Goal: Task Accomplishment & Management: Manage account settings

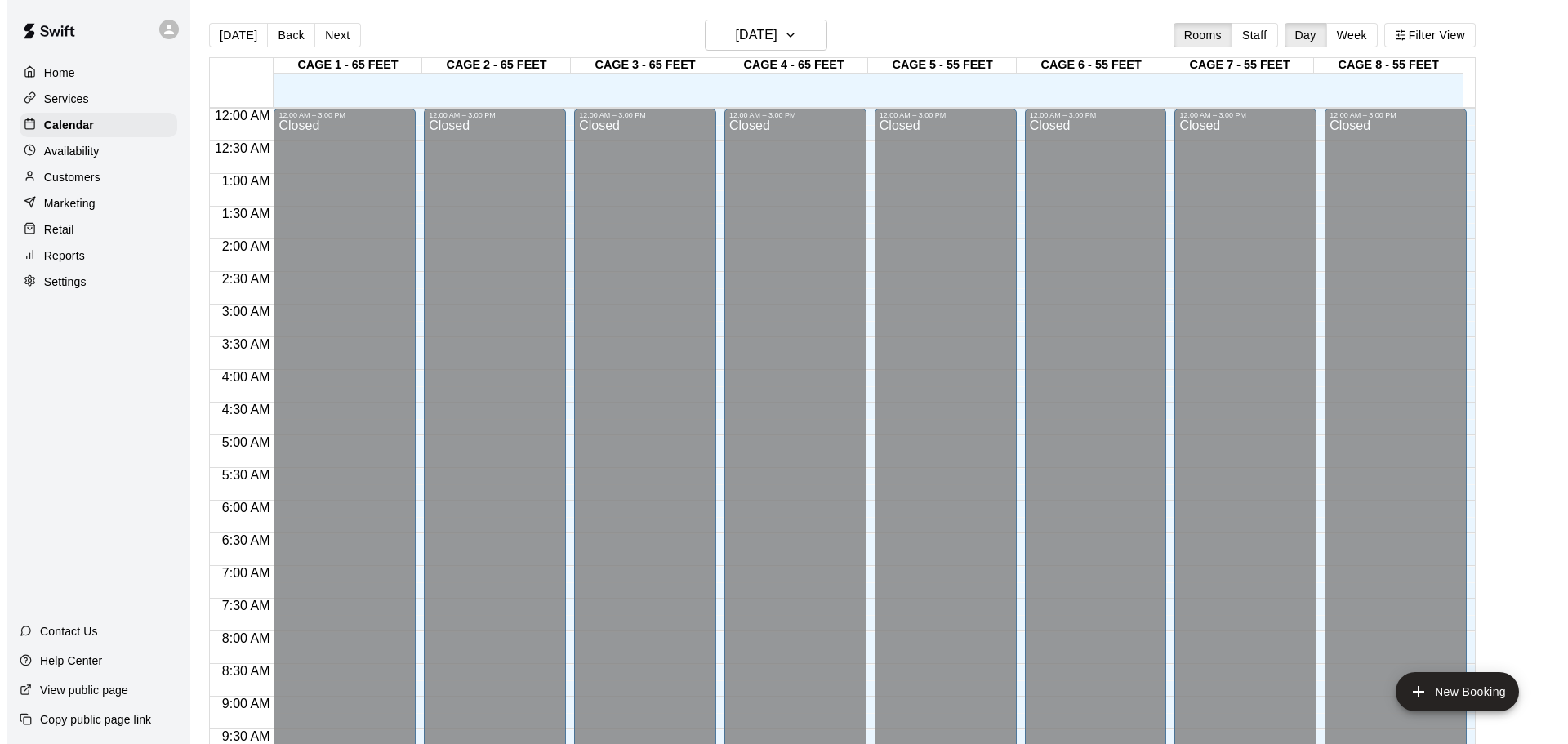
scroll to position [916, 0]
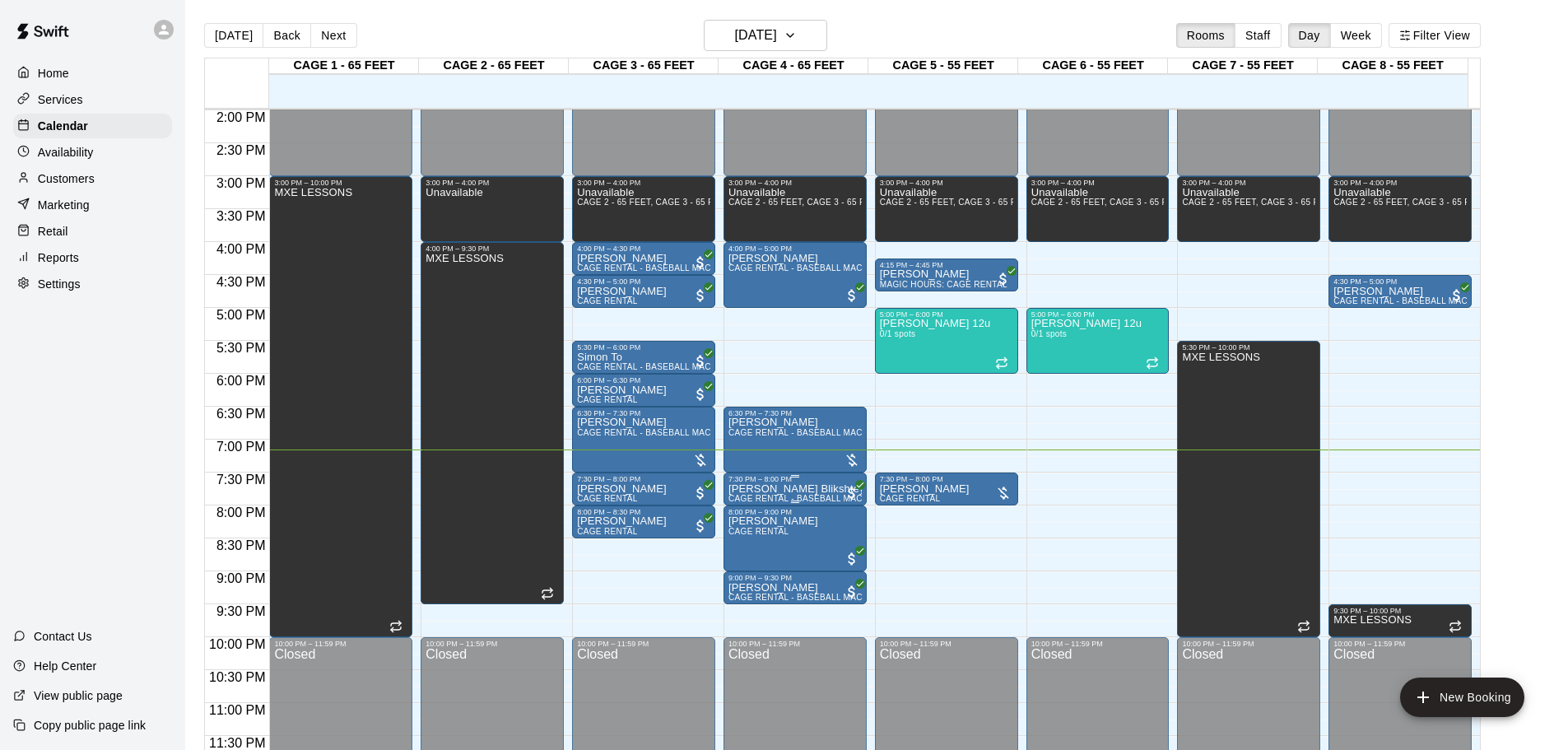
click at [835, 478] on div "7:30 PM – 8:00 PM" at bounding box center [795, 479] width 134 height 9
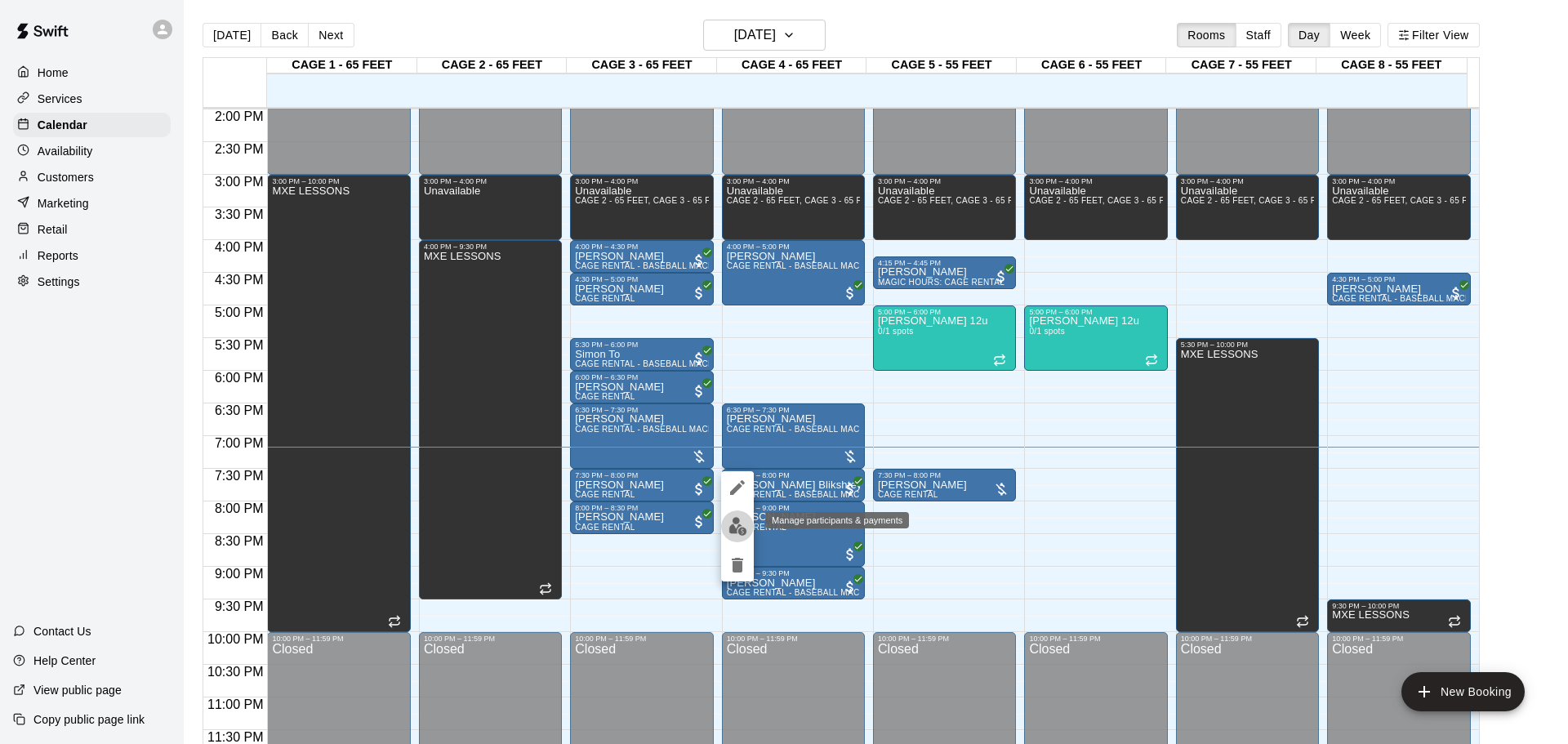
click at [729, 528] on img "edit" at bounding box center [738, 527] width 19 height 19
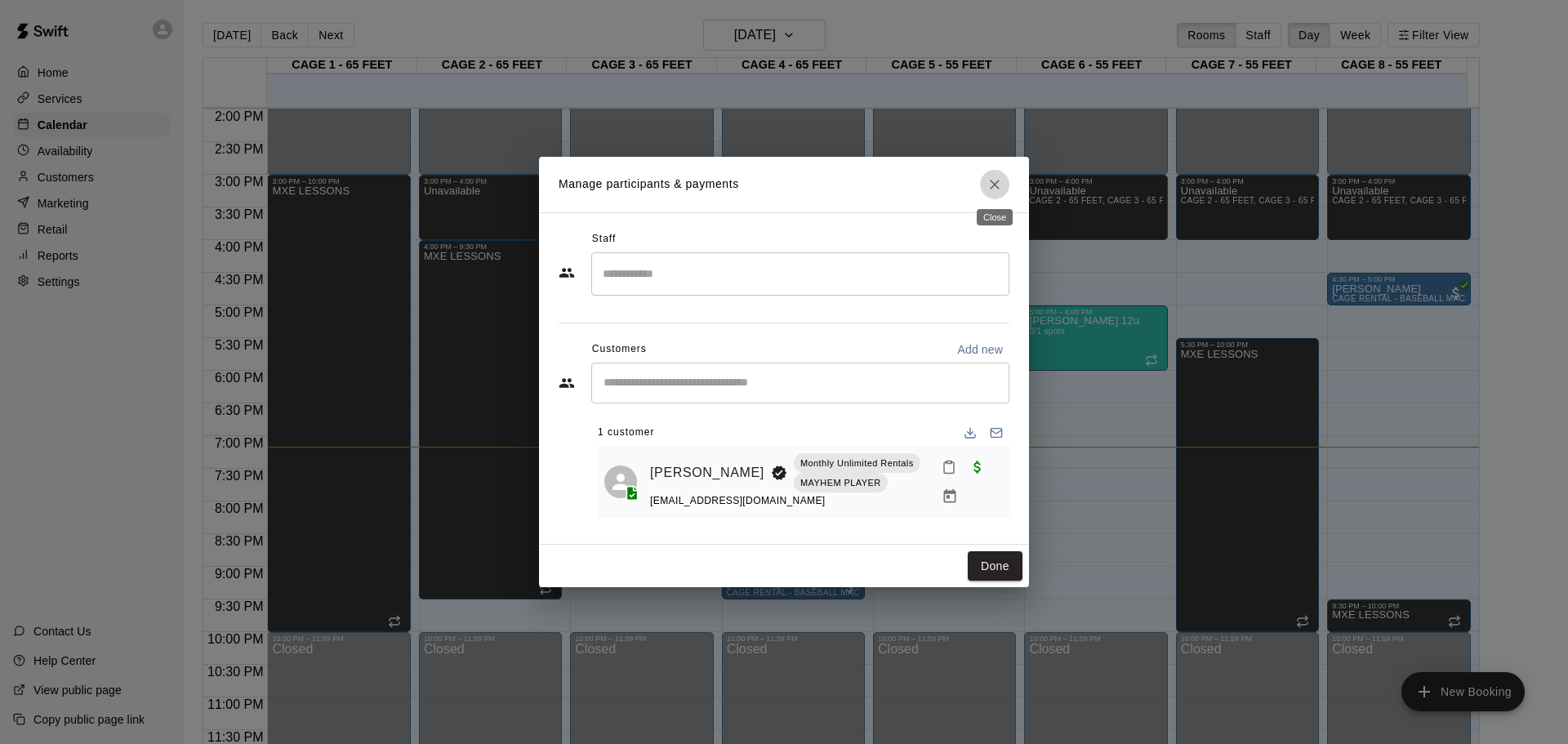
click at [1003, 178] on button "Close" at bounding box center [995, 184] width 30 height 30
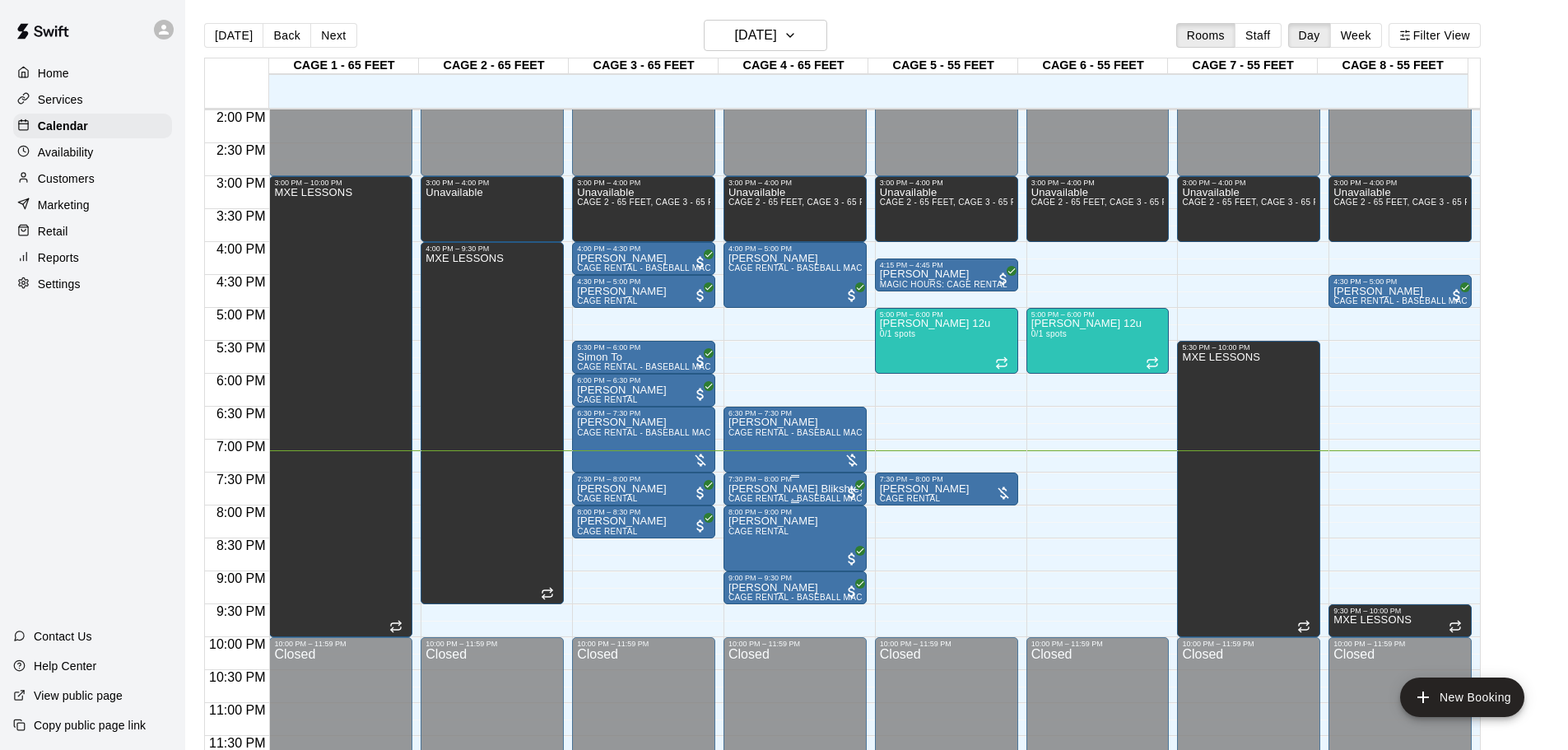
click at [826, 489] on p "[PERSON_NAME] Blikshteyn" at bounding box center [795, 489] width 134 height 0
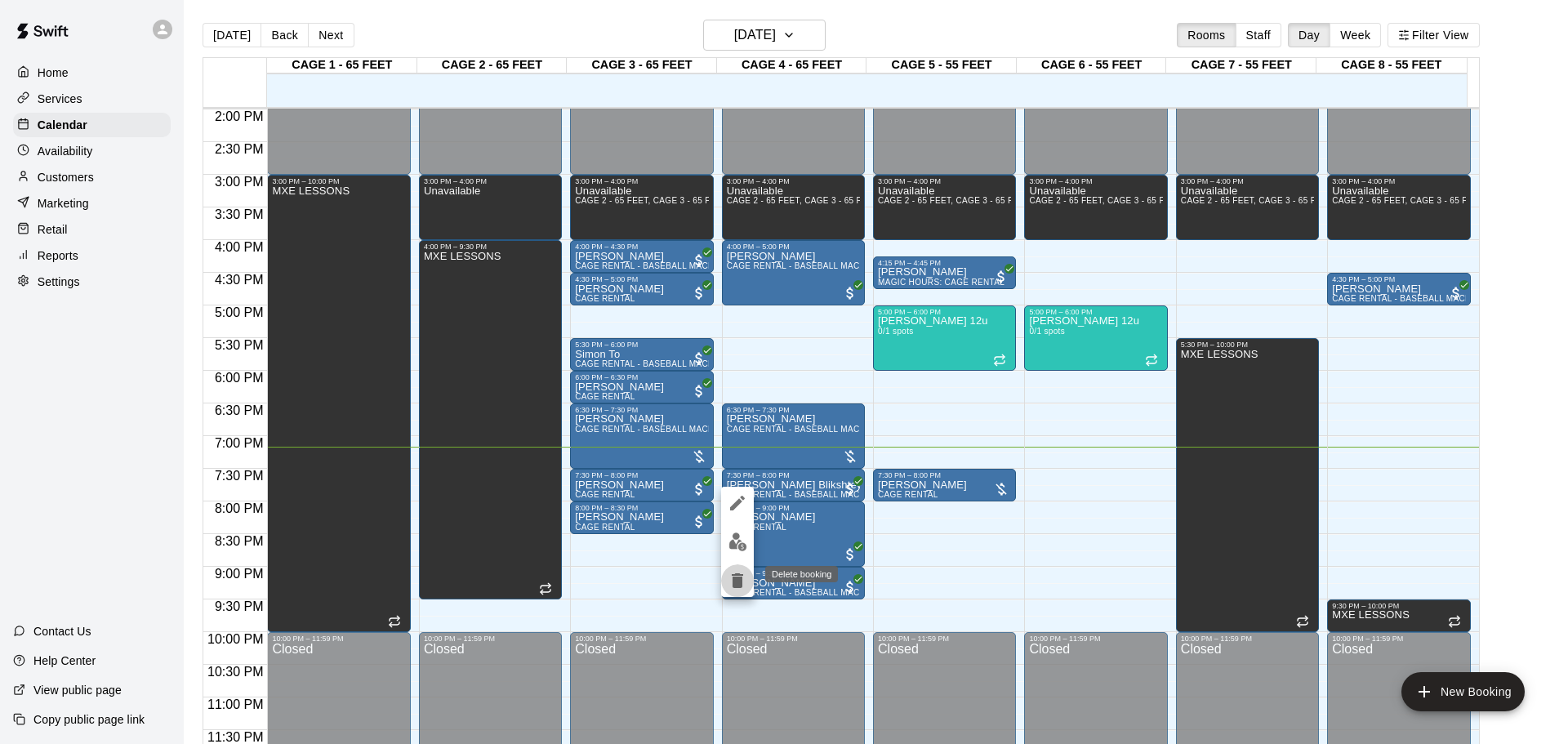
click at [730, 578] on icon "delete" at bounding box center [737, 581] width 20 height 20
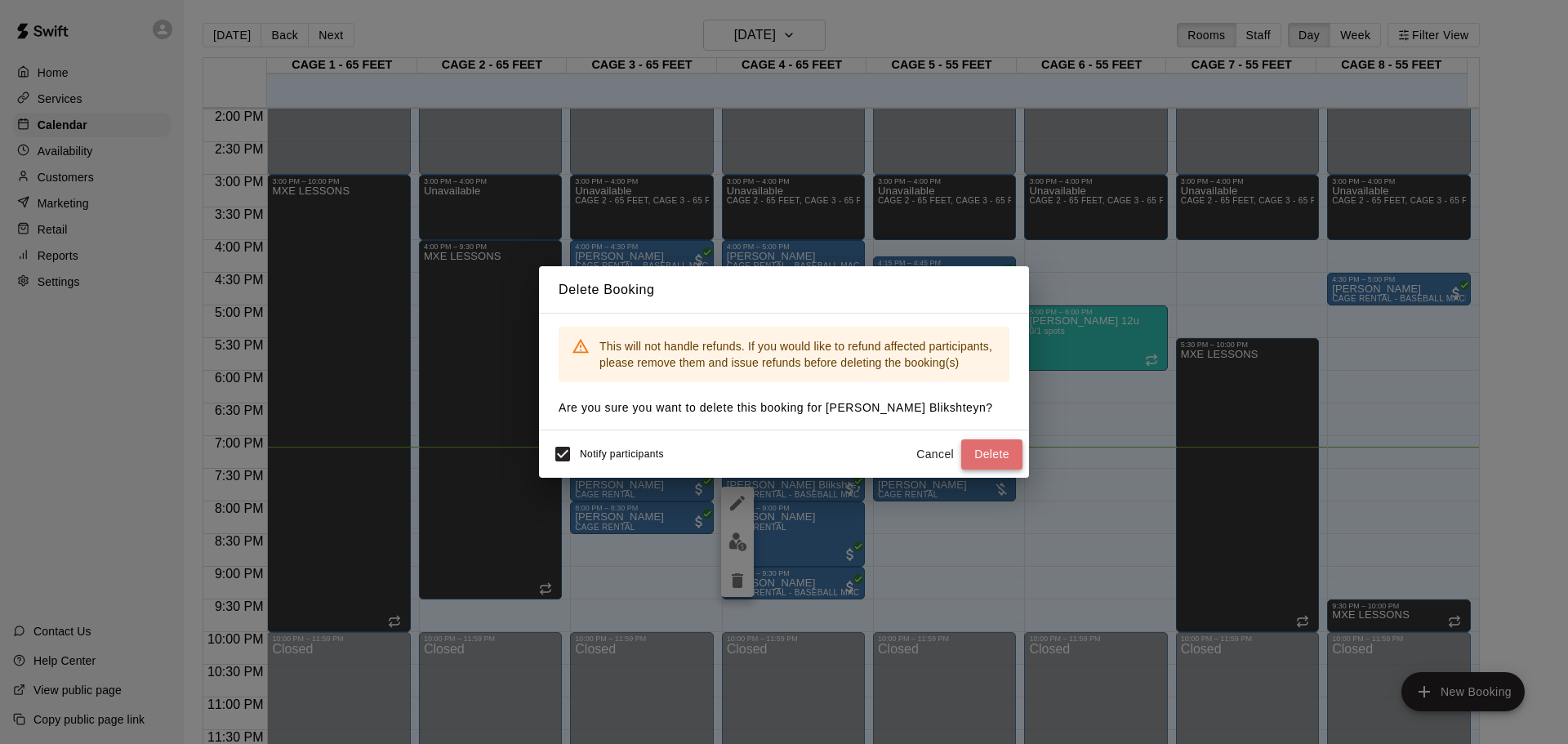
click at [976, 455] on button "Delete" at bounding box center [992, 455] width 61 height 31
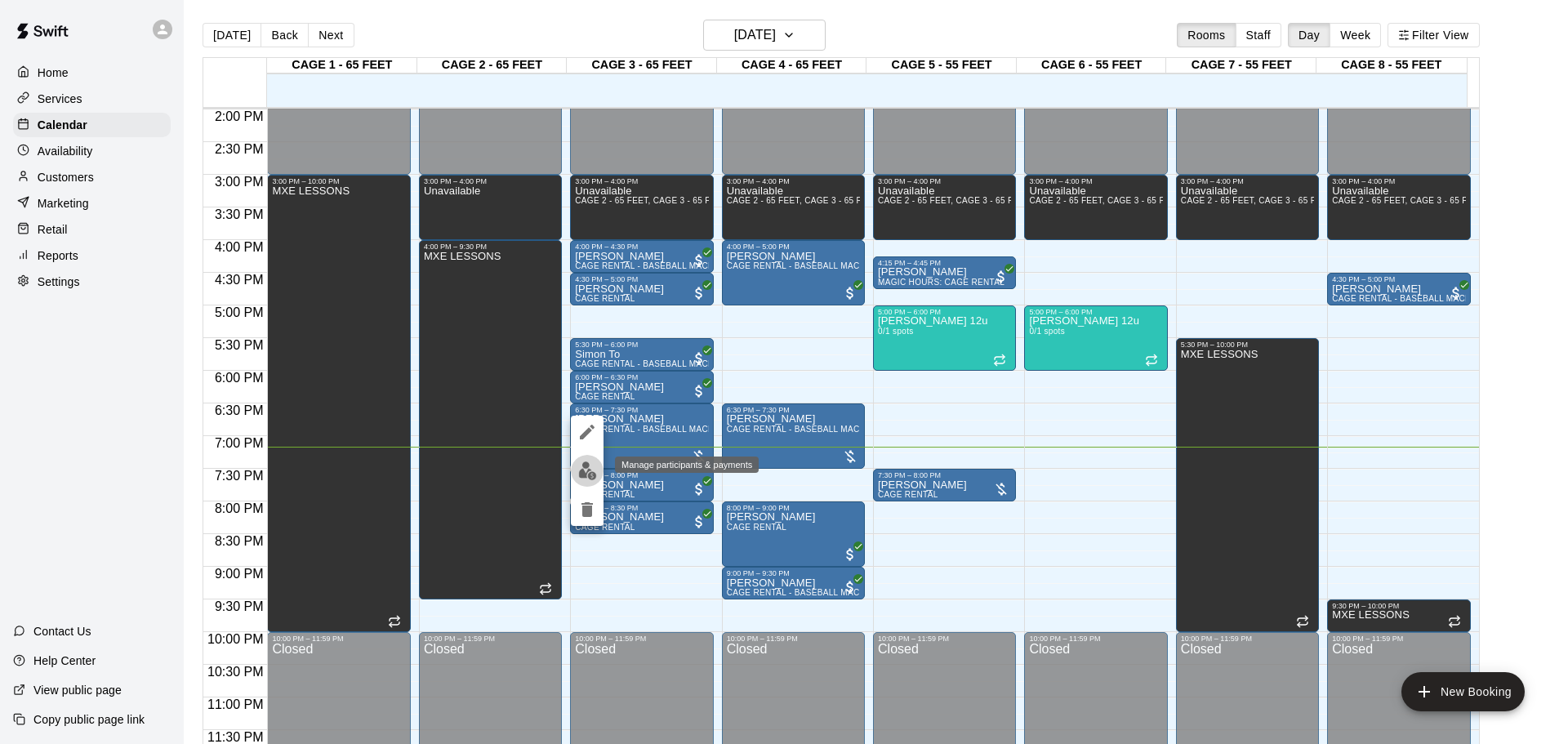
click at [588, 478] on img "edit" at bounding box center [588, 471] width 19 height 19
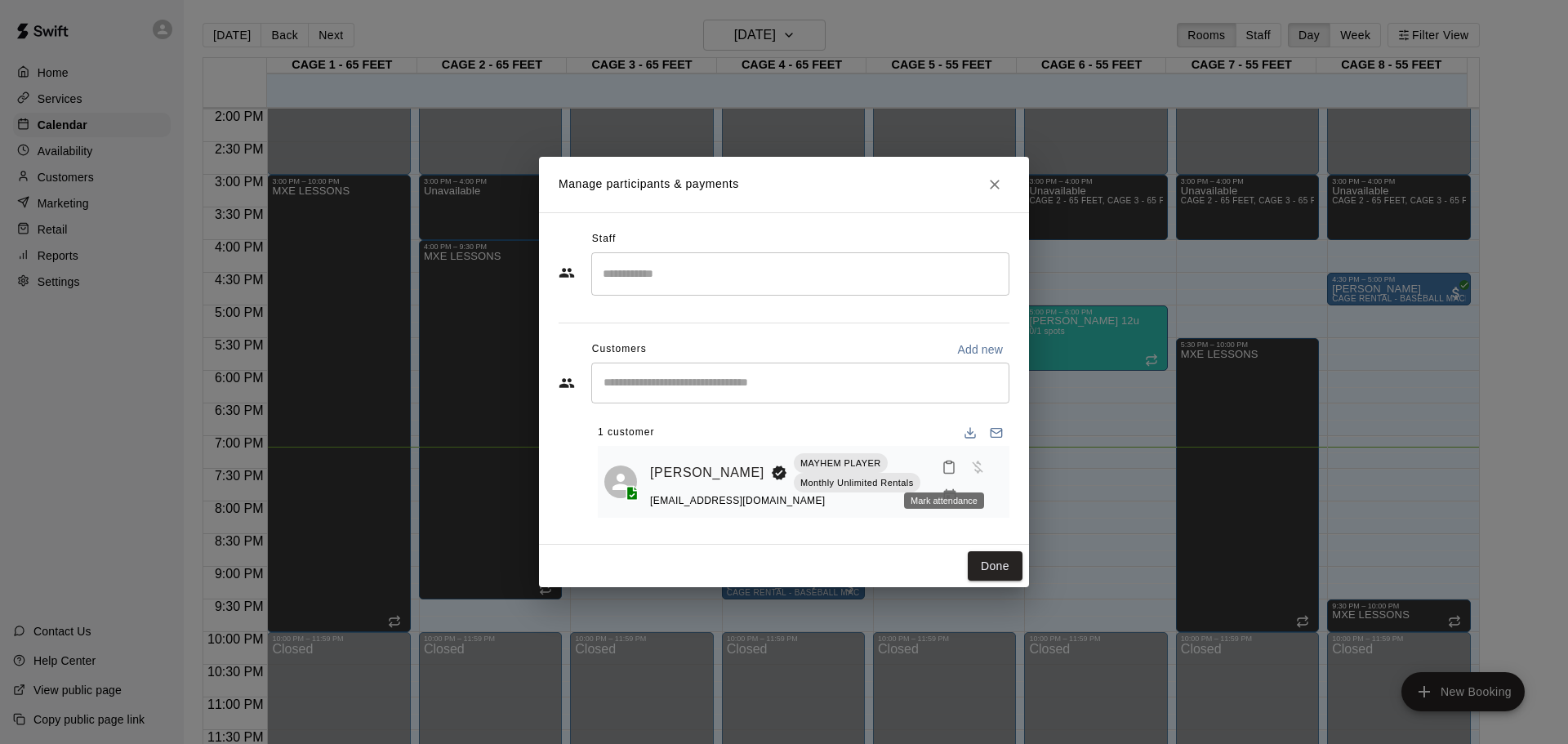
click at [948, 486] on div "Mark attendance" at bounding box center [943, 495] width 83 height 30
click at [943, 469] on icon "Mark attendance" at bounding box center [948, 466] width 14 height 14
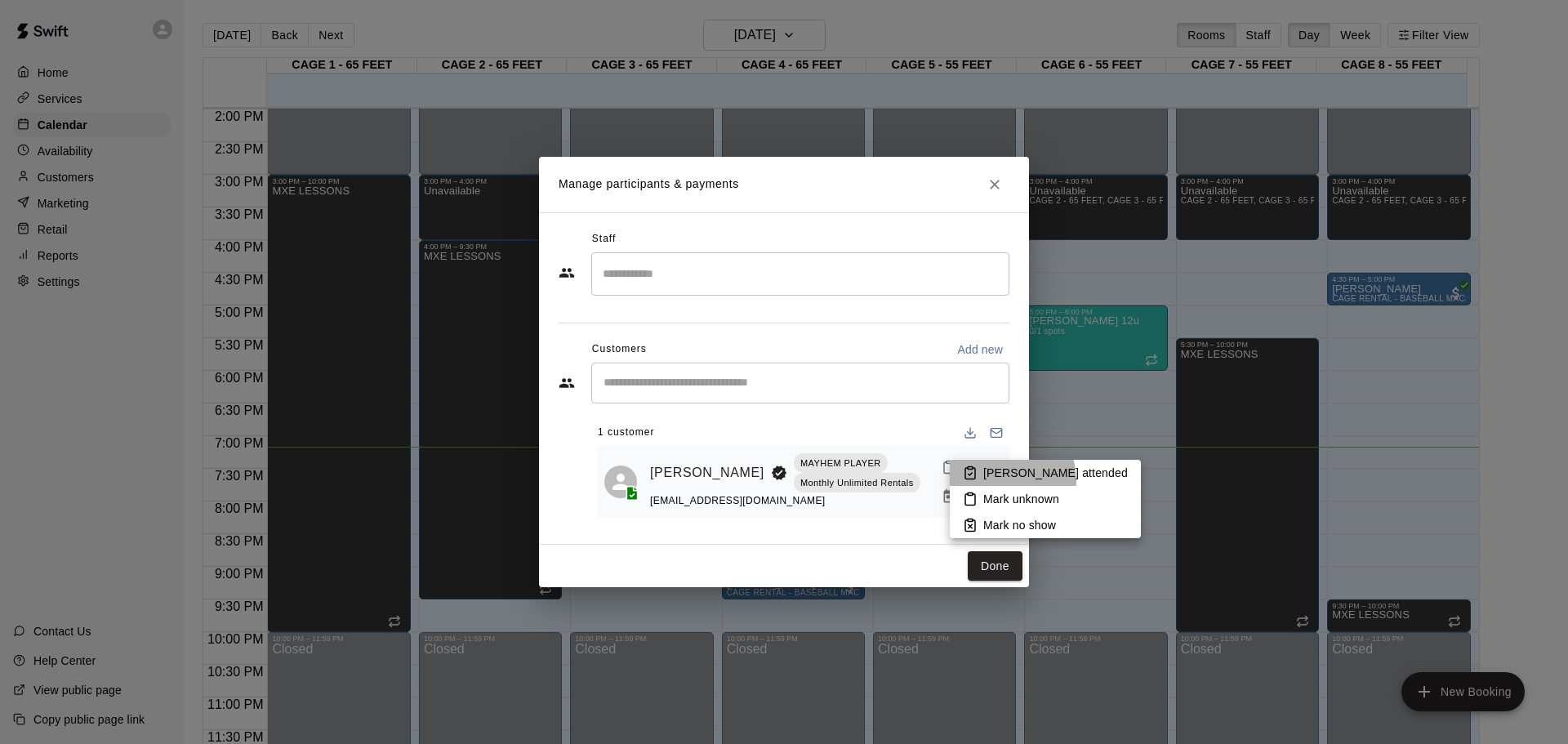
click at [983, 482] on li "[PERSON_NAME] attended" at bounding box center [1045, 472] width 191 height 26
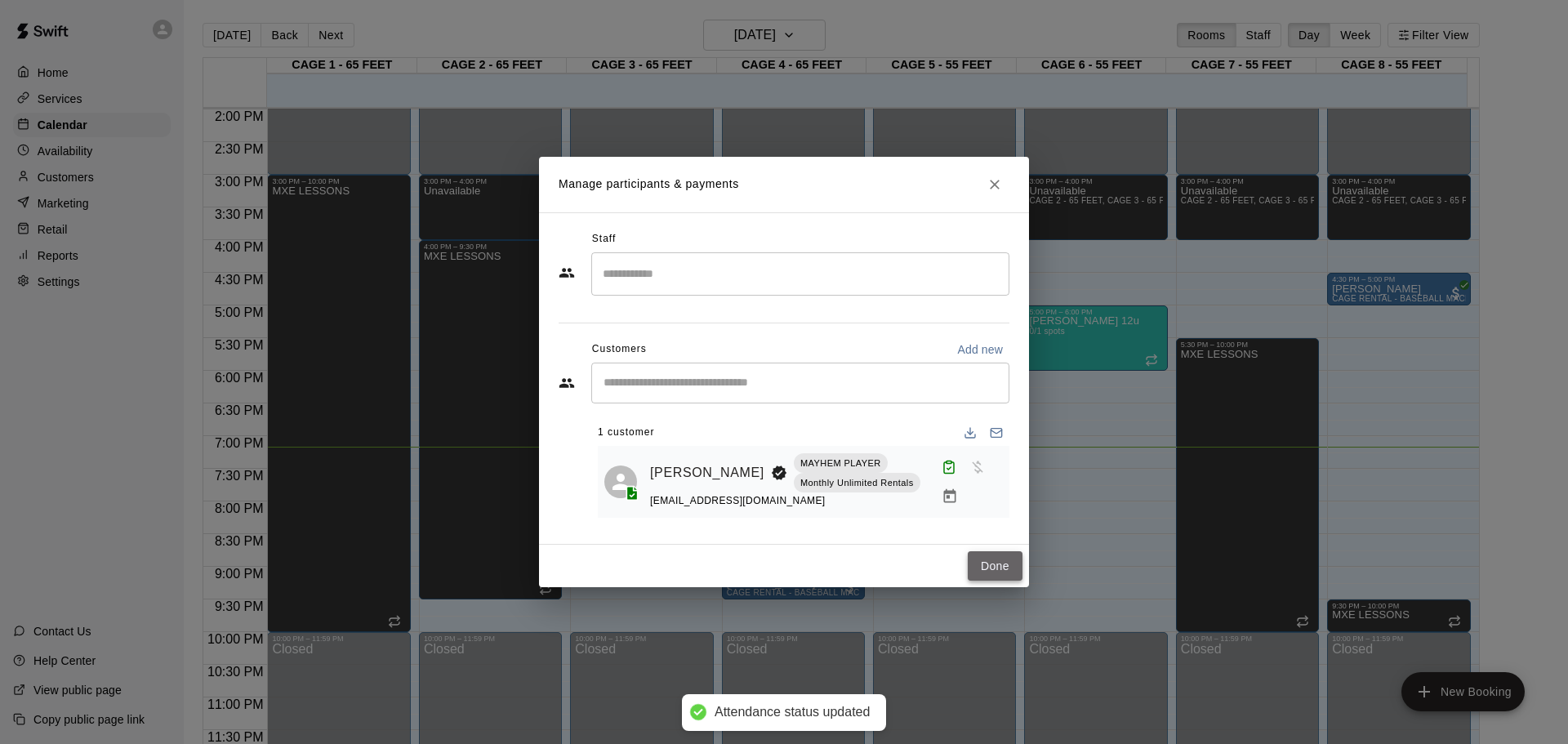
click at [995, 563] on button "Done" at bounding box center [995, 567] width 54 height 31
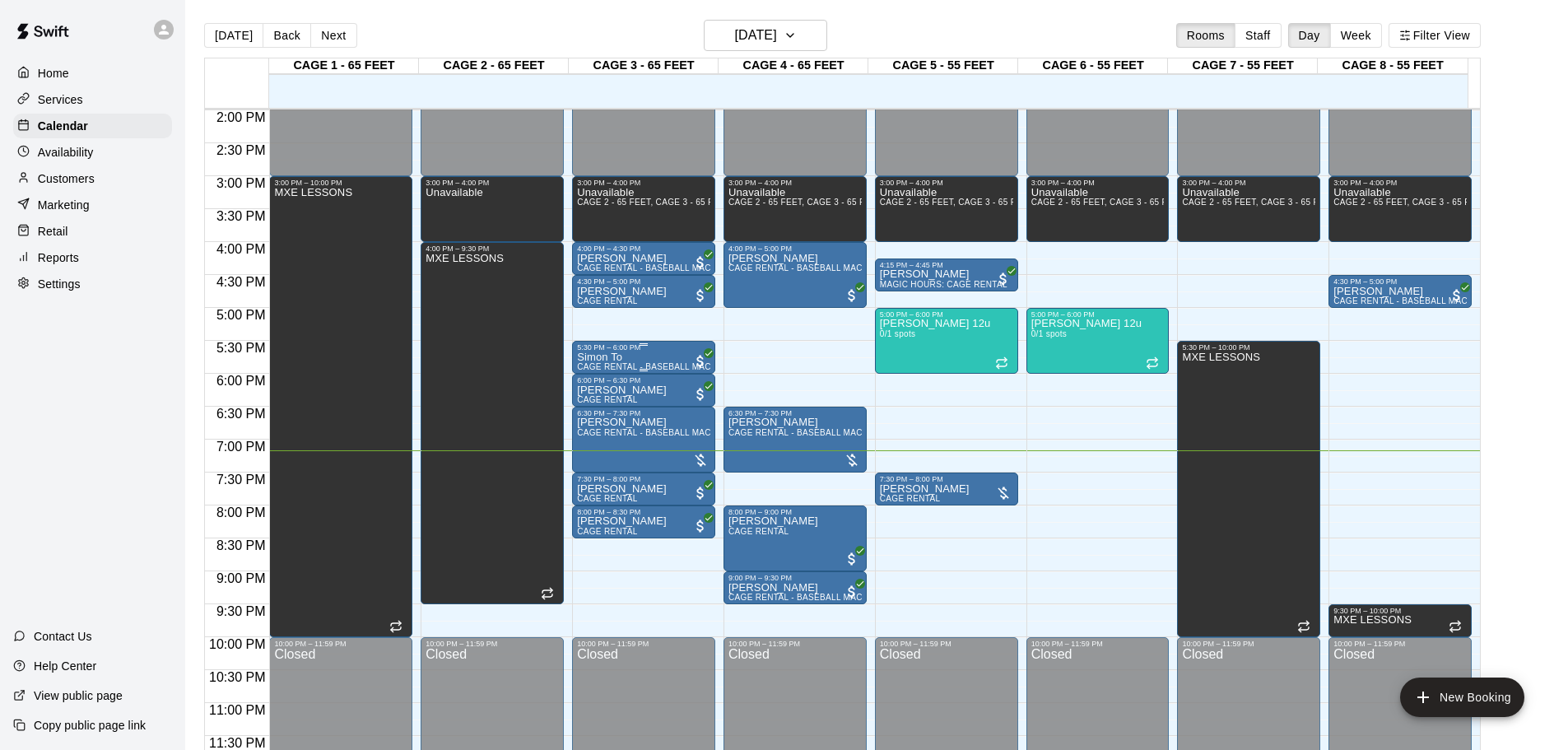
click at [671, 362] on div "[PERSON_NAME] To CAGE RENTAL - BASEBALL MACHINE" at bounding box center [643, 727] width 134 height 750
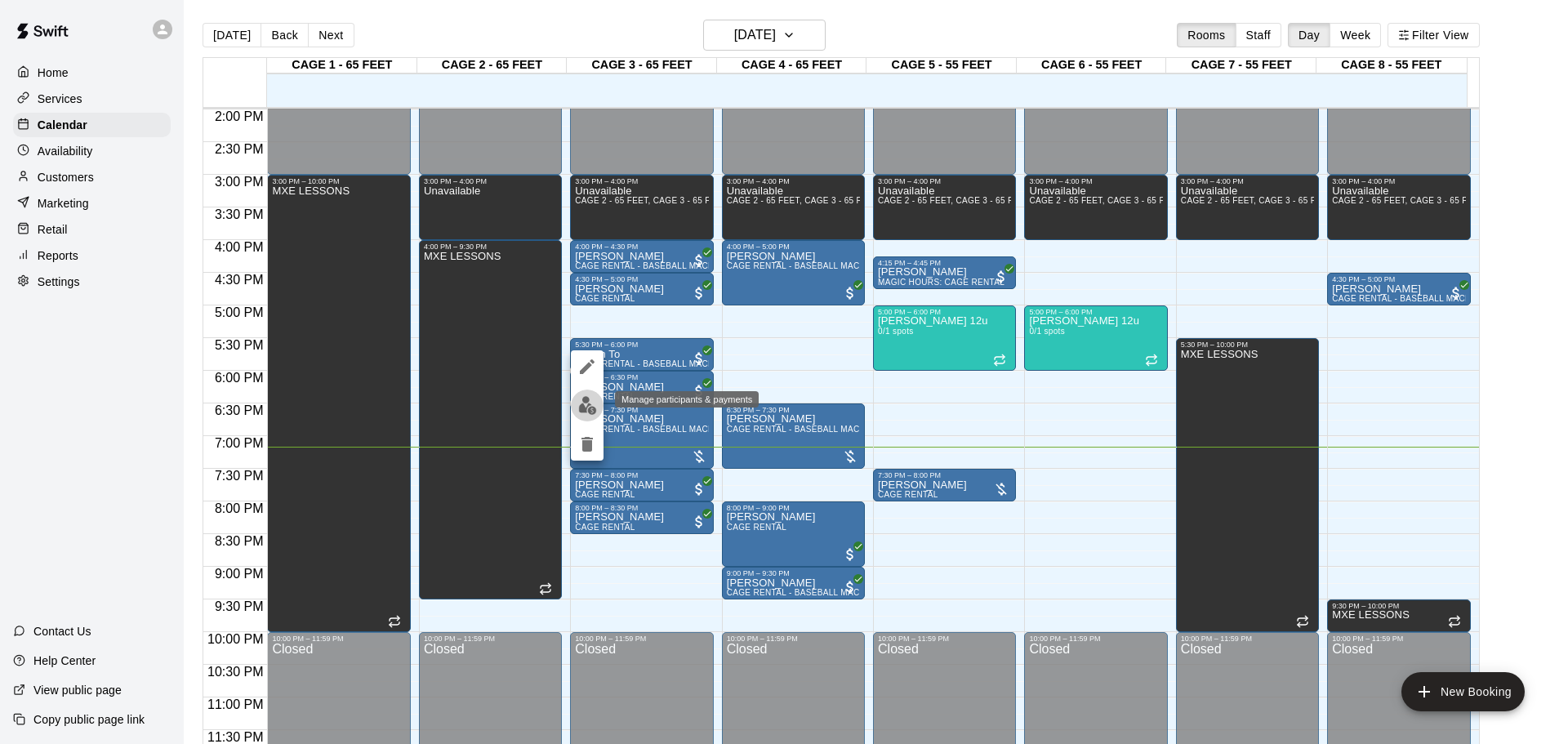
click at [583, 404] on img "edit" at bounding box center [588, 405] width 19 height 19
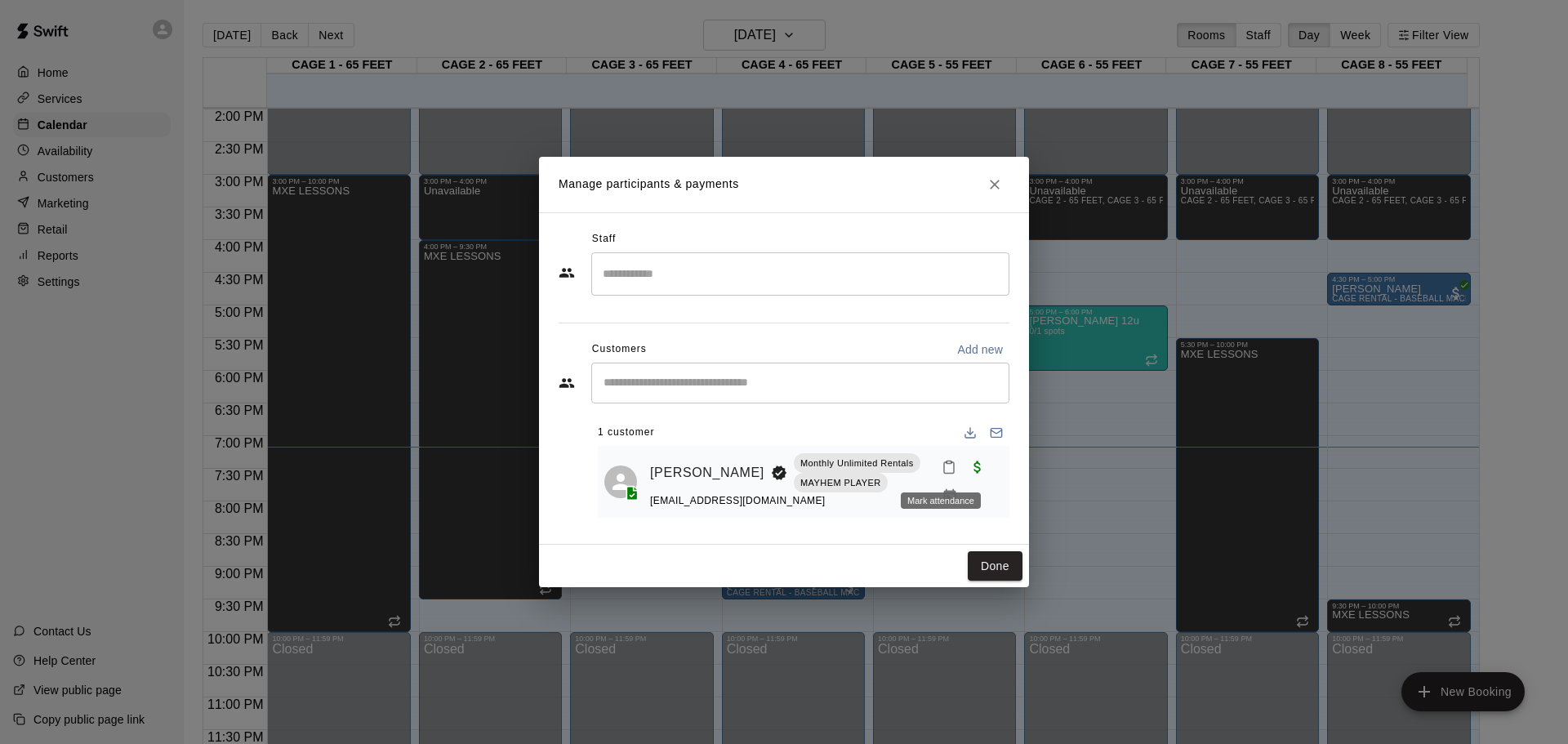
click at [941, 463] on icon "Mark attendance" at bounding box center [948, 466] width 14 height 14
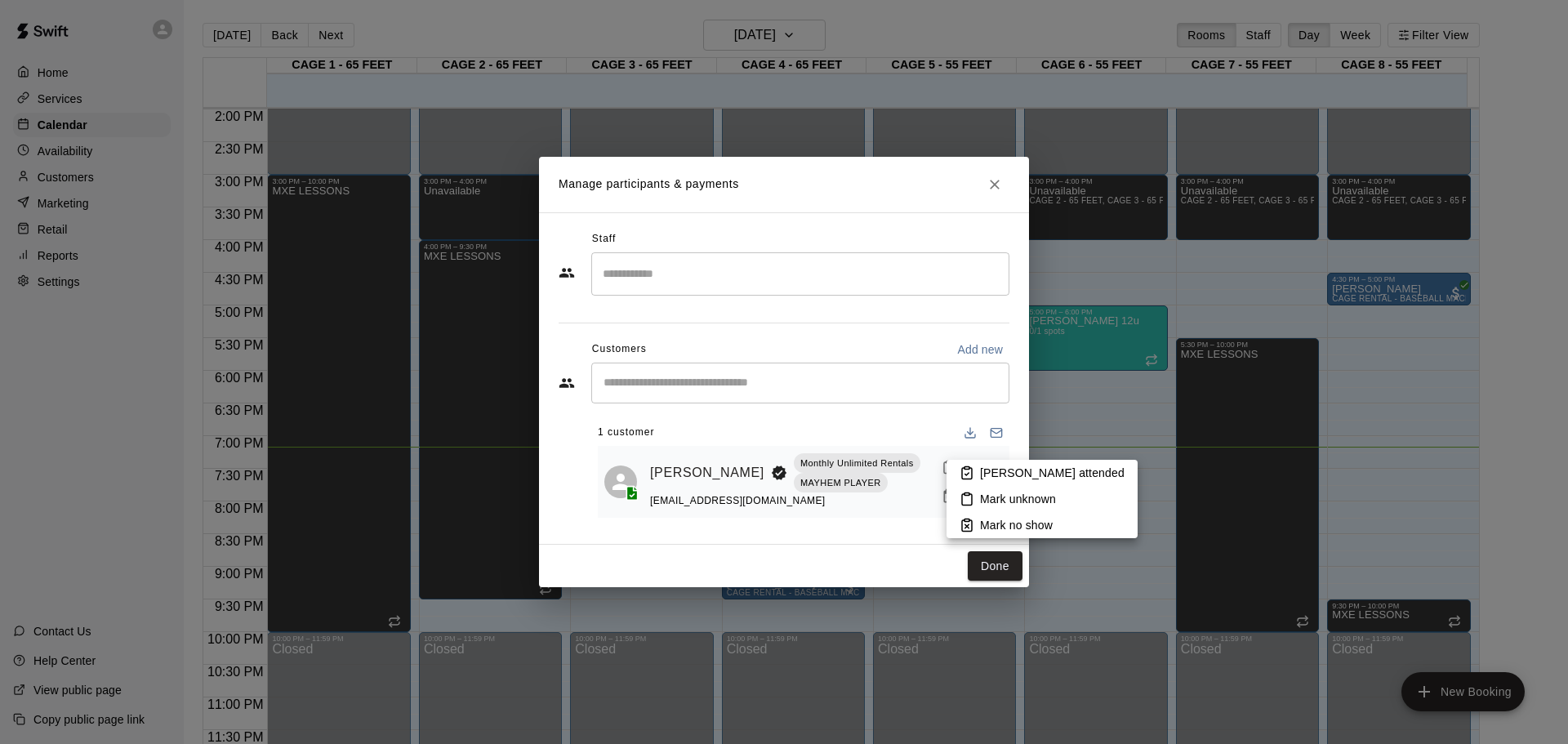
click at [980, 481] on p "[PERSON_NAME] attended" at bounding box center [1053, 472] width 145 height 16
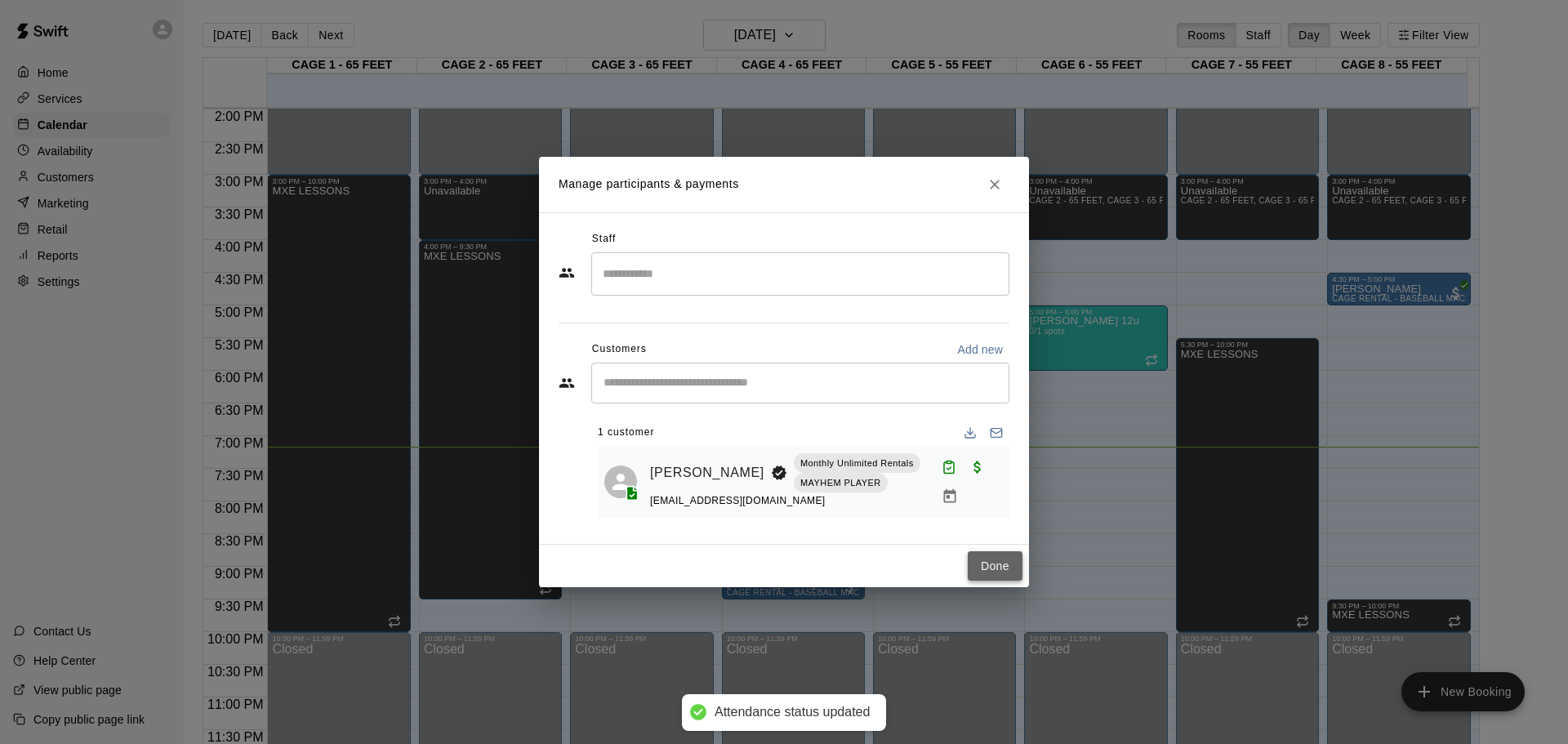
click at [992, 561] on button "Done" at bounding box center [995, 567] width 54 height 31
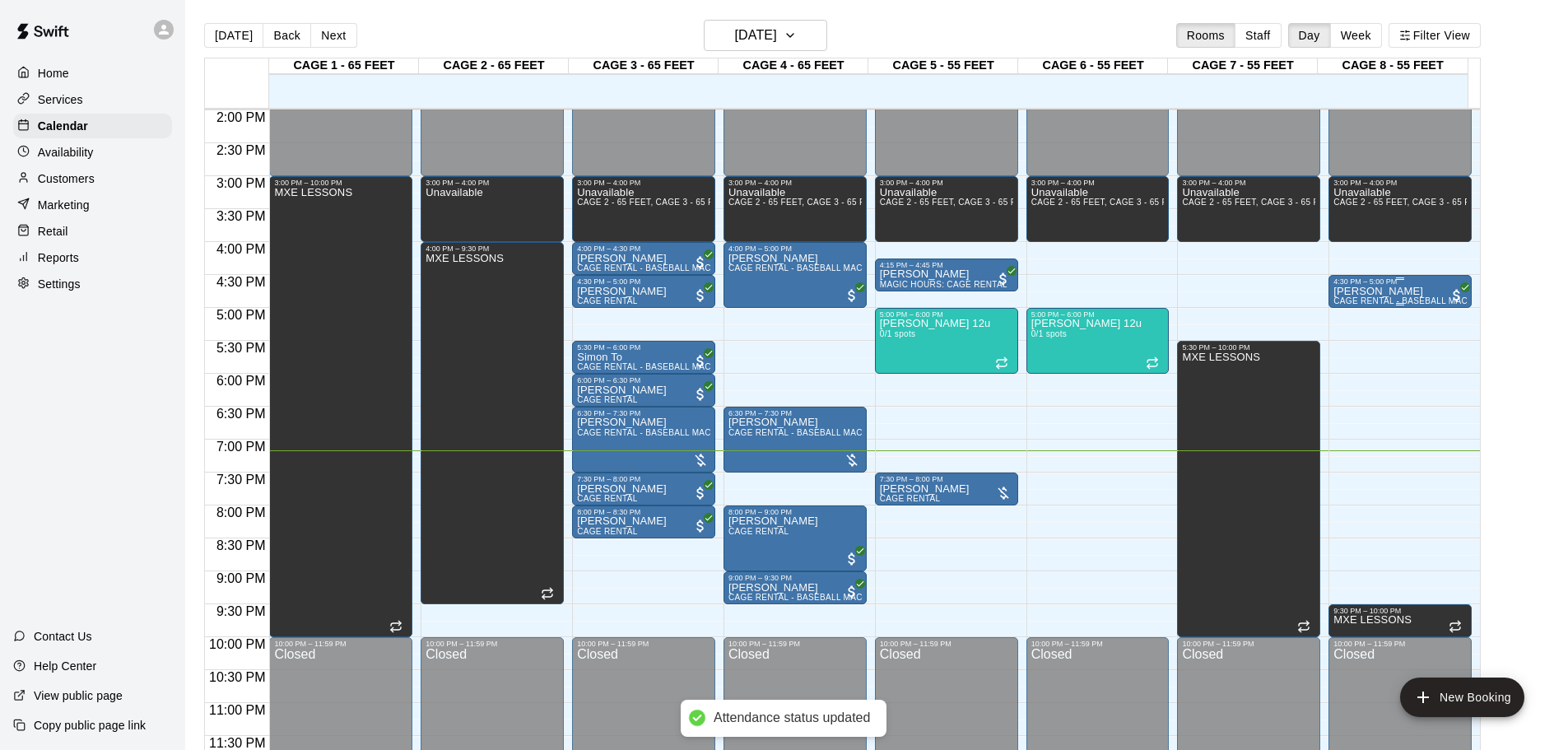
click at [1358, 280] on div "4:30 PM – 5:00 PM" at bounding box center [1400, 282] width 134 height 9
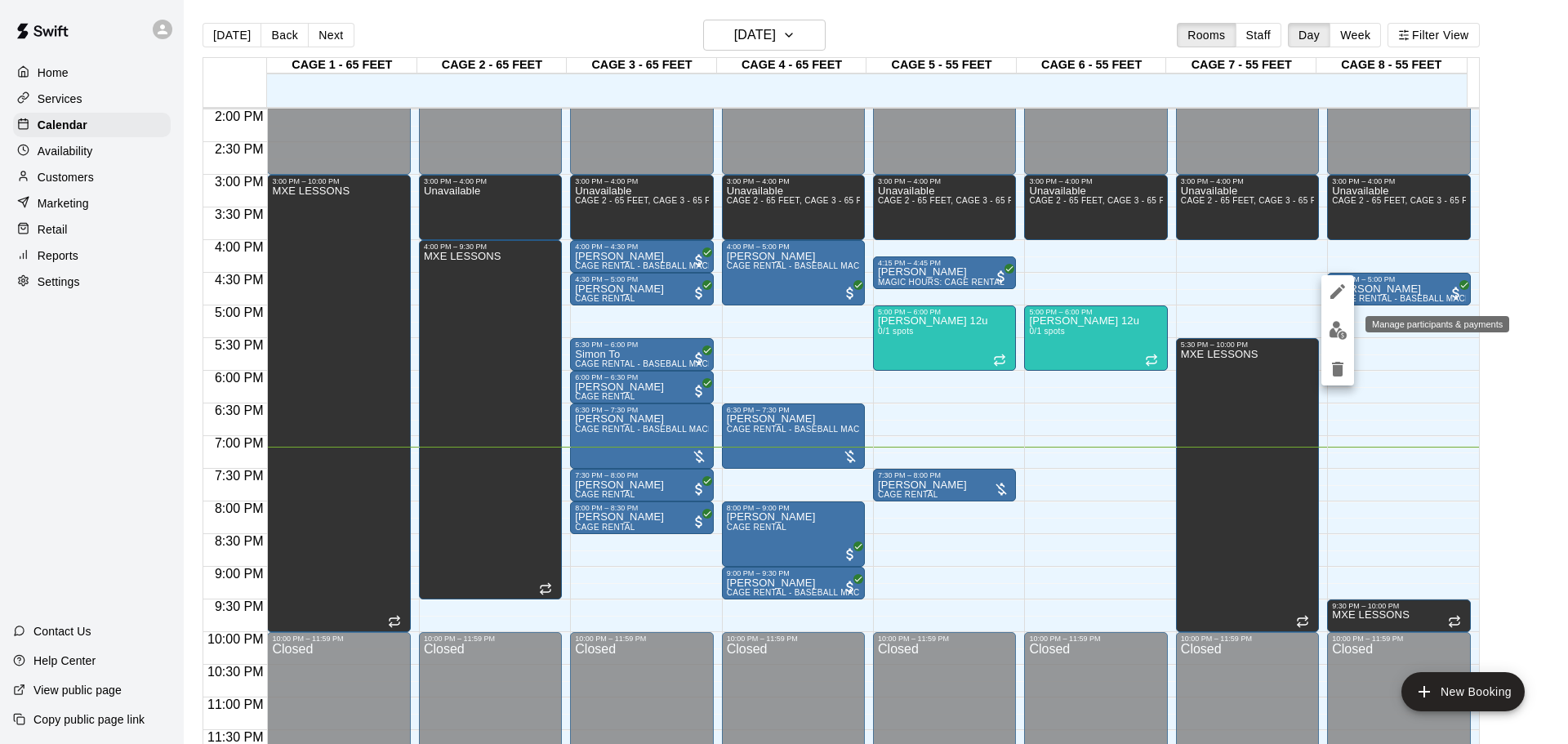
click at [1341, 323] on img "edit" at bounding box center [1338, 331] width 19 height 19
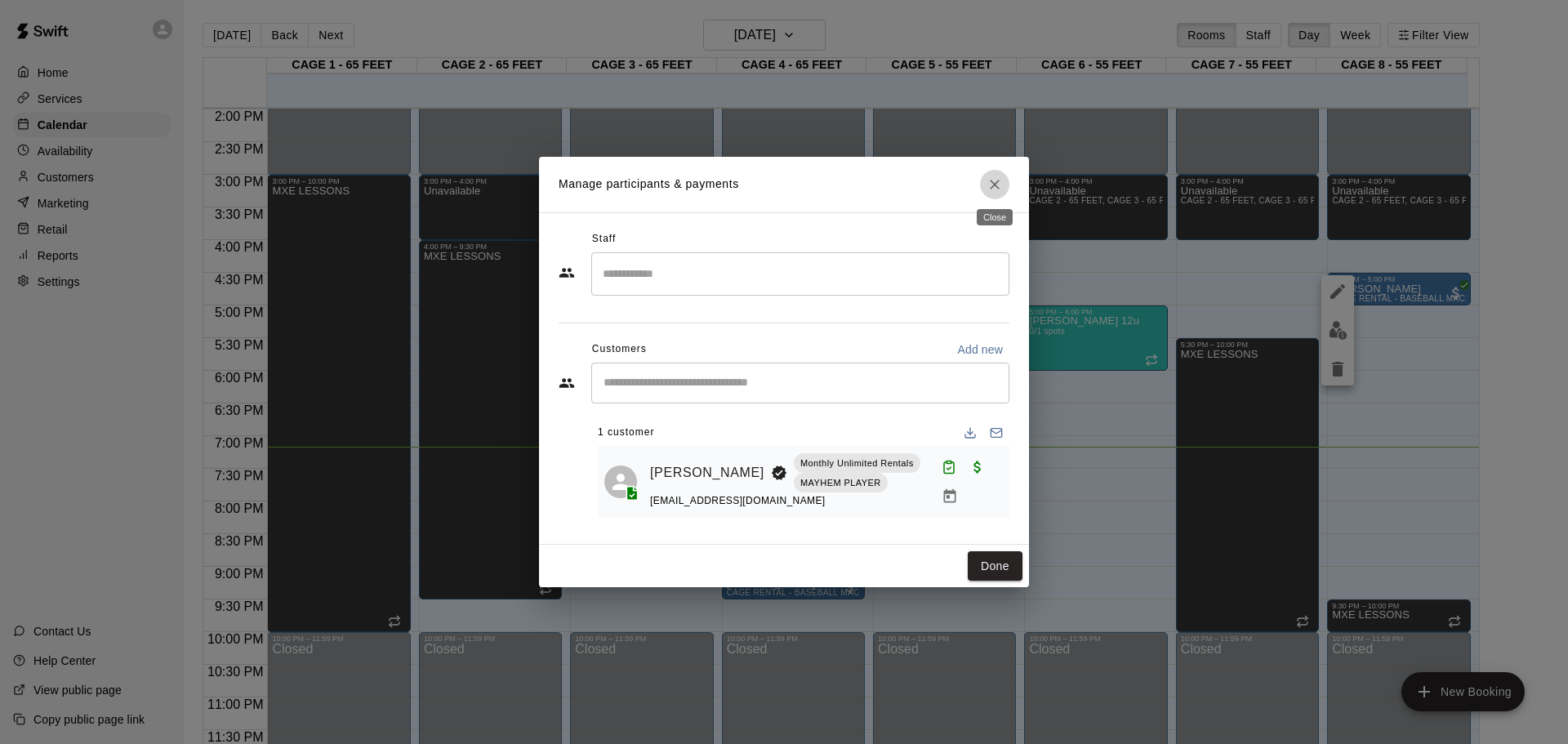
click at [1003, 188] on button "Close" at bounding box center [995, 184] width 30 height 30
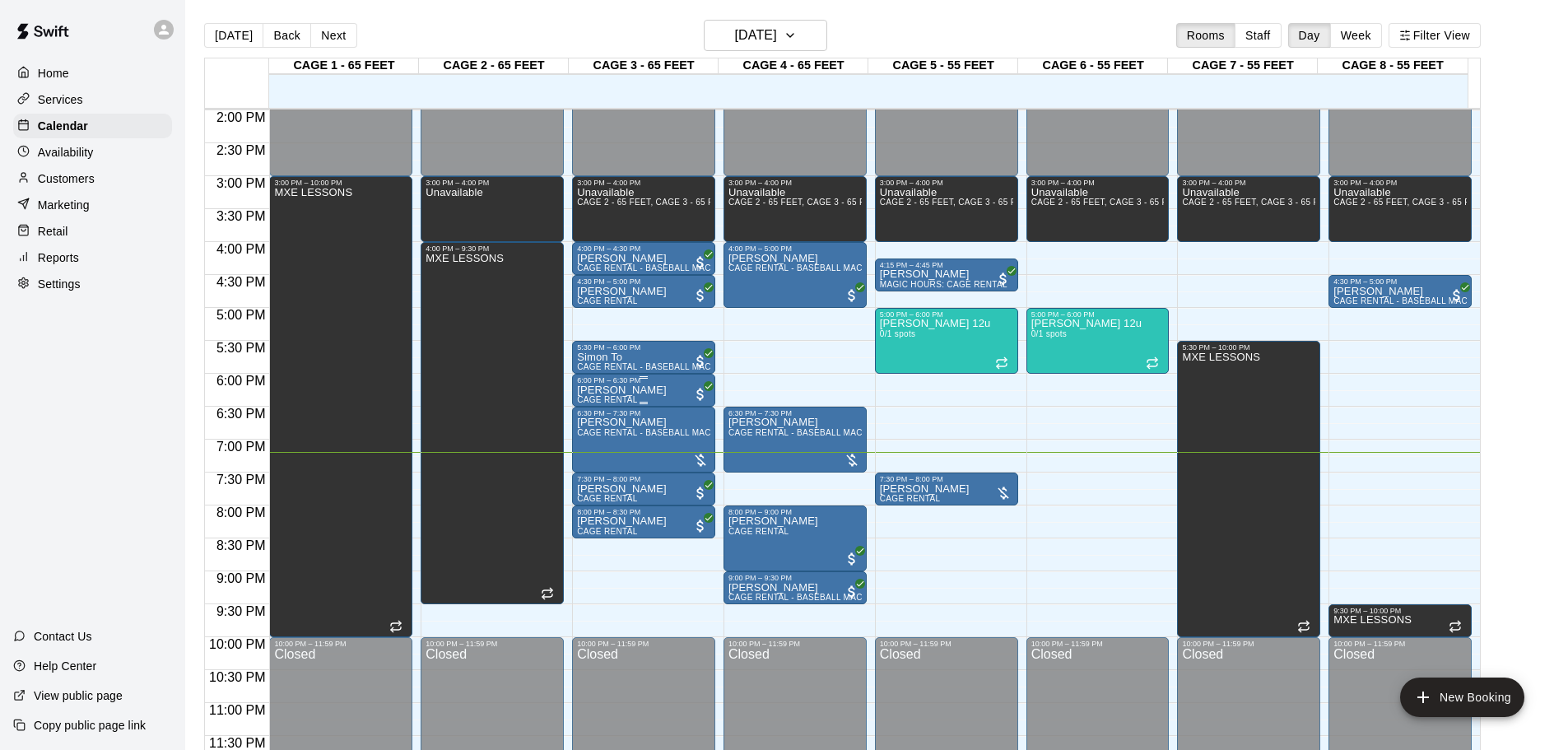
click at [643, 387] on div "[PERSON_NAME] CAGE RENTAL" at bounding box center [643, 760] width 134 height 750
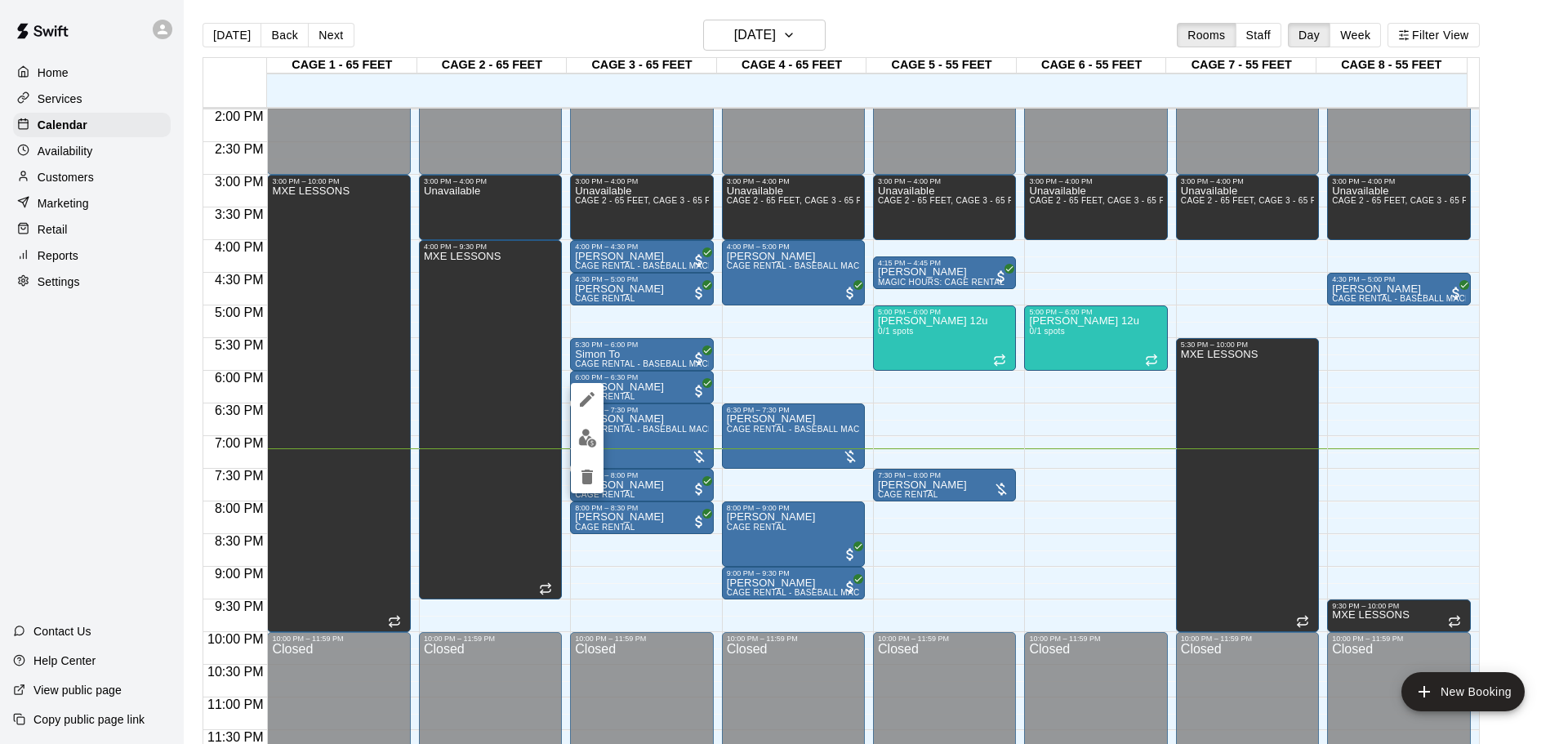
click at [790, 420] on div at bounding box center [784, 372] width 1568 height 744
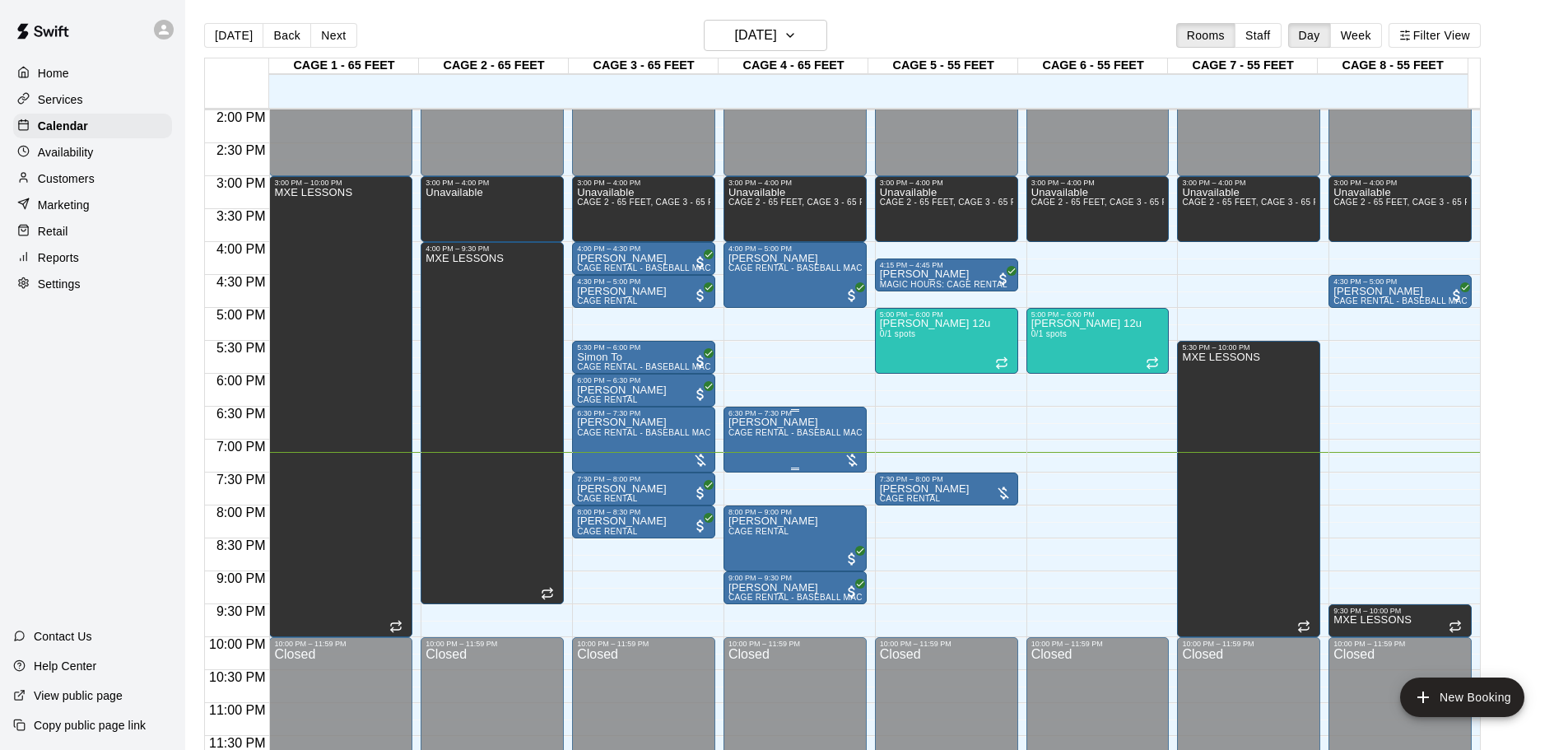
click at [788, 438] on span "CAGE RENTAL - BASEBALL MACHINE" at bounding box center [806, 432] width 155 height 9
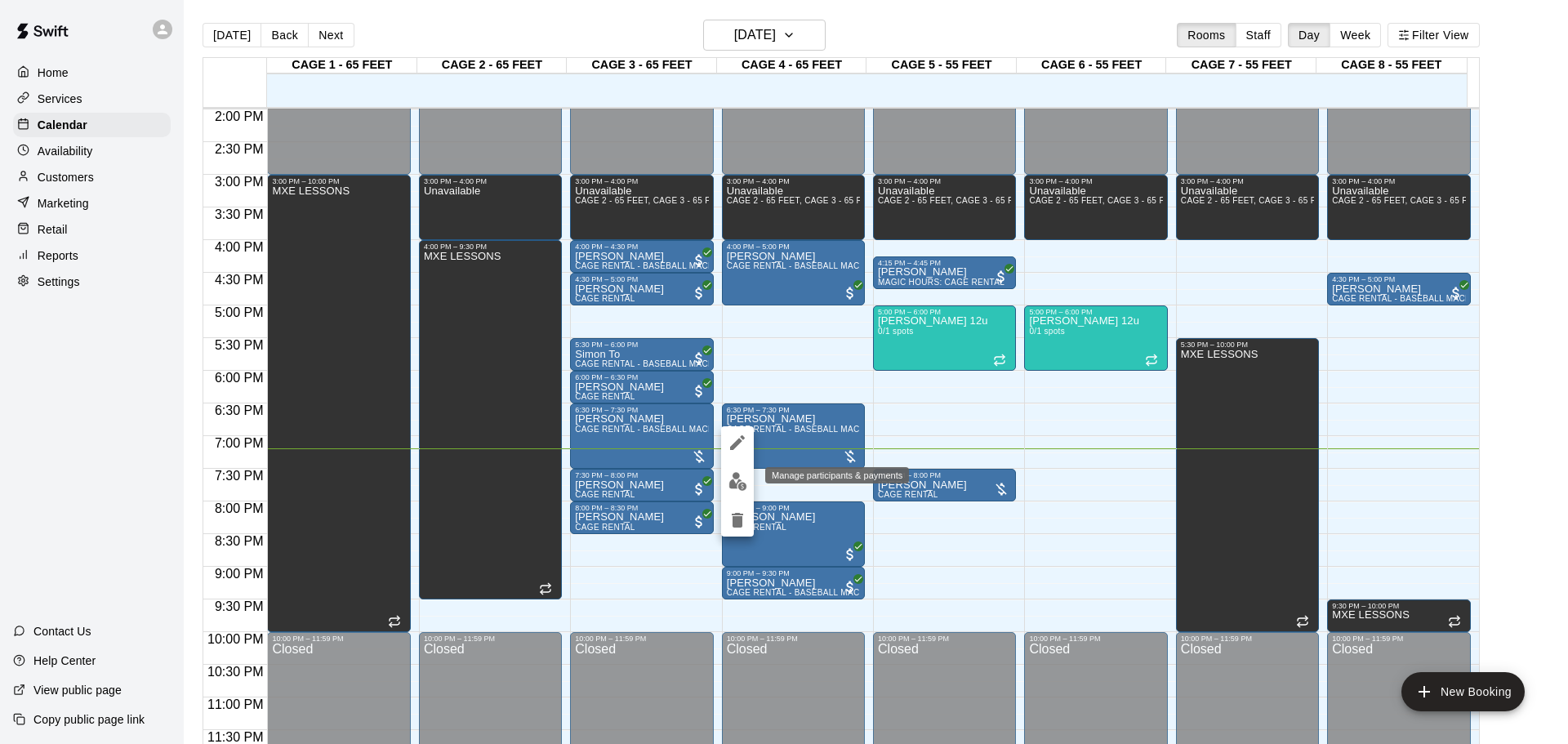
click at [747, 482] on img "edit" at bounding box center [738, 482] width 19 height 19
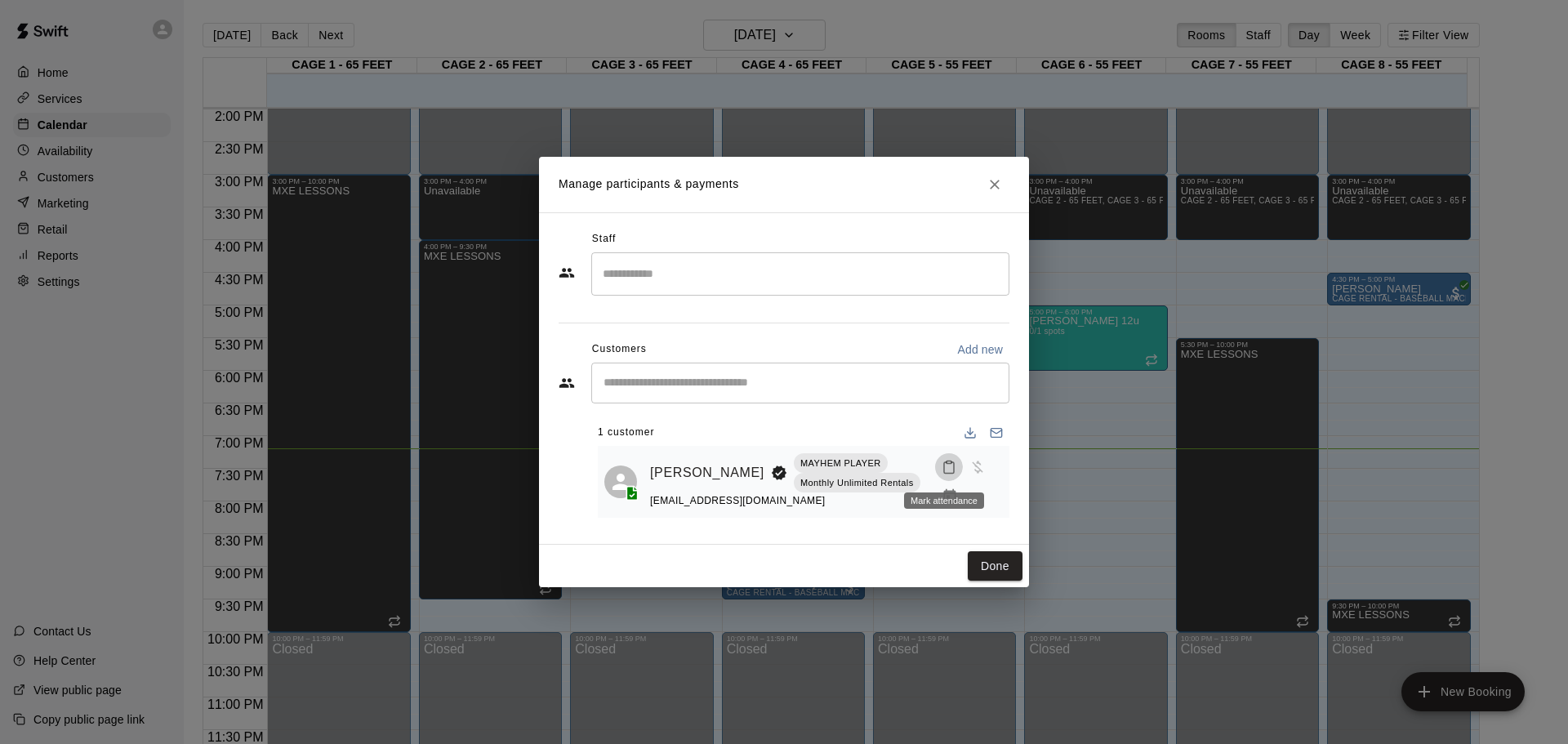
click at [945, 474] on icon "Mark attendance" at bounding box center [948, 466] width 14 height 14
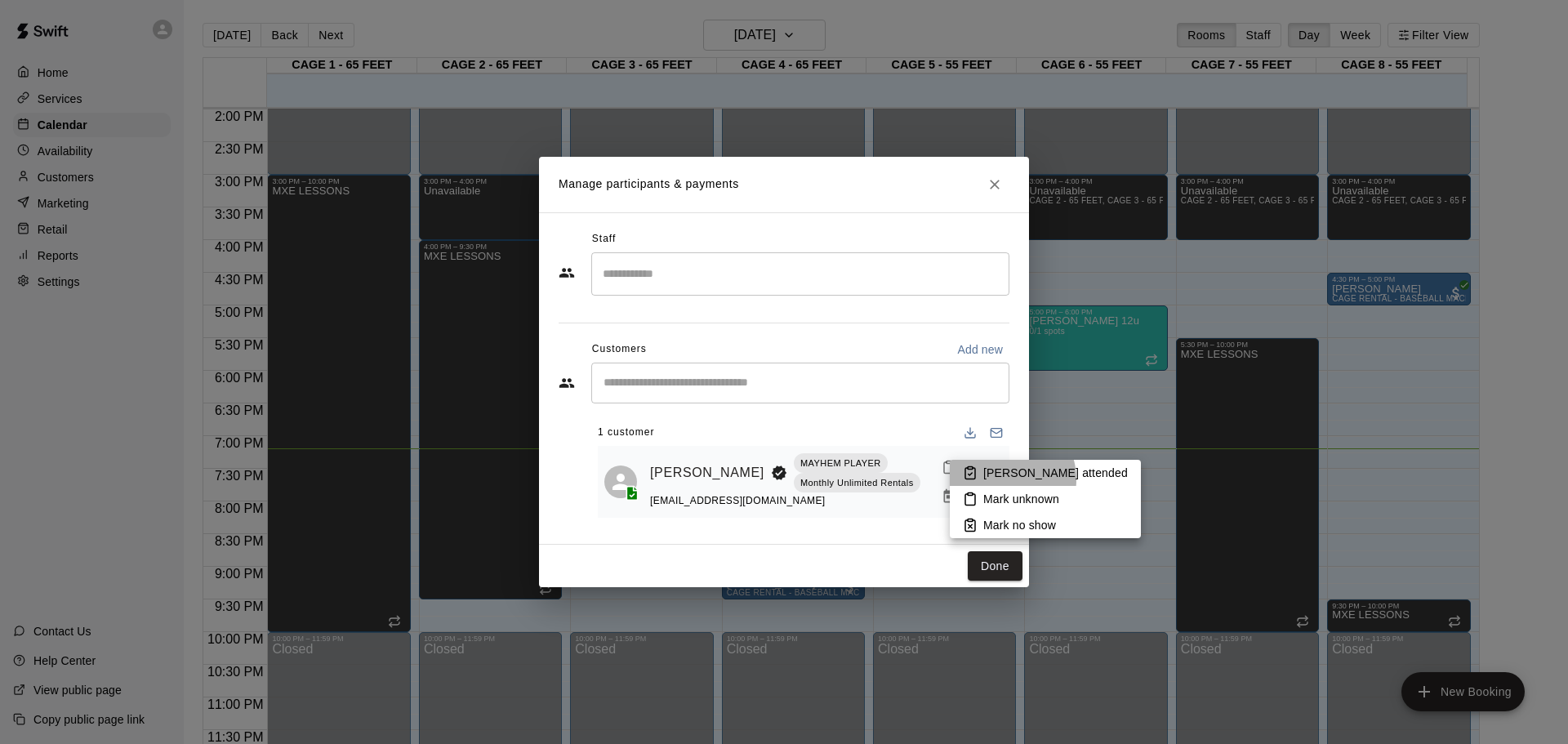
click at [1003, 480] on p "[PERSON_NAME] attended" at bounding box center [1056, 472] width 145 height 16
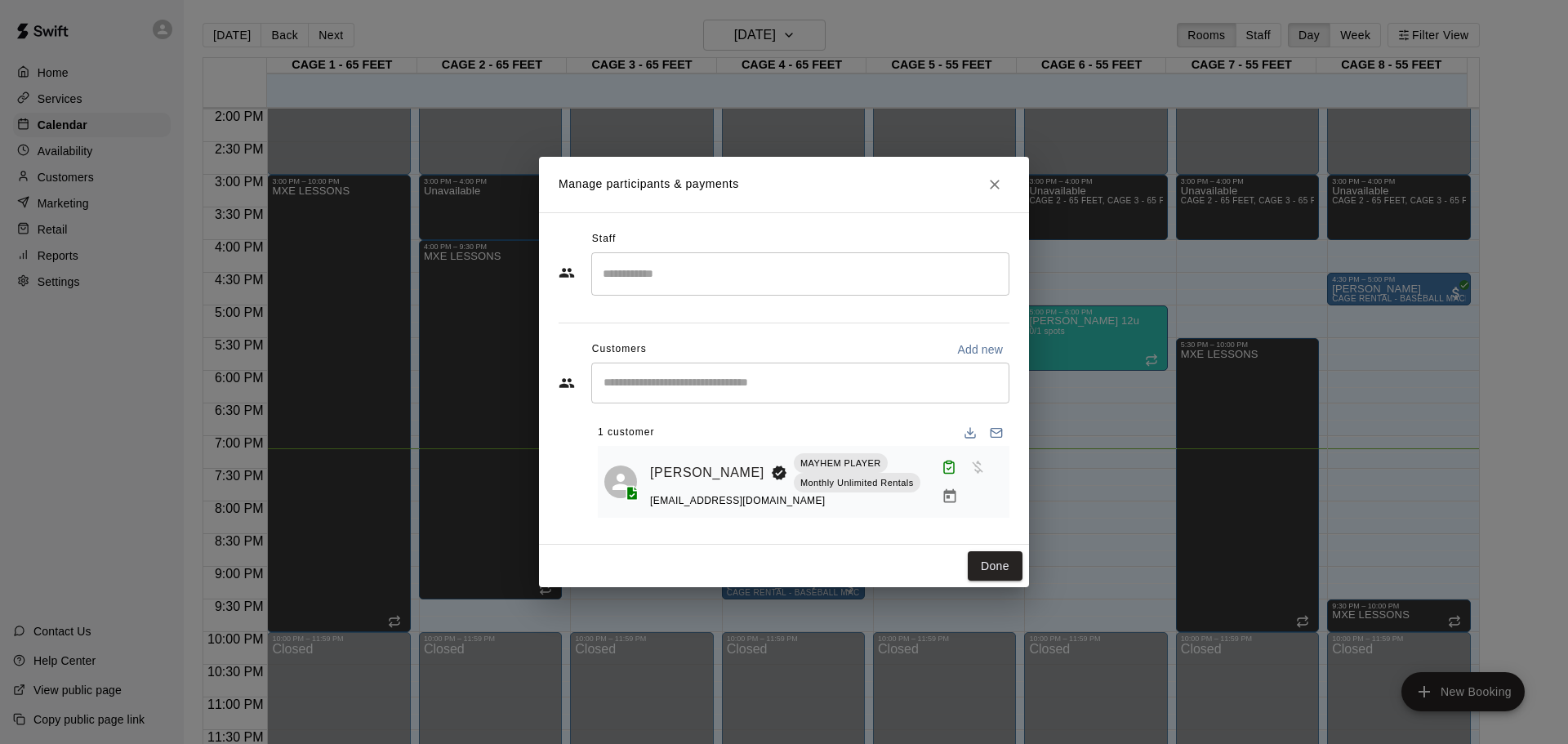
drag, startPoint x: 988, startPoint y: 568, endPoint x: 917, endPoint y: 514, distance: 89.2
click at [989, 568] on button "Done" at bounding box center [995, 567] width 54 height 31
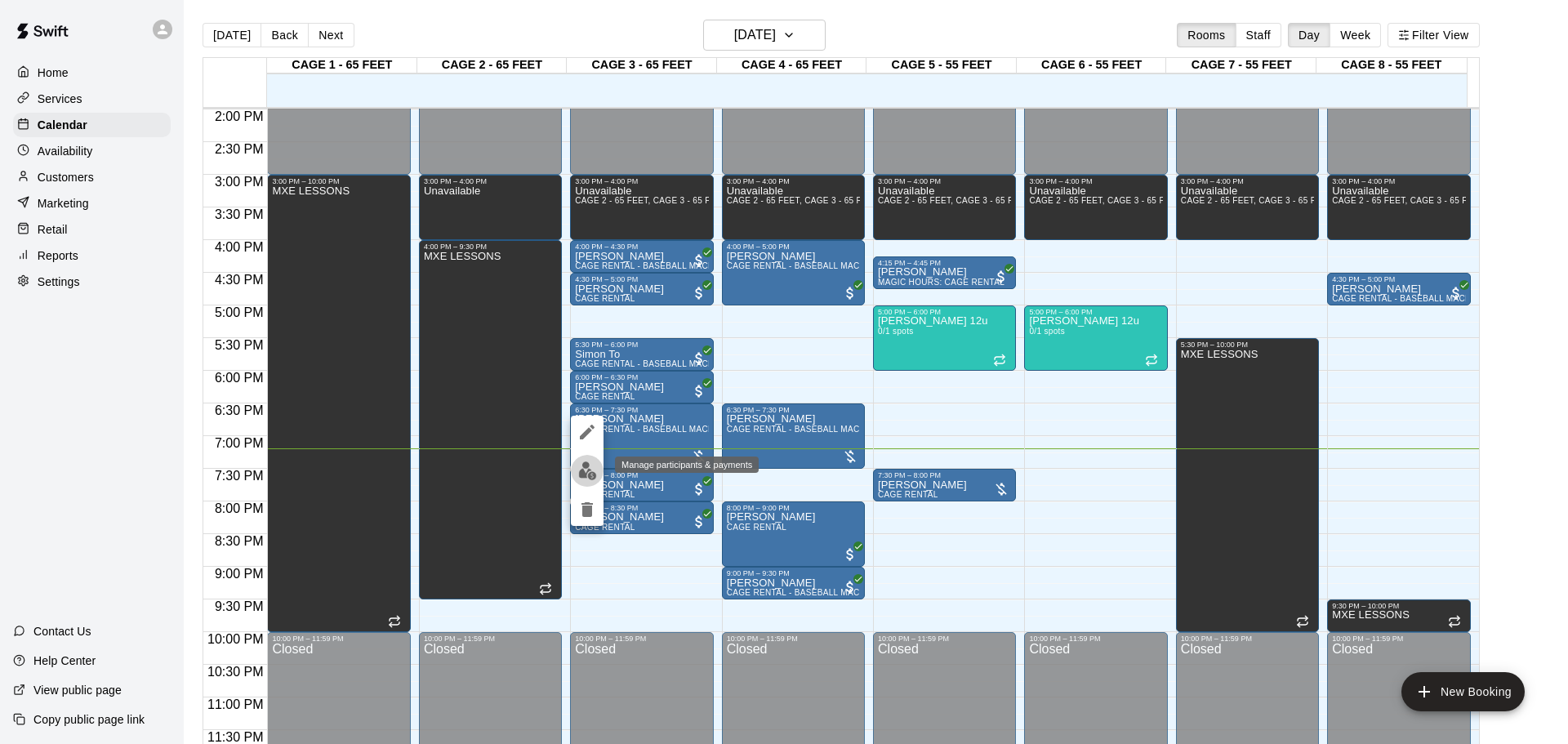
click at [594, 460] on button "edit" at bounding box center [588, 470] width 32 height 31
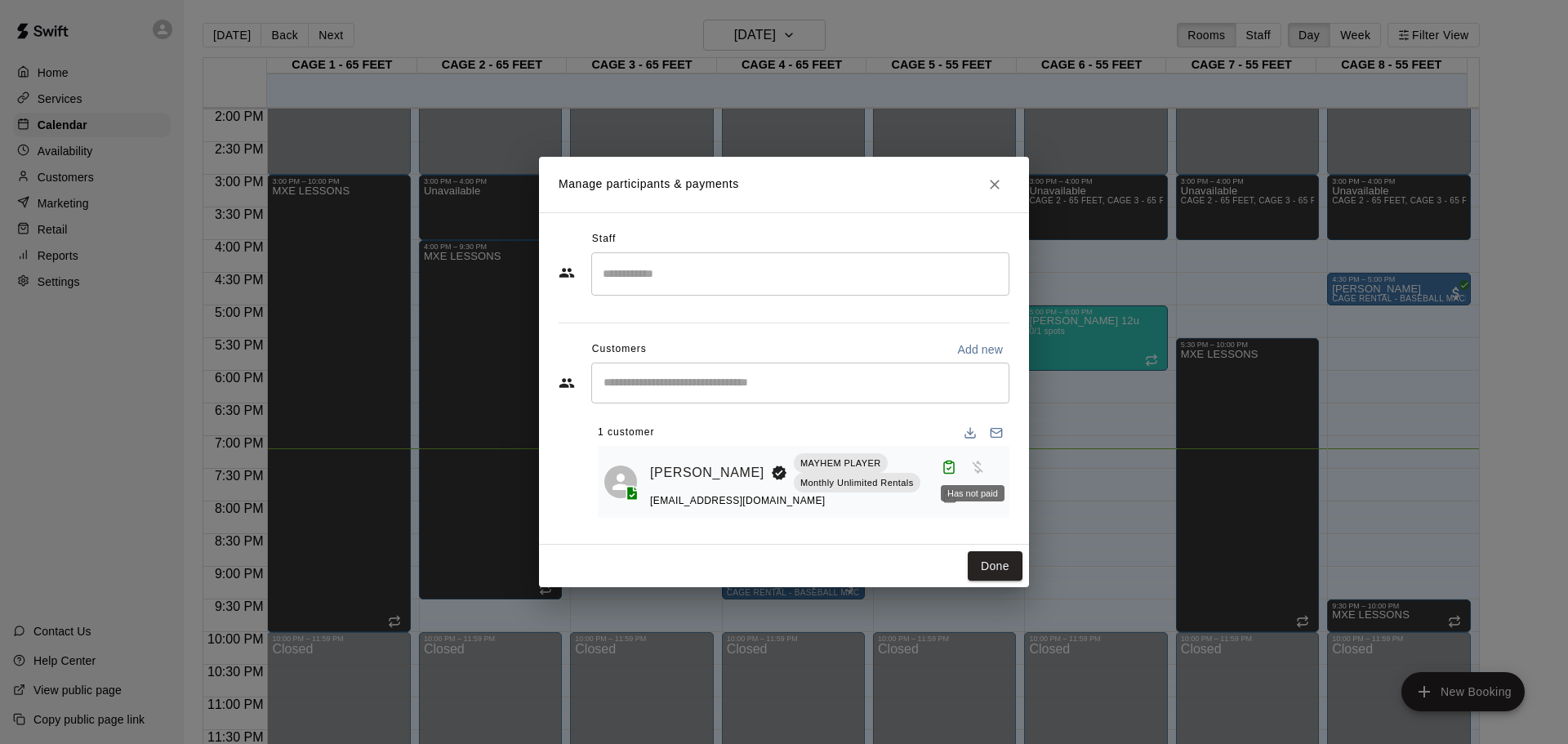
click at [970, 470] on span "Has not paid" at bounding box center [978, 465] width 30 height 14
click at [970, 469] on span "Has not paid" at bounding box center [978, 465] width 30 height 14
click at [973, 469] on span "Has not paid" at bounding box center [978, 465] width 30 height 14
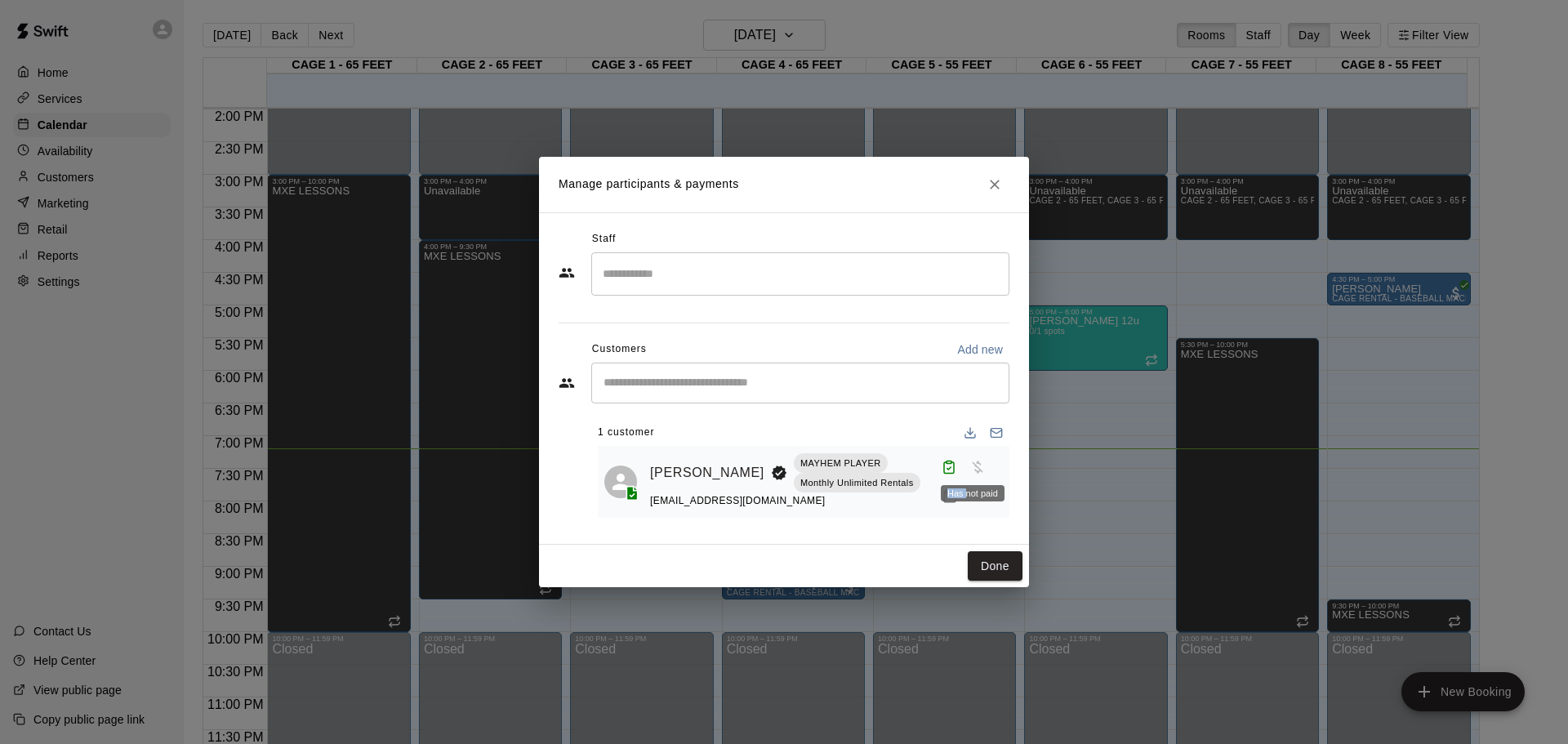
click at [975, 469] on span "Has not paid" at bounding box center [978, 465] width 30 height 14
click at [976, 468] on span "Has not paid" at bounding box center [978, 465] width 30 height 14
click at [907, 507] on div "[EMAIL_ADDRESS][DOMAIN_NAME]" at bounding box center [793, 501] width 285 height 17
click at [945, 492] on icon "Manage bookings & payment" at bounding box center [949, 496] width 12 height 14
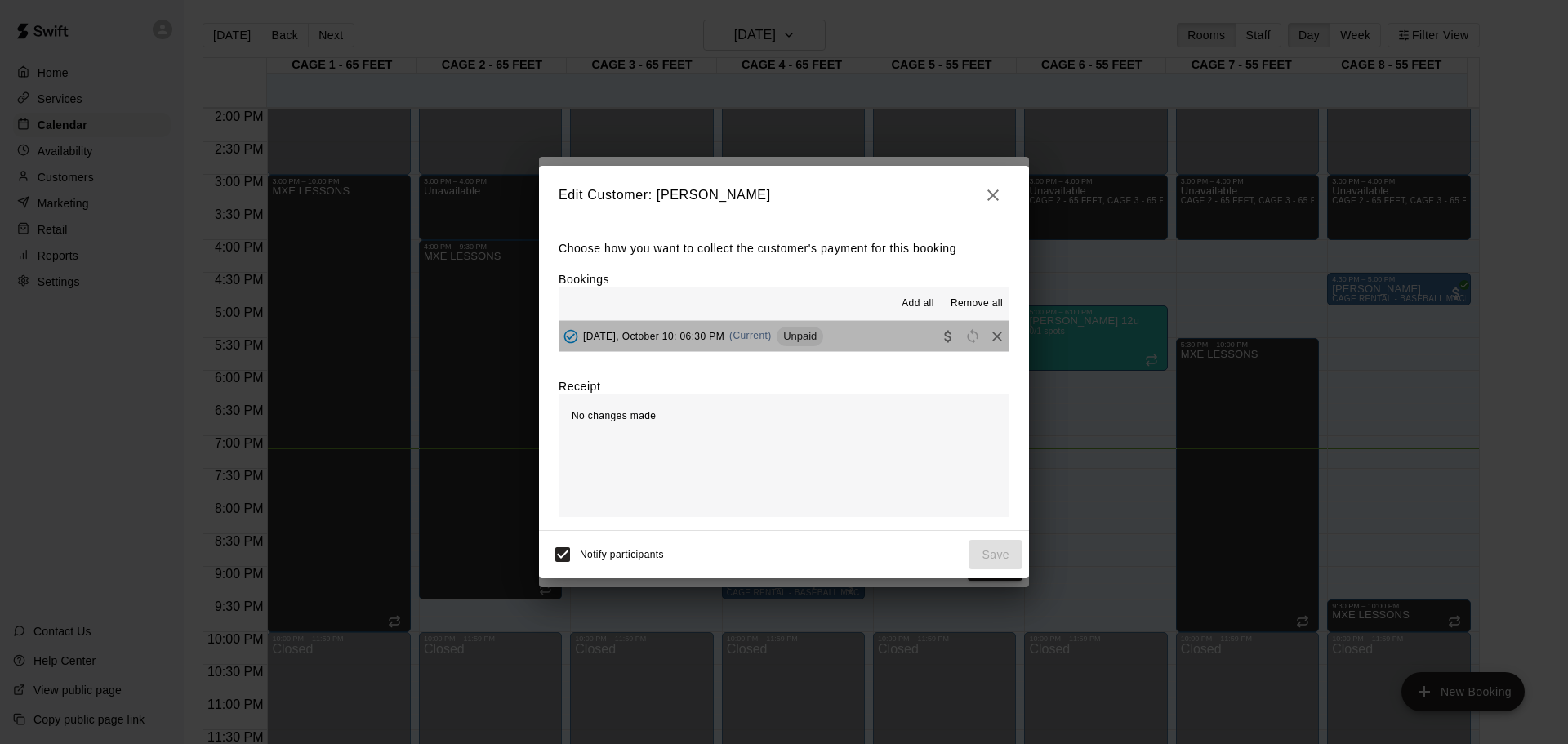
click at [798, 330] on div "Unpaid" at bounding box center [799, 337] width 47 height 20
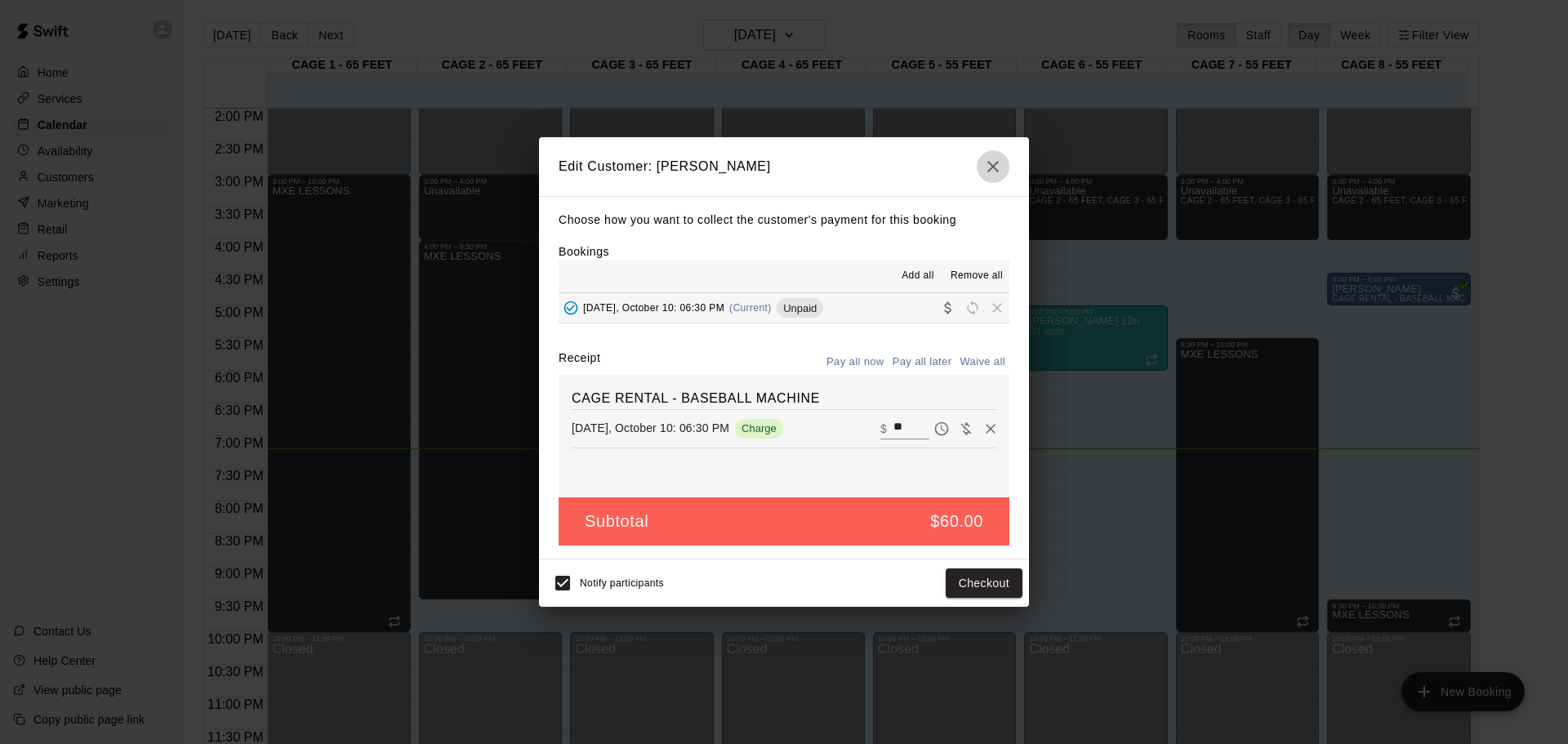
click at [1004, 177] on button "button" at bounding box center [993, 167] width 32 height 32
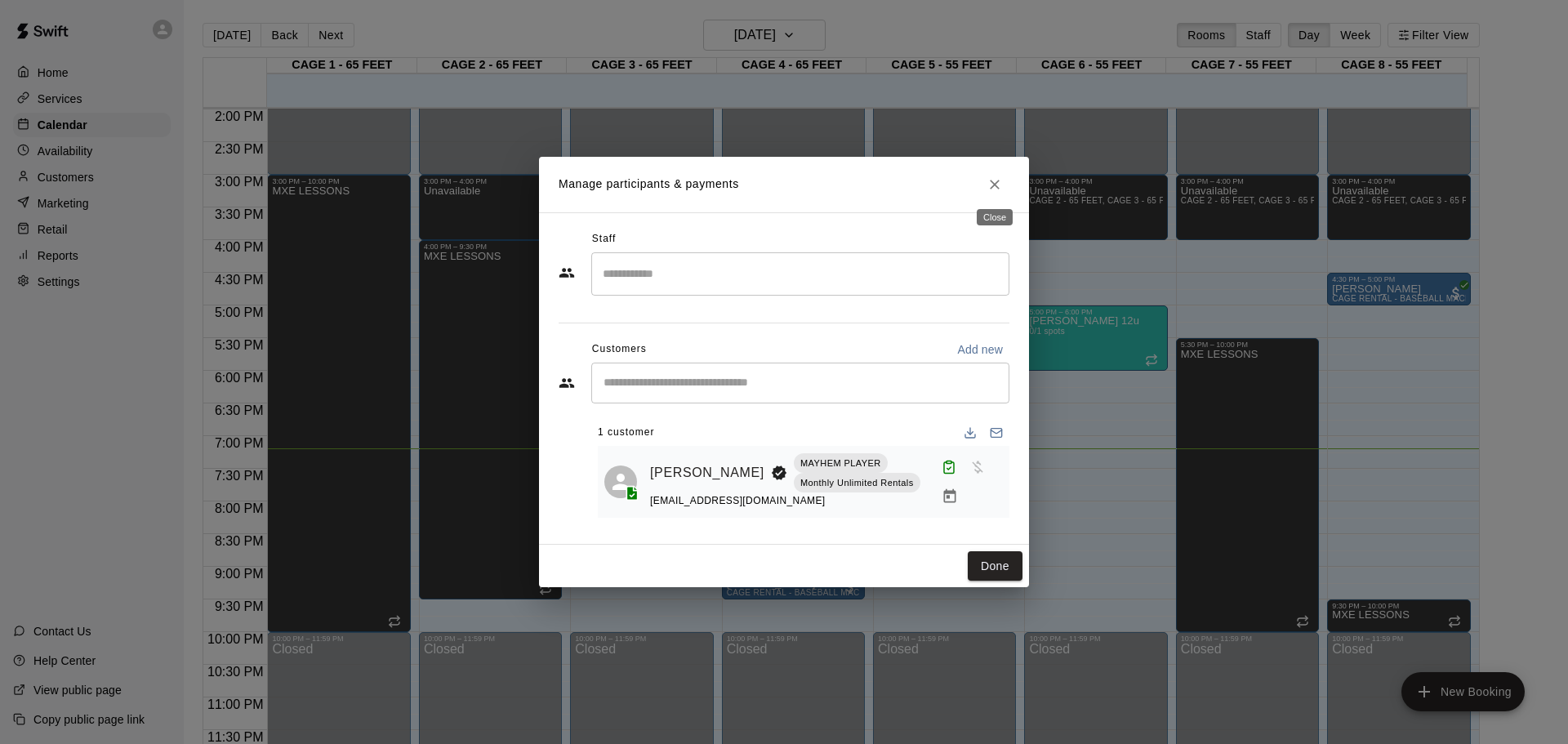
click at [1001, 188] on icon "Close" at bounding box center [994, 184] width 16 height 16
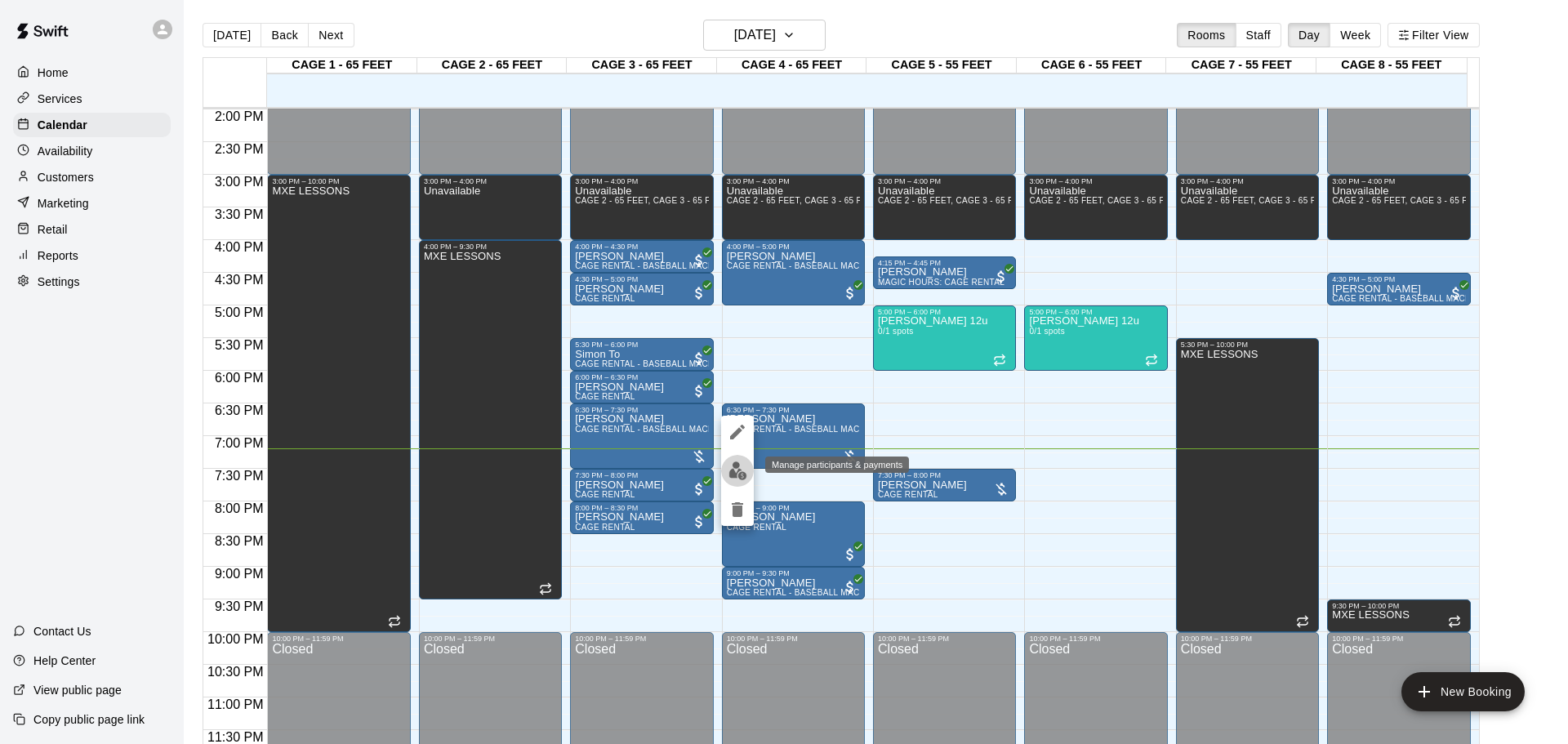
click at [734, 478] on img "edit" at bounding box center [738, 471] width 19 height 19
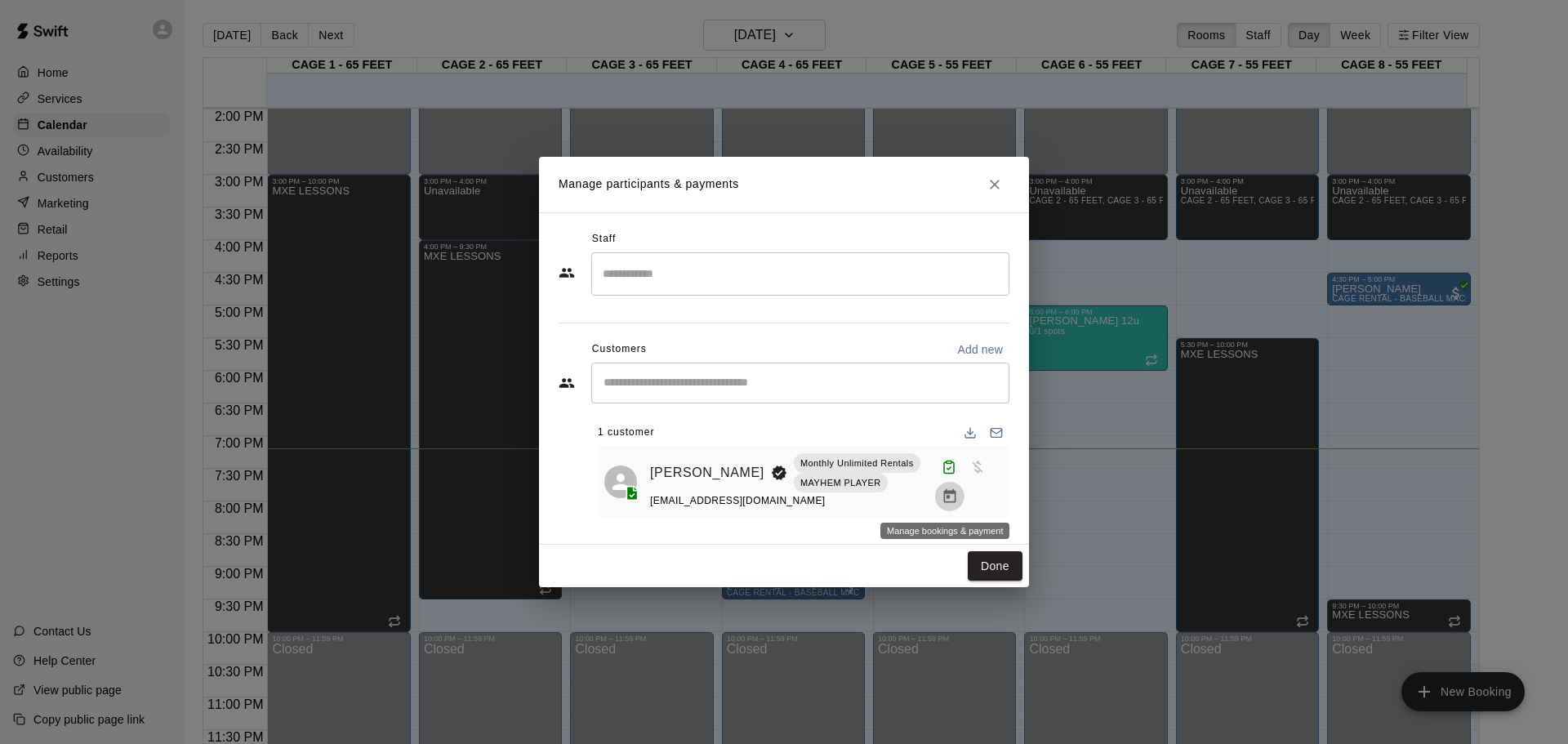
click at [952, 499] on icon "Manage bookings & payment" at bounding box center [949, 496] width 16 height 16
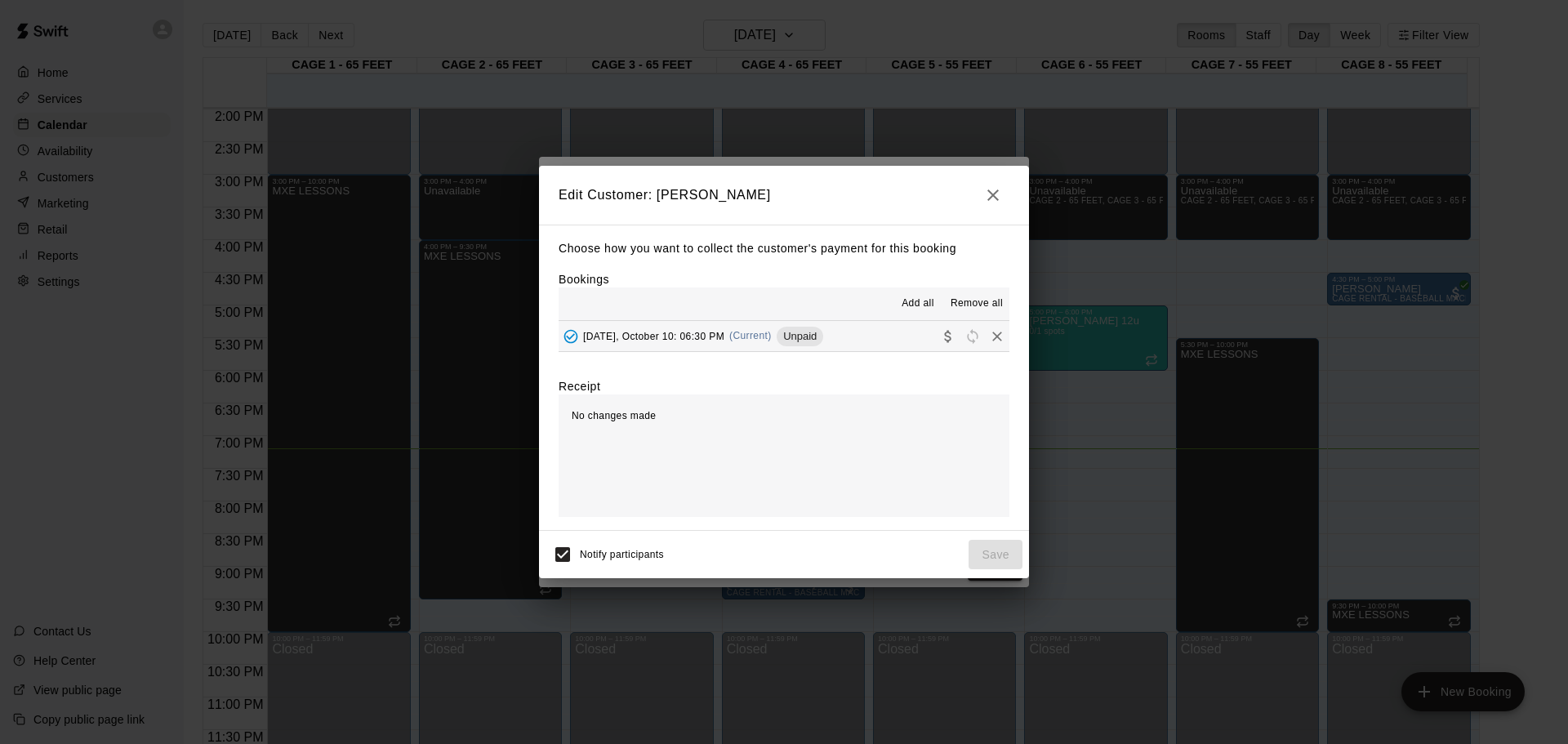
click at [804, 335] on span "Unpaid" at bounding box center [799, 336] width 47 height 12
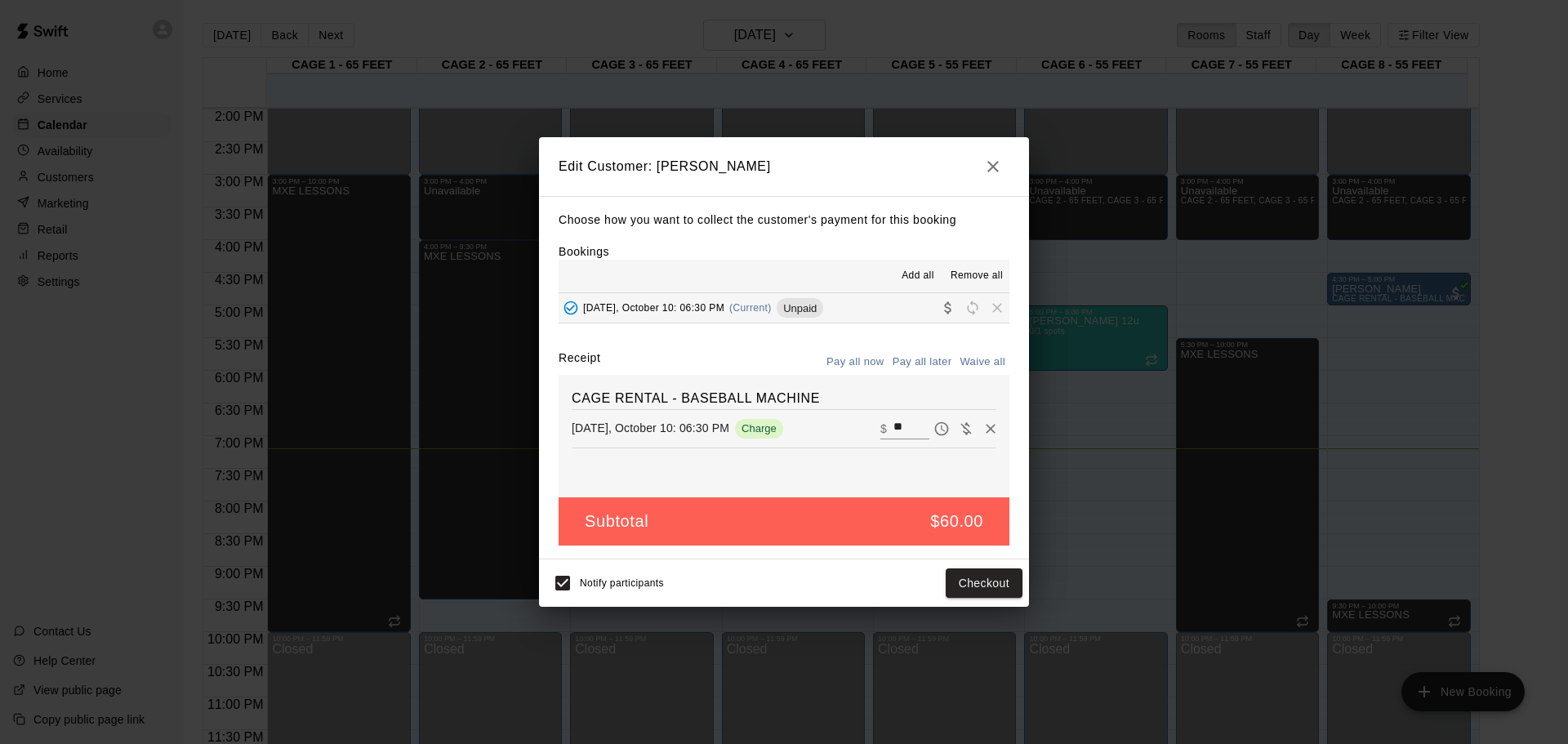
click at [1009, 168] on button "button" at bounding box center [993, 167] width 32 height 32
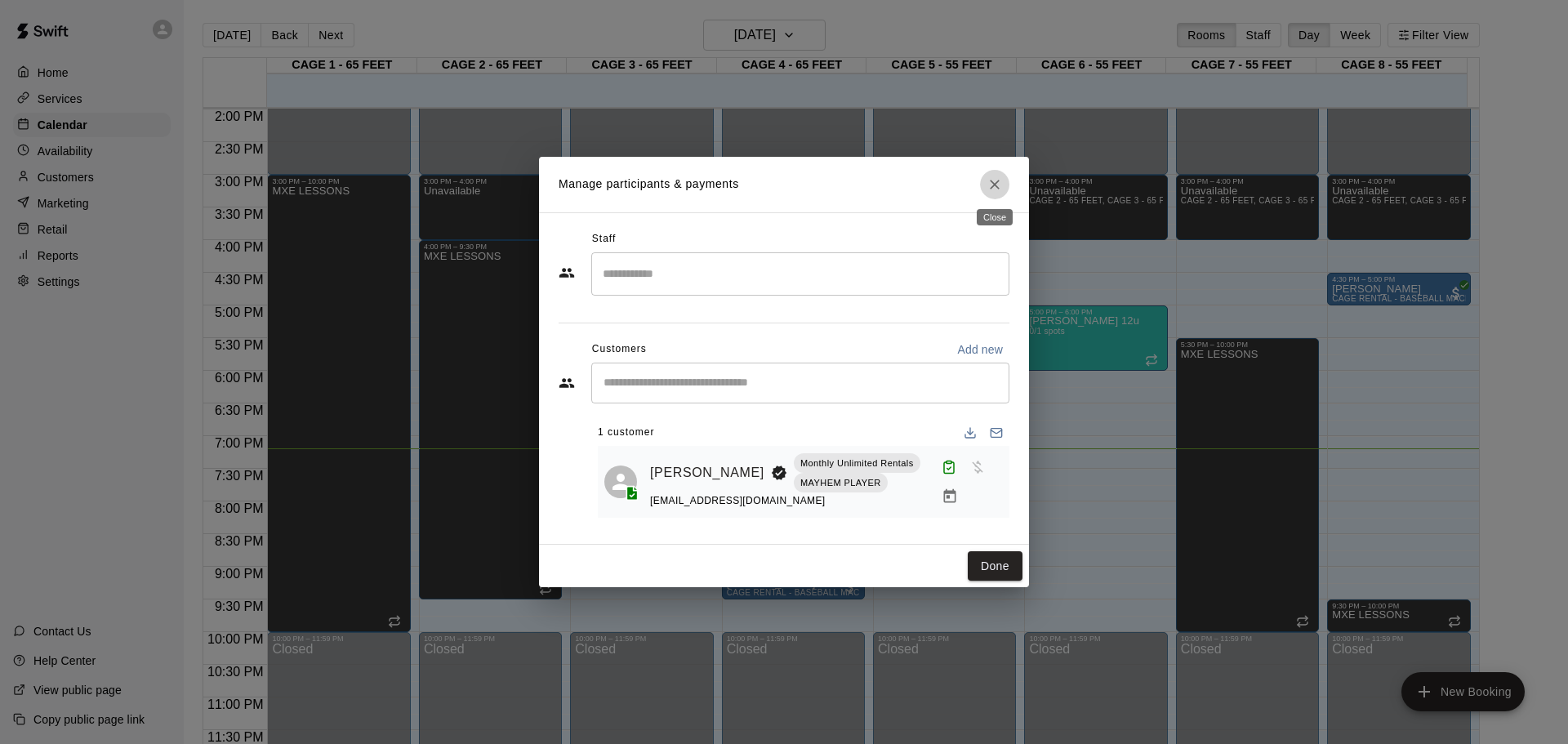
click at [1009, 184] on button "Close" at bounding box center [995, 184] width 30 height 30
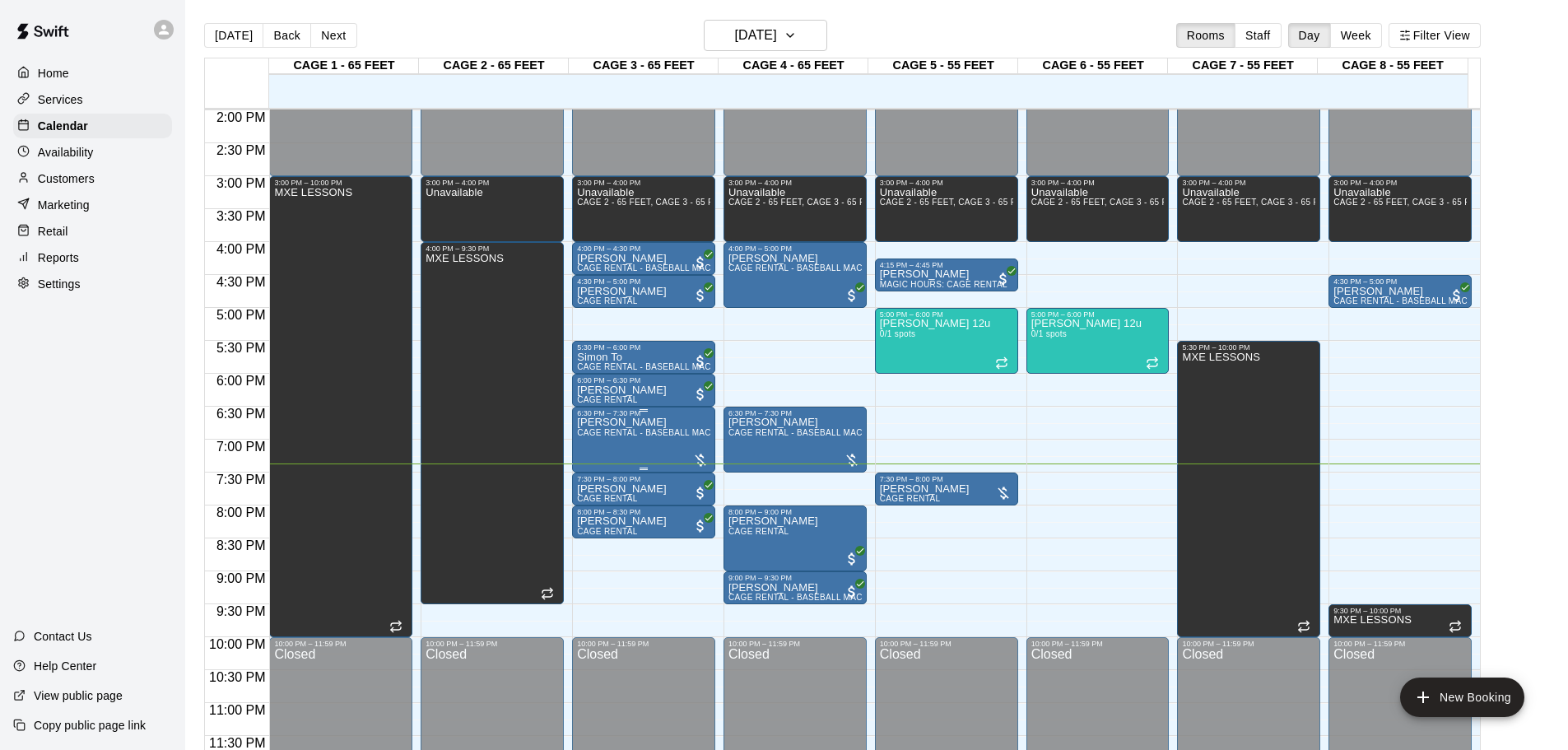
click at [620, 422] on p "[PERSON_NAME]" at bounding box center [643, 422] width 134 height 0
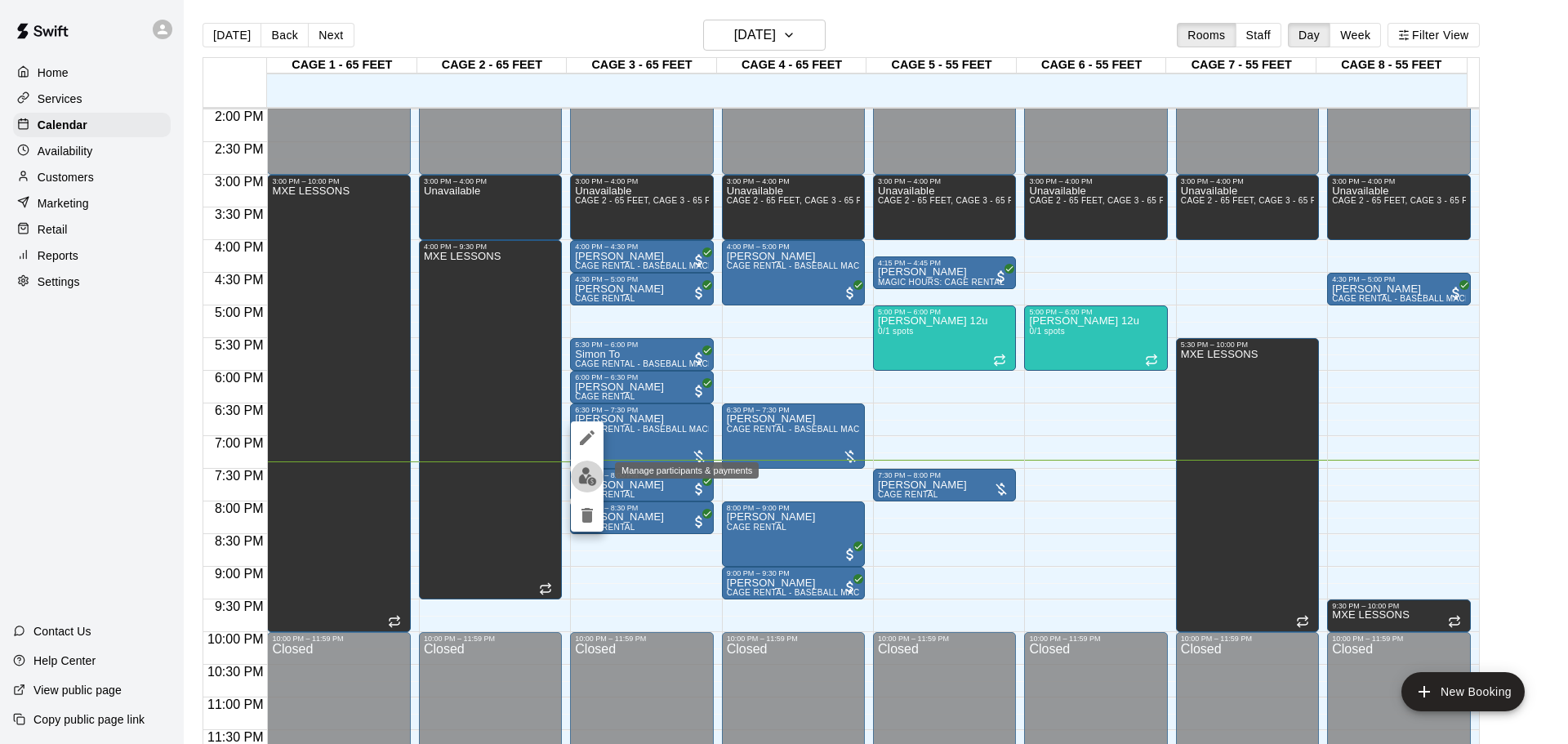
click at [579, 466] on button "edit" at bounding box center [588, 476] width 32 height 31
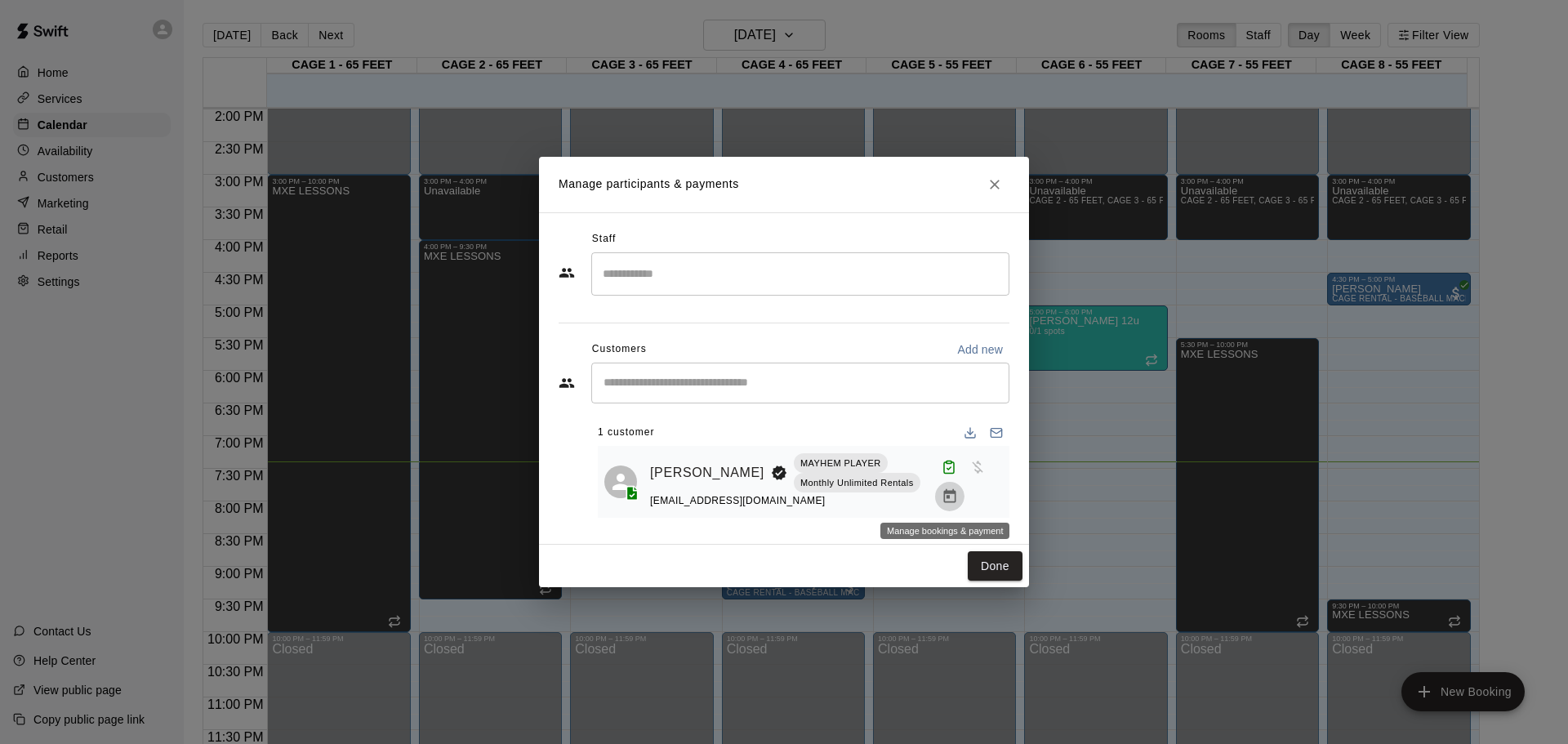
click at [941, 499] on icon "Manage bookings & payment" at bounding box center [949, 496] width 16 height 16
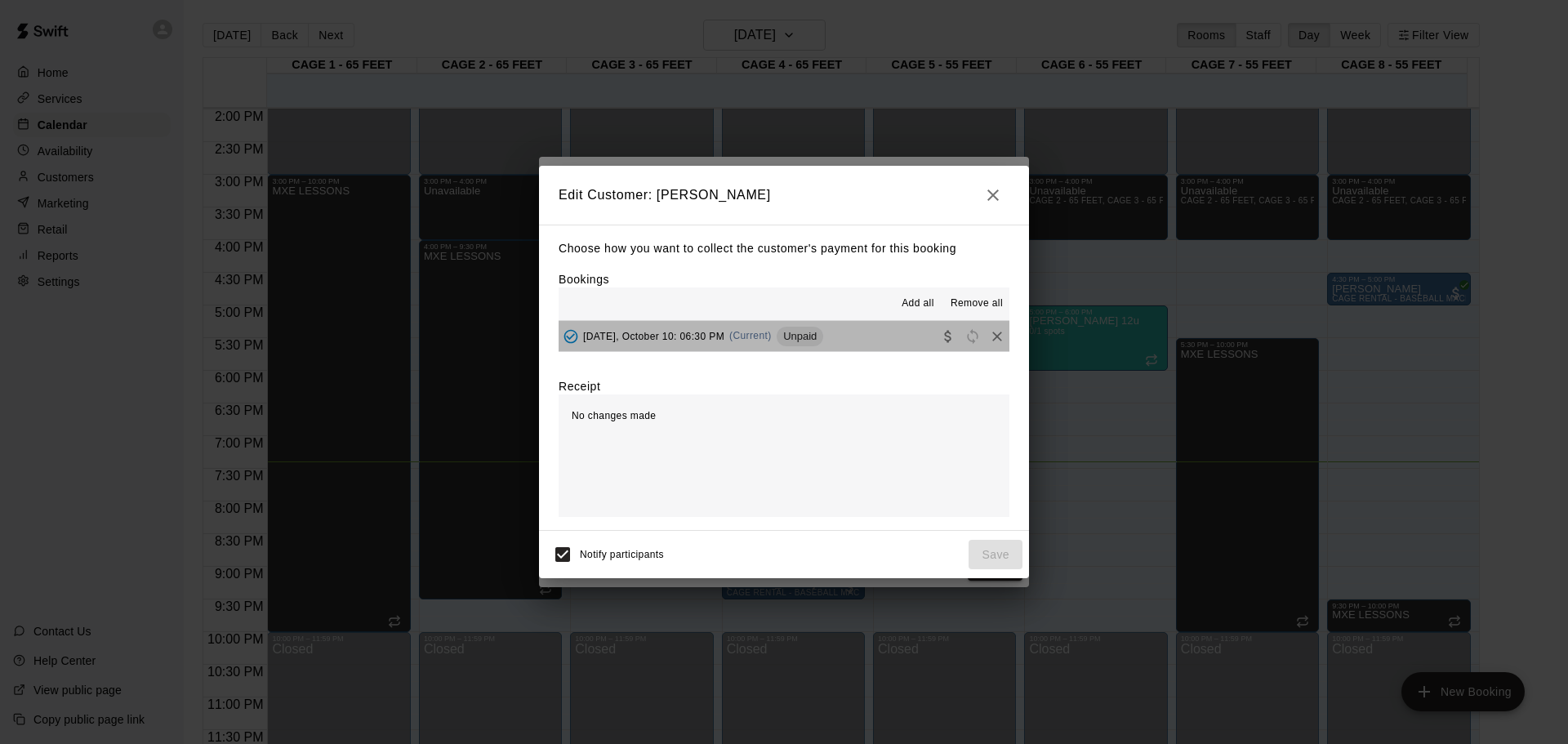
click at [801, 338] on span "Unpaid" at bounding box center [799, 336] width 47 height 12
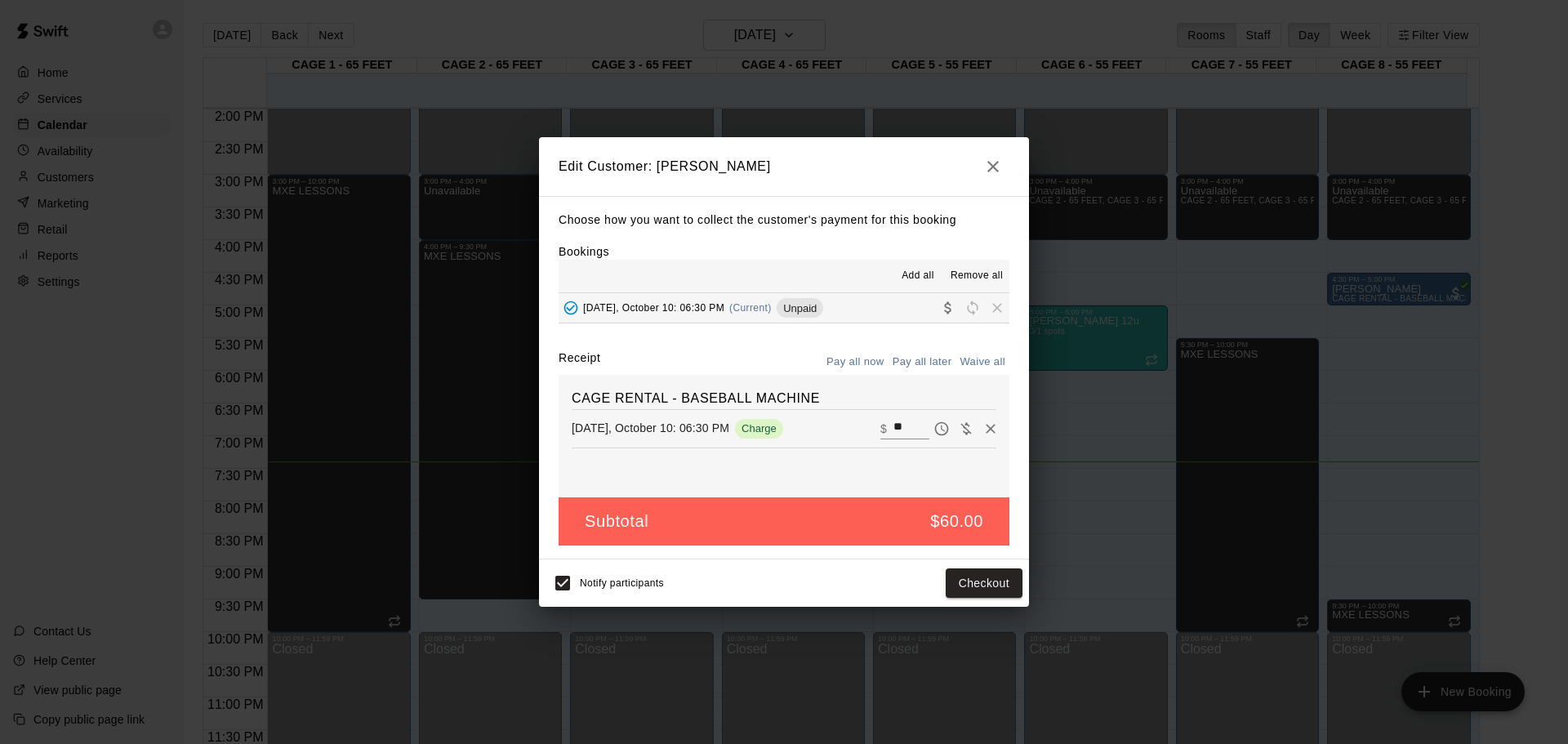
click at [903, 424] on input "**" at bounding box center [912, 428] width 36 height 21
type input "*"
click at [1005, 583] on button "Save" at bounding box center [996, 584] width 54 height 31
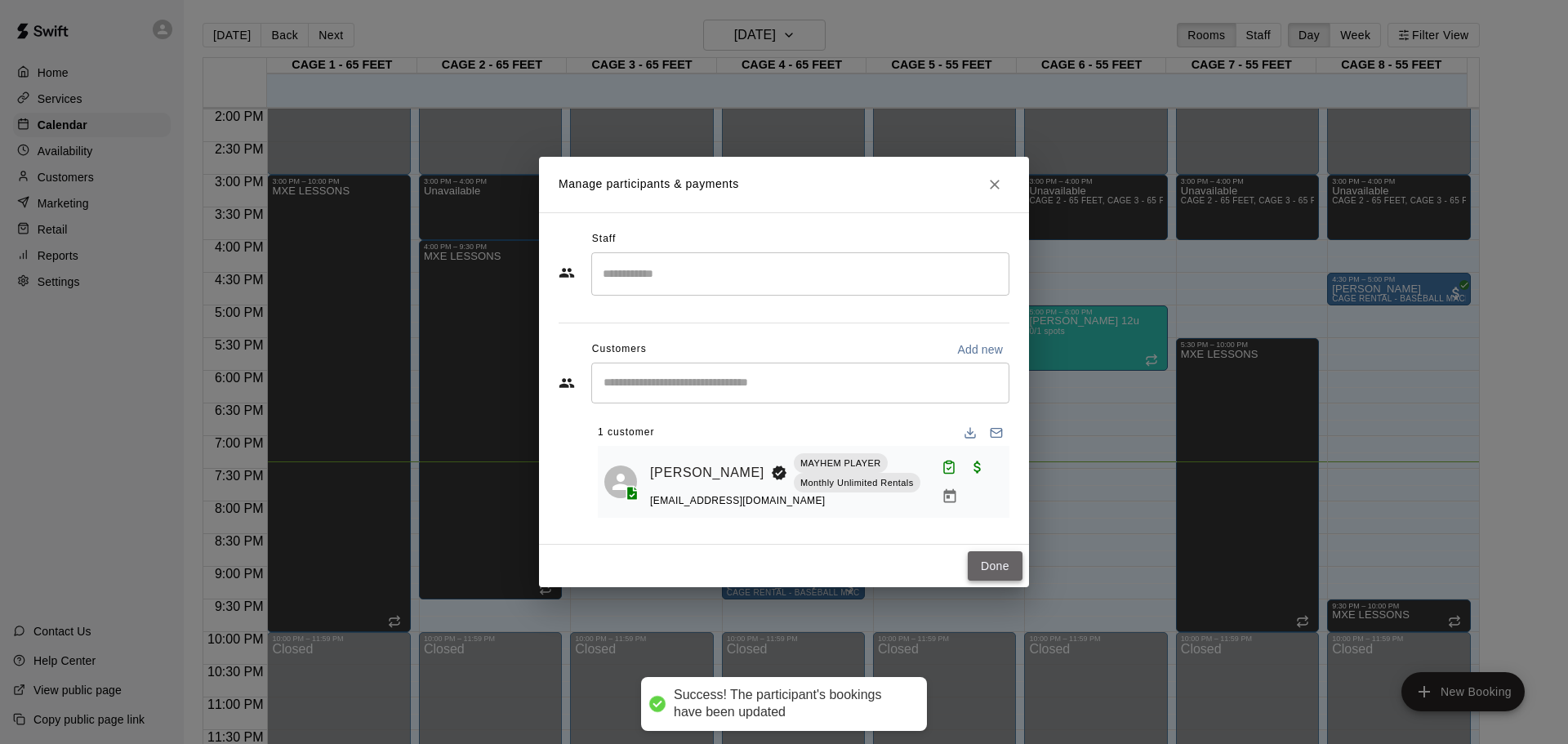
click at [1011, 567] on button "Done" at bounding box center [995, 567] width 54 height 31
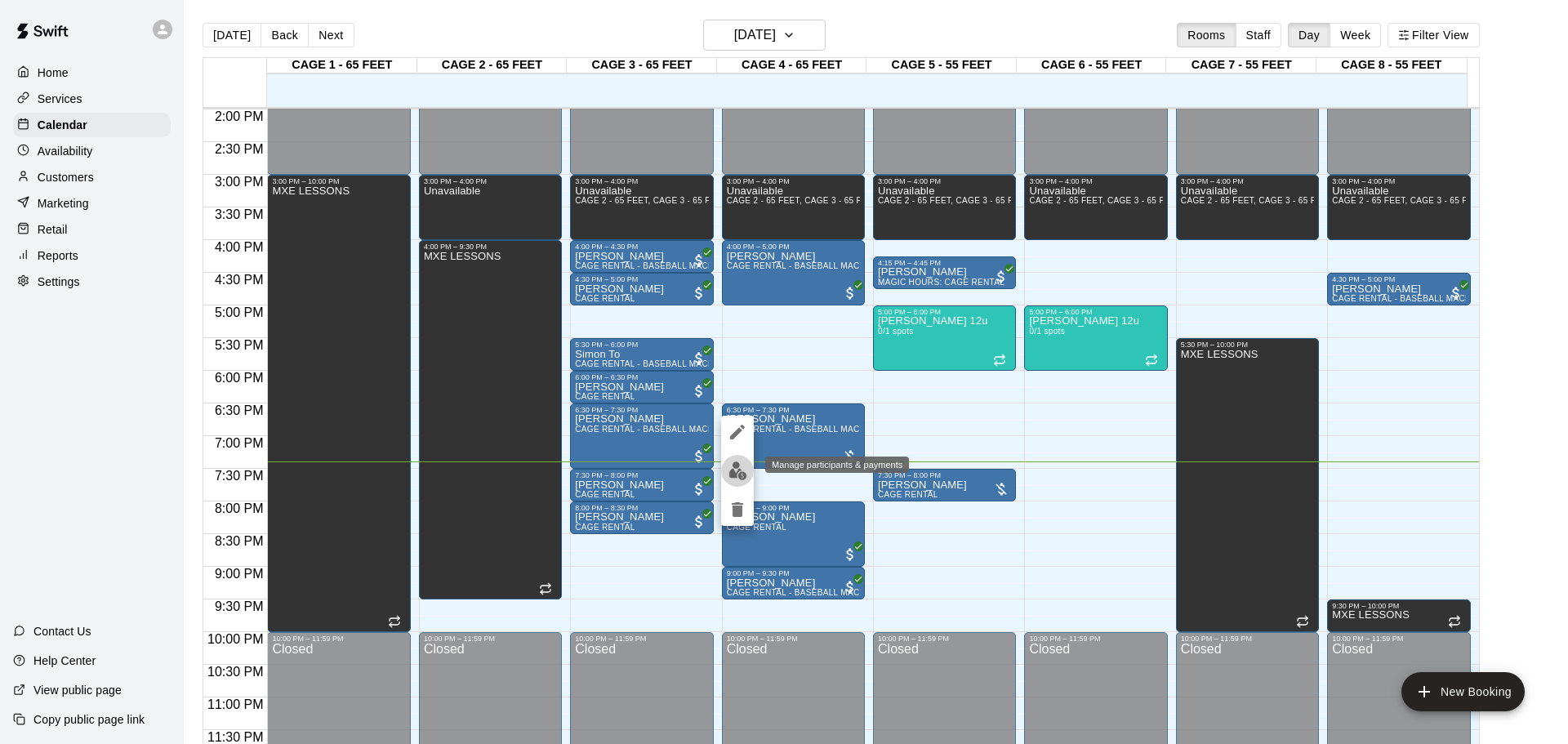
click at [742, 462] on img "edit" at bounding box center [738, 471] width 19 height 19
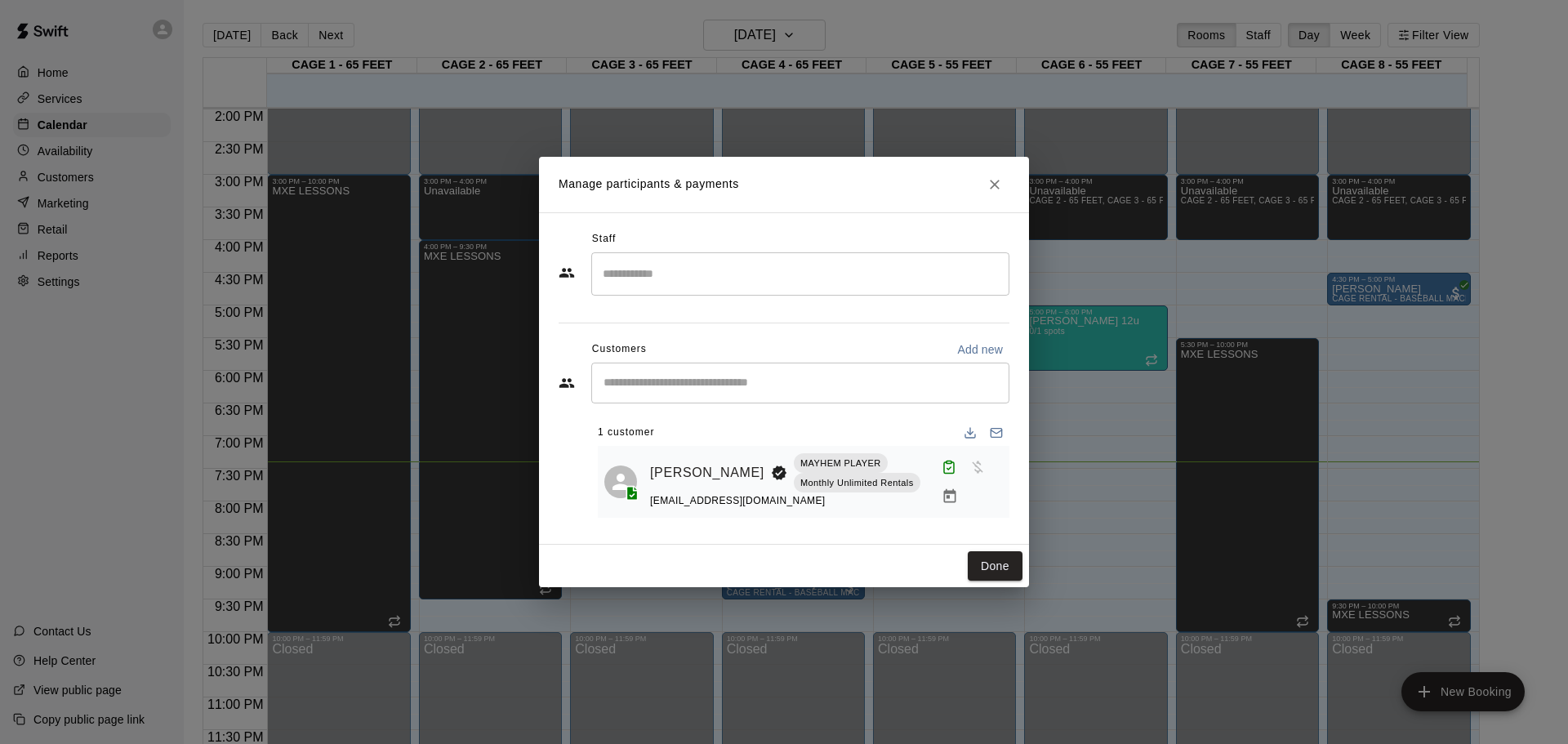
click at [962, 505] on div at bounding box center [969, 482] width 68 height 59
click at [943, 493] on icon "Manage bookings & payment" at bounding box center [949, 496] width 12 height 14
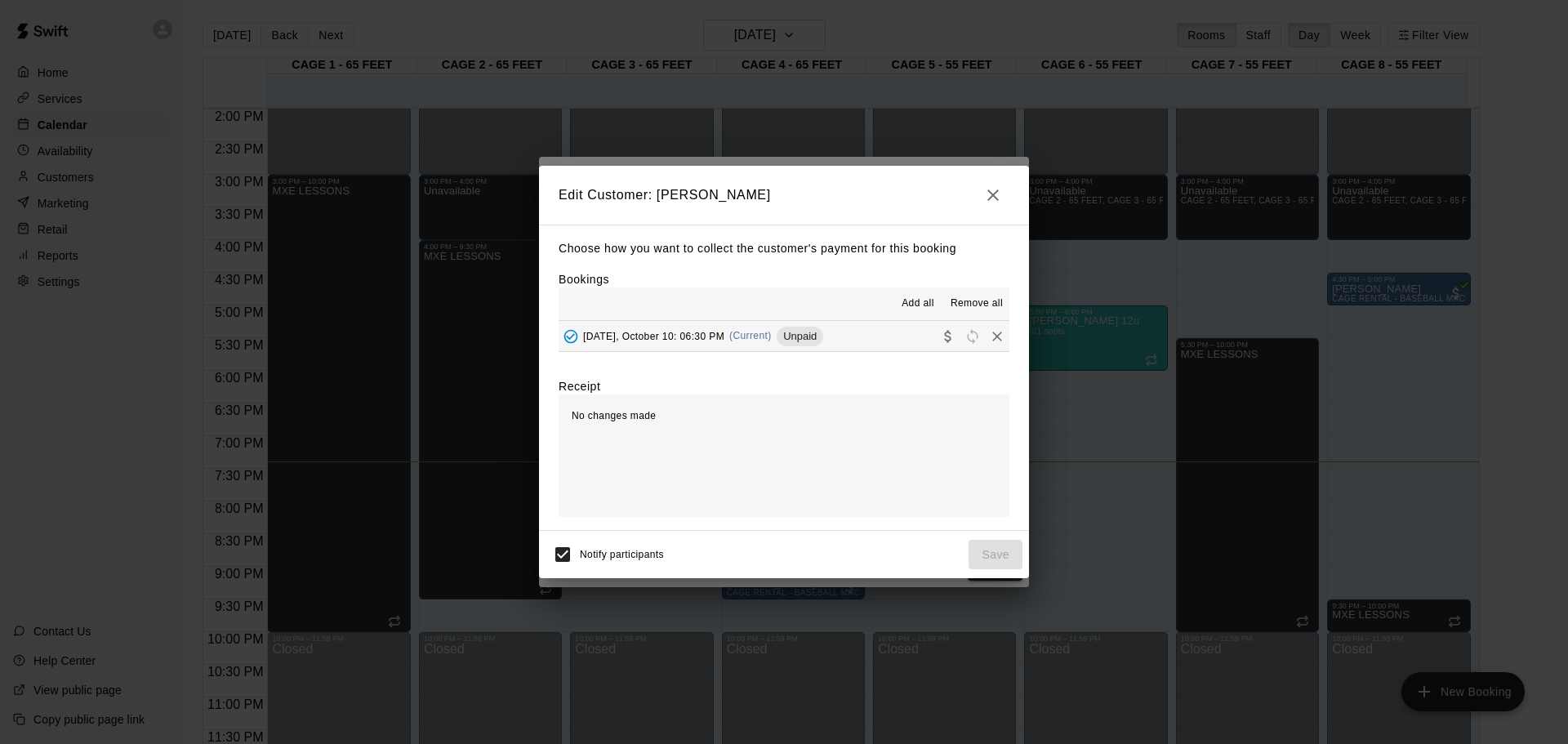
click at [794, 320] on div "Add all Remove all" at bounding box center [784, 303] width 451 height 32
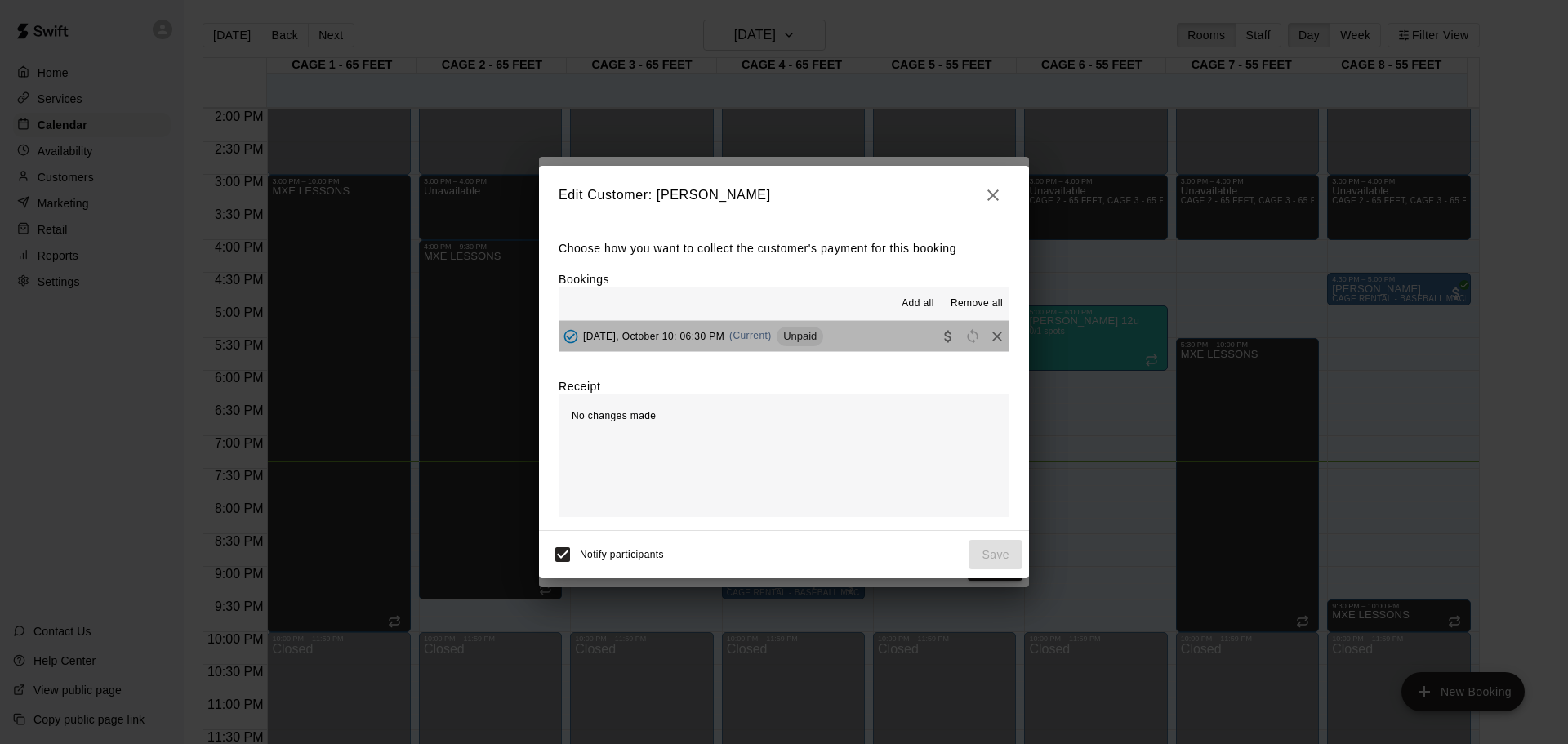
click at [809, 339] on span "Unpaid" at bounding box center [799, 336] width 47 height 12
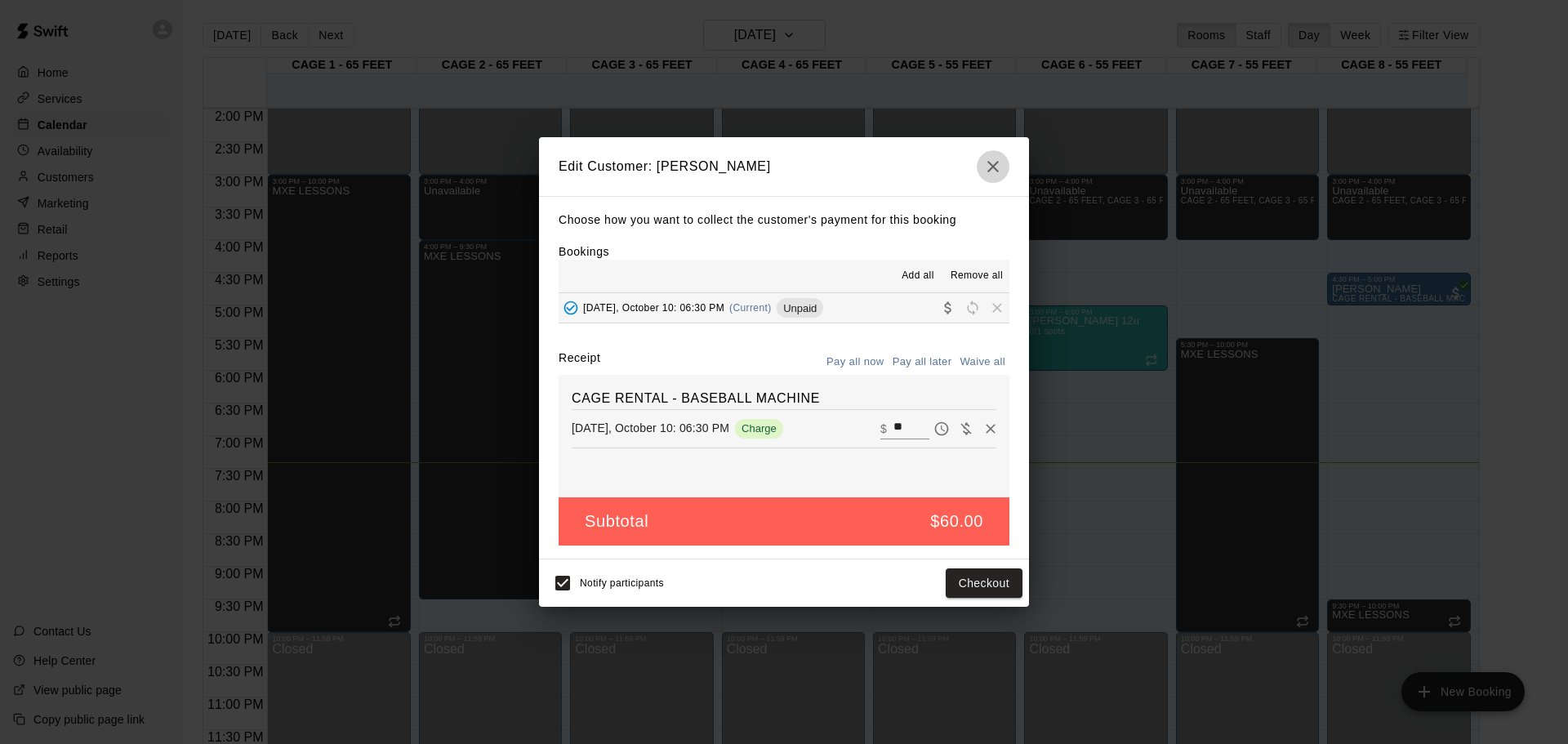
click at [993, 175] on icon "button" at bounding box center [993, 166] width 20 height 20
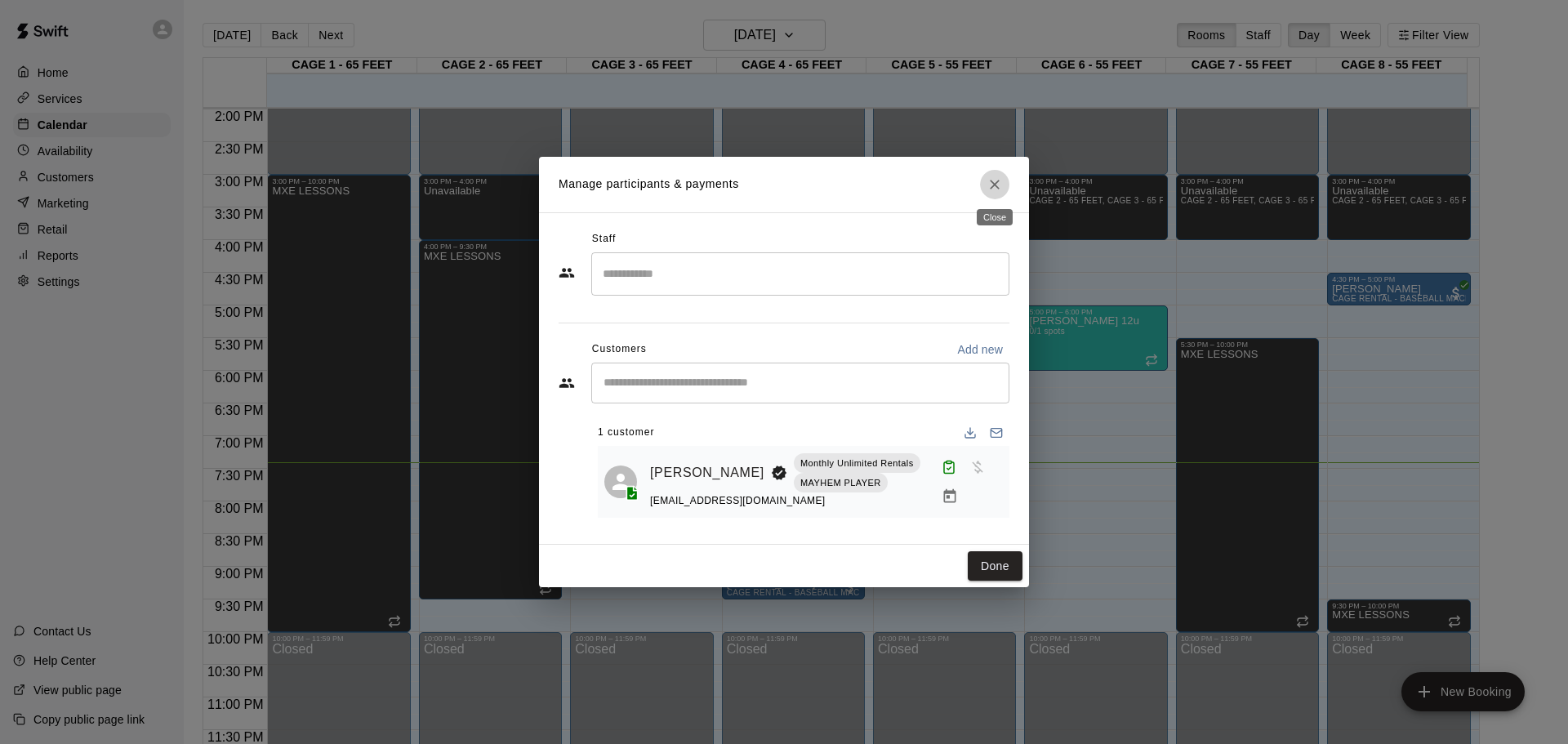
click at [994, 176] on icon "Close" at bounding box center [994, 184] width 16 height 16
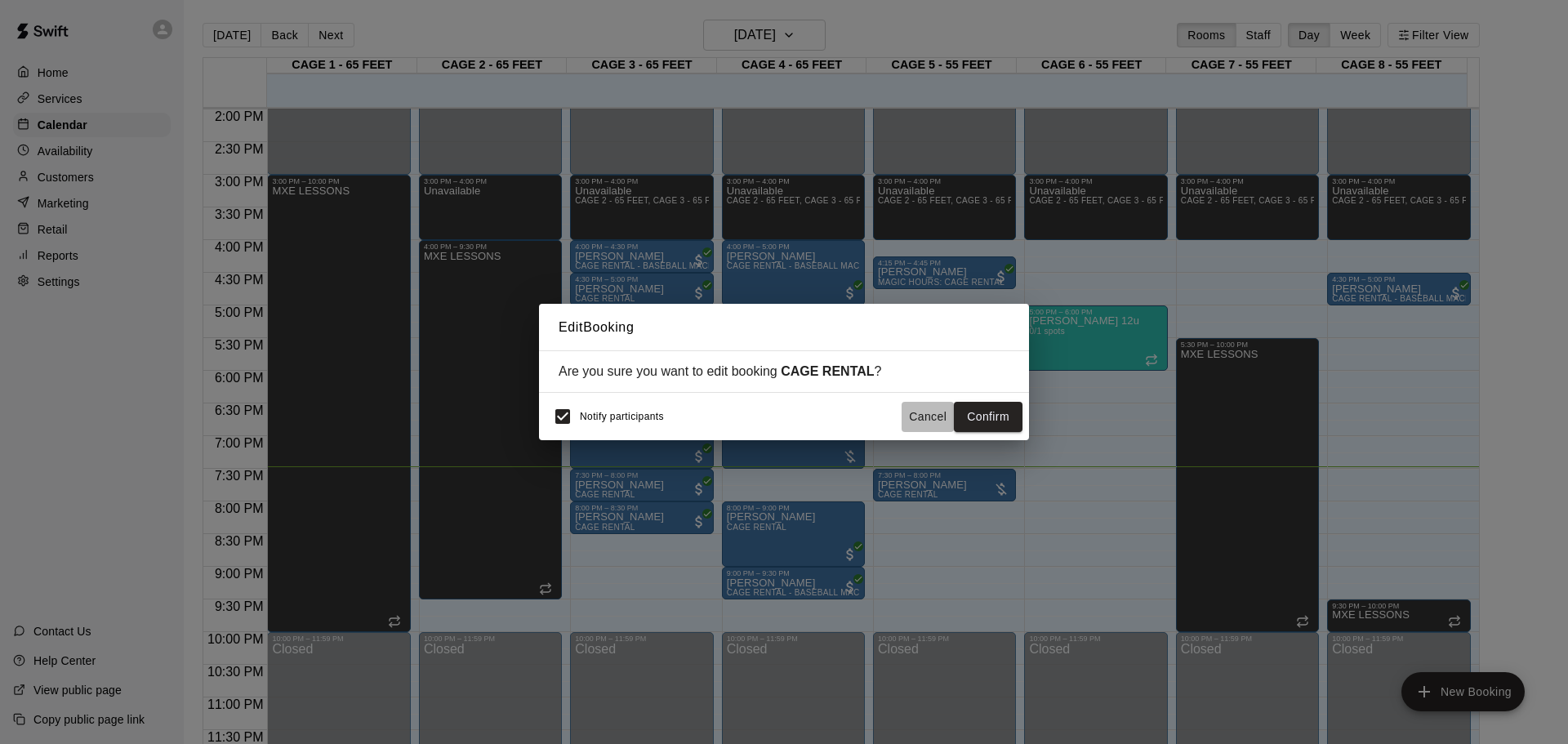
click at [923, 413] on button "Cancel" at bounding box center [927, 417] width 52 height 31
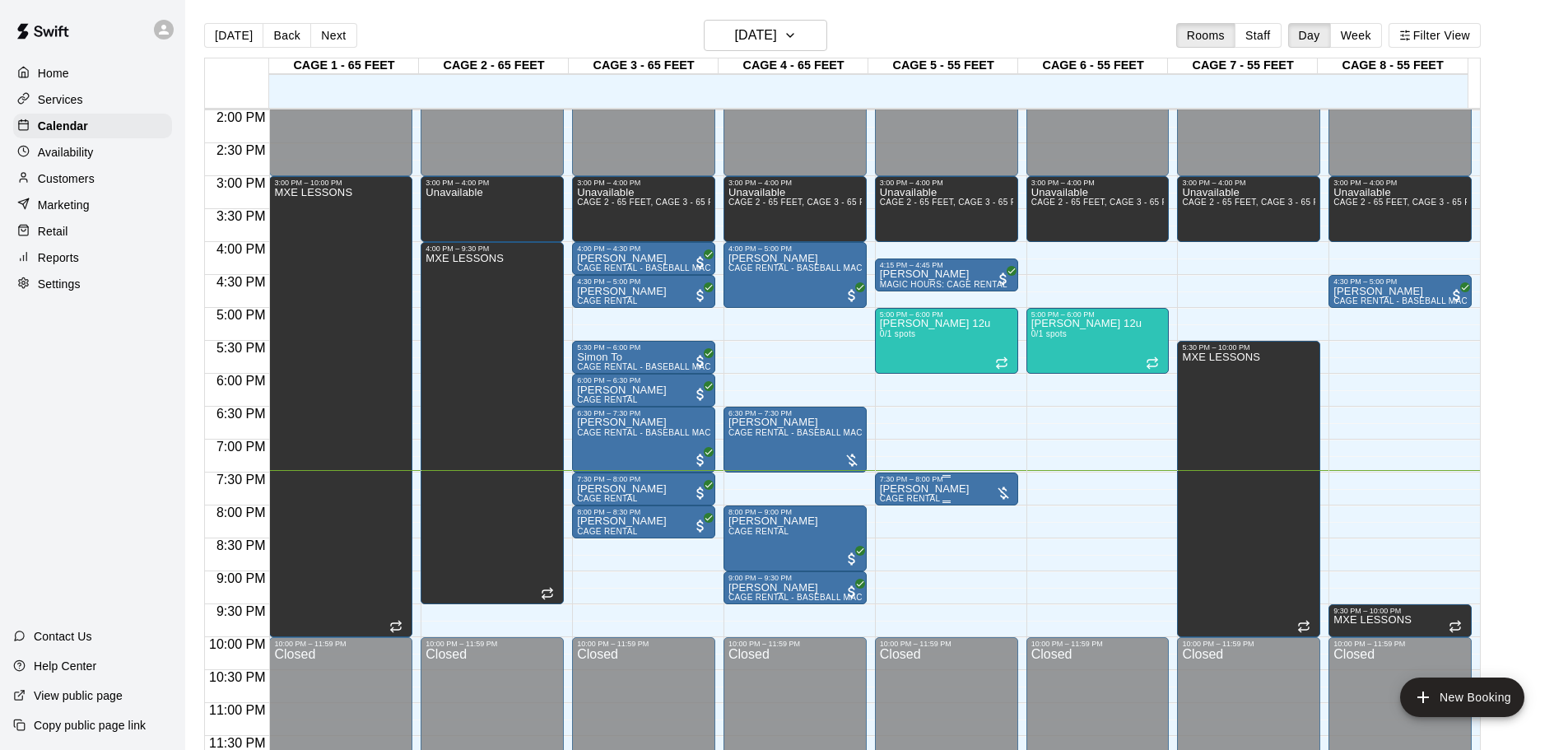
click at [914, 489] on p "[PERSON_NAME]" at bounding box center [924, 489] width 89 height 0
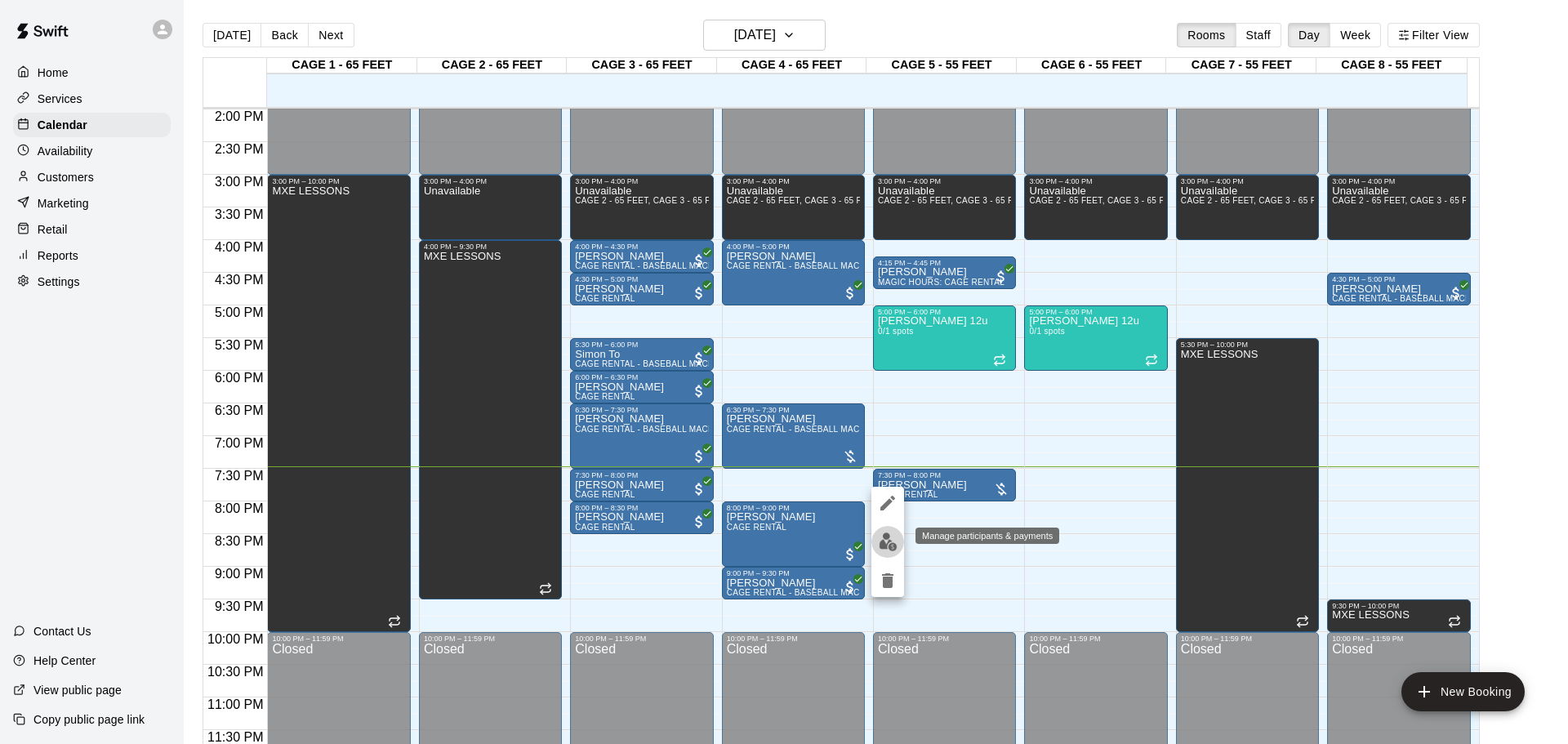
click at [888, 534] on img "edit" at bounding box center [888, 542] width 19 height 19
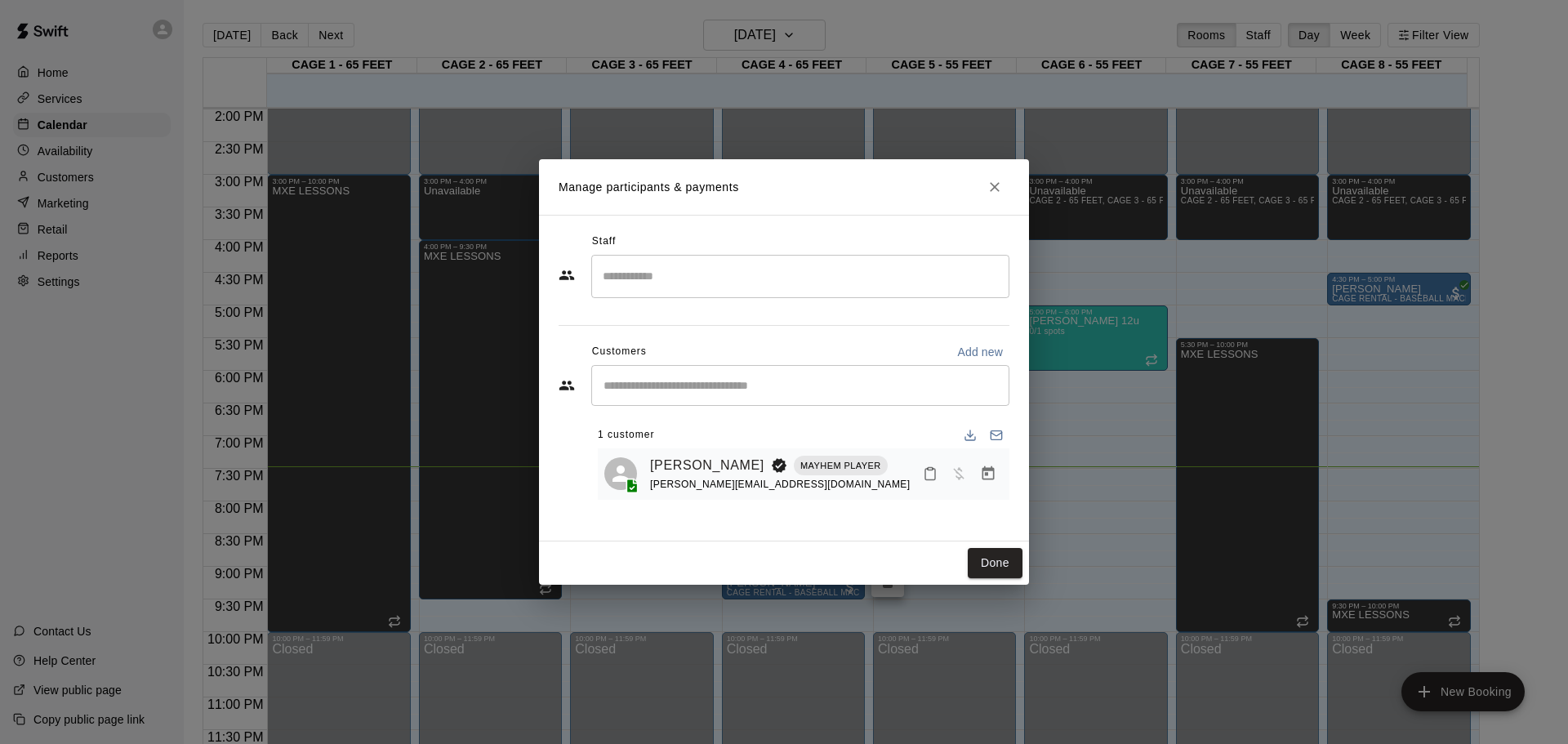
drag, startPoint x: 1025, startPoint y: 208, endPoint x: 1015, endPoint y: 199, distance: 13.5
click at [1015, 199] on h2 "Manage participants & payments" at bounding box center [784, 187] width 490 height 55
click at [1000, 190] on icon "Close" at bounding box center [994, 187] width 16 height 16
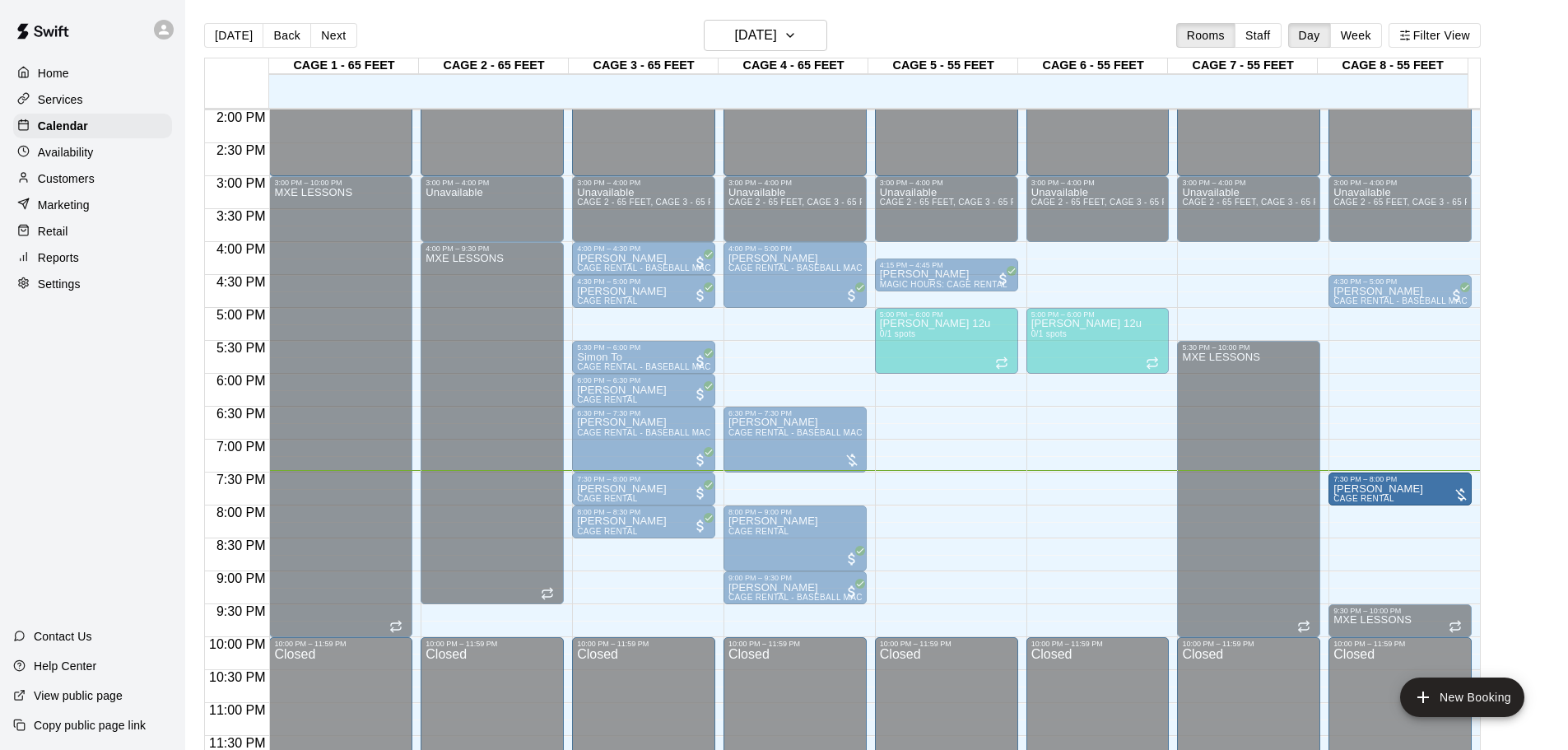
drag, startPoint x: 983, startPoint y: 502, endPoint x: 1350, endPoint y: 490, distance: 367.2
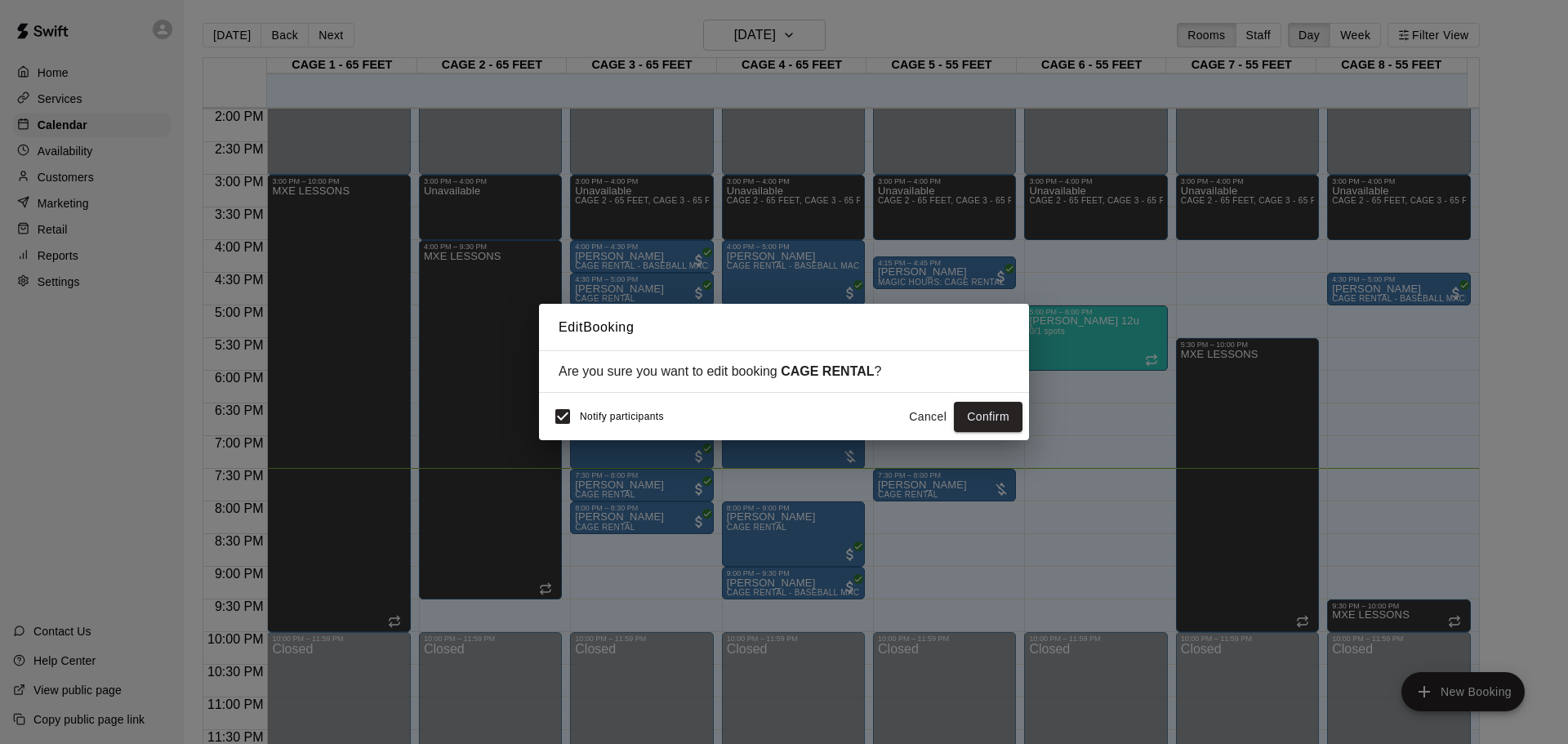
drag, startPoint x: 1339, startPoint y: 486, endPoint x: 995, endPoint y: 413, distance: 351.7
click at [995, 413] on button "Confirm" at bounding box center [988, 417] width 69 height 31
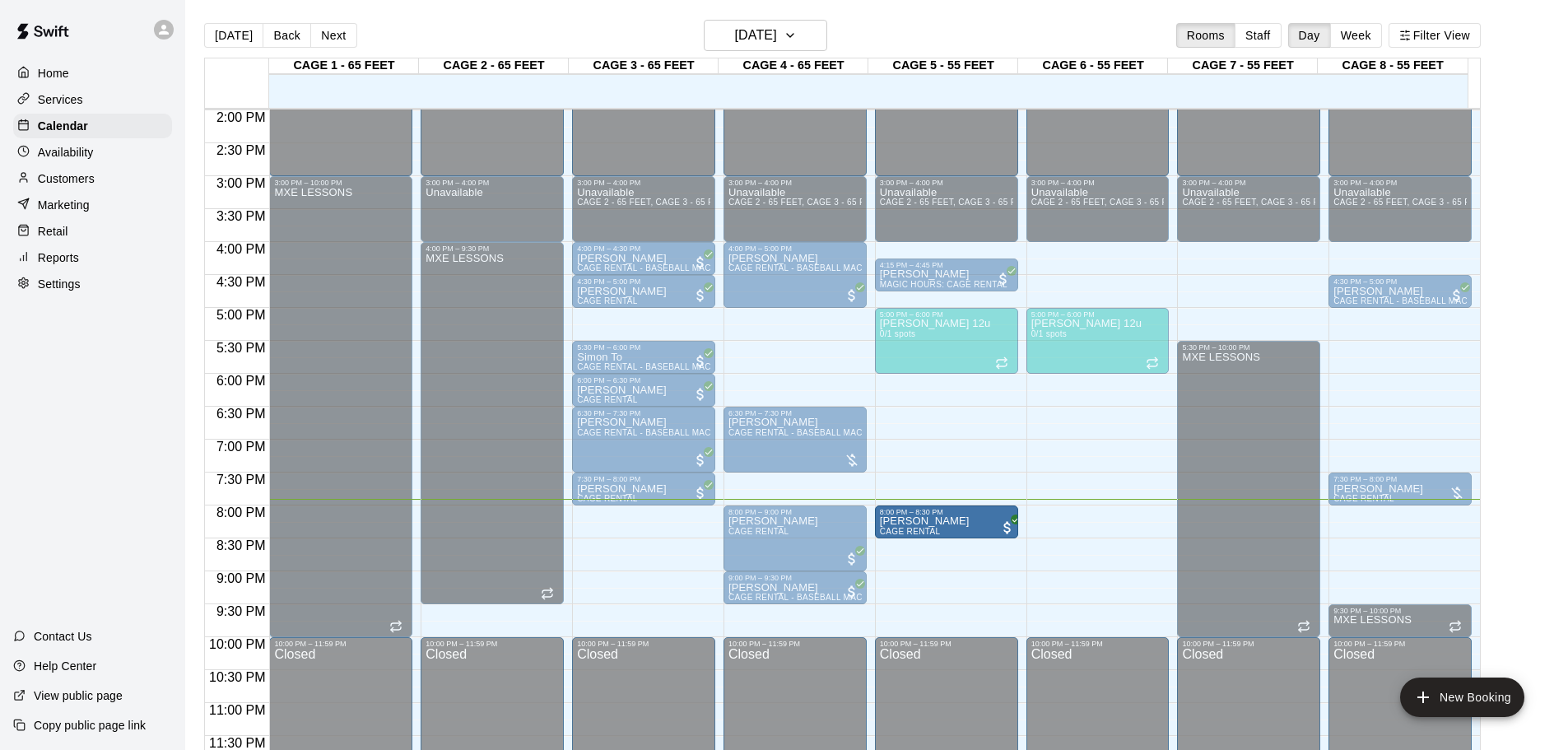
drag, startPoint x: 768, startPoint y: 497, endPoint x: 969, endPoint y: 533, distance: 204.2
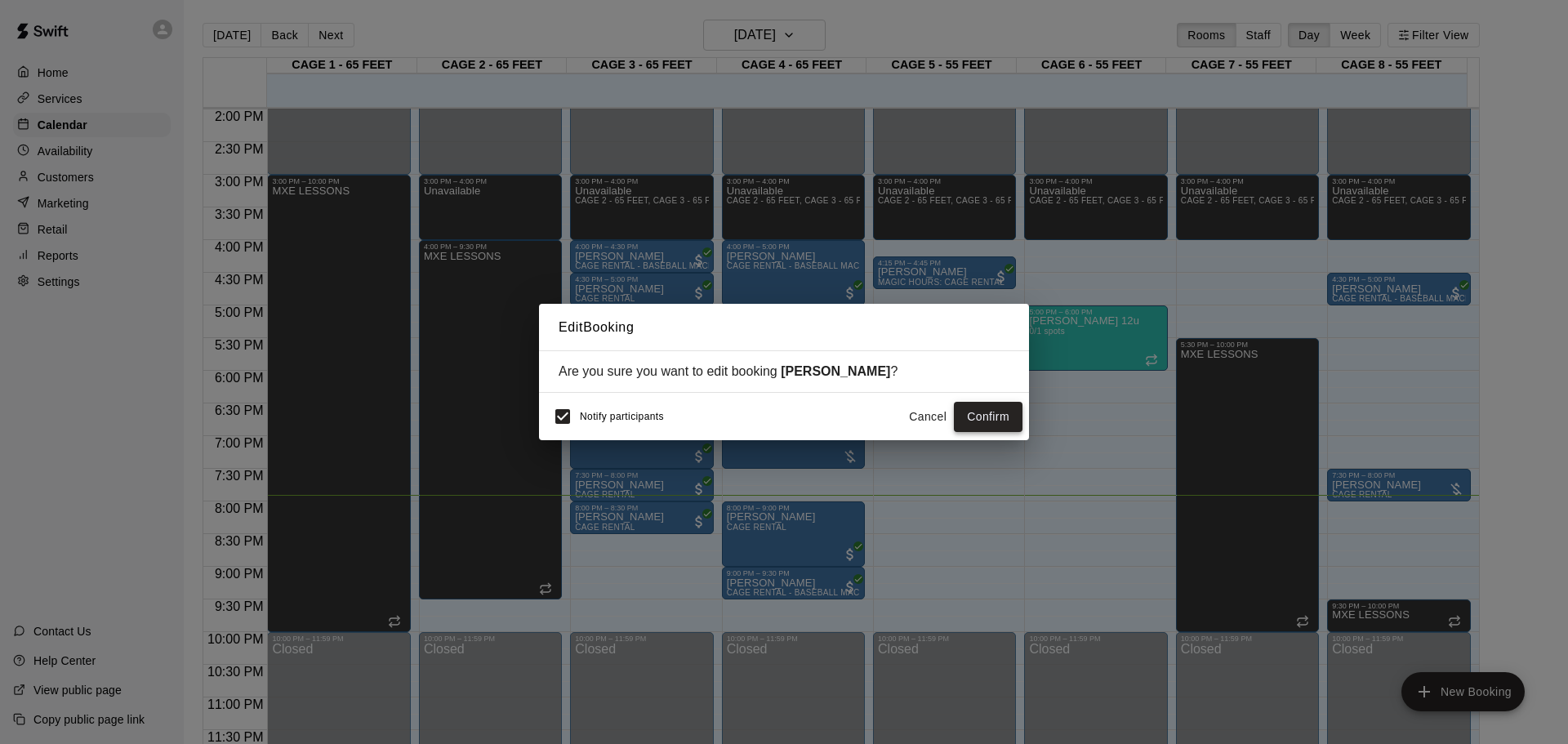
click at [990, 415] on button "Confirm" at bounding box center [988, 417] width 69 height 31
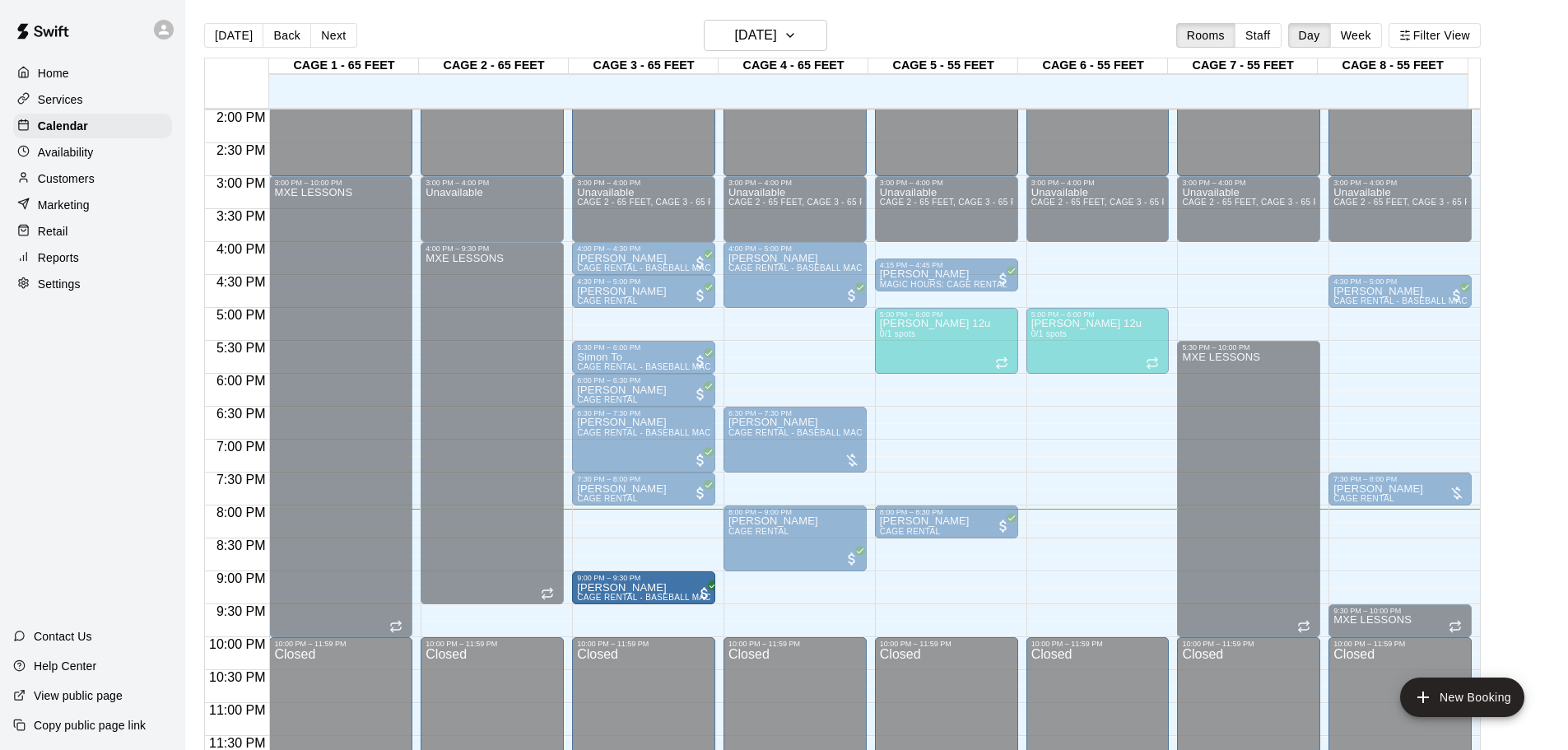
drag, startPoint x: 672, startPoint y: 598, endPoint x: 662, endPoint y: 600, distance: 10.2
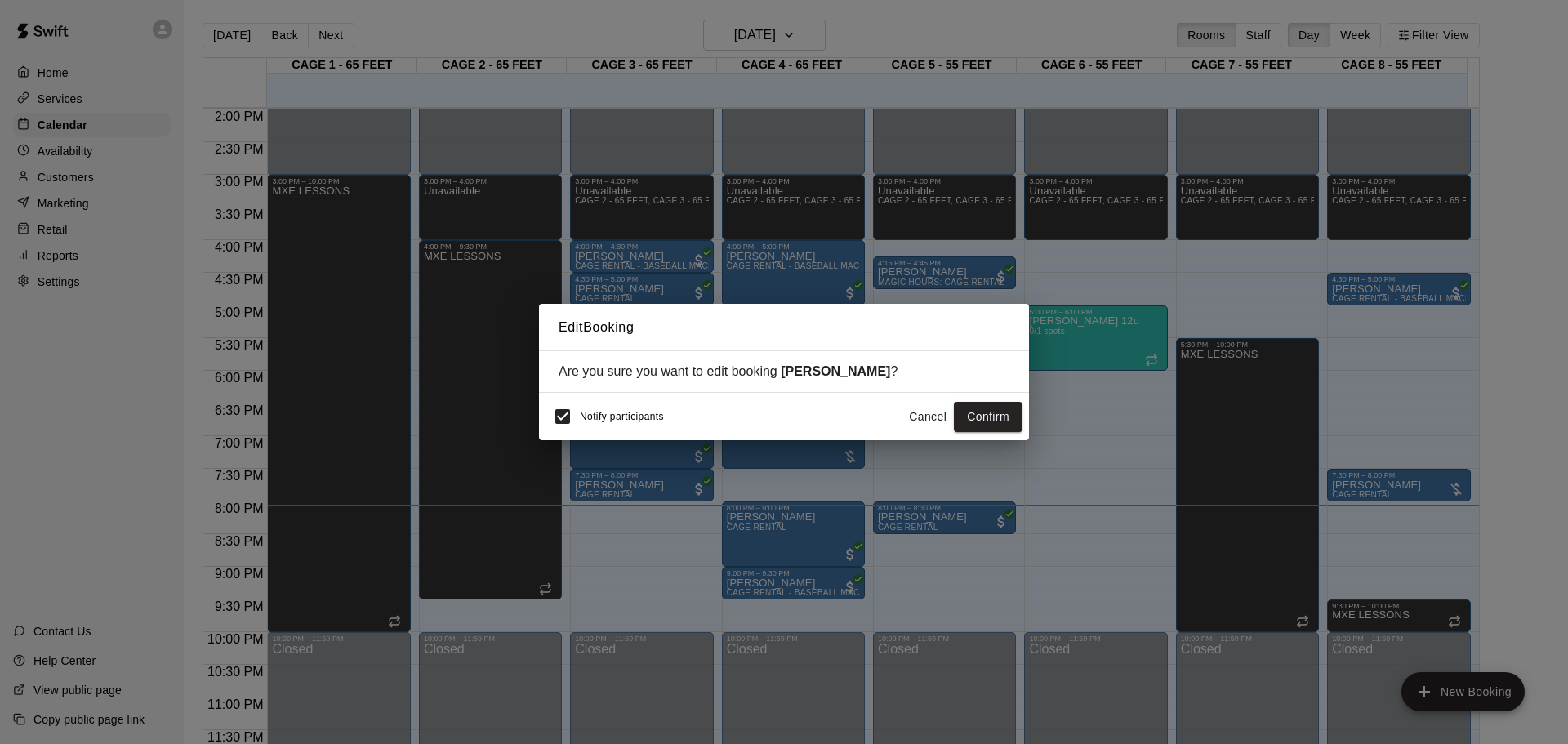
click at [984, 434] on div "Notify participants Cancel Confirm" at bounding box center [784, 417] width 477 height 34
click at [976, 422] on button "Confirm" at bounding box center [988, 417] width 69 height 31
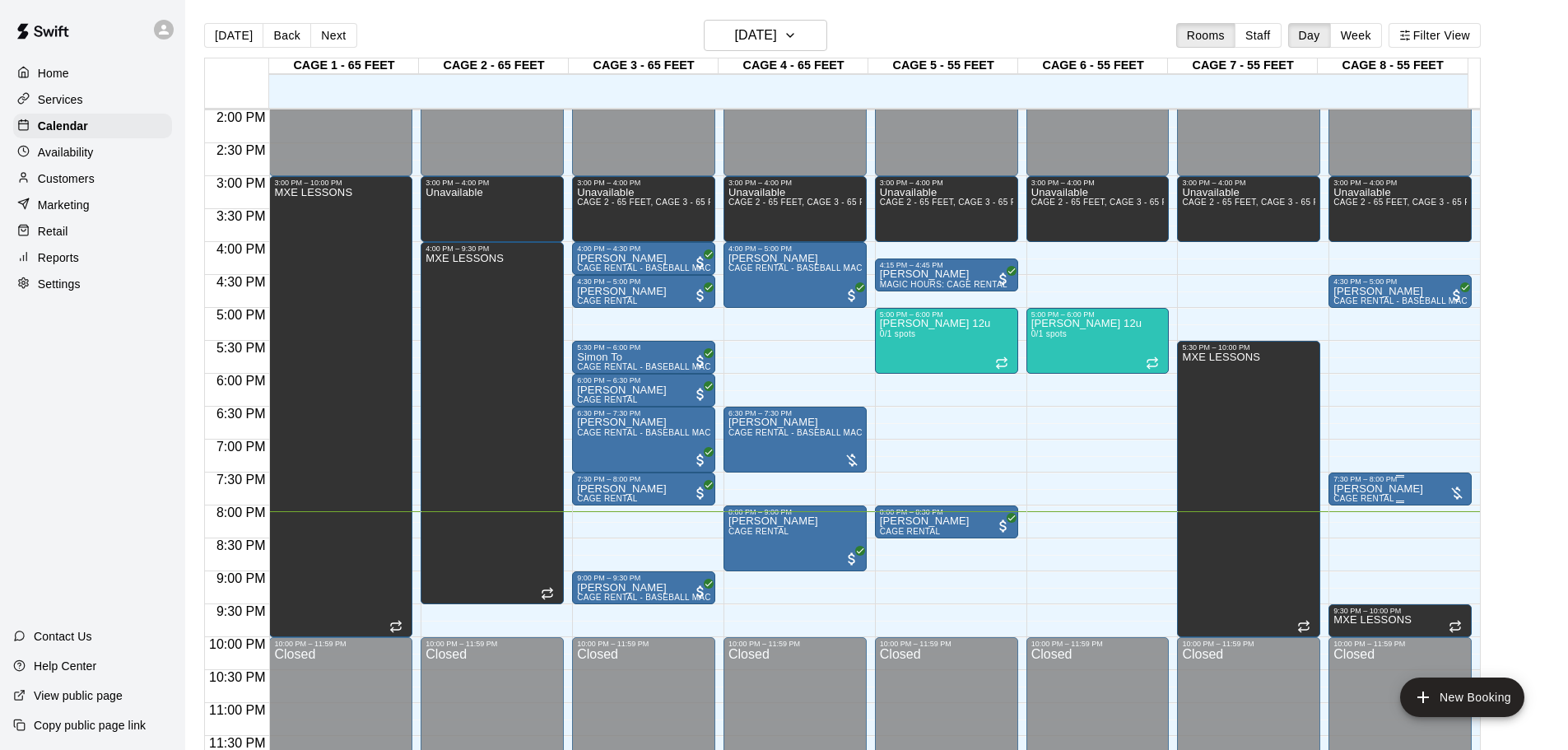
click at [1363, 484] on div "7:30 PM – 8:00 PM" at bounding box center [1400, 479] width 134 height 9
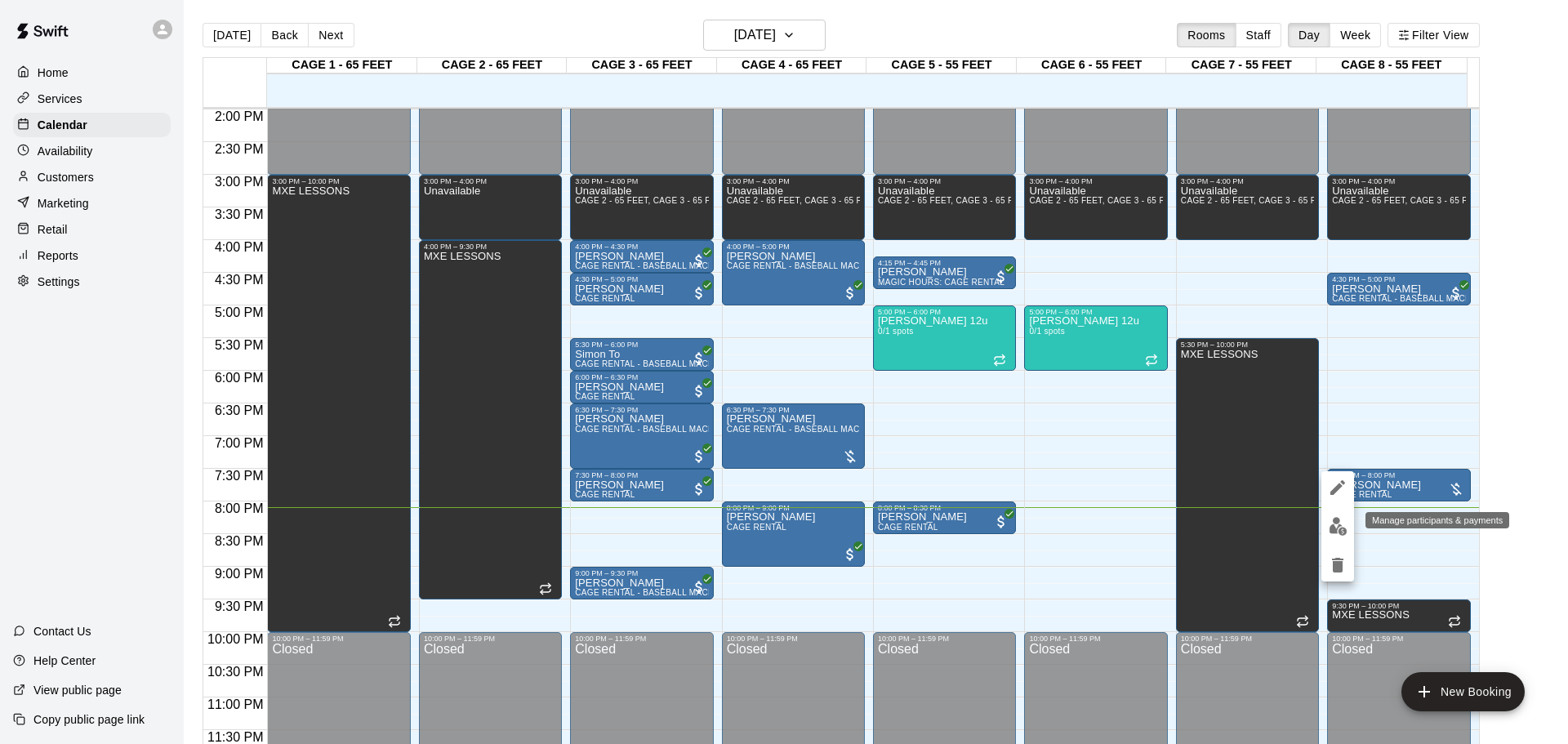
click at [1344, 521] on img "edit" at bounding box center [1338, 527] width 19 height 19
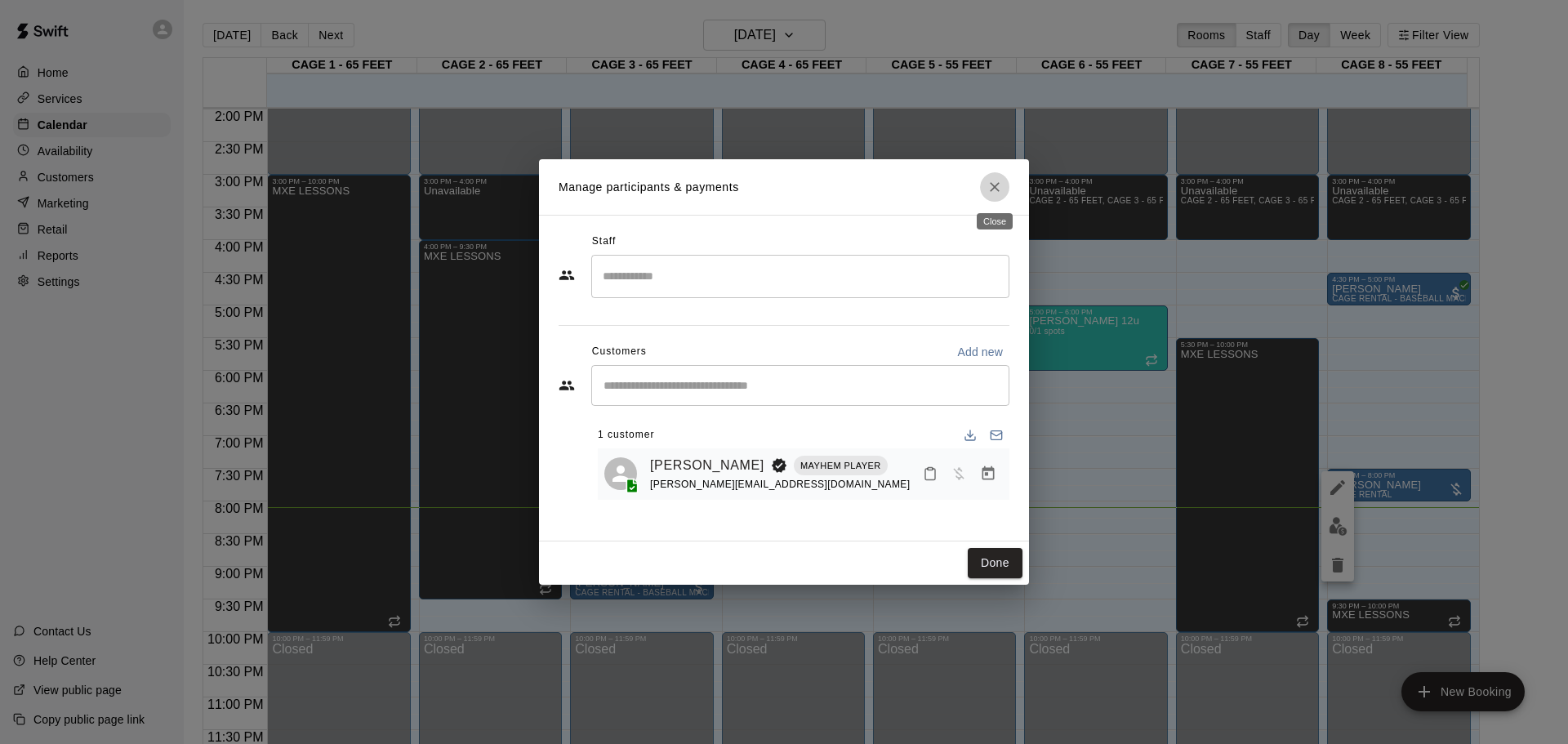
drag, startPoint x: 989, startPoint y: 195, endPoint x: 994, endPoint y: 212, distance: 17.7
click at [991, 195] on icon "Close" at bounding box center [994, 187] width 16 height 16
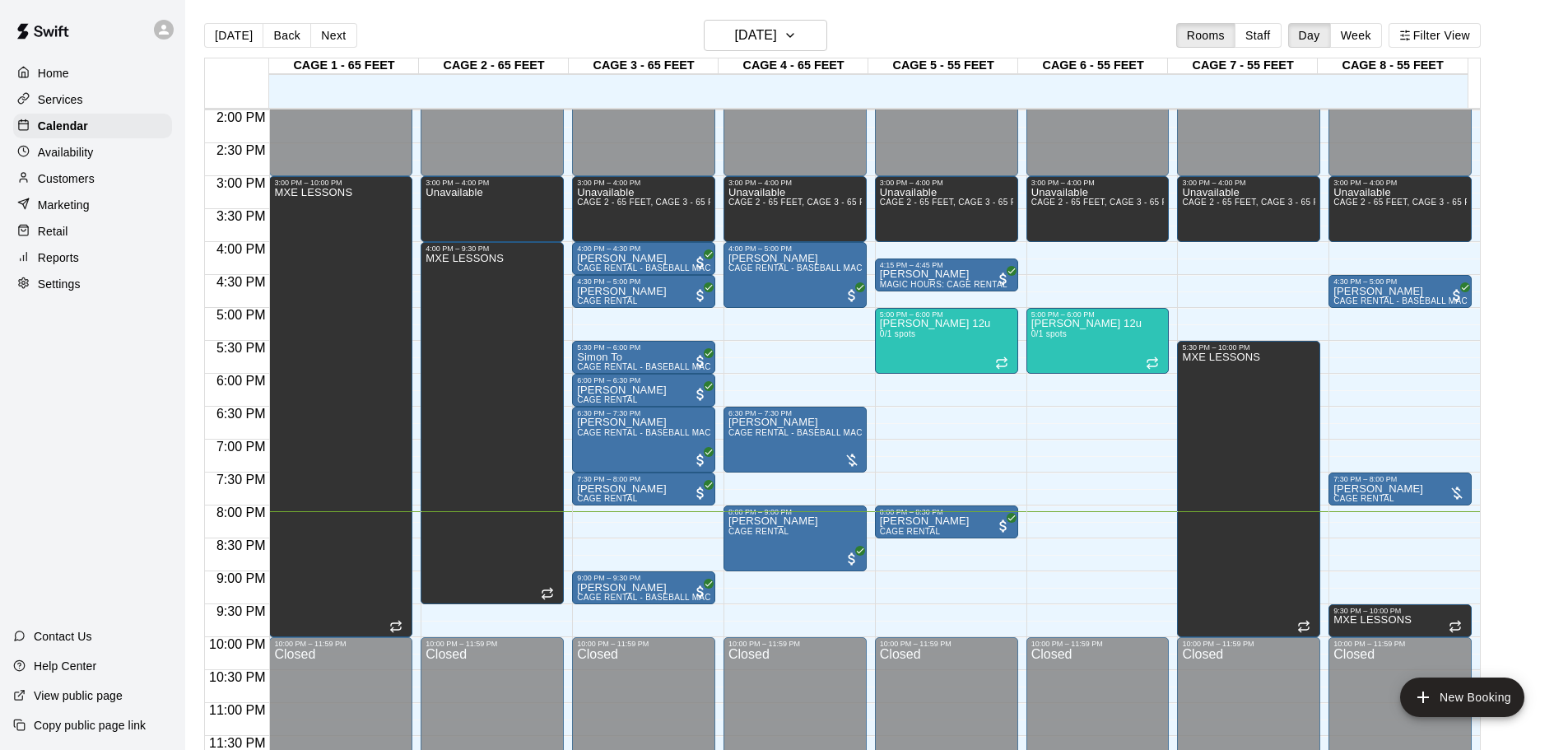
drag, startPoint x: 1009, startPoint y: 260, endPoint x: 903, endPoint y: -100, distance: 375.3
click at [616, 479] on div "7:30 PM – 8:00 PM" at bounding box center [643, 479] width 134 height 9
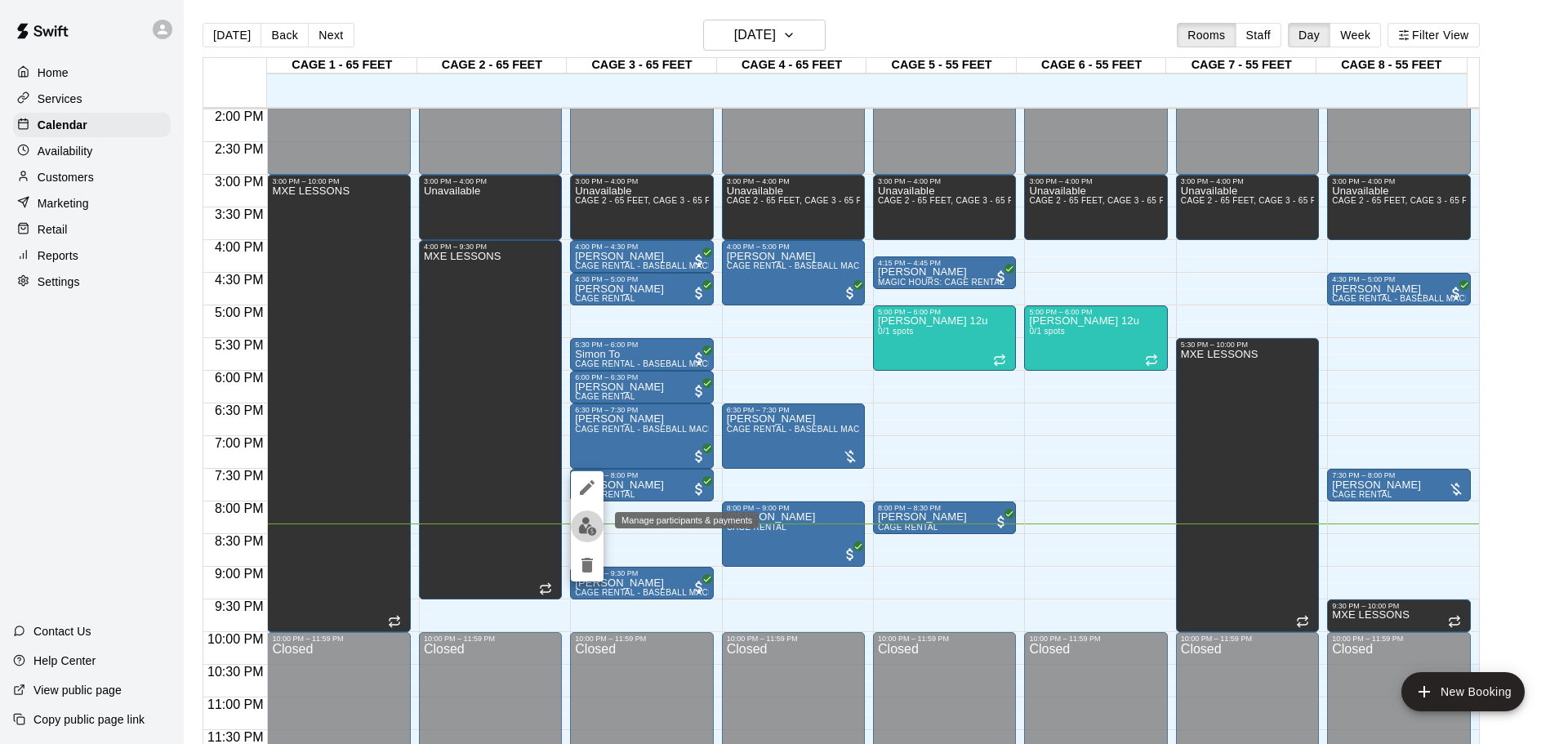
click at [582, 537] on button "edit" at bounding box center [588, 526] width 32 height 31
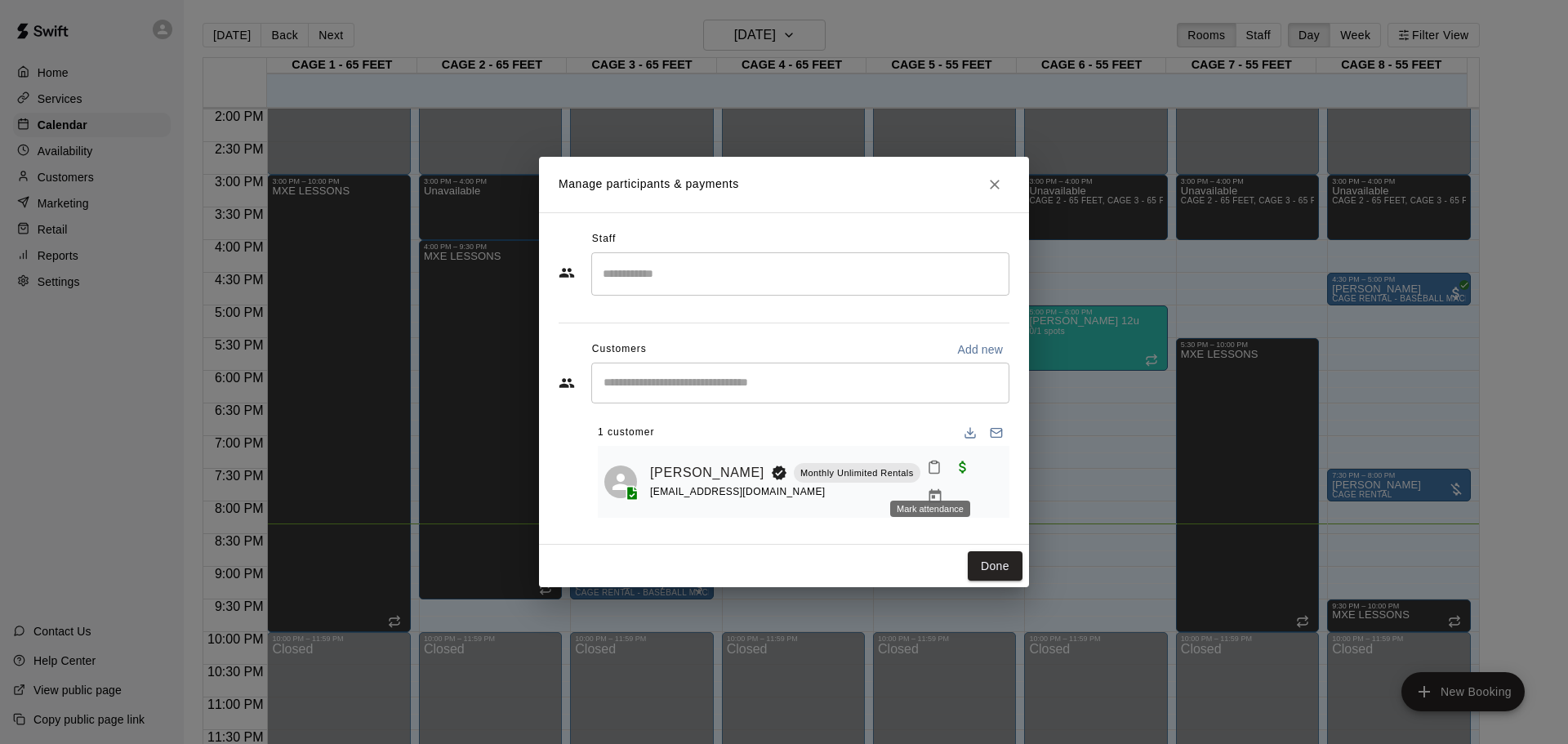
click at [939, 474] on button "Mark attendance" at bounding box center [934, 466] width 28 height 28
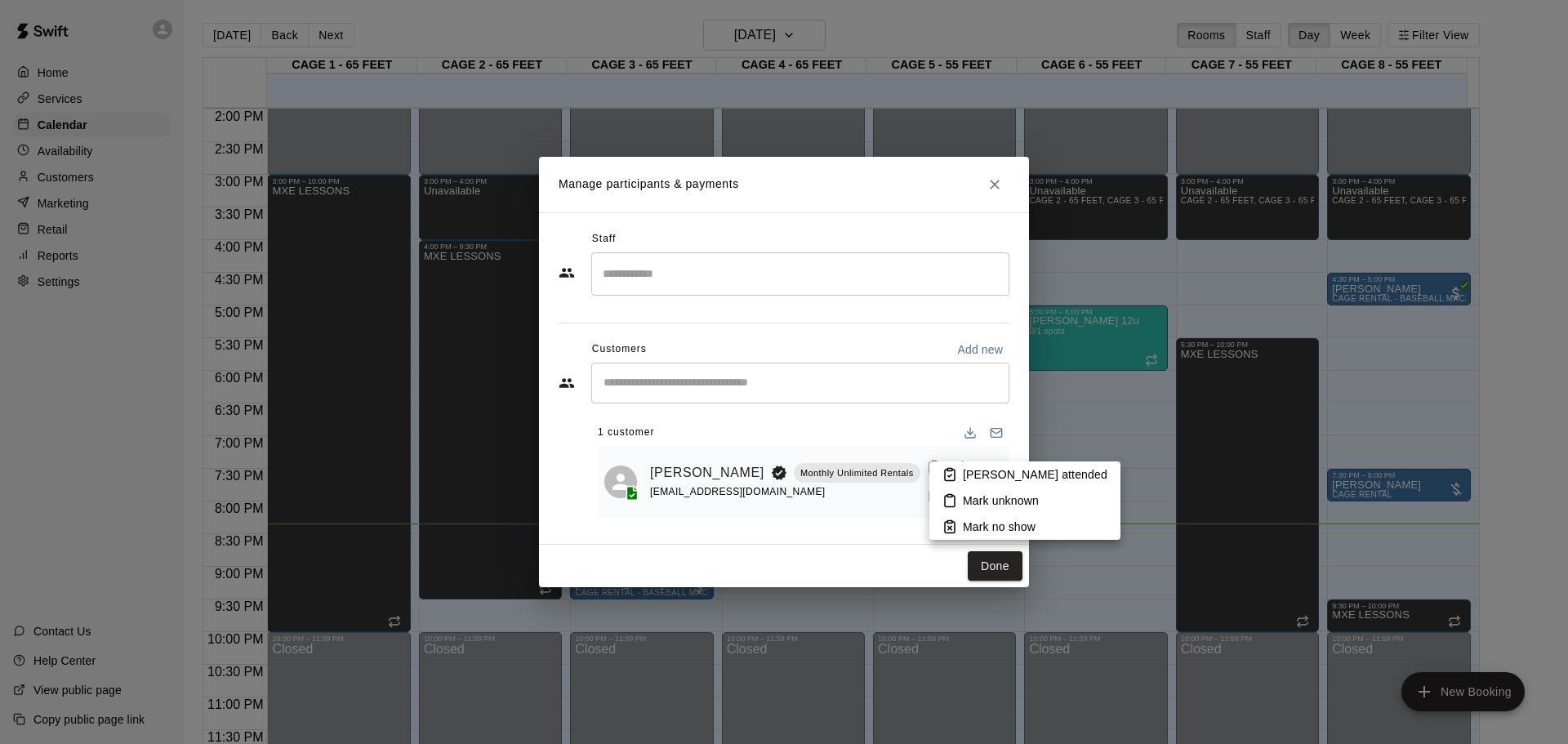
click at [954, 473] on icon at bounding box center [949, 474] width 14 height 14
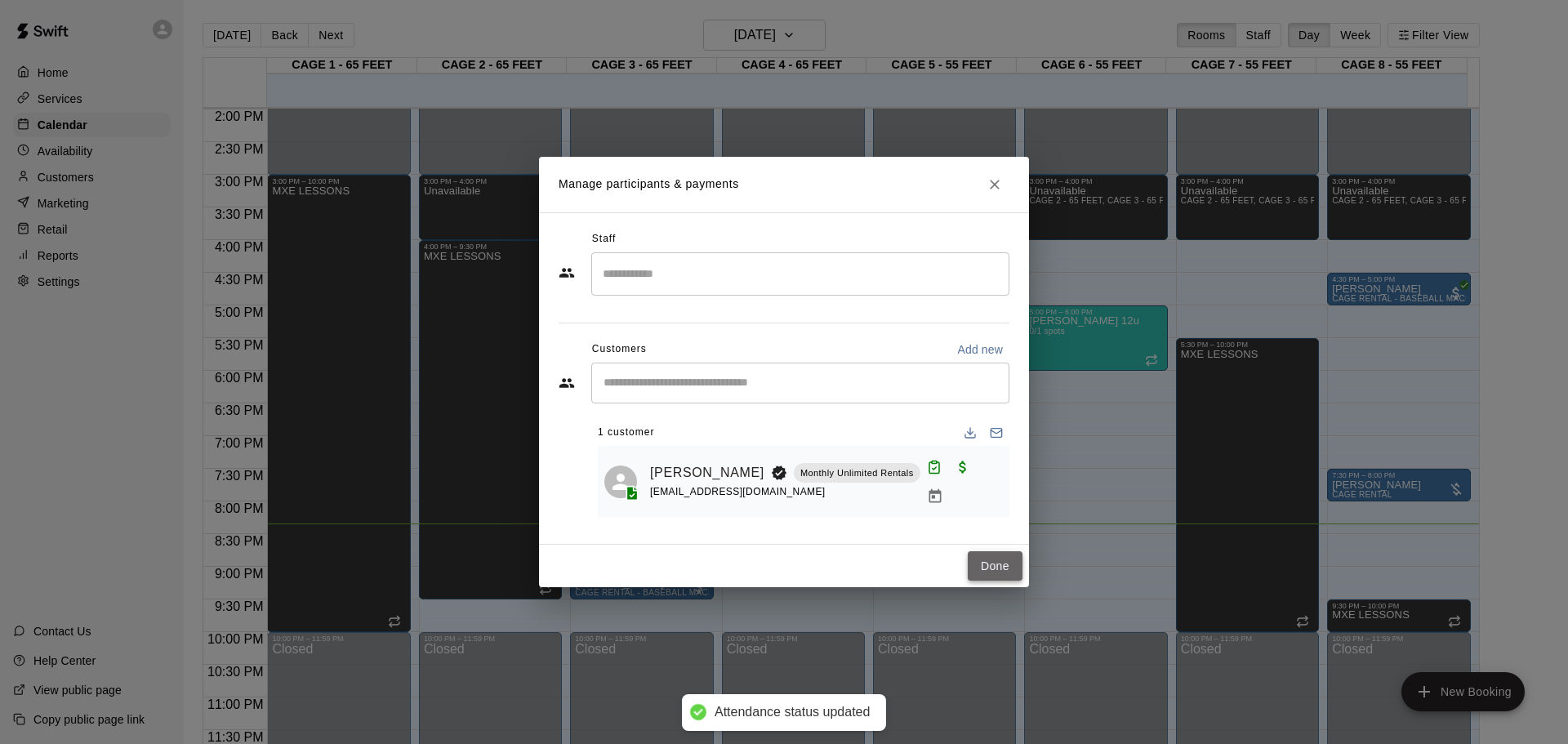
click at [988, 556] on button "Done" at bounding box center [995, 567] width 54 height 31
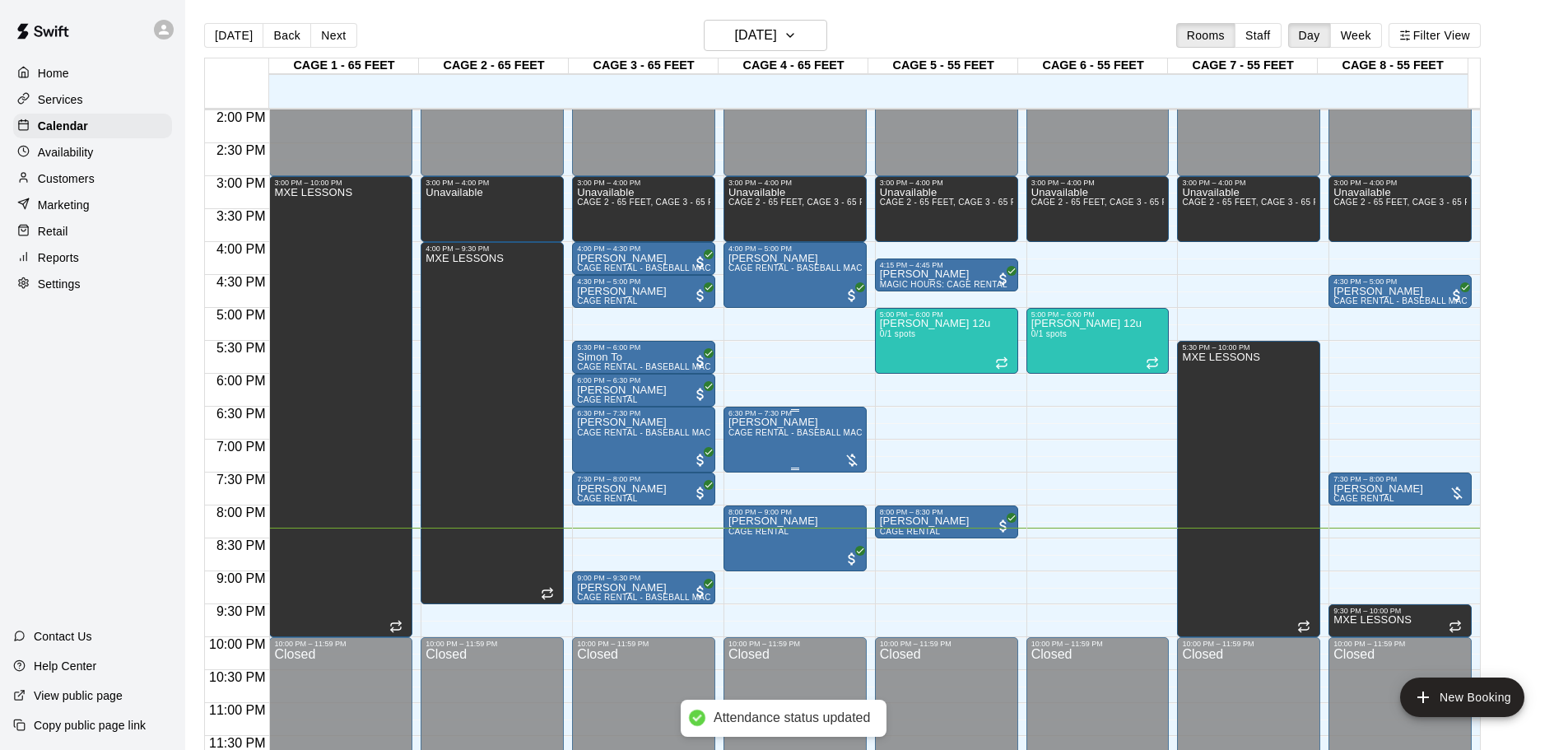
click at [837, 437] on span "CAGE RENTAL - BASEBALL MACHINE" at bounding box center [806, 432] width 155 height 9
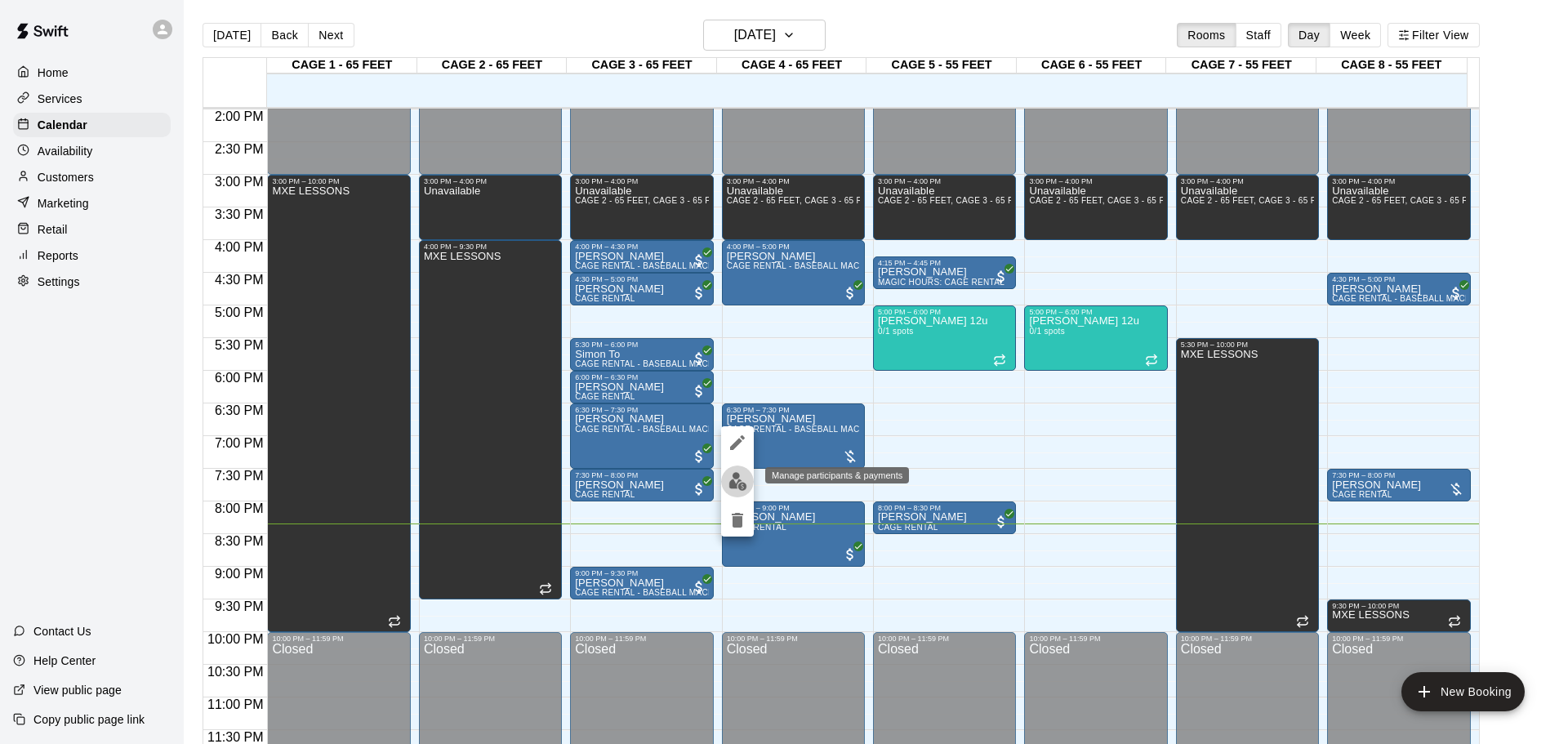
click at [729, 477] on button "edit" at bounding box center [737, 481] width 32 height 31
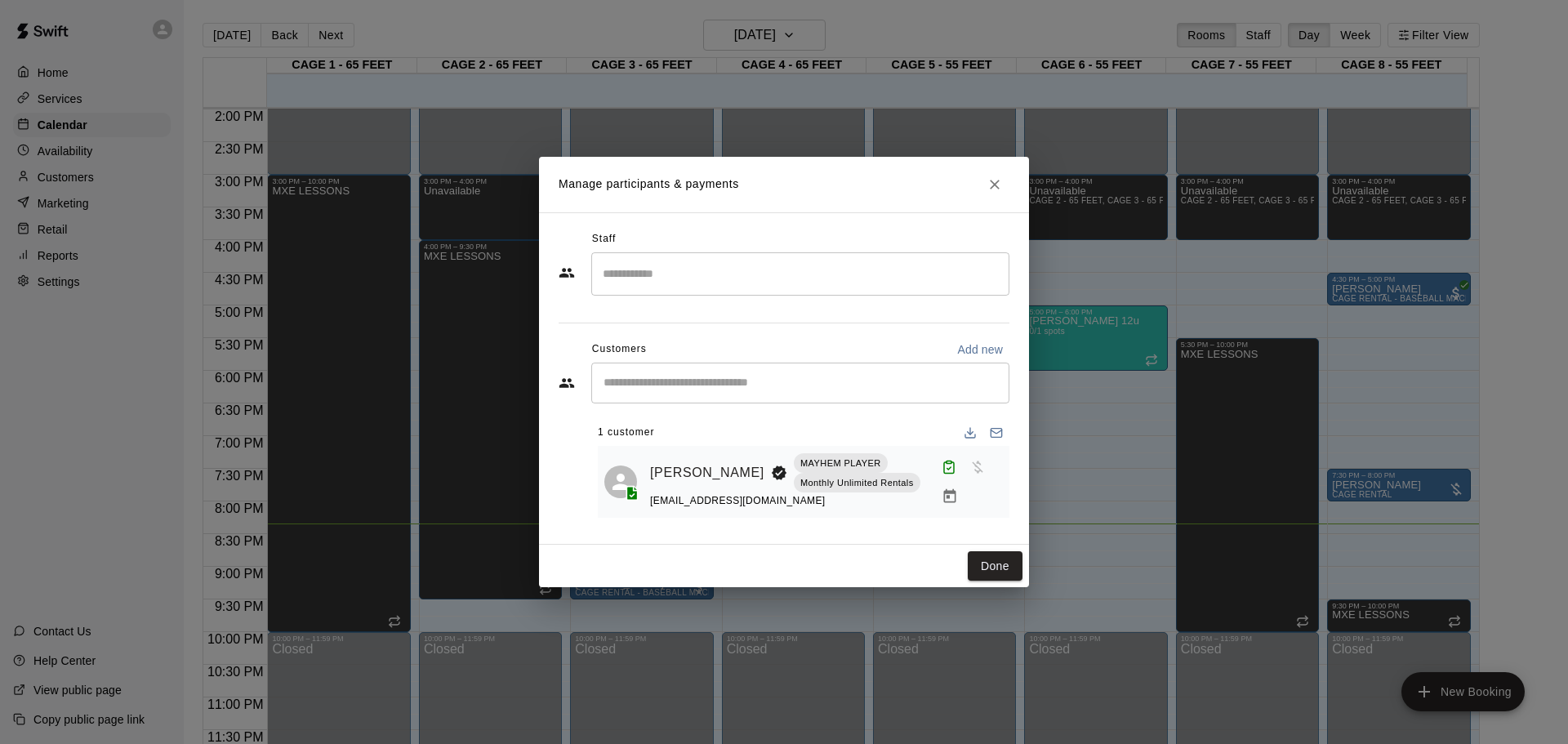
drag, startPoint x: 933, startPoint y: 494, endPoint x: 925, endPoint y: 500, distance: 10.0
click at [925, 500] on div "[PERSON_NAME] MAYHEM PLAYER Monthly Unlimited Rentals [EMAIL_ADDRESS][DOMAIN_NA…" at bounding box center [827, 482] width 353 height 59
click at [941, 492] on icon "Manage bookings & payment" at bounding box center [949, 496] width 16 height 16
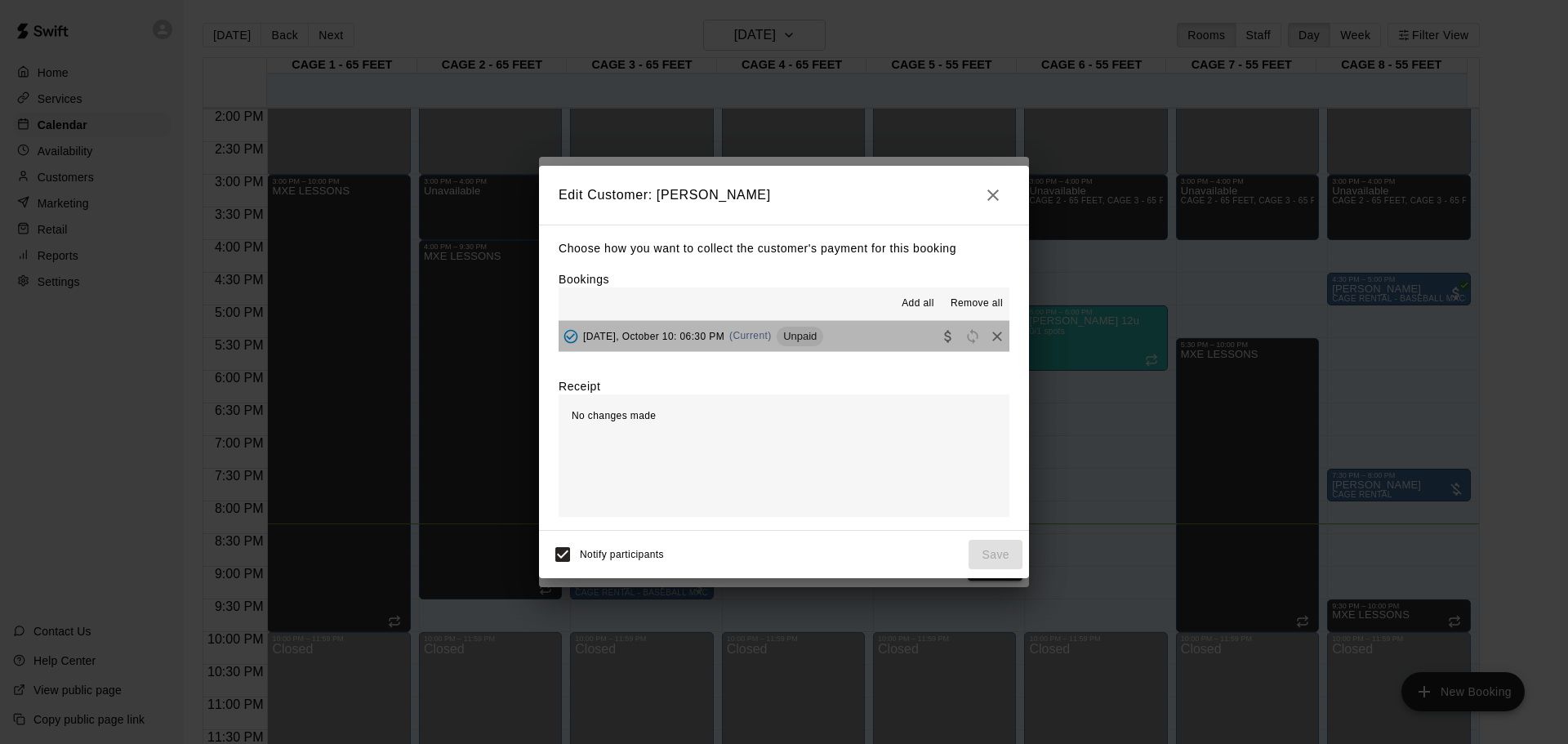
click at [800, 337] on span "Unpaid" at bounding box center [799, 336] width 47 height 12
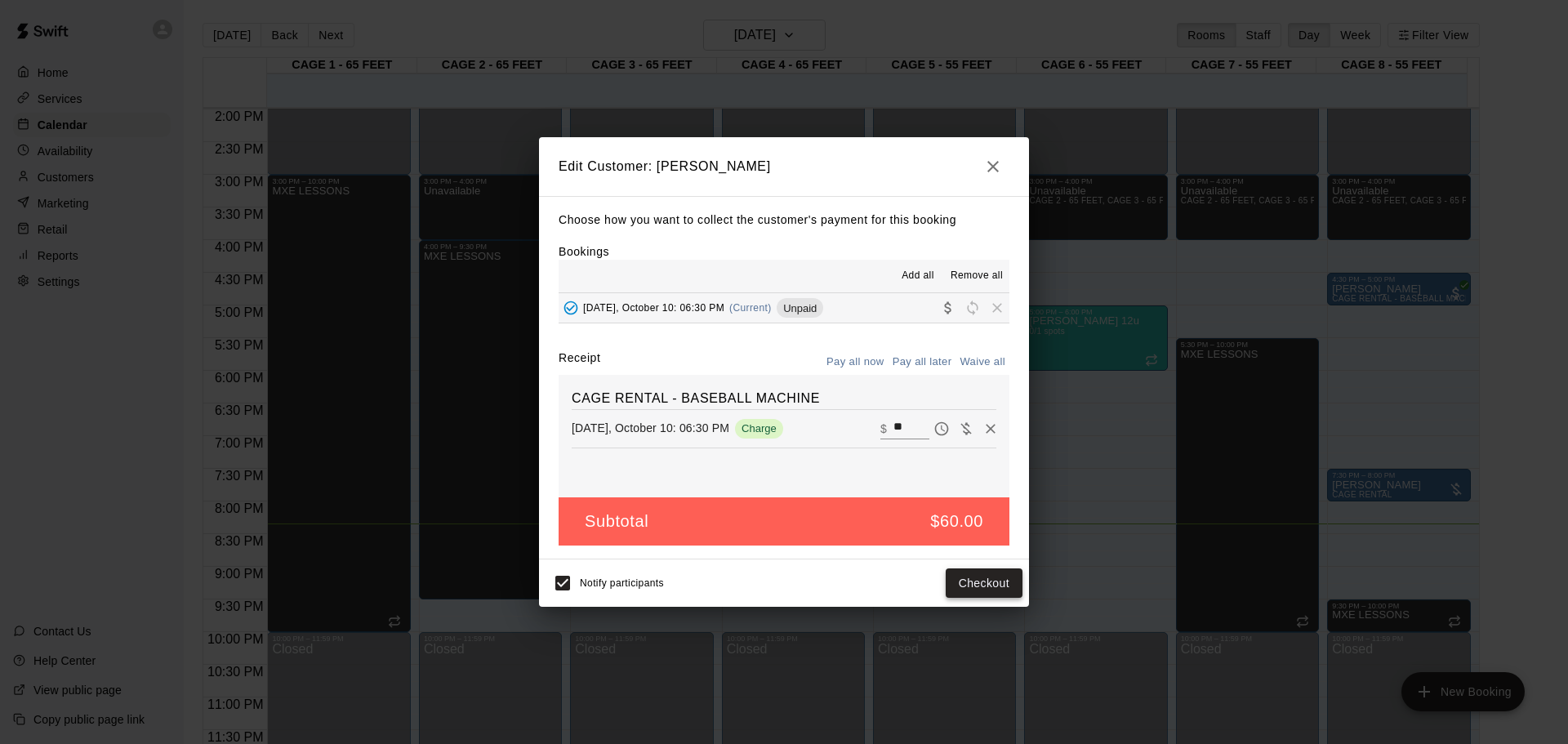
click at [980, 582] on button "Checkout" at bounding box center [984, 584] width 76 height 31
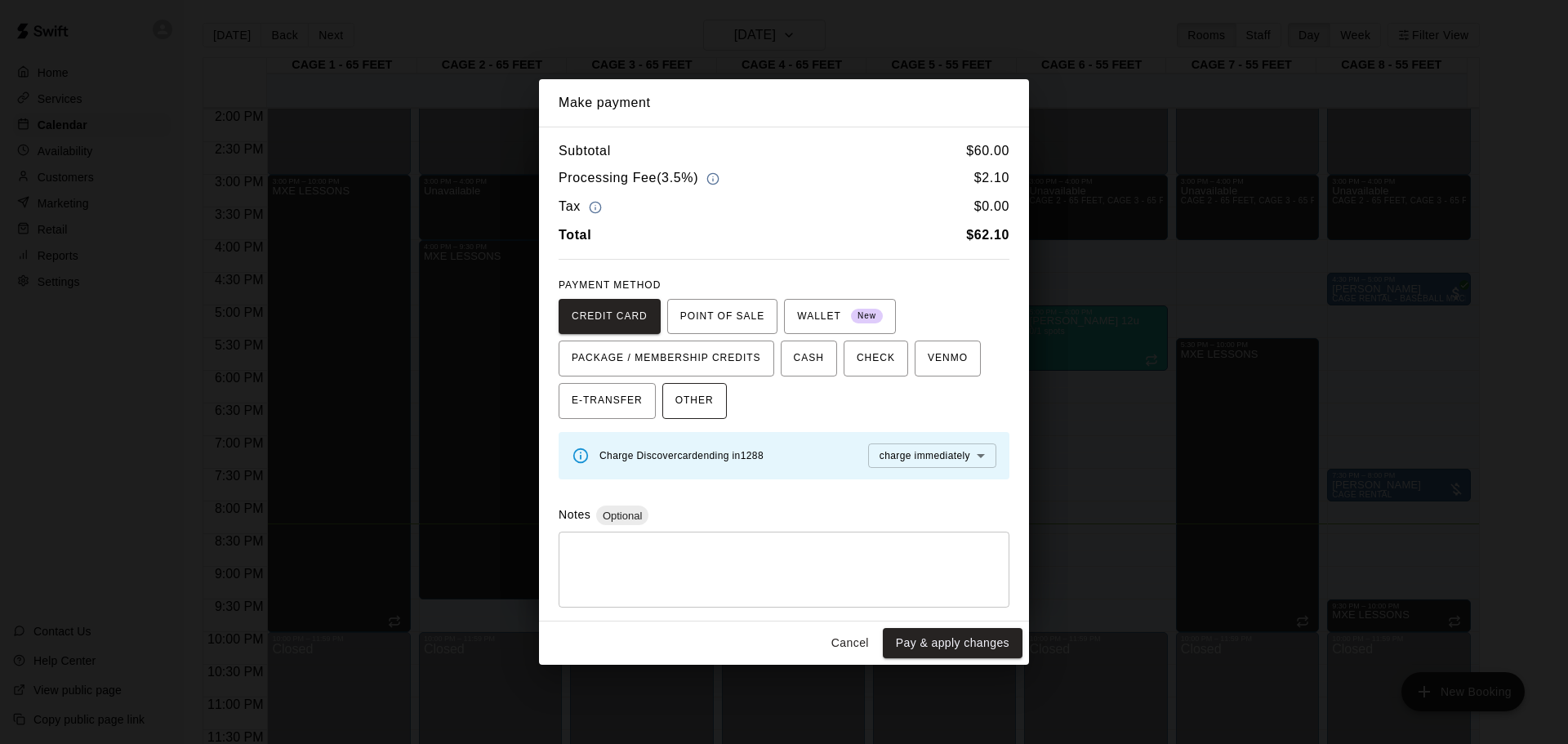
click at [691, 416] on button "OTHER" at bounding box center [695, 402] width 65 height 36
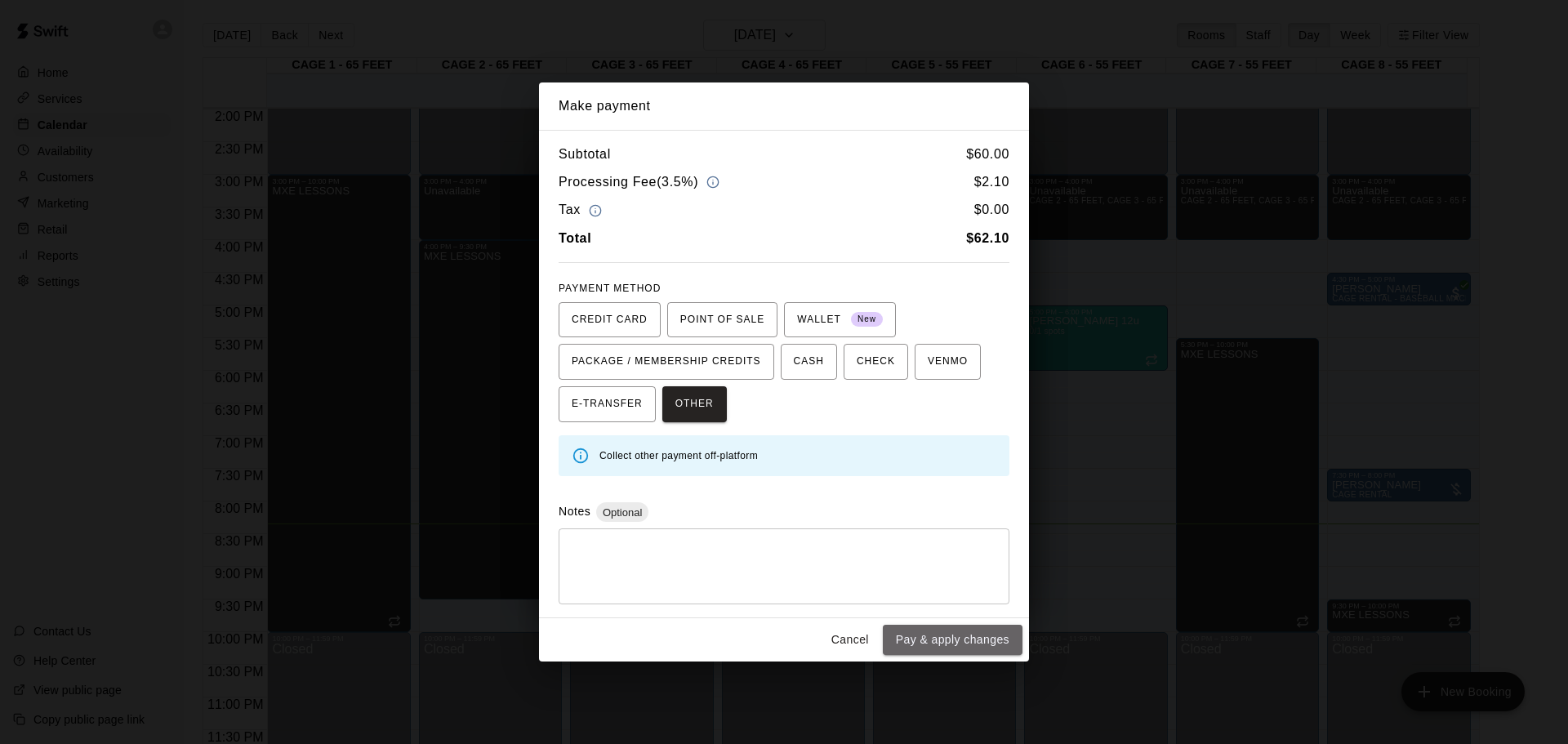
click at [929, 641] on button "Pay & apply changes" at bounding box center [953, 640] width 139 height 31
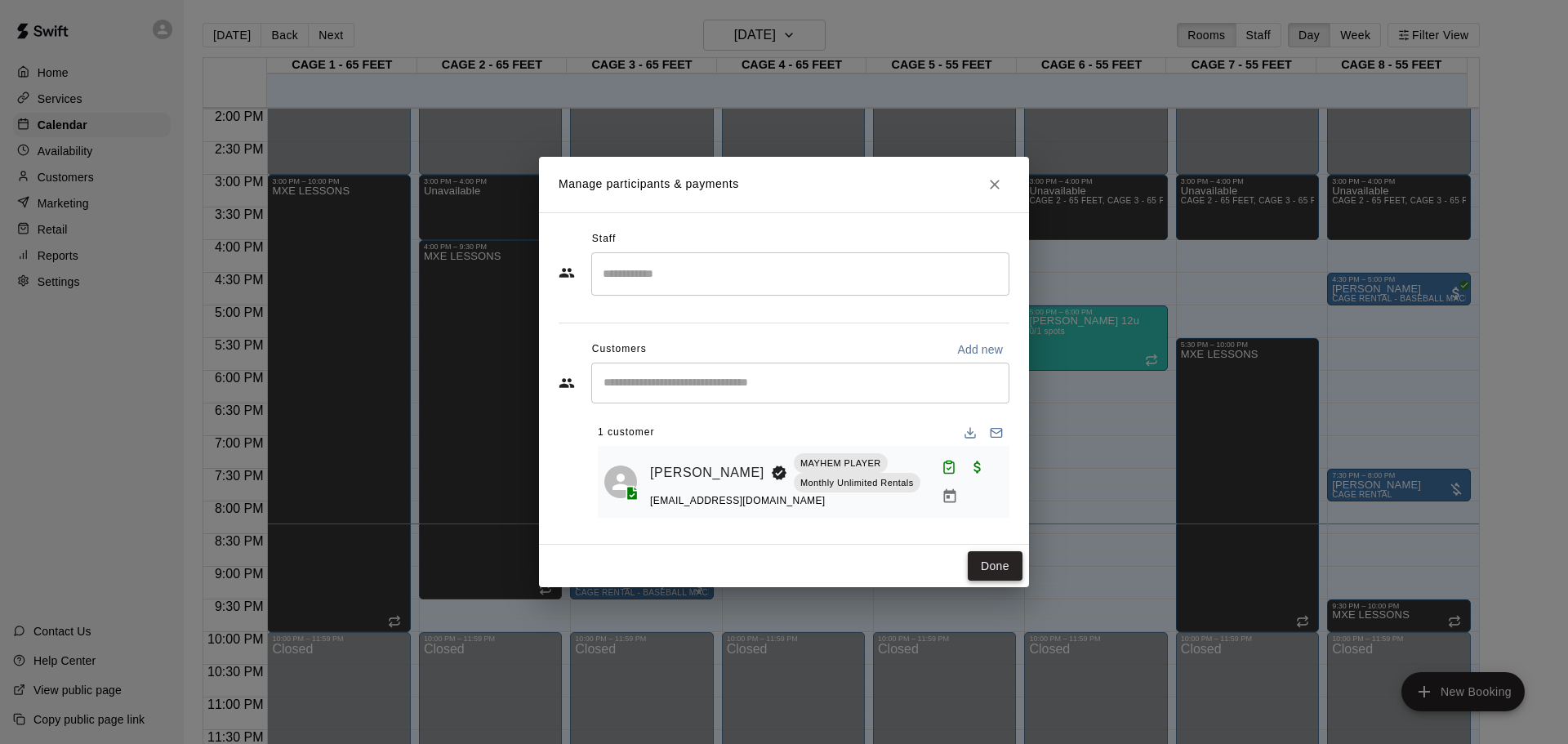
click at [991, 566] on button "Done" at bounding box center [995, 567] width 54 height 31
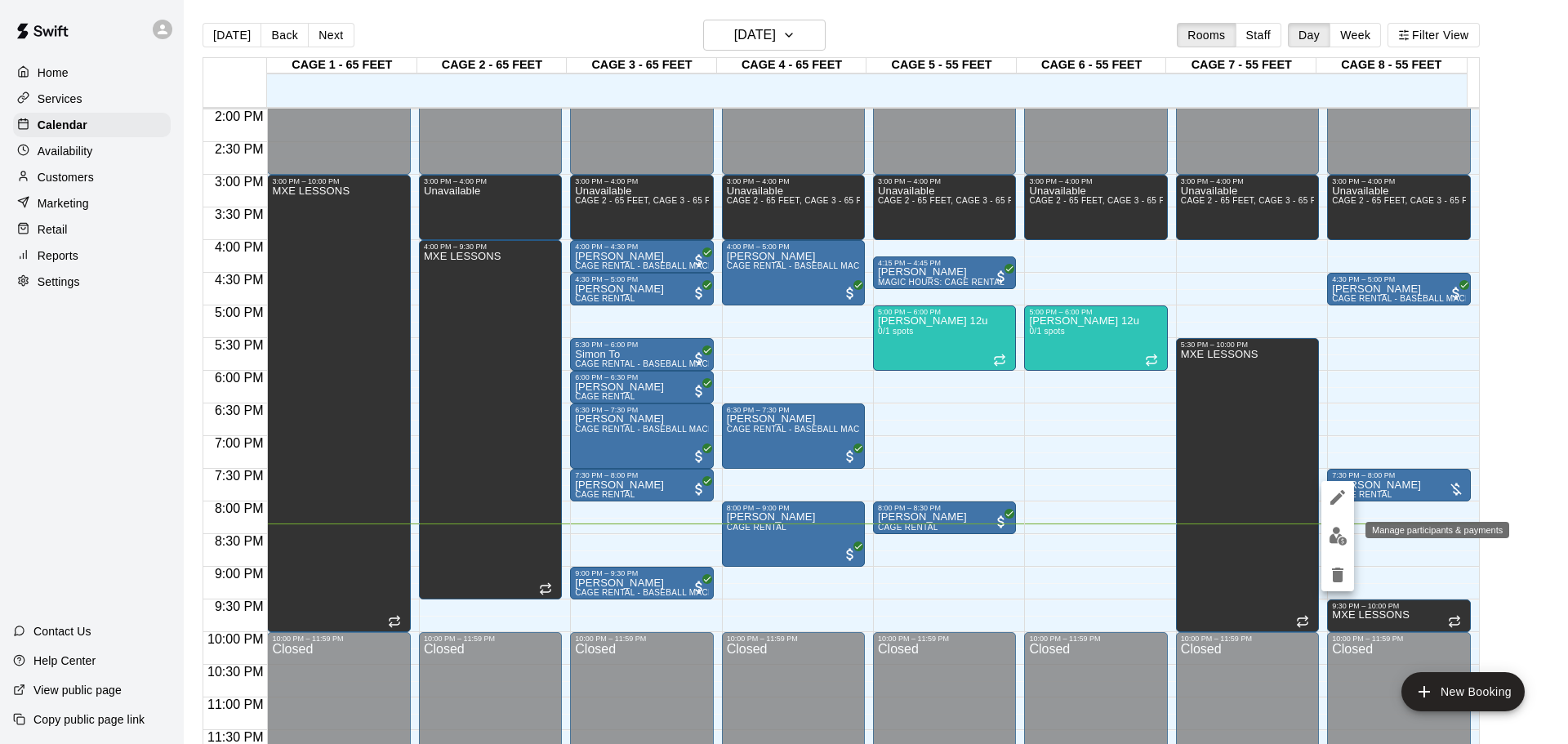
click at [1352, 531] on button "edit" at bounding box center [1338, 536] width 32 height 31
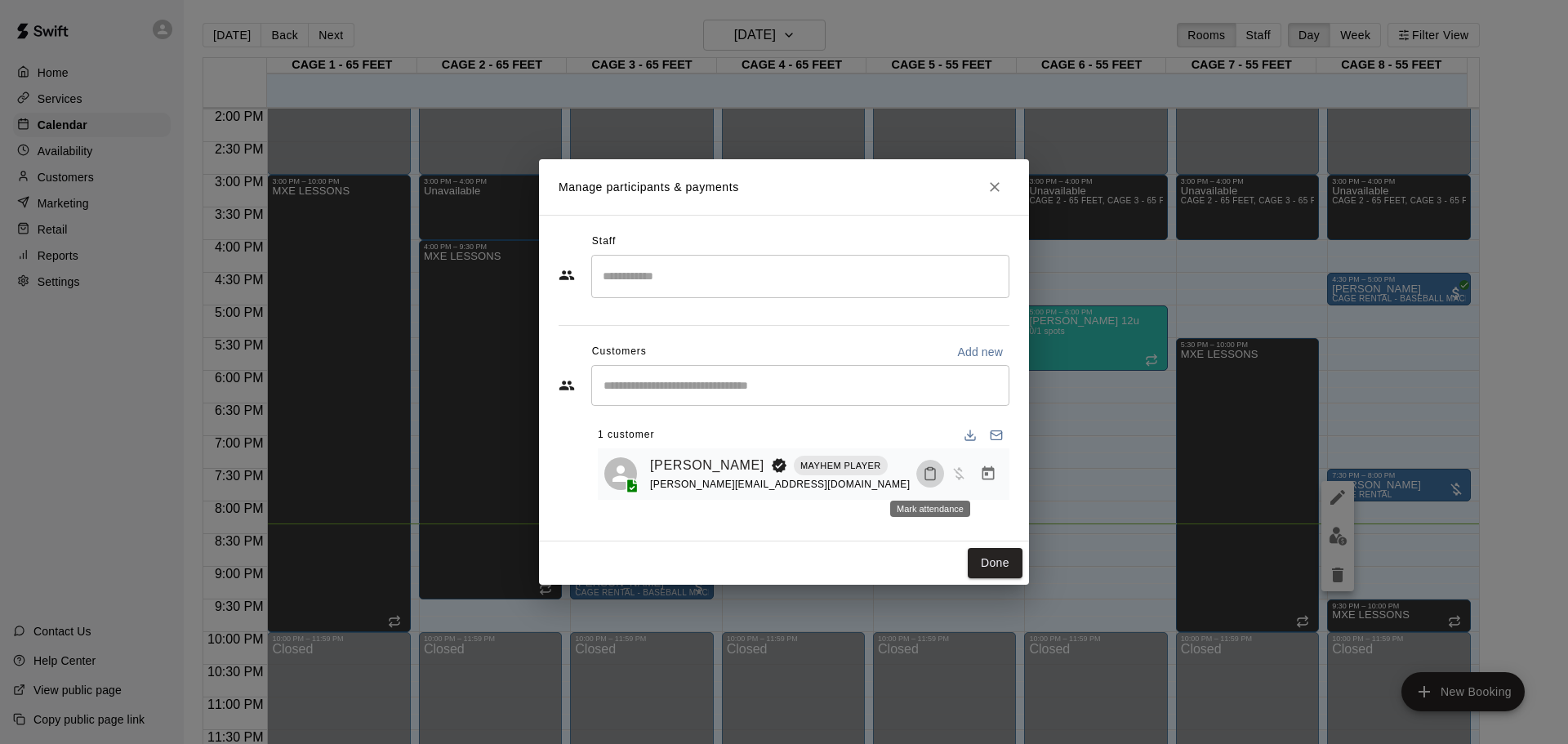
click at [921, 477] on button "Mark attendance" at bounding box center [930, 473] width 28 height 28
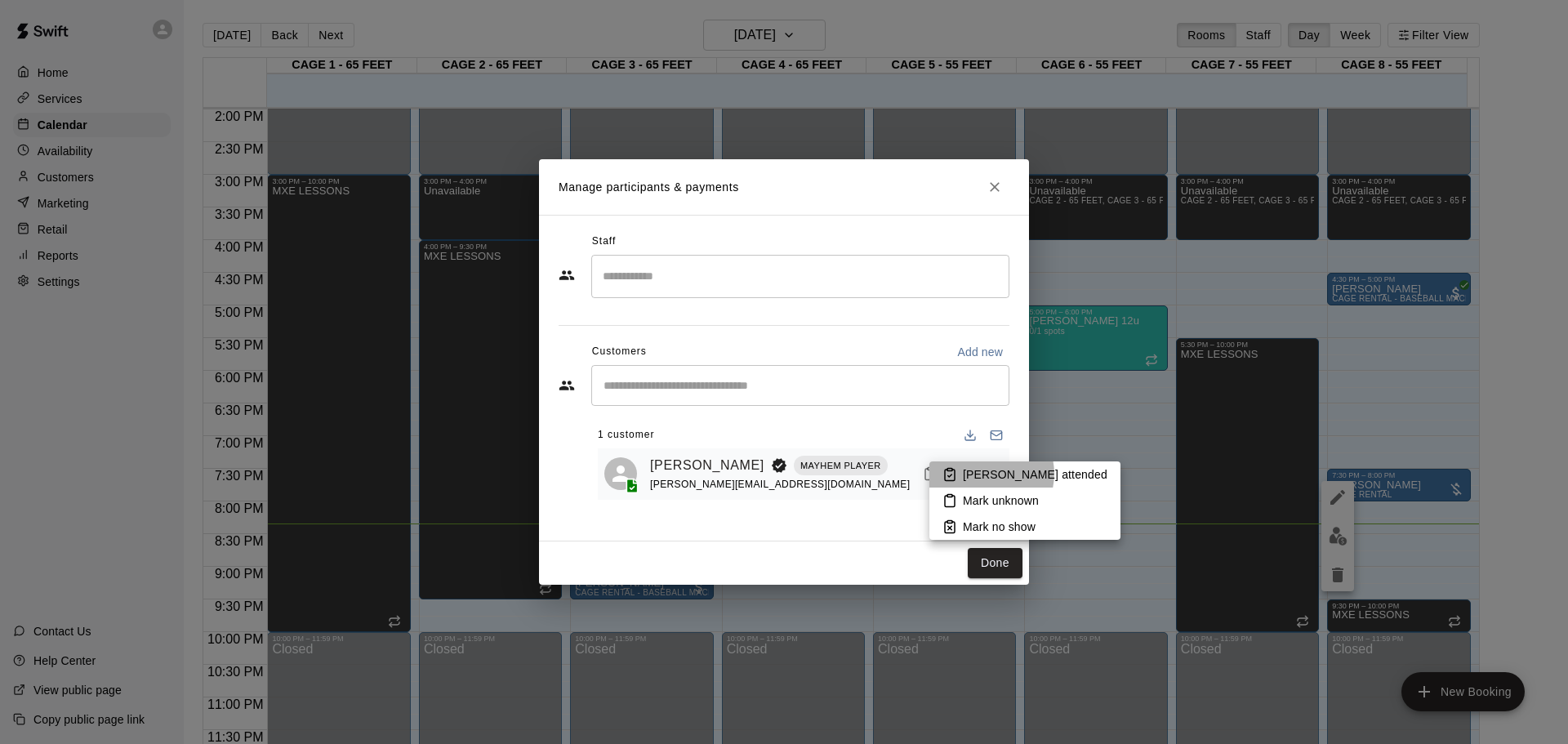
click at [987, 474] on p "[PERSON_NAME] attended" at bounding box center [1036, 474] width 145 height 16
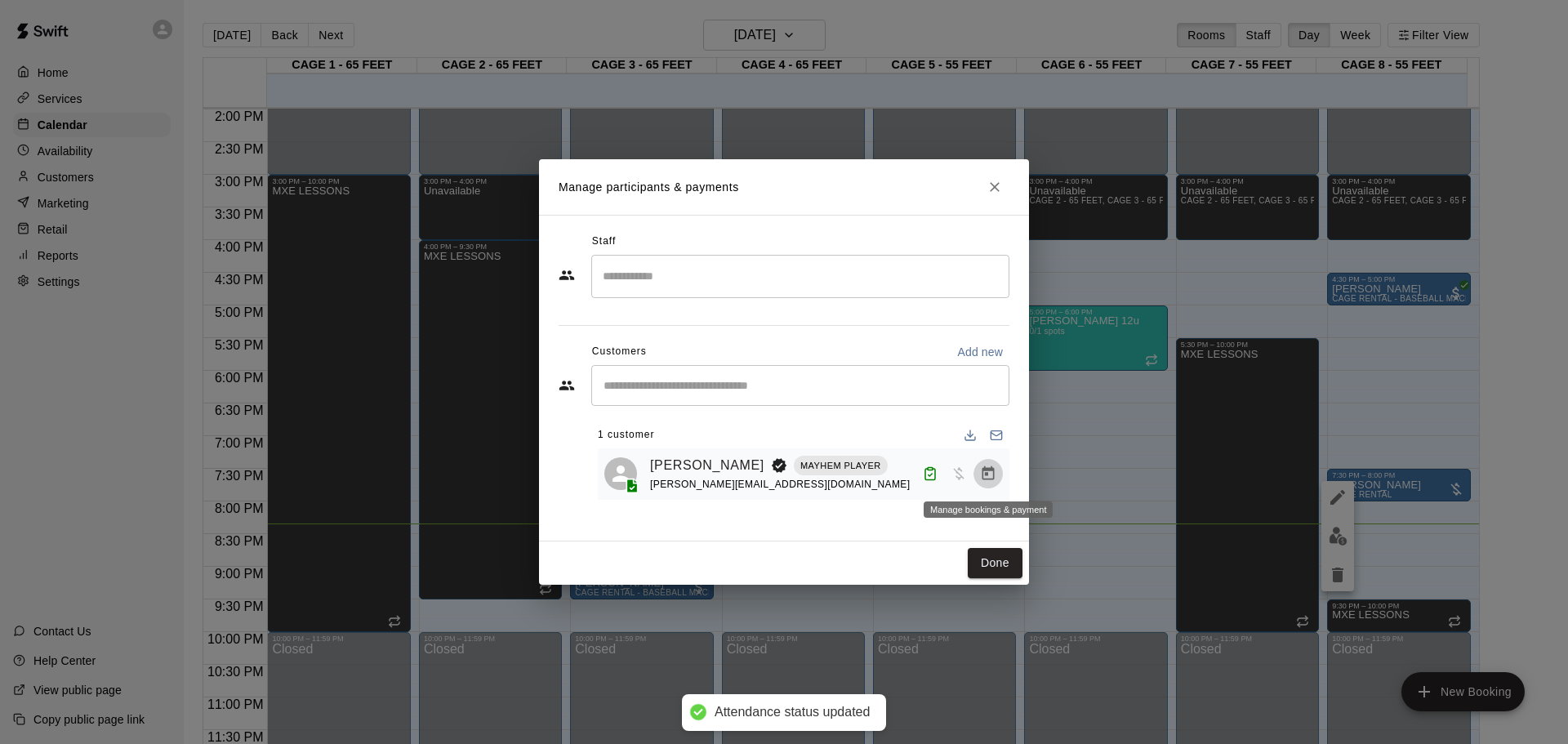
click at [992, 472] on icon "Manage bookings & payment" at bounding box center [988, 473] width 12 height 14
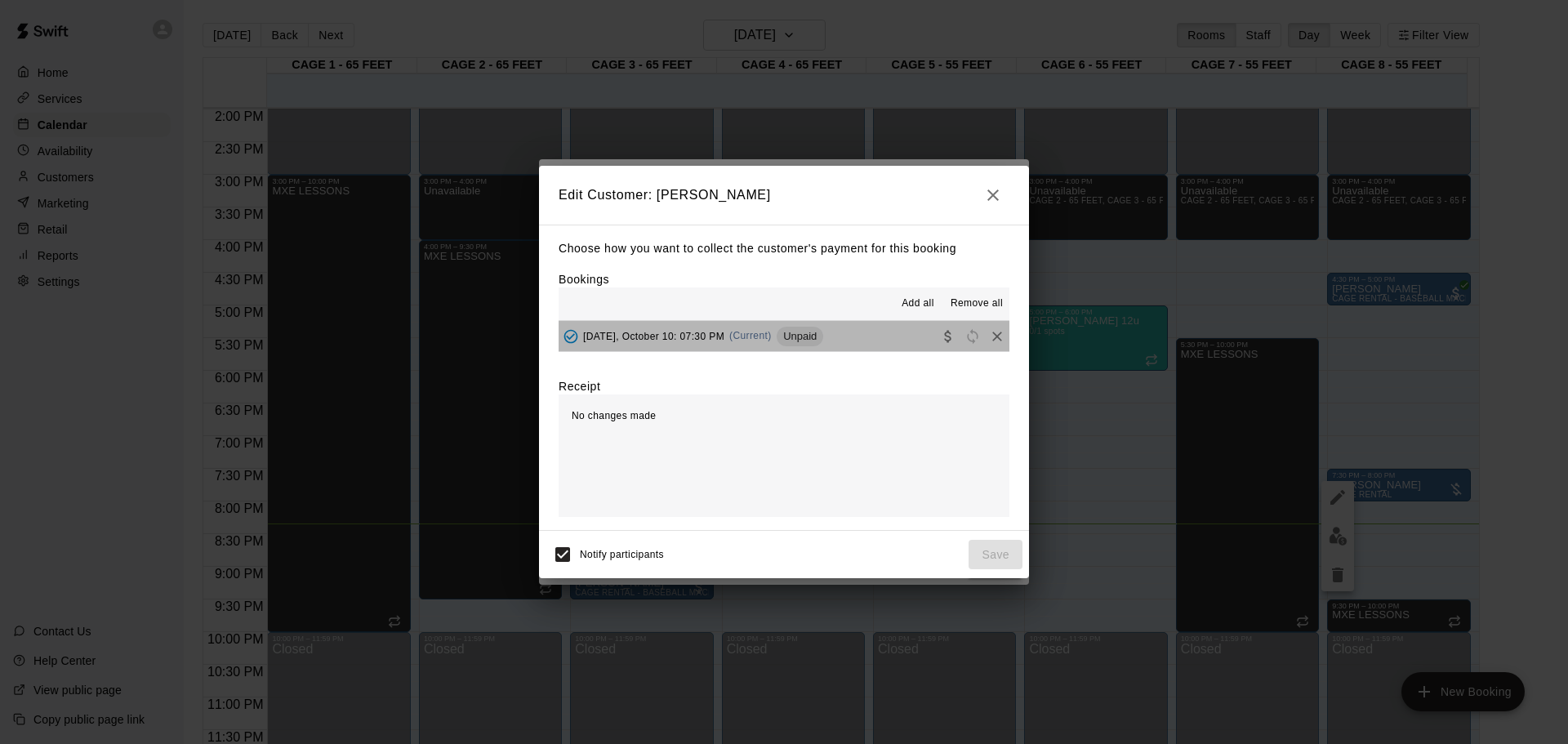
click at [813, 334] on span "Unpaid" at bounding box center [799, 336] width 47 height 12
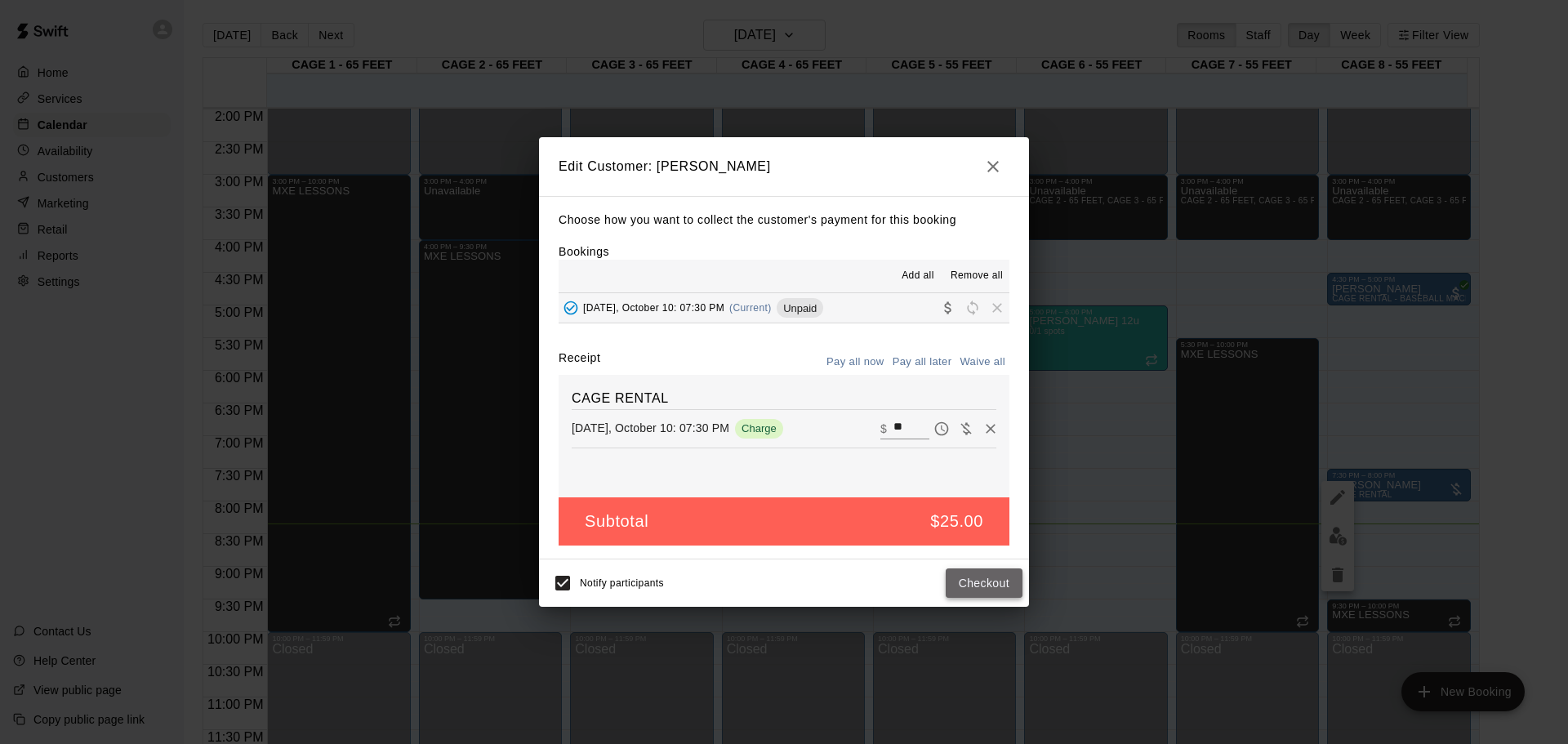
click at [977, 574] on button "Checkout" at bounding box center [984, 584] width 76 height 31
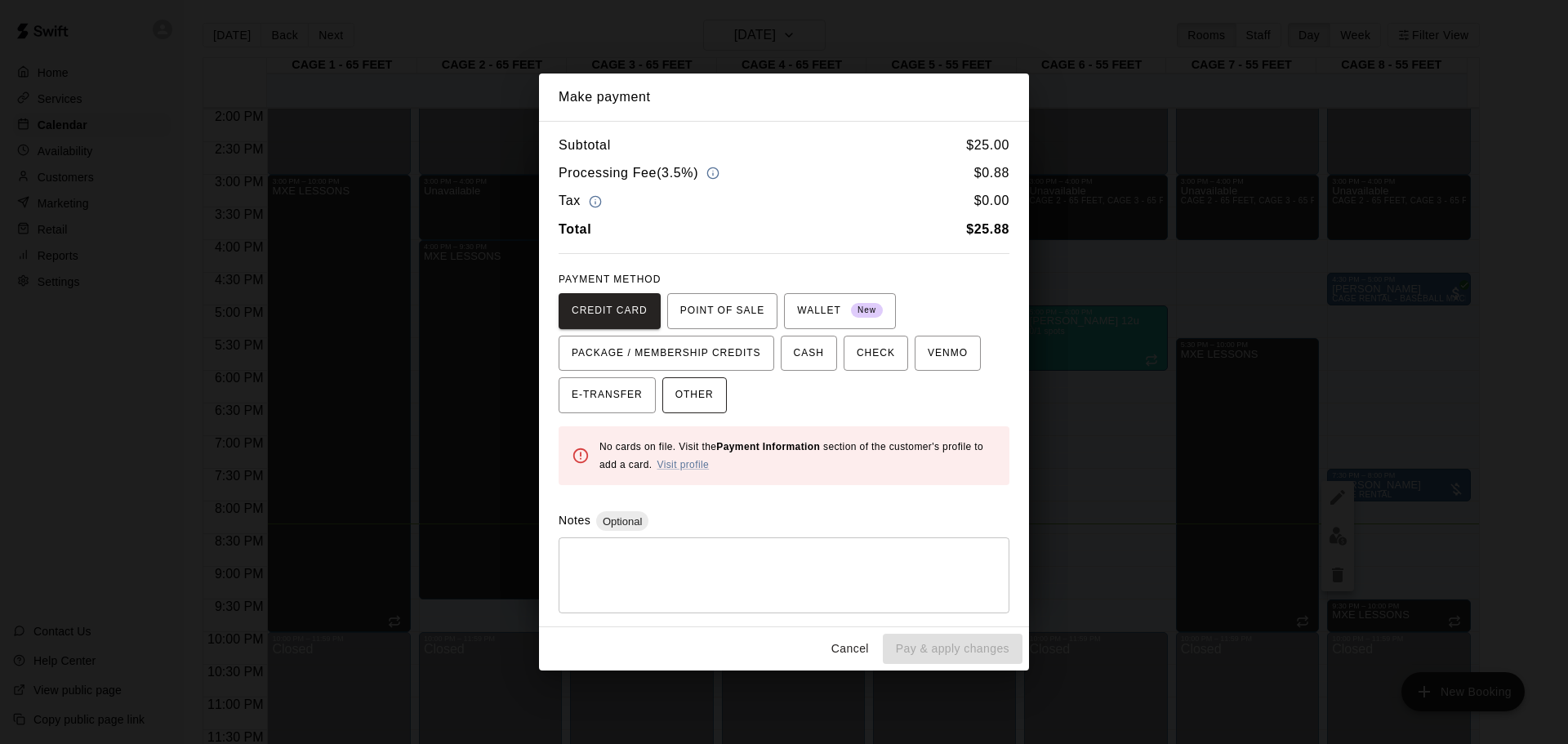
click at [681, 397] on span "OTHER" at bounding box center [694, 395] width 38 height 26
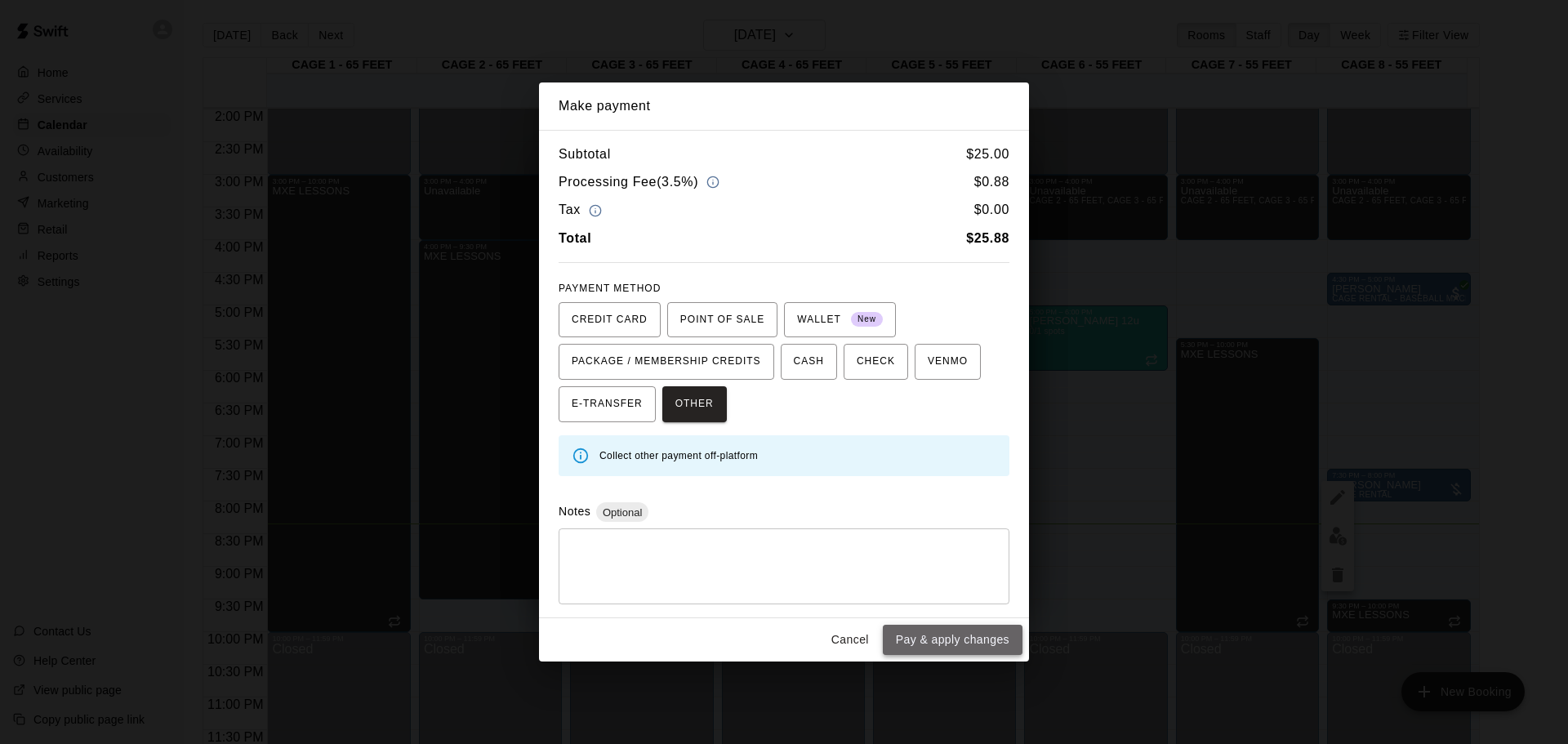
click at [975, 632] on button "Pay & apply changes" at bounding box center [953, 640] width 139 height 31
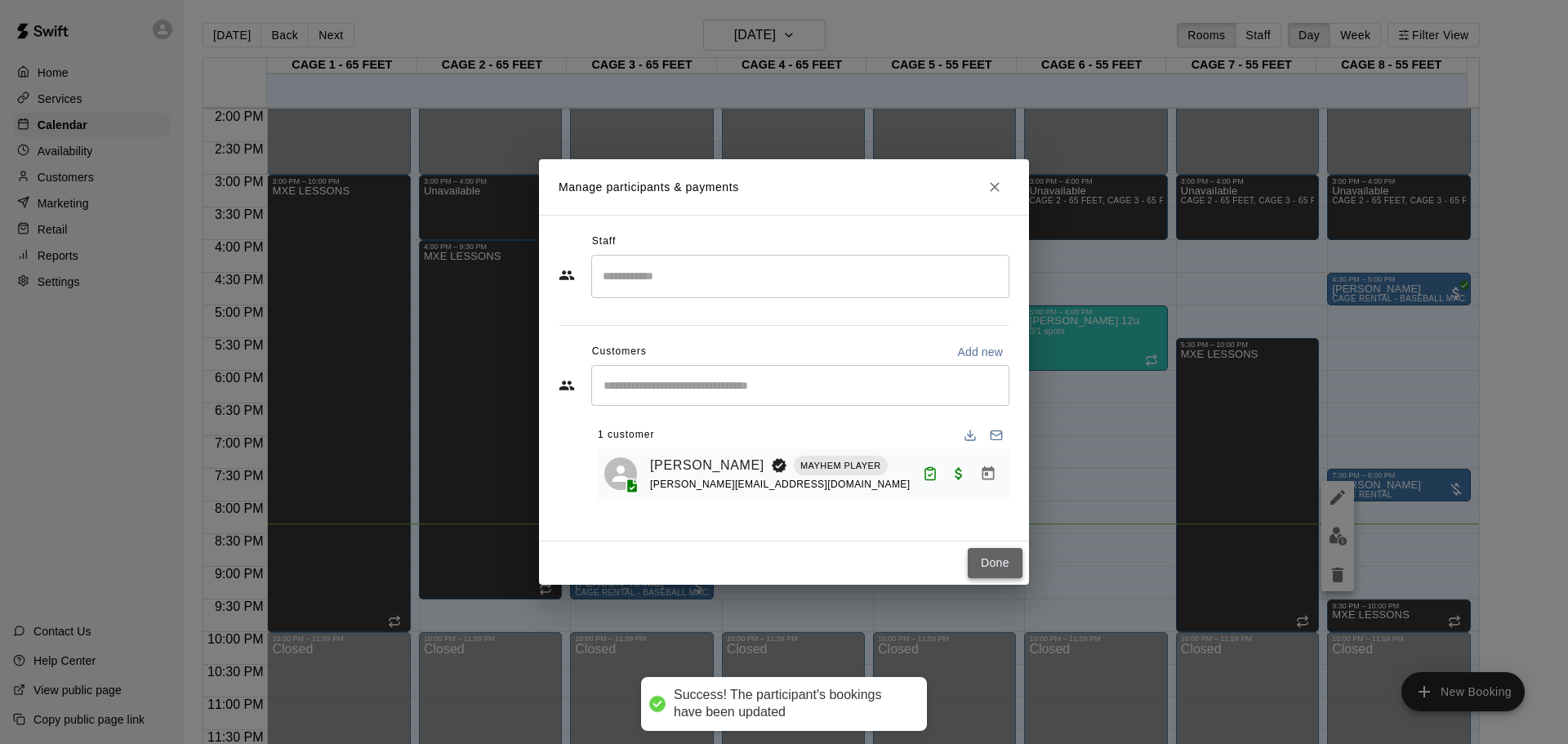
click at [1003, 554] on button "Done" at bounding box center [995, 564] width 54 height 31
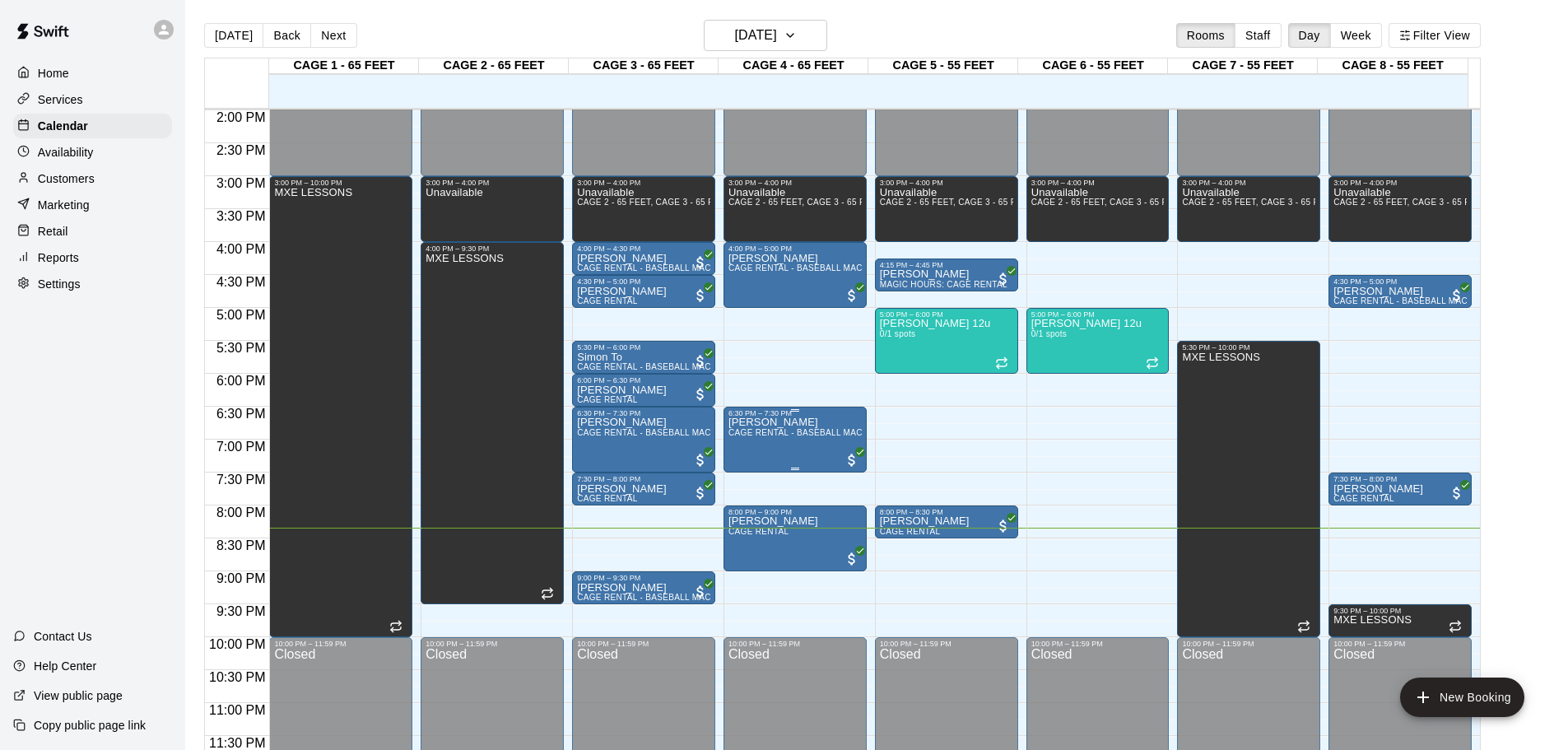
click at [772, 422] on p "[PERSON_NAME]" at bounding box center [795, 422] width 134 height 0
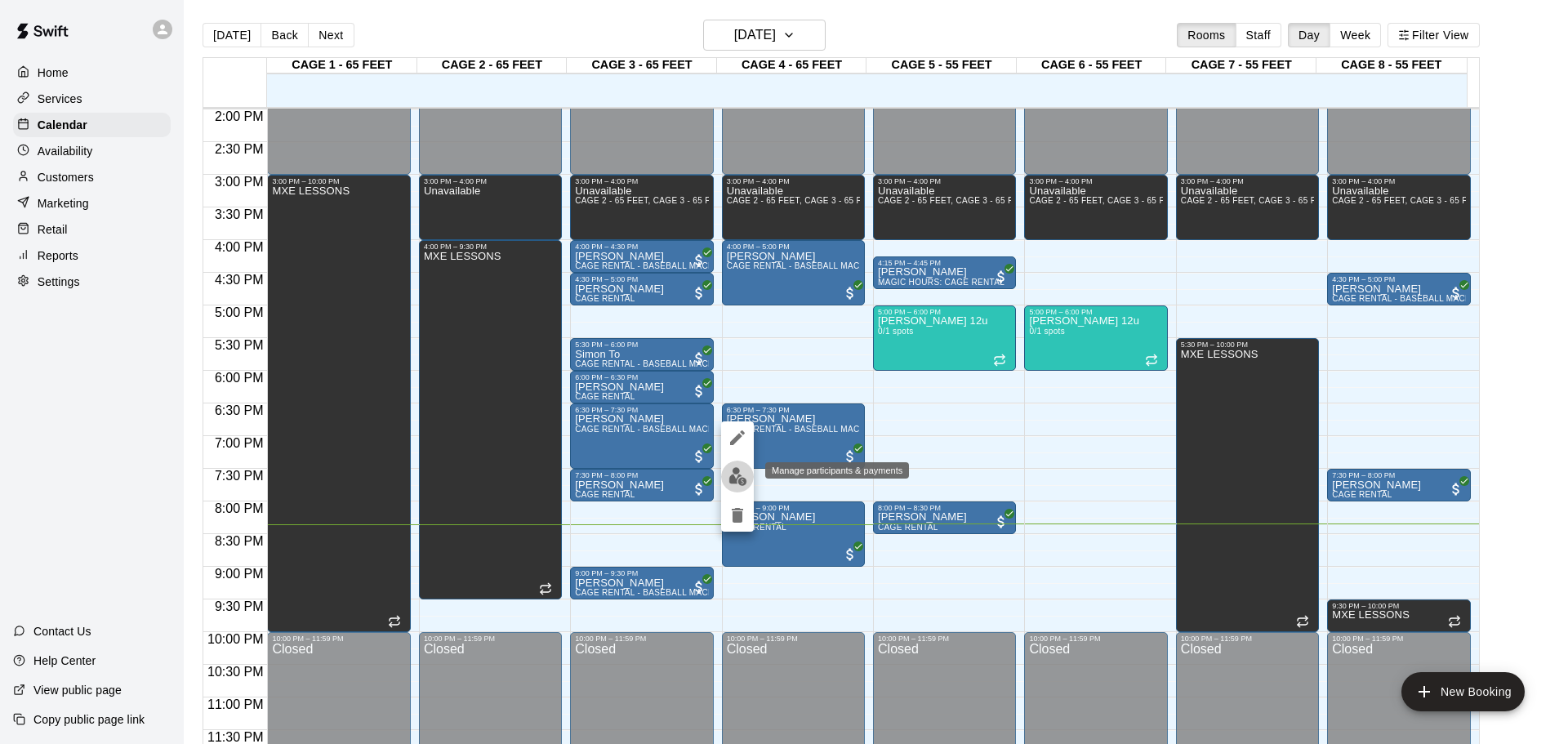
drag, startPoint x: 749, startPoint y: 469, endPoint x: 759, endPoint y: 464, distance: 11.2
click at [748, 469] on button "edit" at bounding box center [737, 476] width 32 height 31
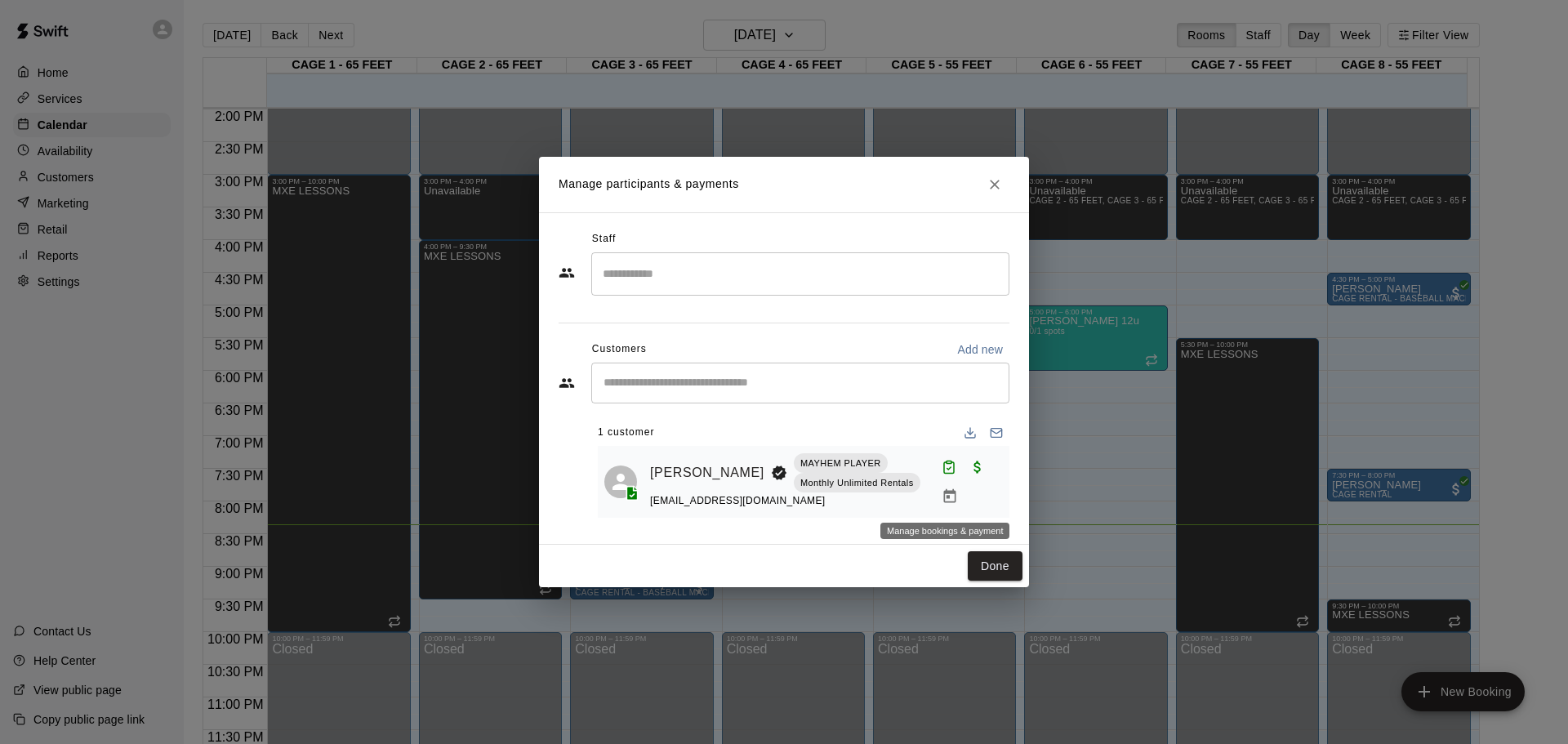
click at [943, 491] on icon "Manage bookings & payment" at bounding box center [949, 496] width 12 height 14
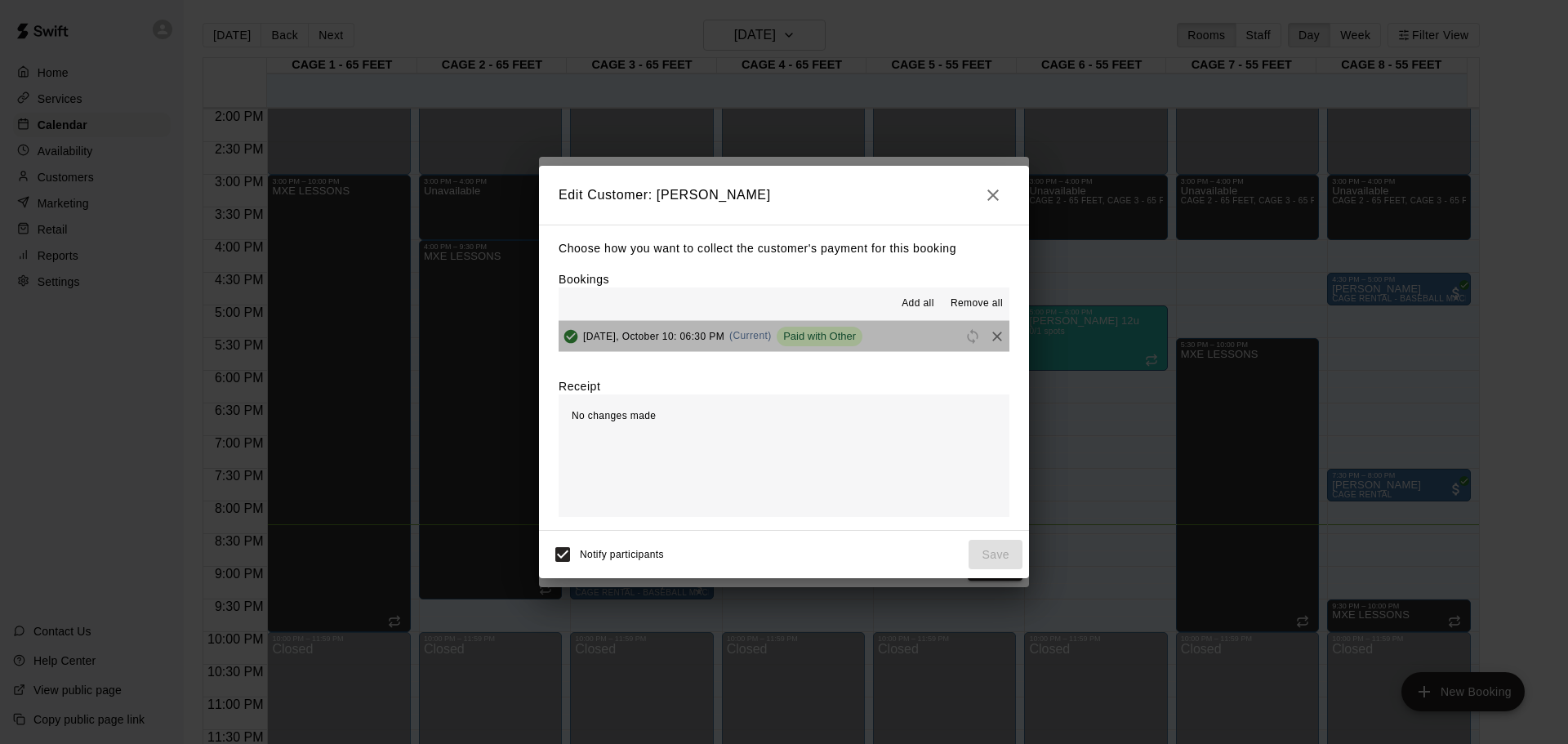
click at [802, 327] on div "Paid with Other" at bounding box center [819, 337] width 86 height 20
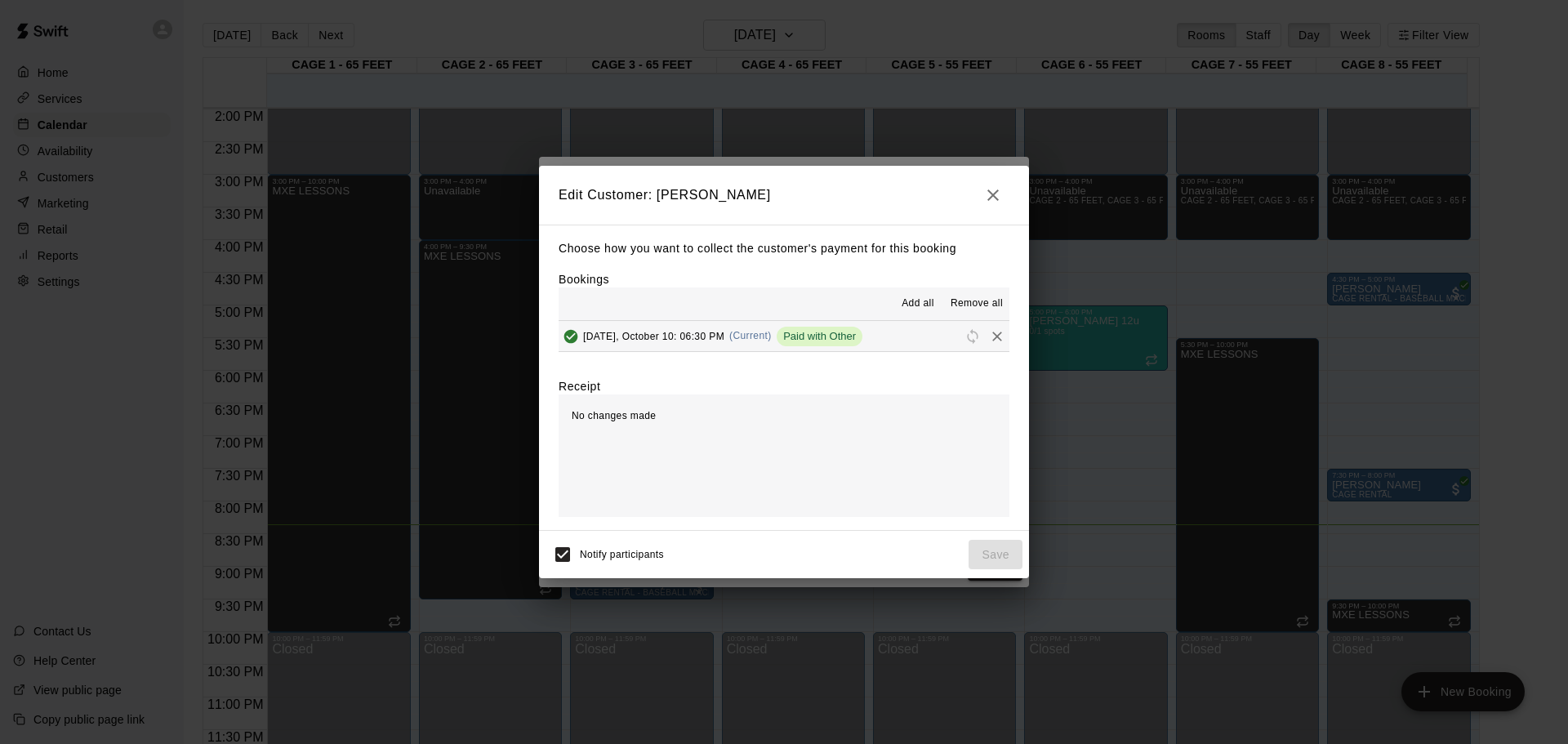
click at [850, 345] on div "Paid with Other" at bounding box center [819, 337] width 86 height 20
drag, startPoint x: 839, startPoint y: 352, endPoint x: 833, endPoint y: 357, distance: 7.8
click at [833, 357] on div "Choose how you want to collect the customer's payment for this booking Bookings…" at bounding box center [784, 378] width 490 height 306
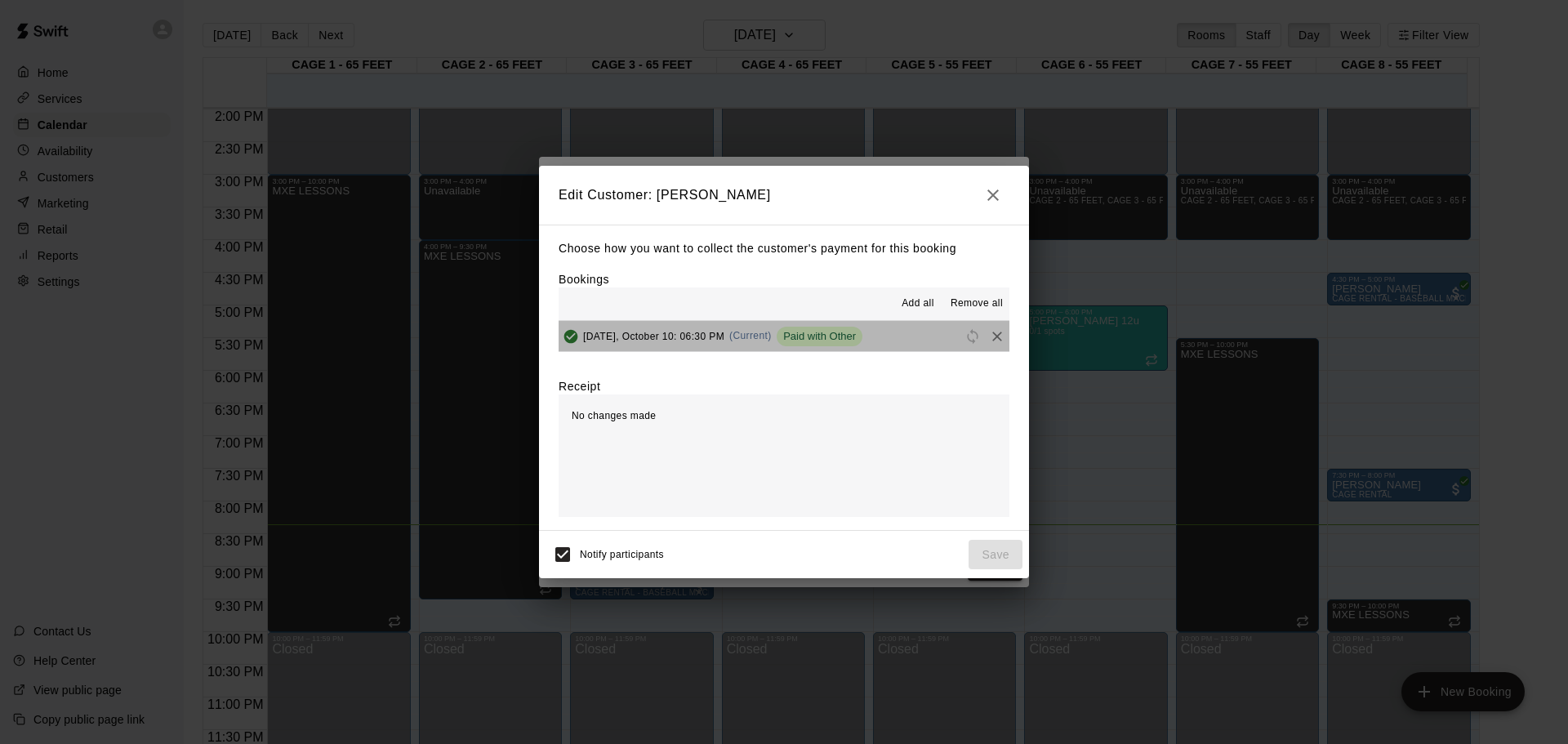
click at [786, 333] on span "Paid with Other" at bounding box center [819, 336] width 86 height 12
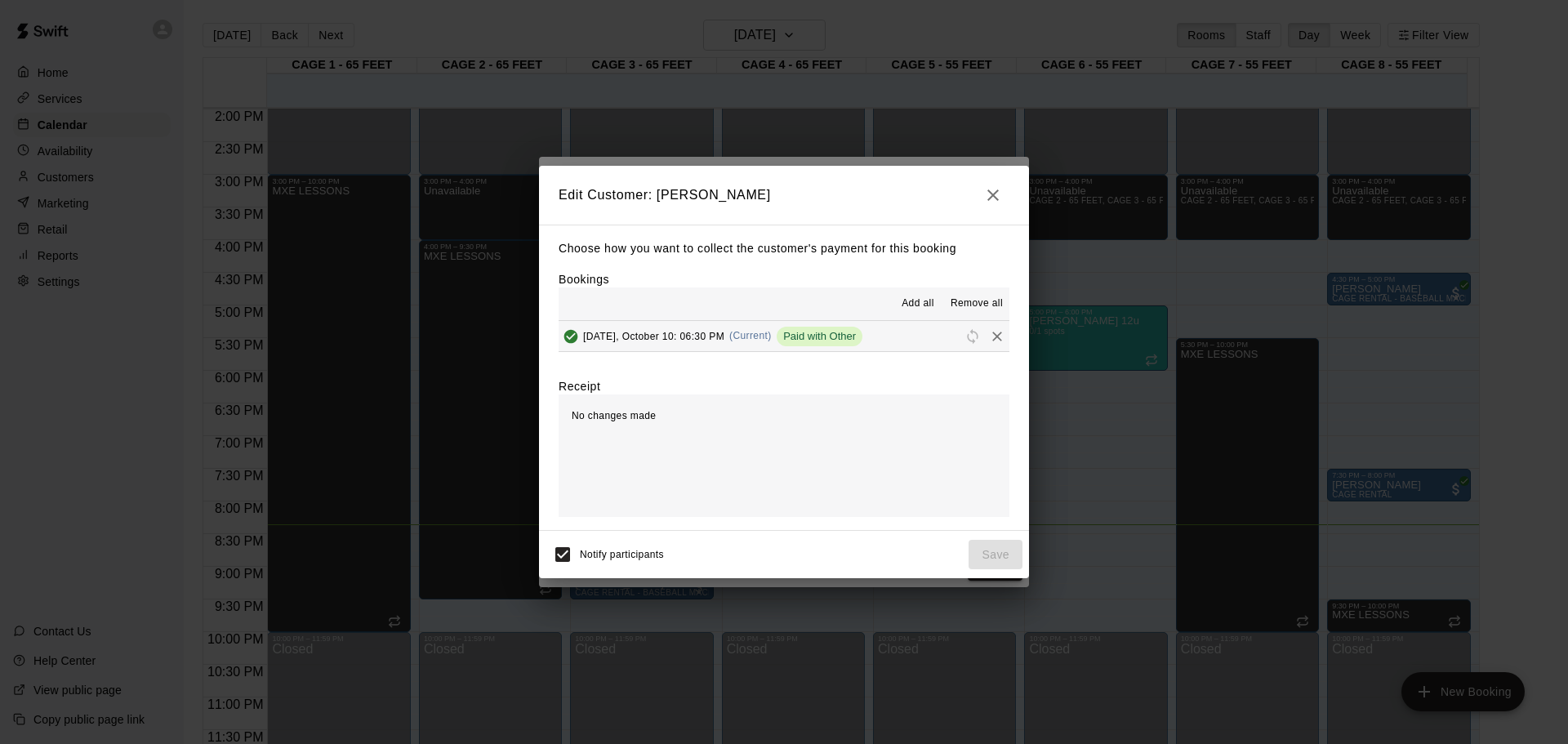
click at [786, 333] on span "Paid with Other" at bounding box center [819, 336] width 86 height 12
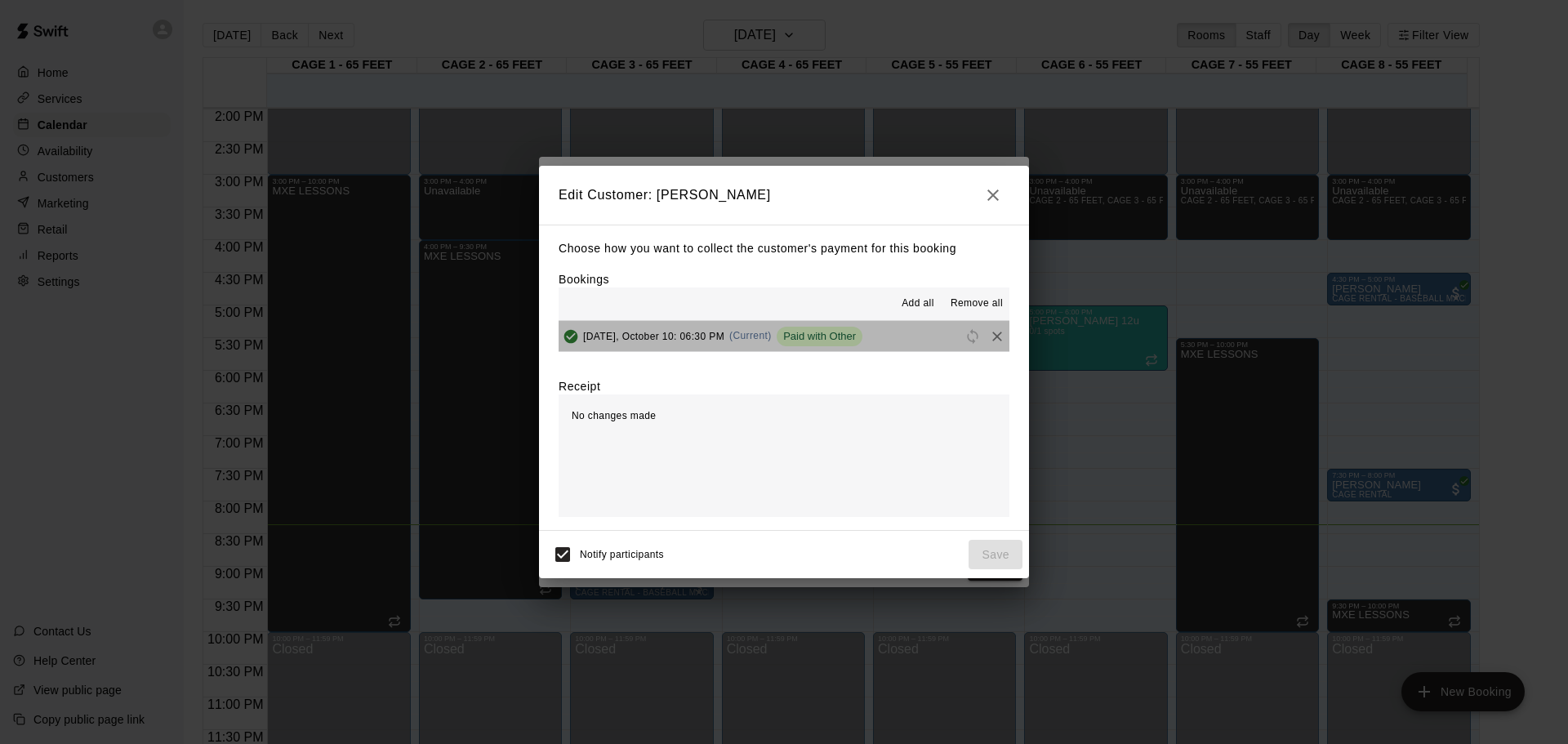
click at [786, 333] on span "Paid with Other" at bounding box center [819, 336] width 86 height 12
click at [840, 344] on div "Paid with Other" at bounding box center [819, 337] width 86 height 20
click at [830, 340] on div "Paid with Other" at bounding box center [819, 337] width 86 height 20
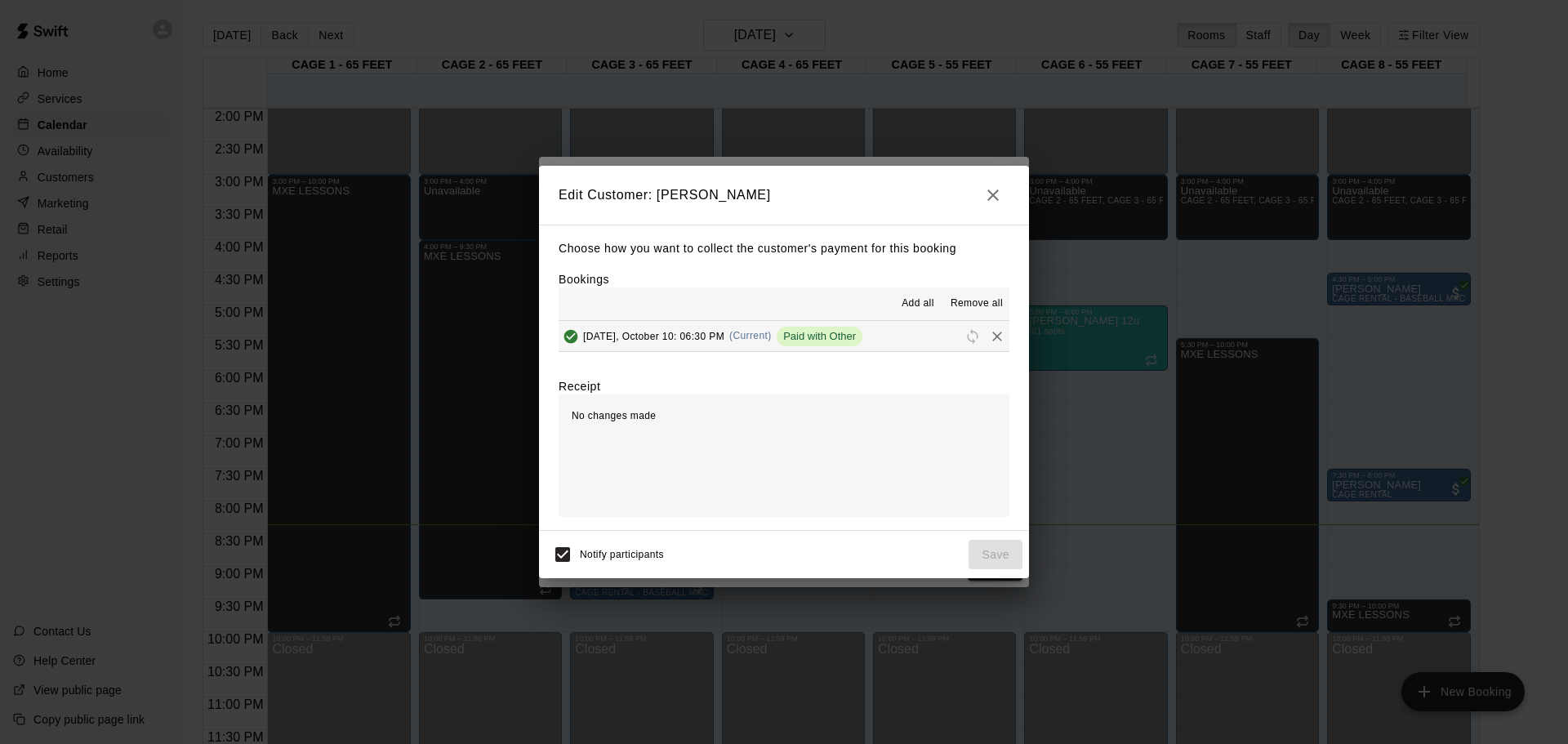
click at [830, 339] on span "Paid with Other" at bounding box center [819, 336] width 86 height 12
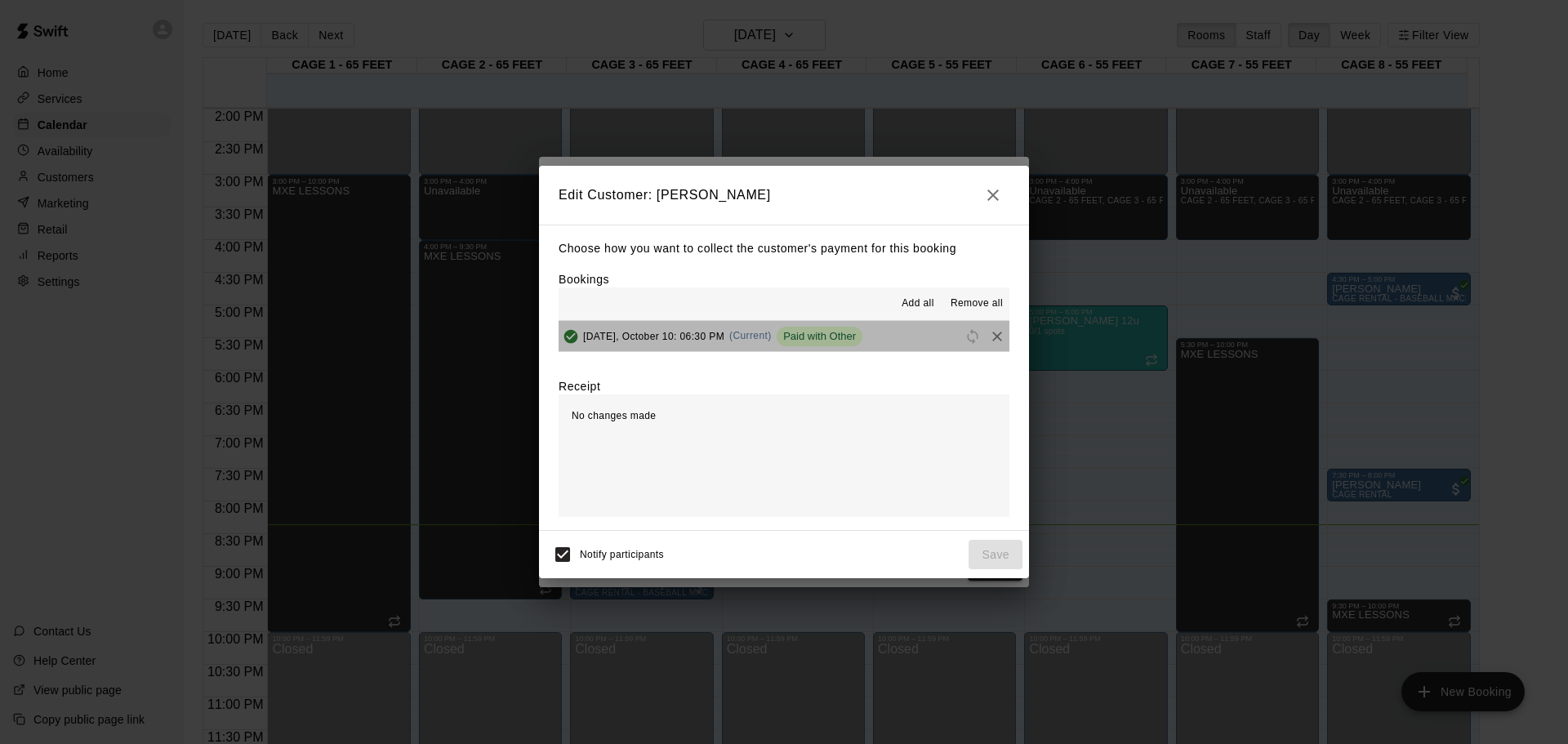
click at [830, 338] on span "Paid with Other" at bounding box center [819, 336] width 86 height 12
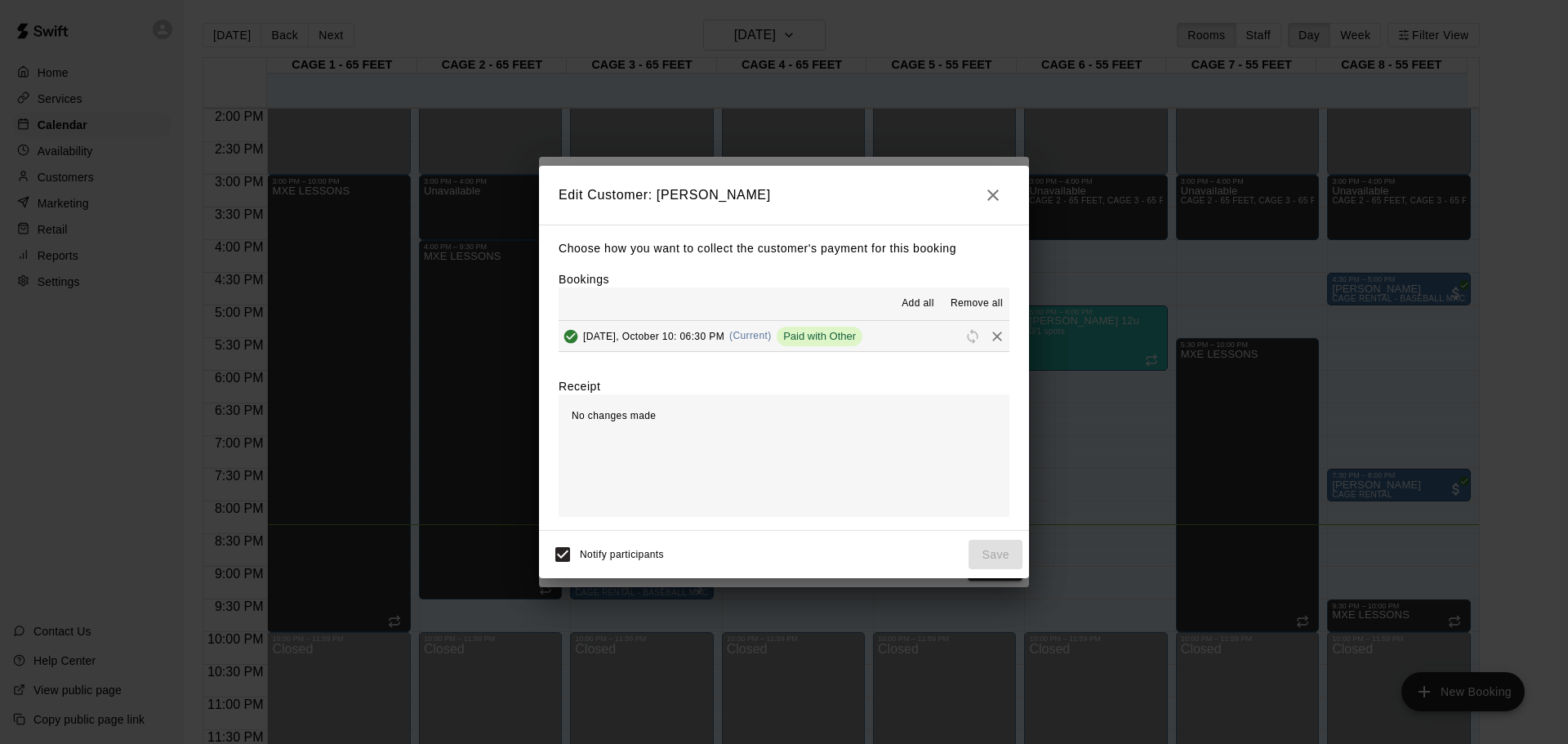
click at [998, 197] on icon "button" at bounding box center [993, 195] width 20 height 20
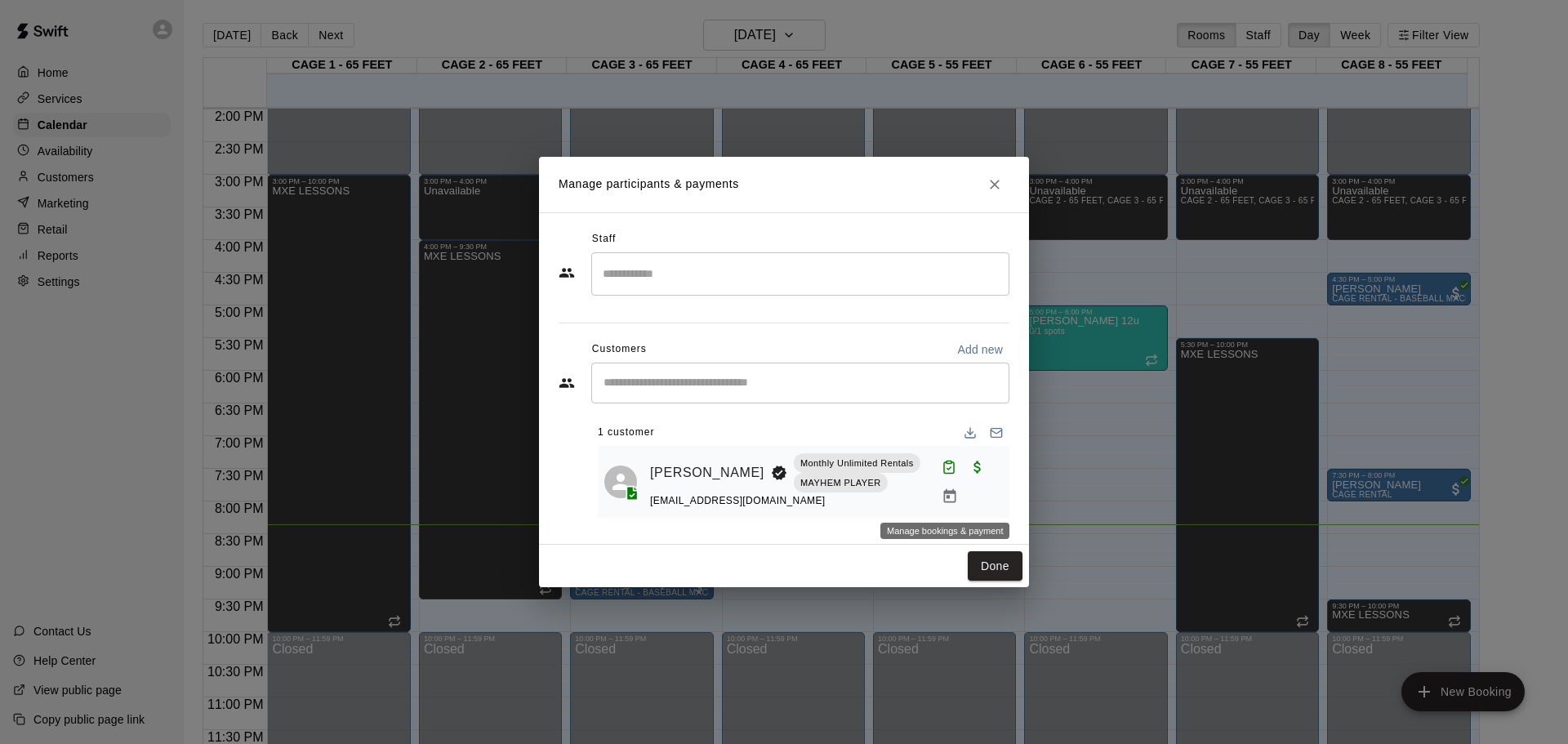
click at [950, 494] on icon "Manage bookings & payment" at bounding box center [949, 496] width 12 height 14
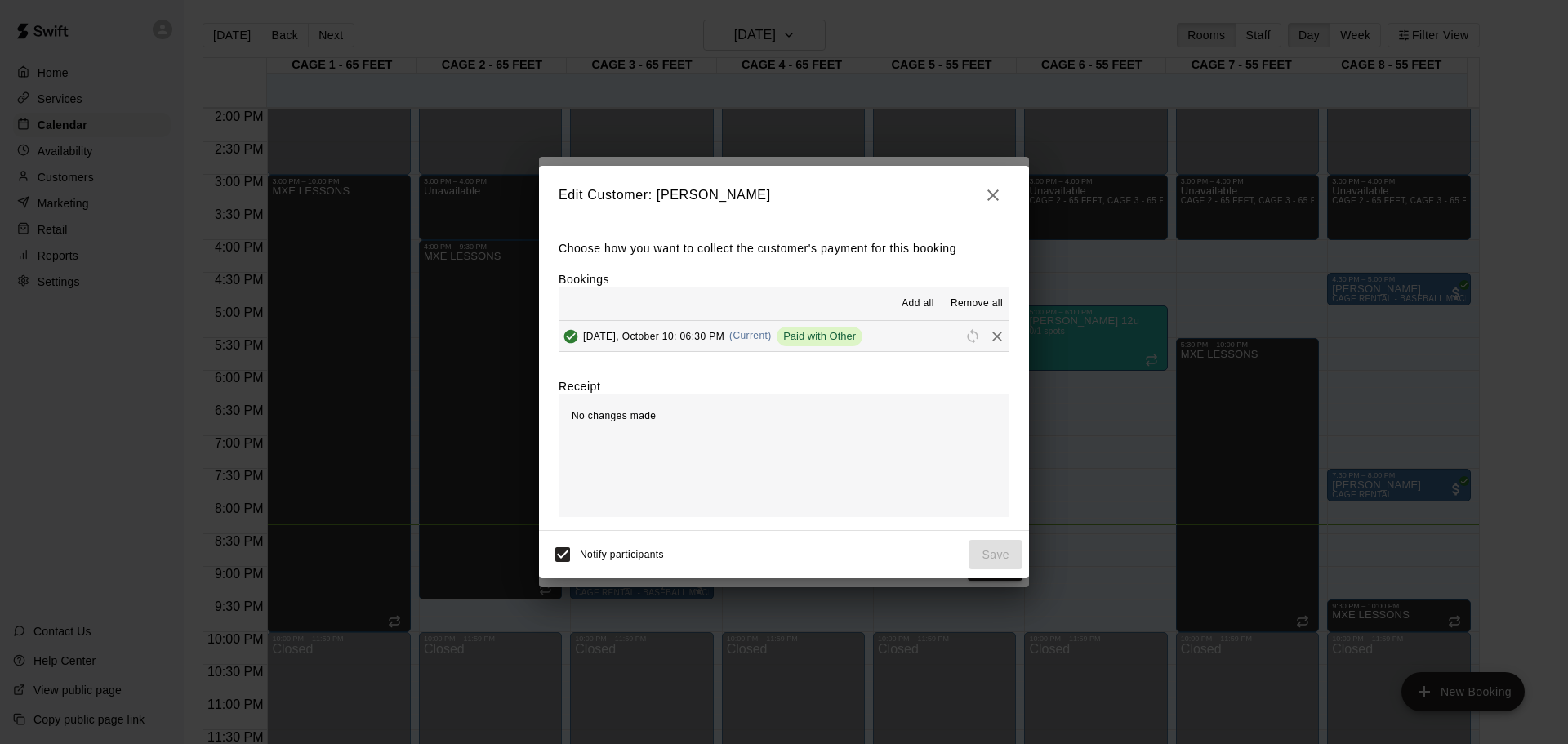
click at [735, 422] on div "No changes made" at bounding box center [784, 456] width 451 height 122
click at [980, 183] on button "button" at bounding box center [993, 196] width 32 height 32
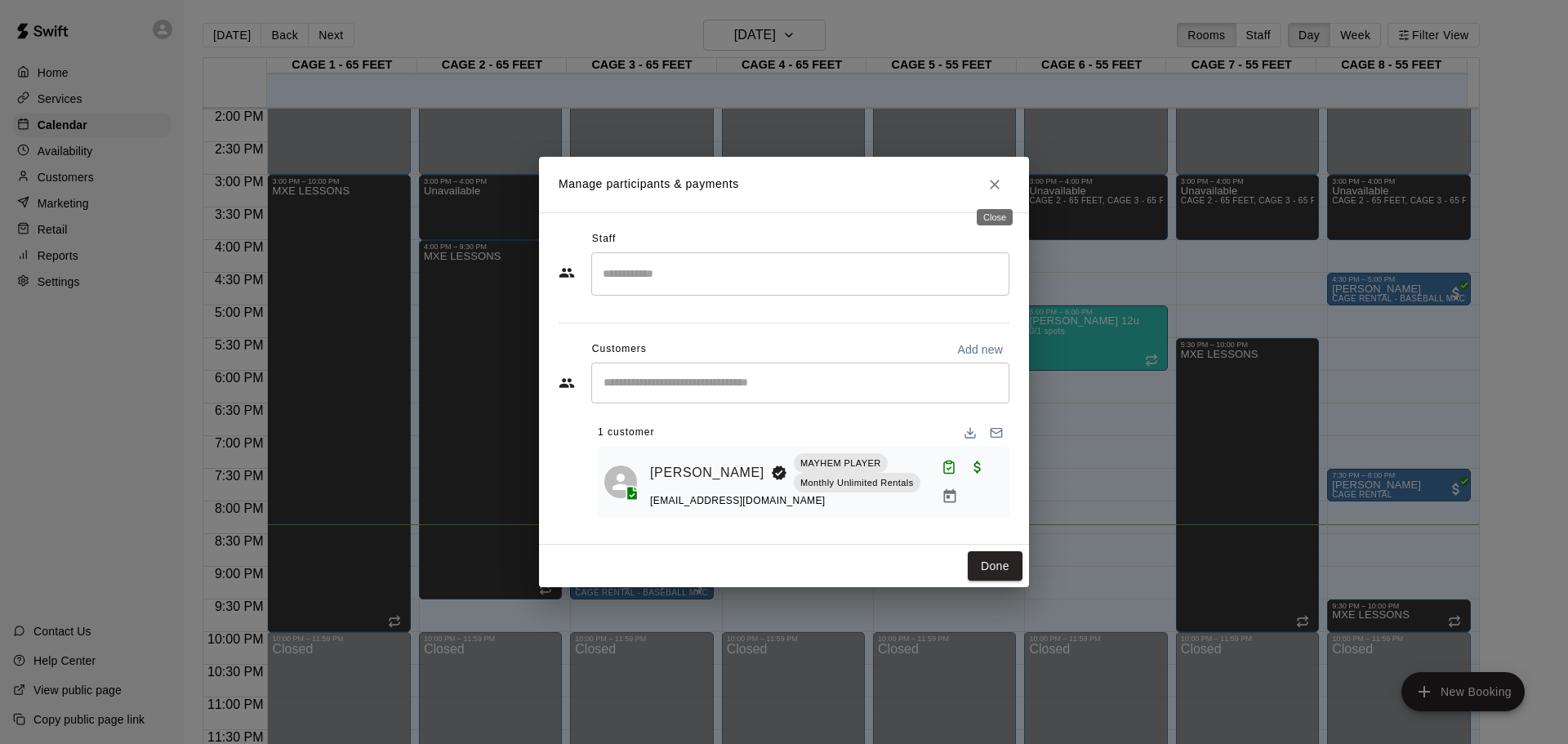
click at [998, 173] on button "Close" at bounding box center [995, 184] width 30 height 30
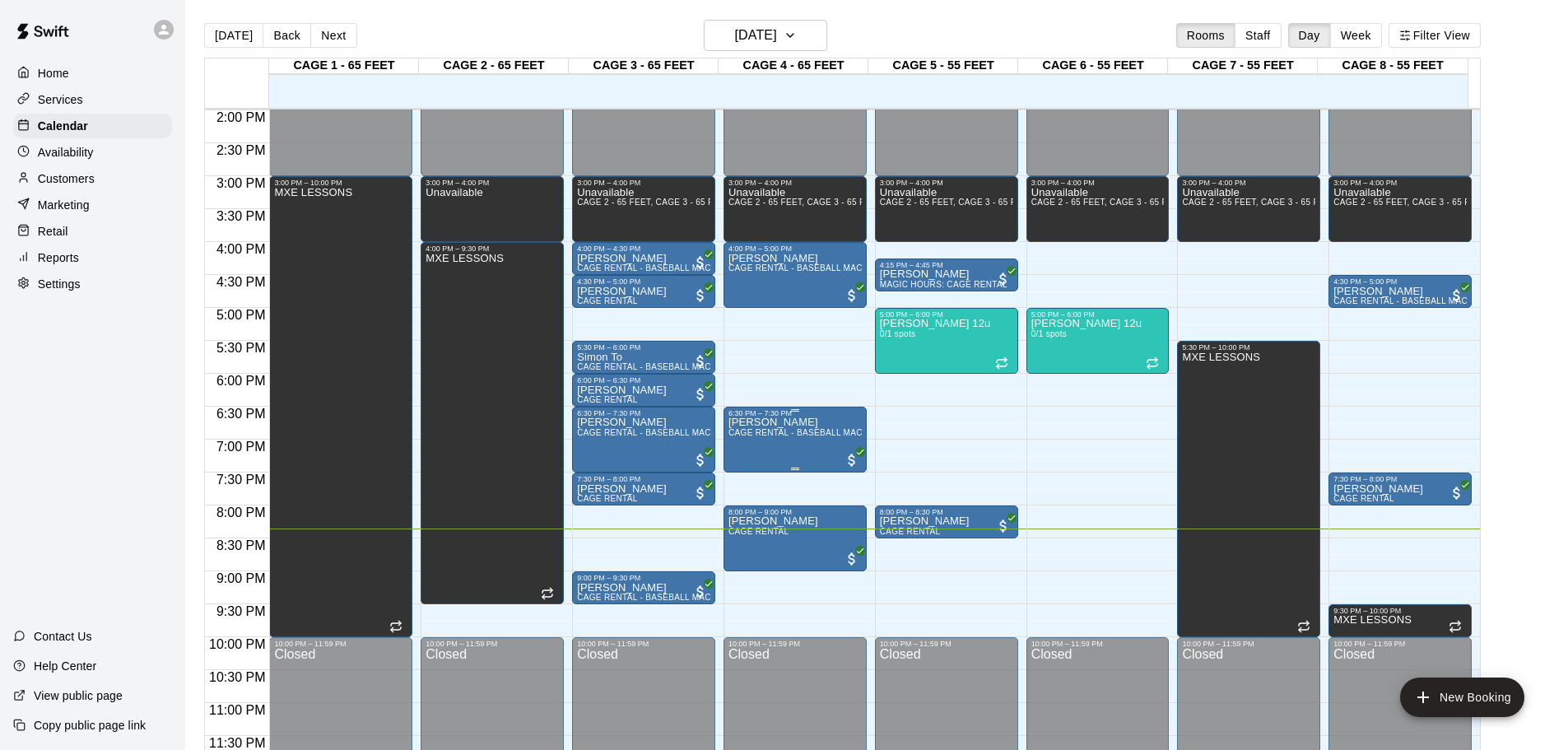
click at [783, 431] on span "CAGE RENTAL - BASEBALL MACHINE" at bounding box center [806, 432] width 155 height 9
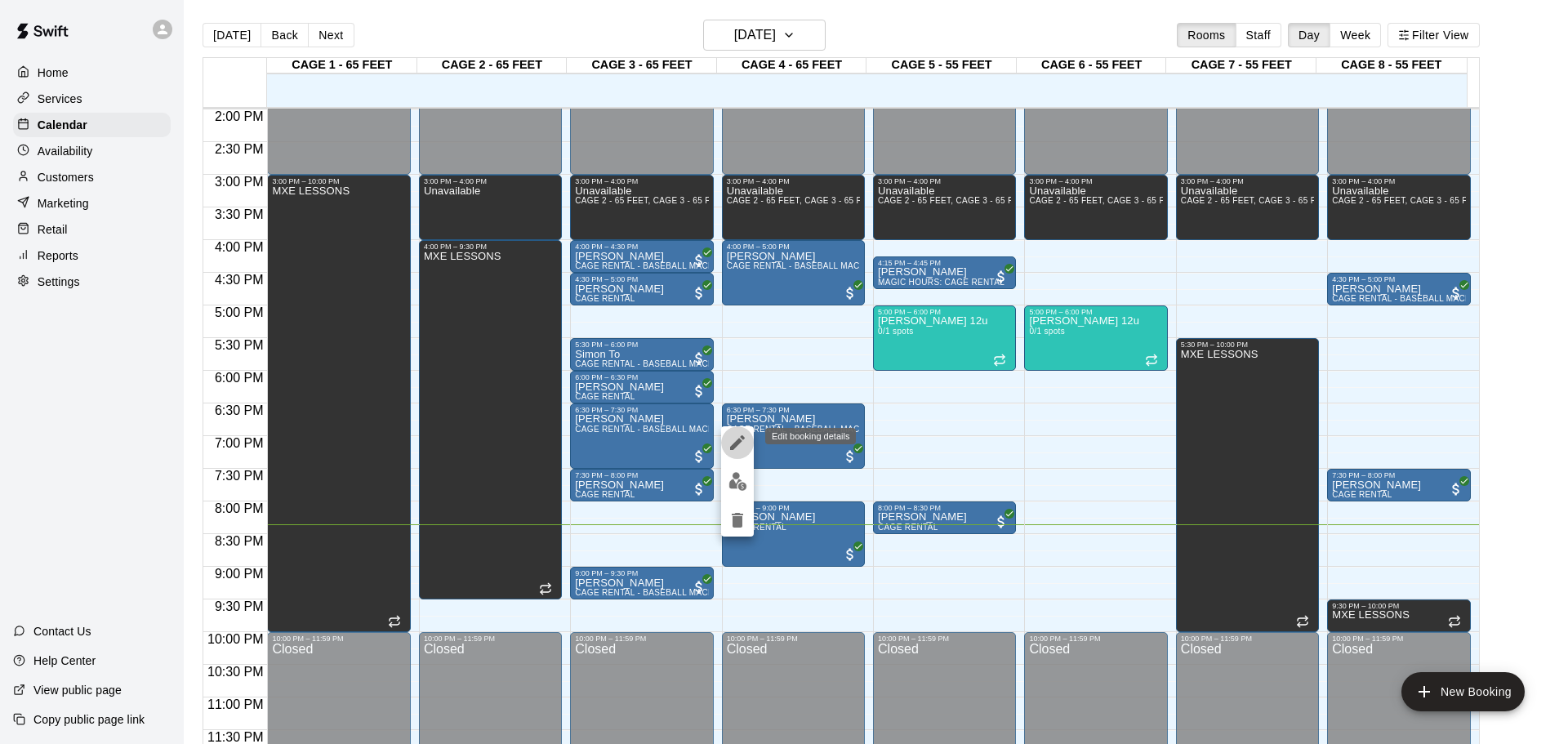
click at [740, 447] on icon "edit" at bounding box center [737, 443] width 20 height 20
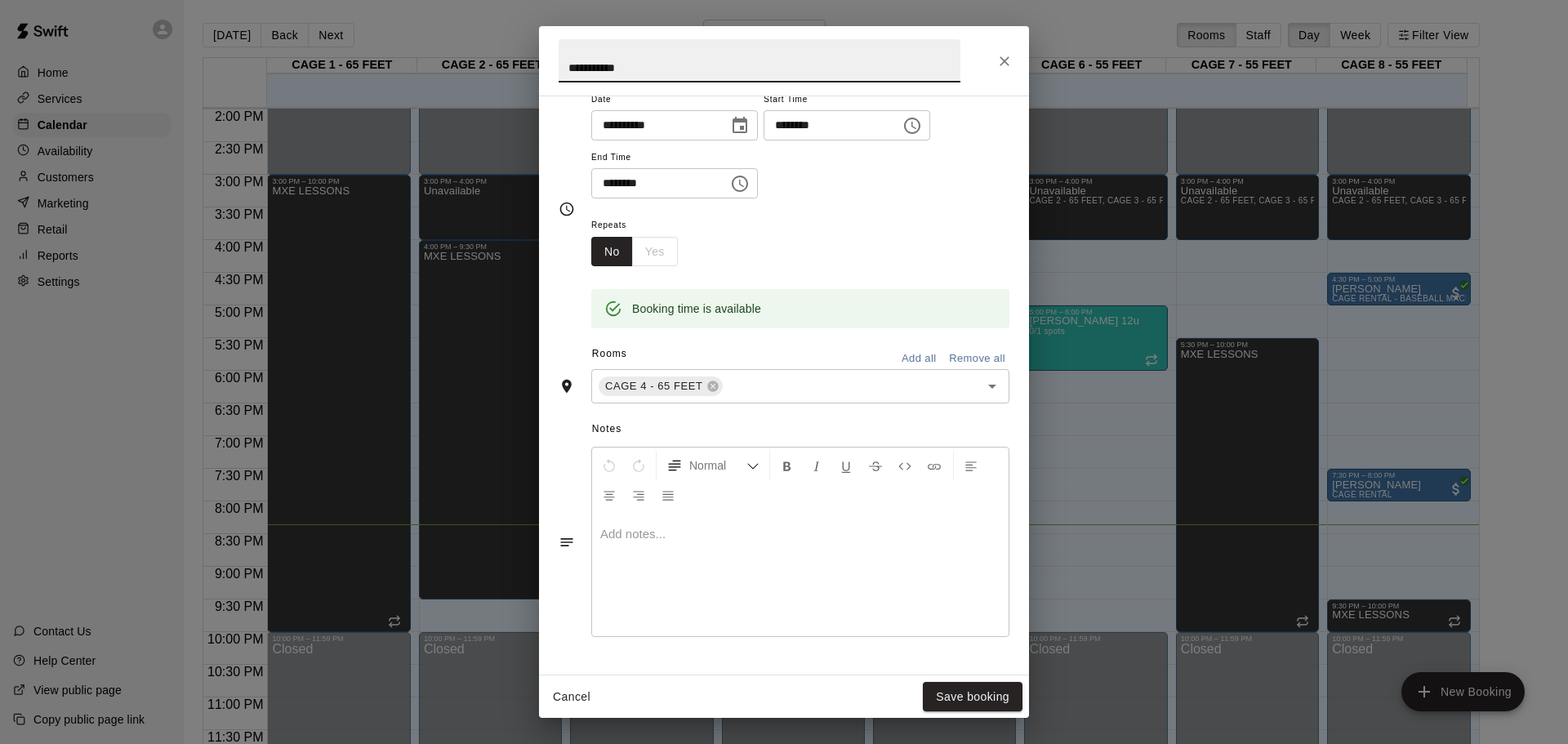
scroll to position [163, 0]
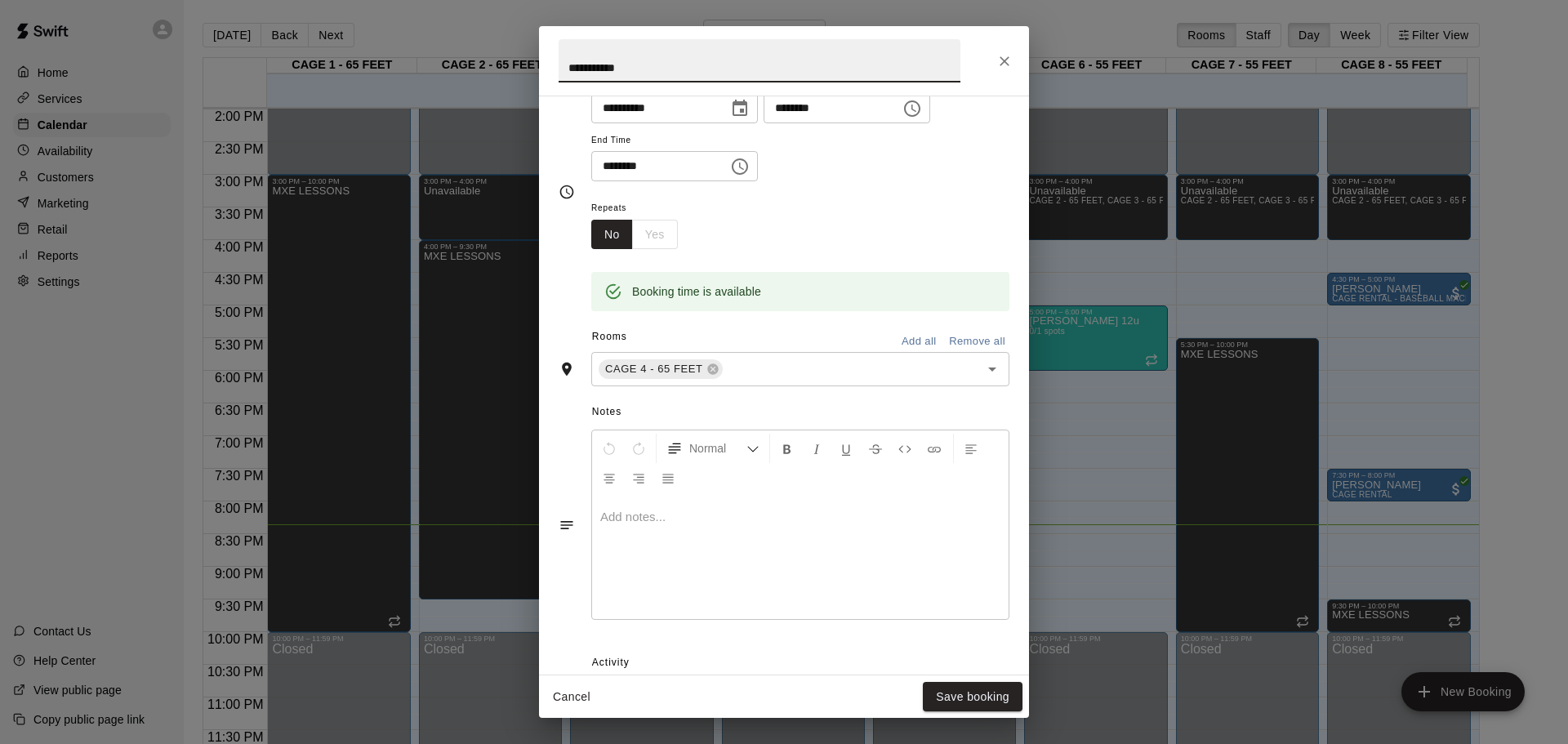
click at [691, 554] on div at bounding box center [800, 558] width 417 height 122
click at [963, 692] on button "Save booking" at bounding box center [973, 697] width 99 height 31
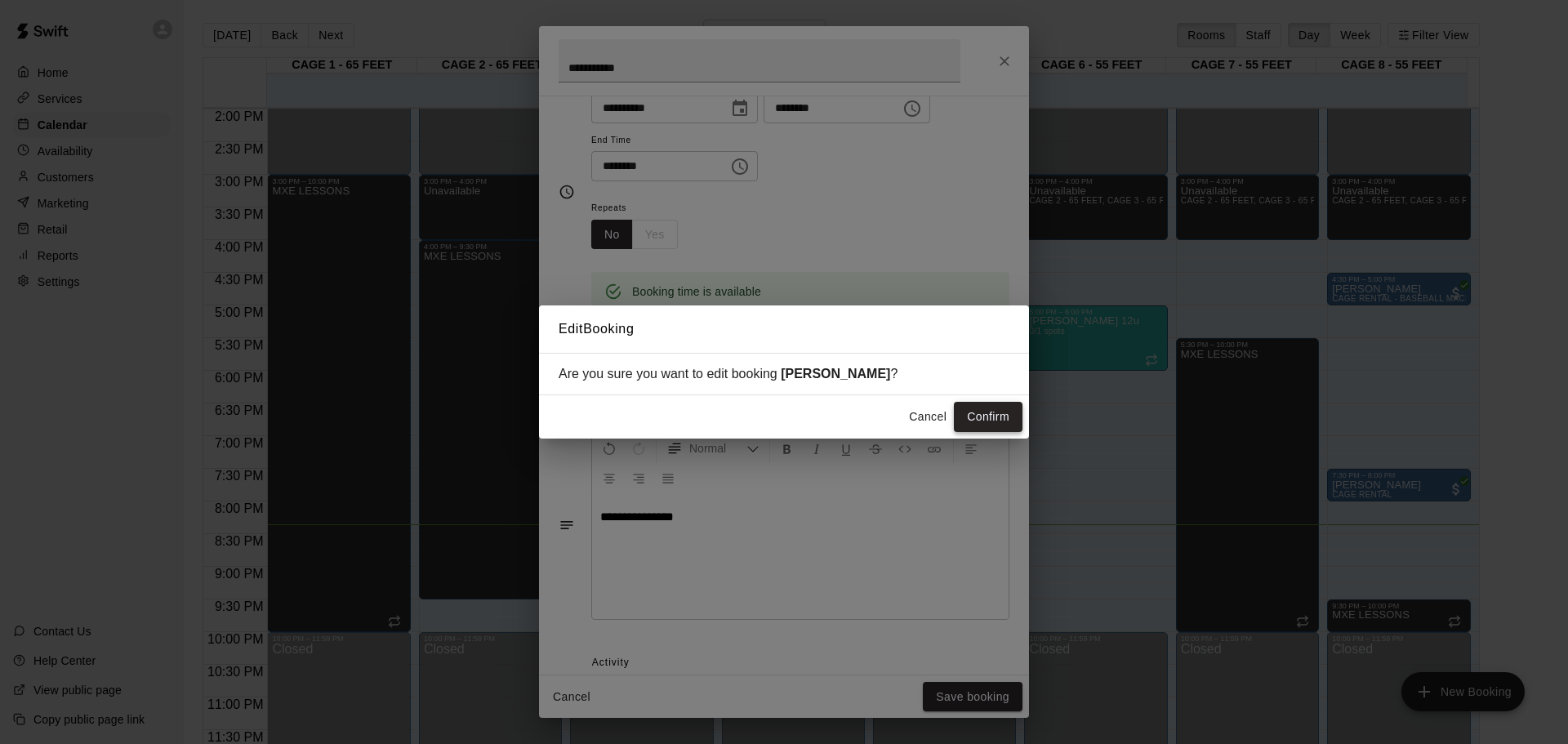
click at [971, 422] on button "Confirm" at bounding box center [988, 417] width 69 height 31
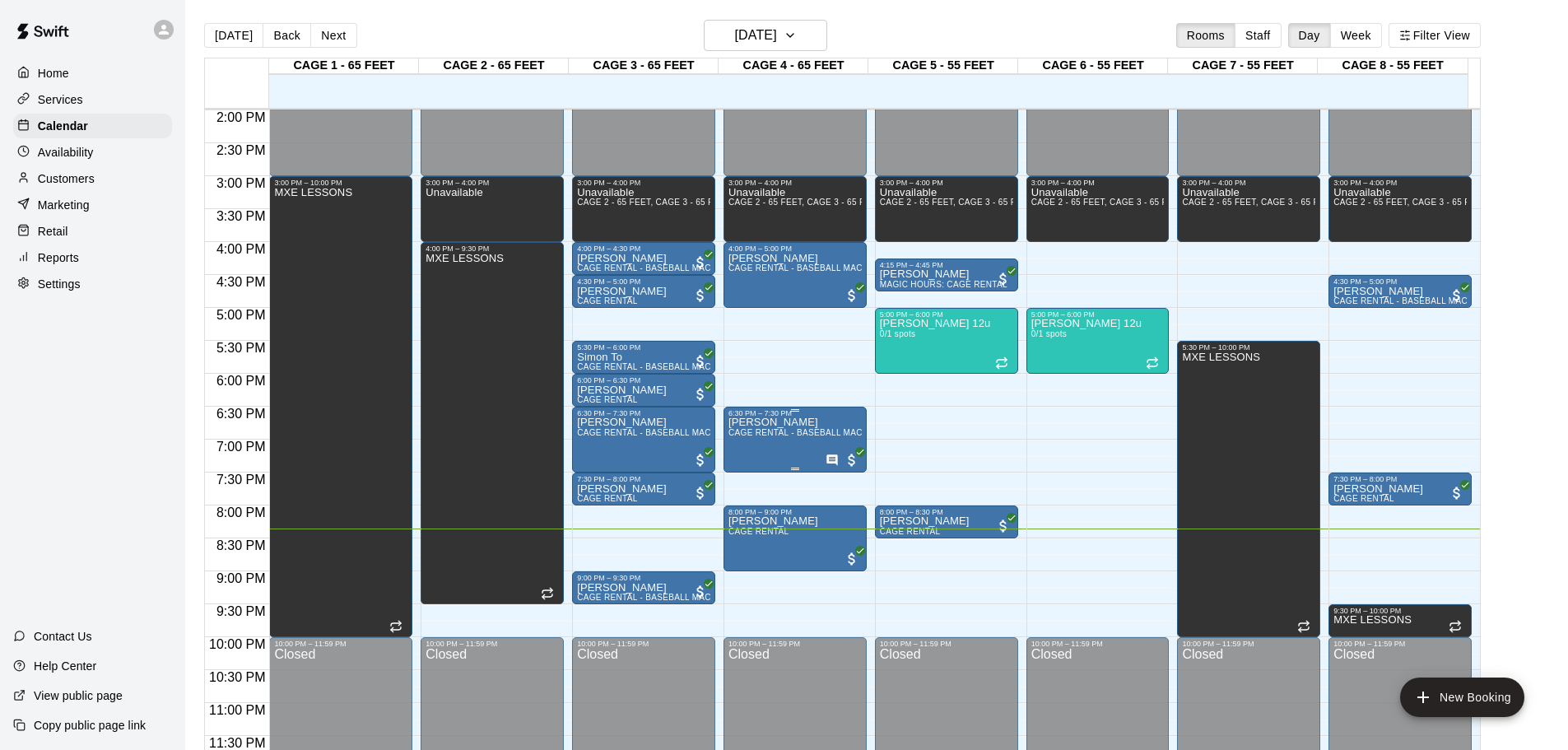
click at [834, 460] on icon "Has notes" at bounding box center [832, 460] width 11 height 11
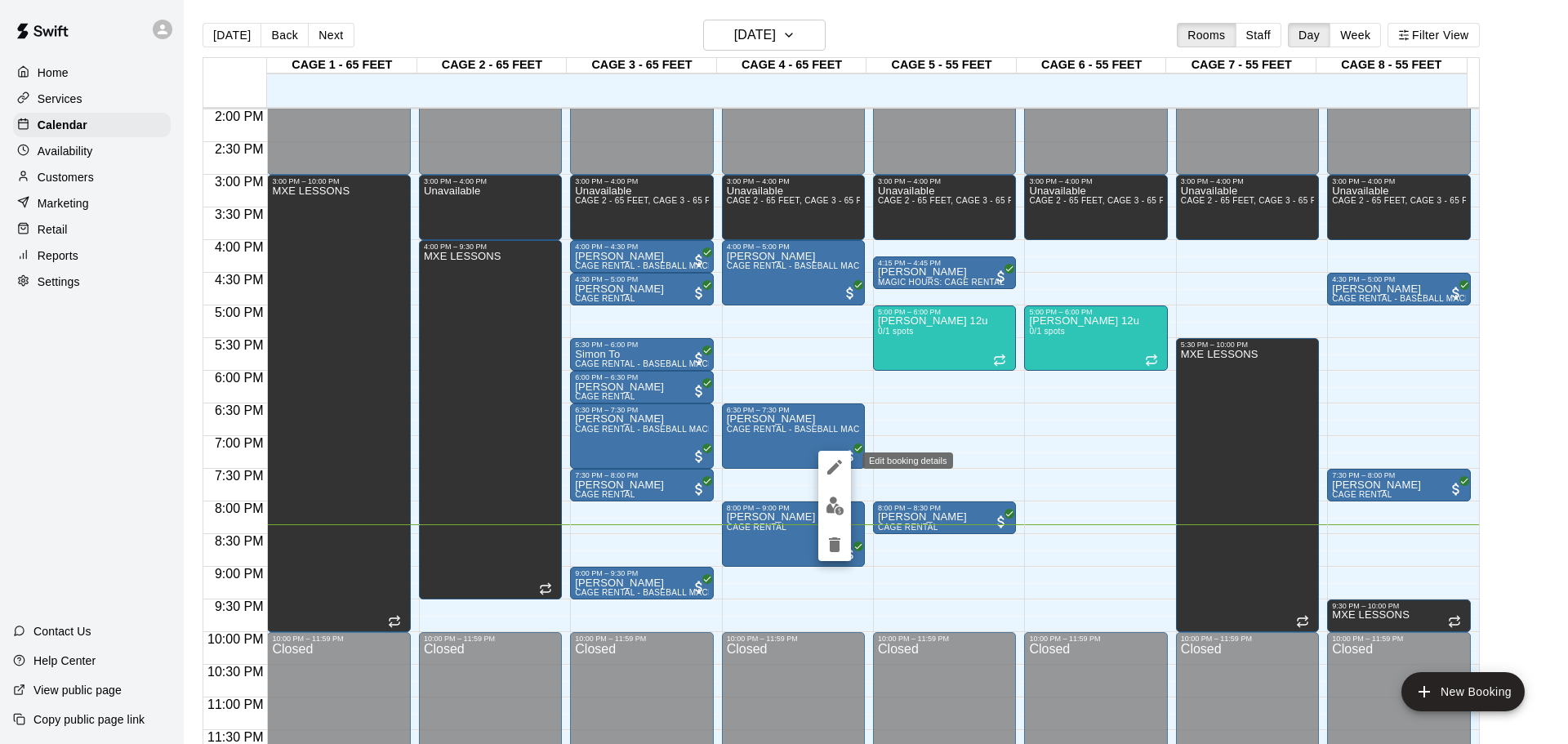
click at [837, 464] on icon "edit" at bounding box center [835, 466] width 14 height 14
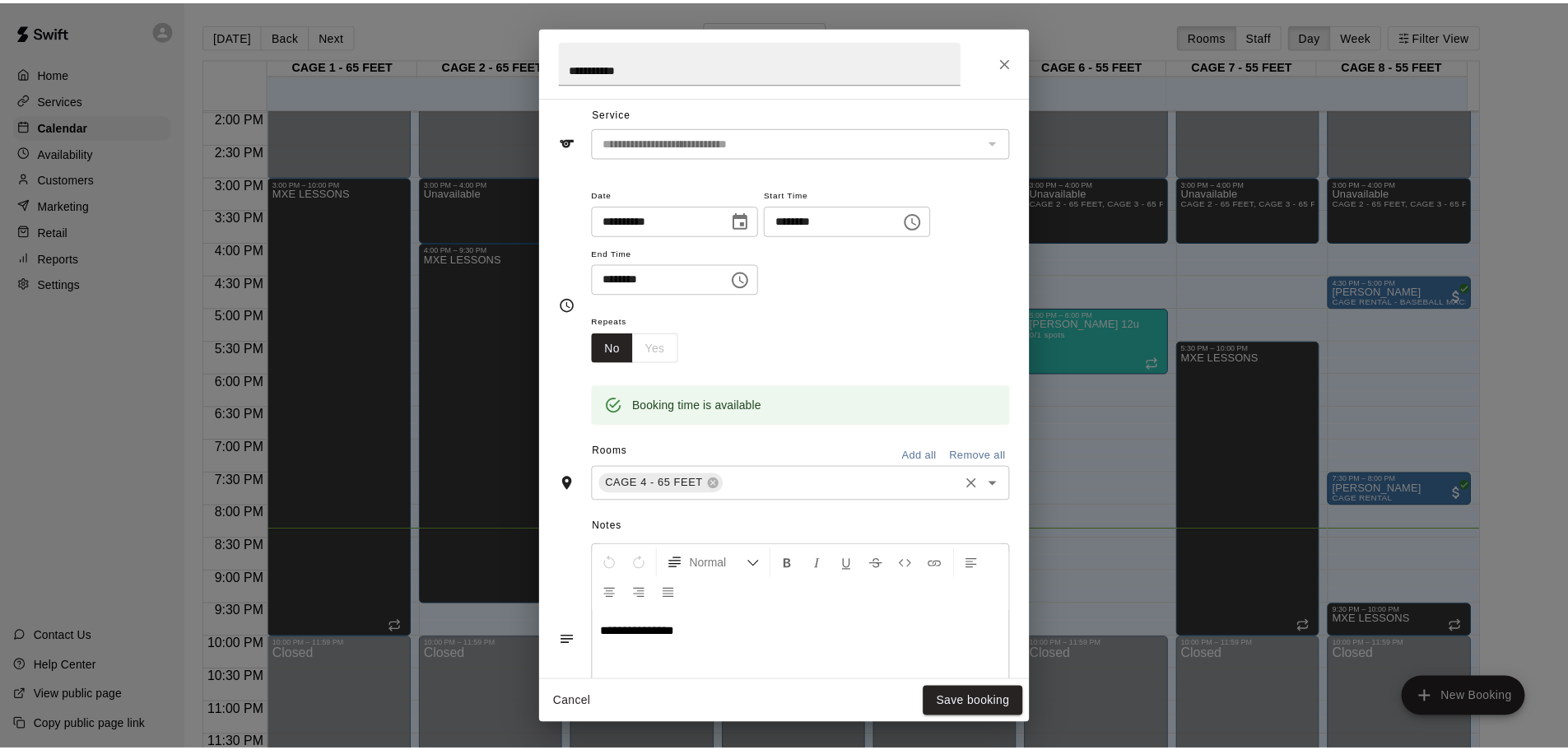
scroll to position [83, 0]
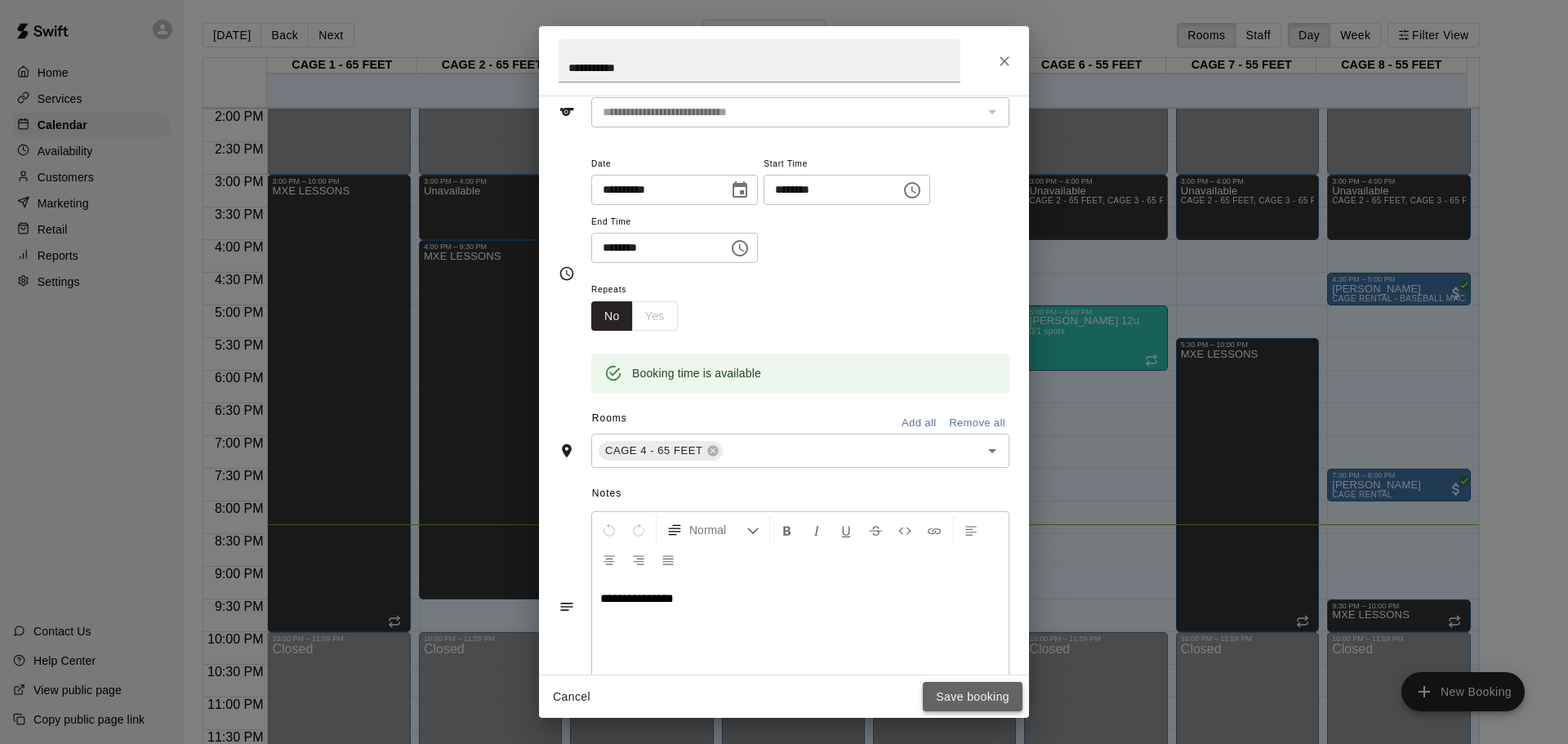
click at [971, 703] on button "Save booking" at bounding box center [973, 697] width 99 height 31
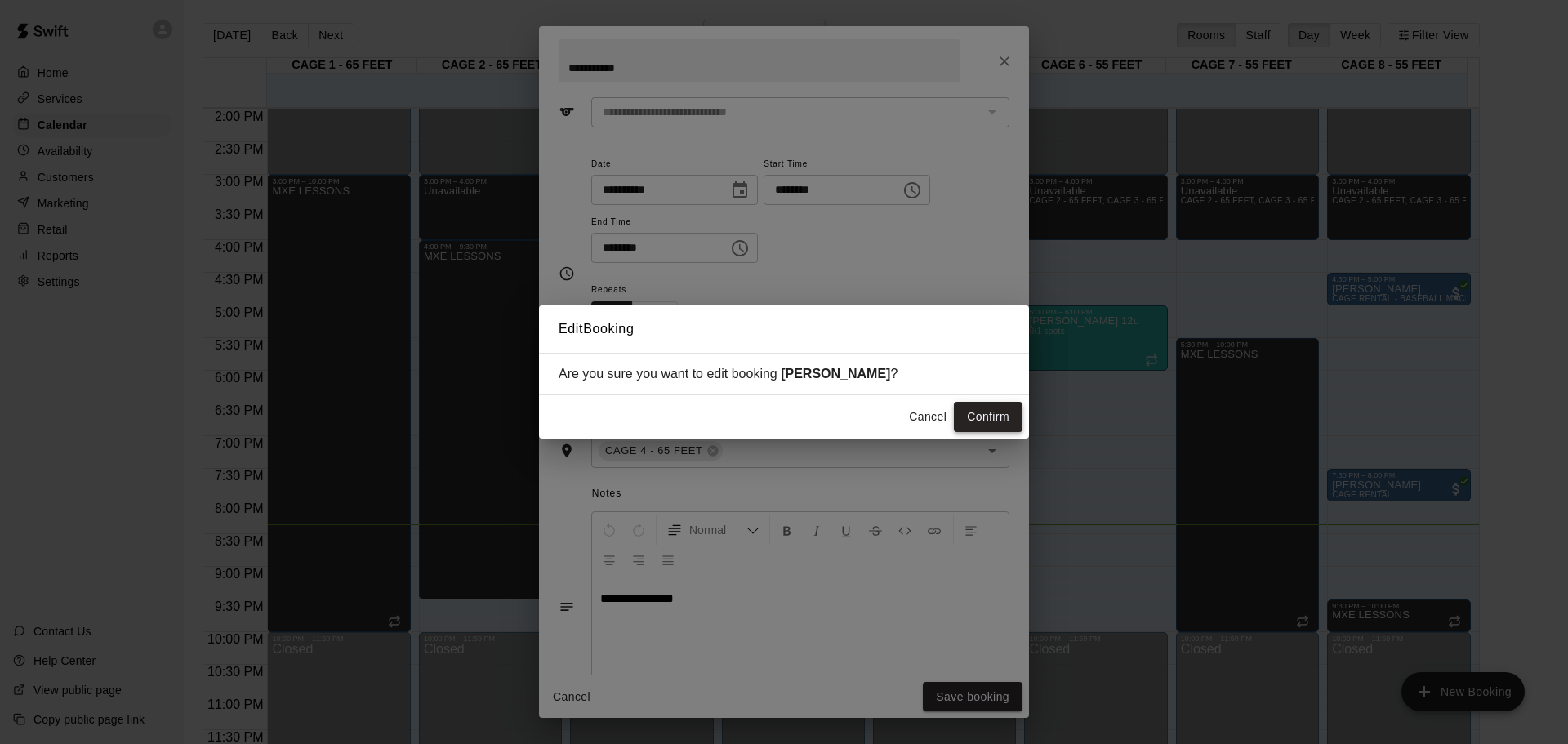
click at [996, 420] on button "Confirm" at bounding box center [988, 417] width 69 height 31
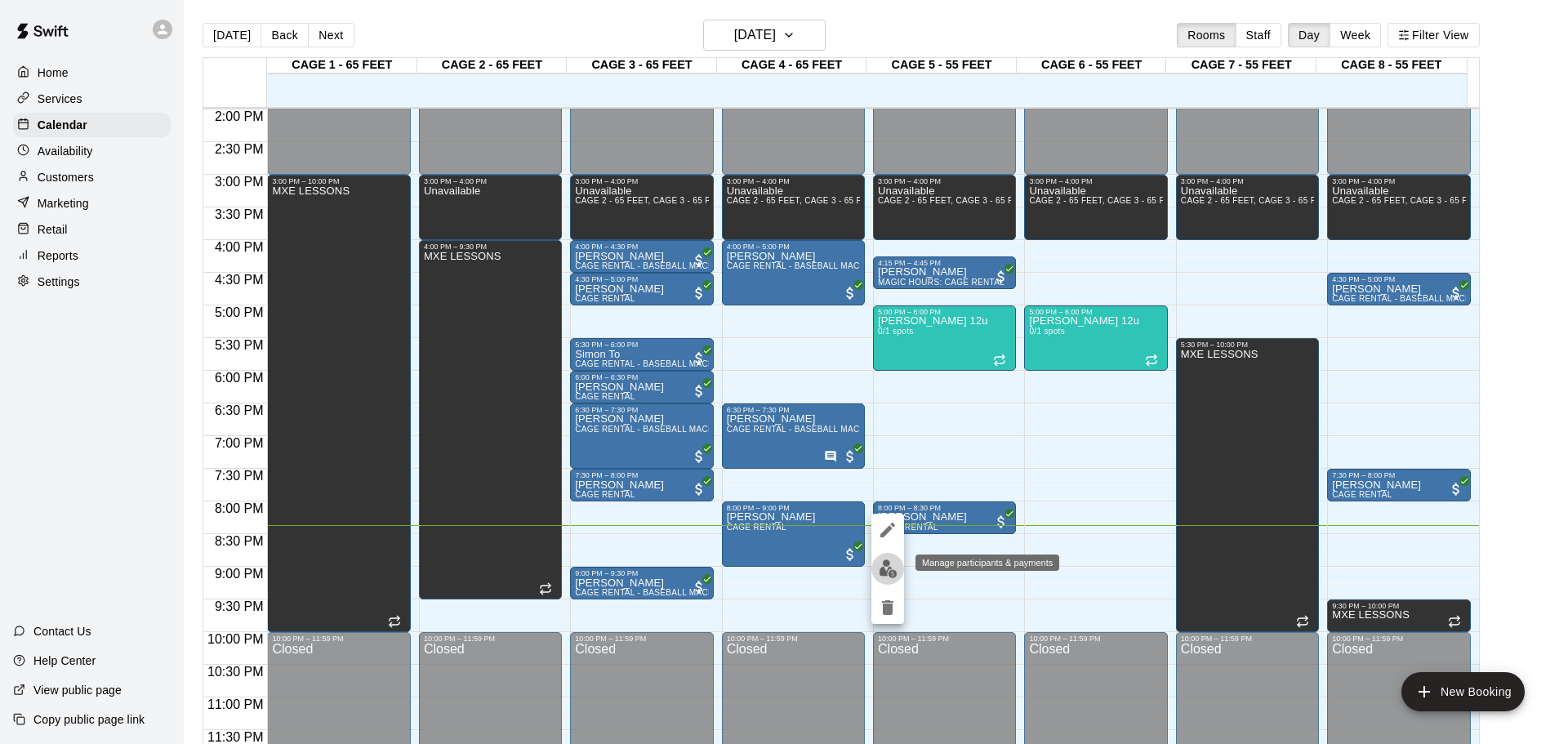
click at [887, 568] on img "edit" at bounding box center [888, 569] width 19 height 19
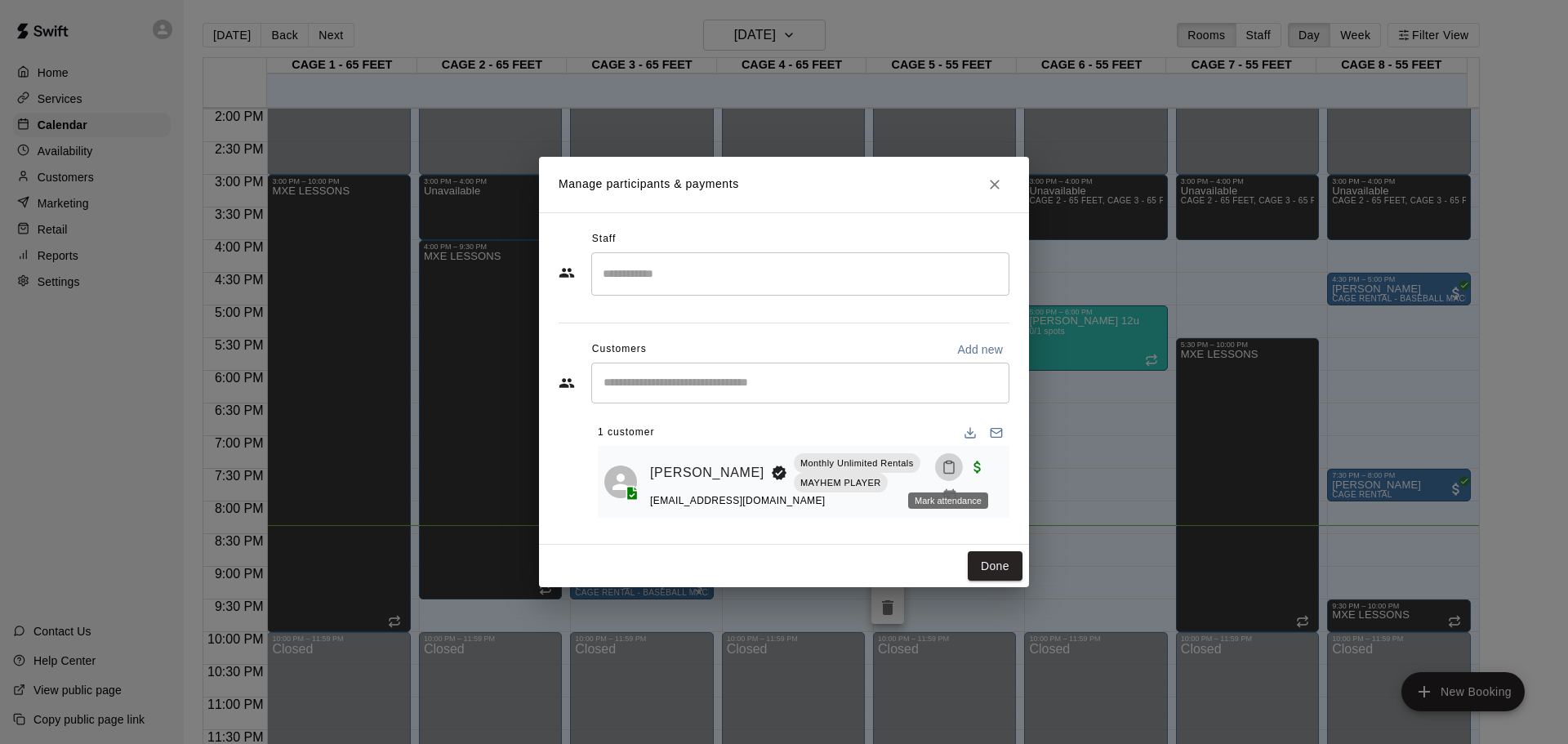
click at [945, 458] on button "Mark attendance" at bounding box center [949, 466] width 28 height 28
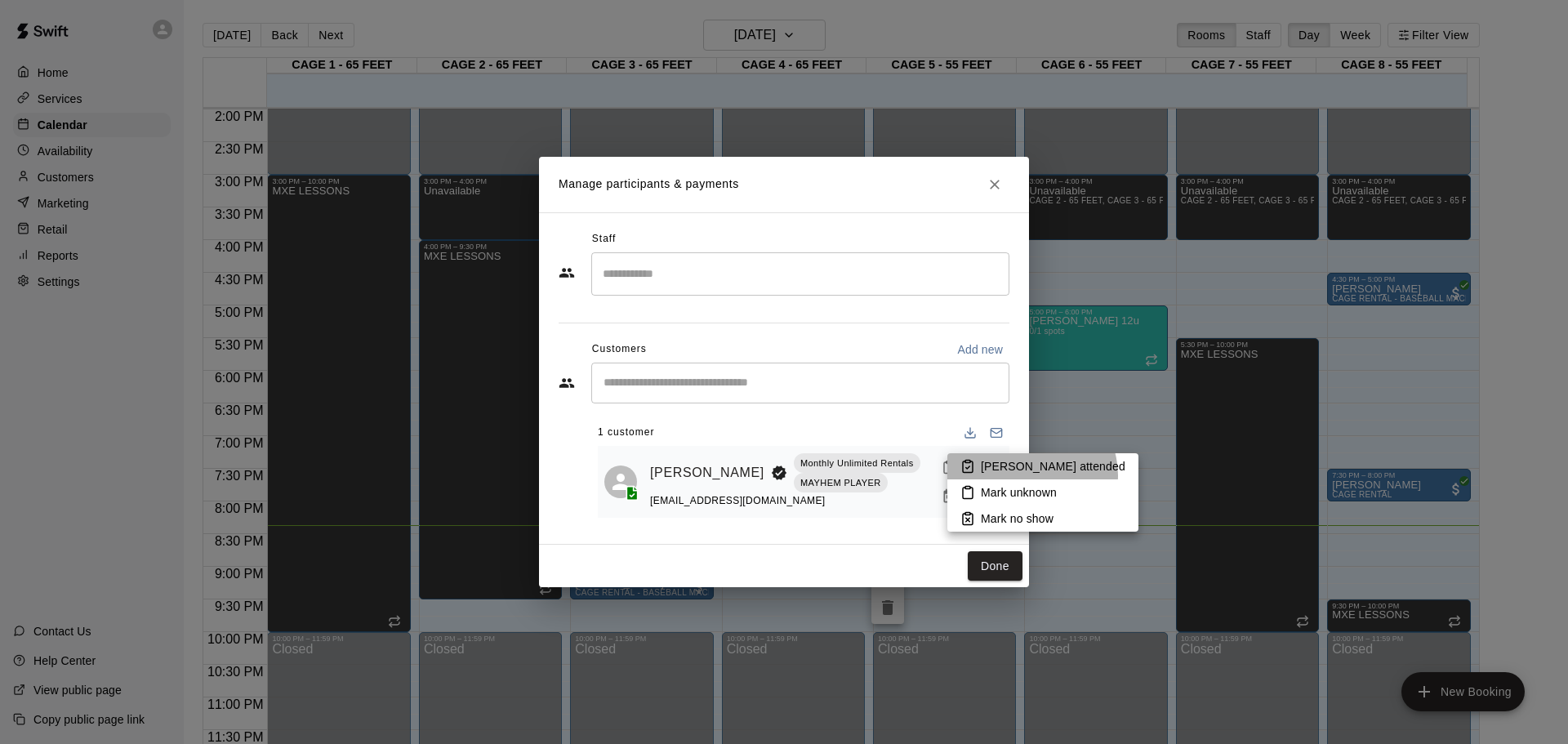
click at [1031, 475] on li "[PERSON_NAME] attended" at bounding box center [1042, 465] width 191 height 26
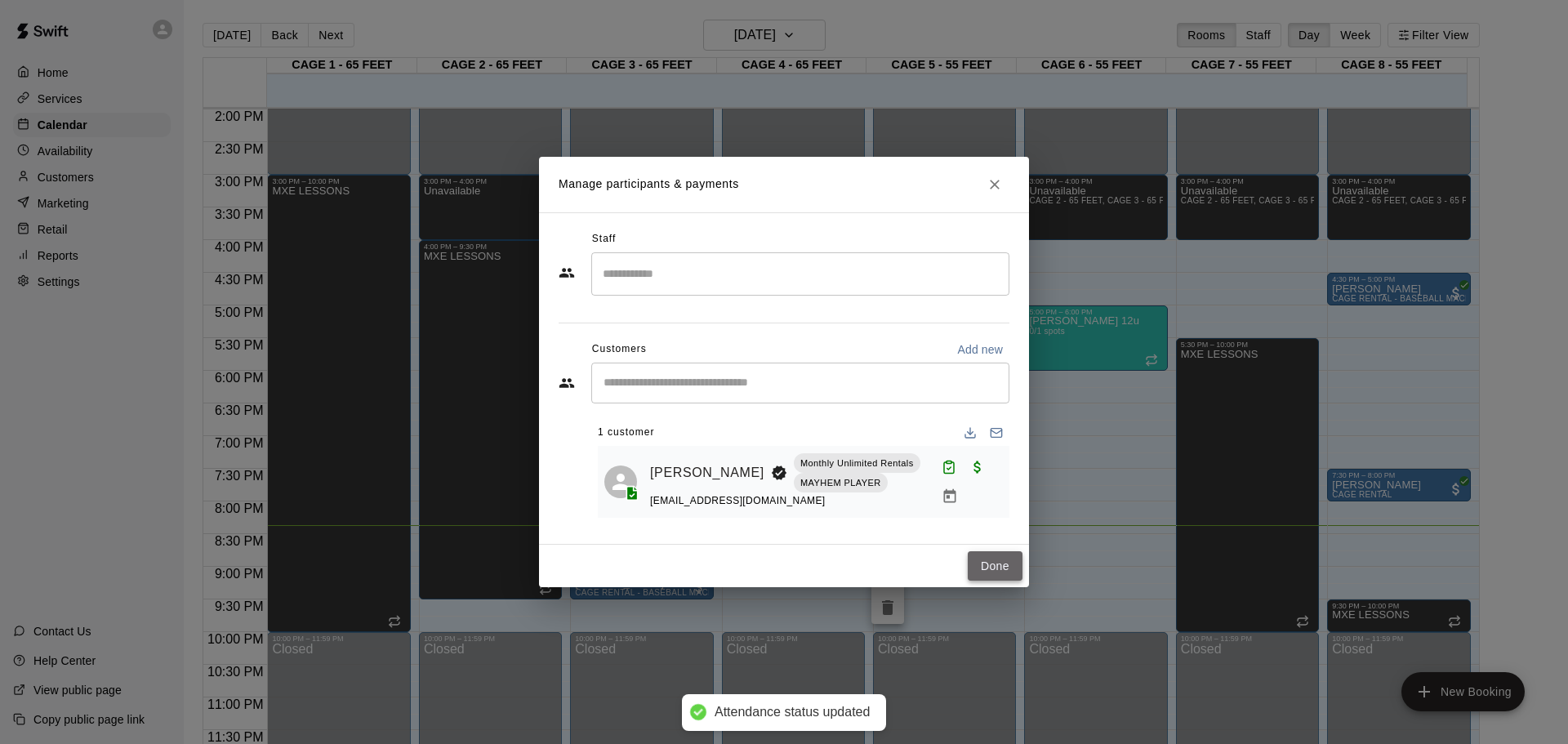
click at [1006, 558] on button "Done" at bounding box center [995, 567] width 54 height 31
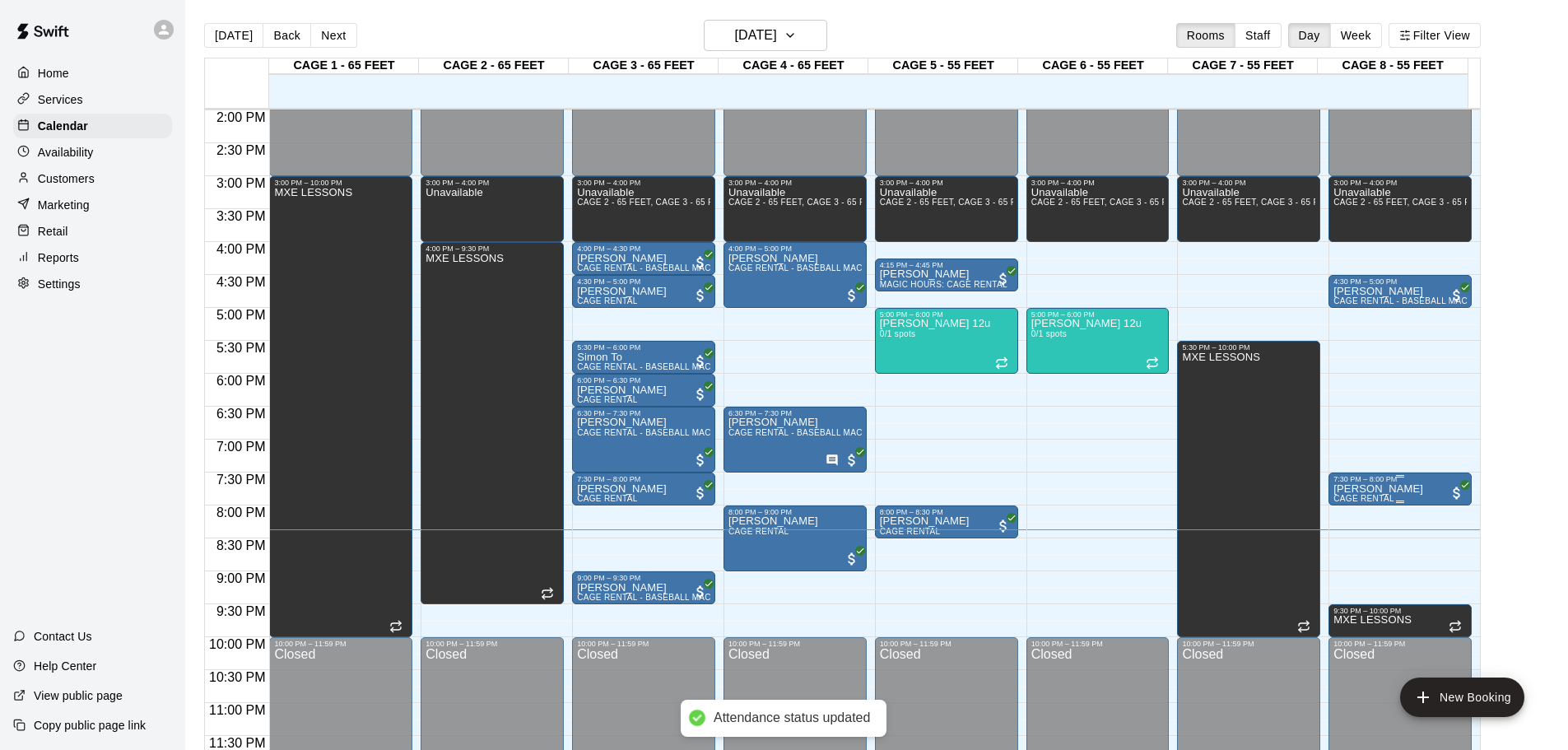
click at [1413, 479] on div "7:30 PM – 8:00 PM" at bounding box center [1400, 479] width 134 height 9
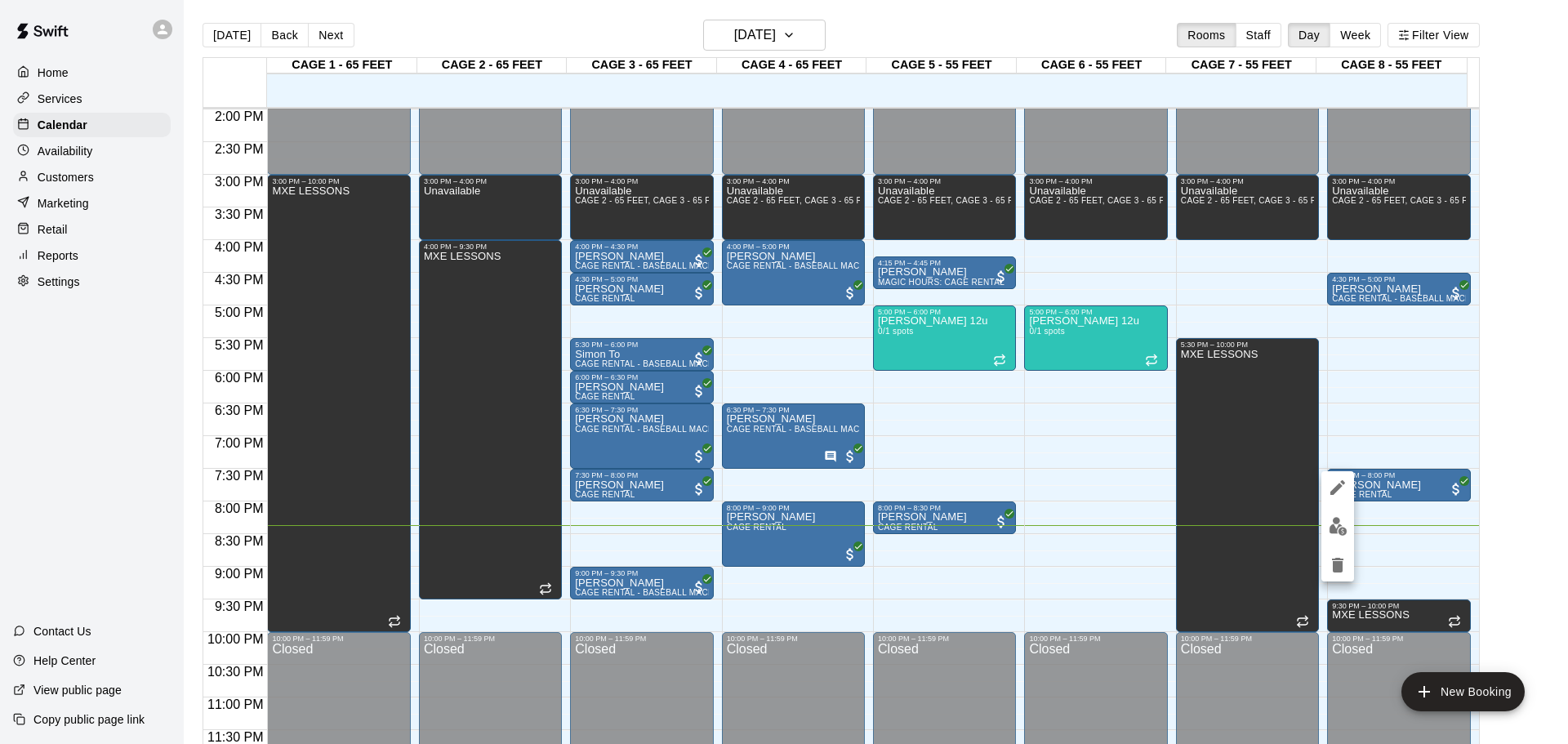
click at [786, 527] on div at bounding box center [784, 372] width 1568 height 744
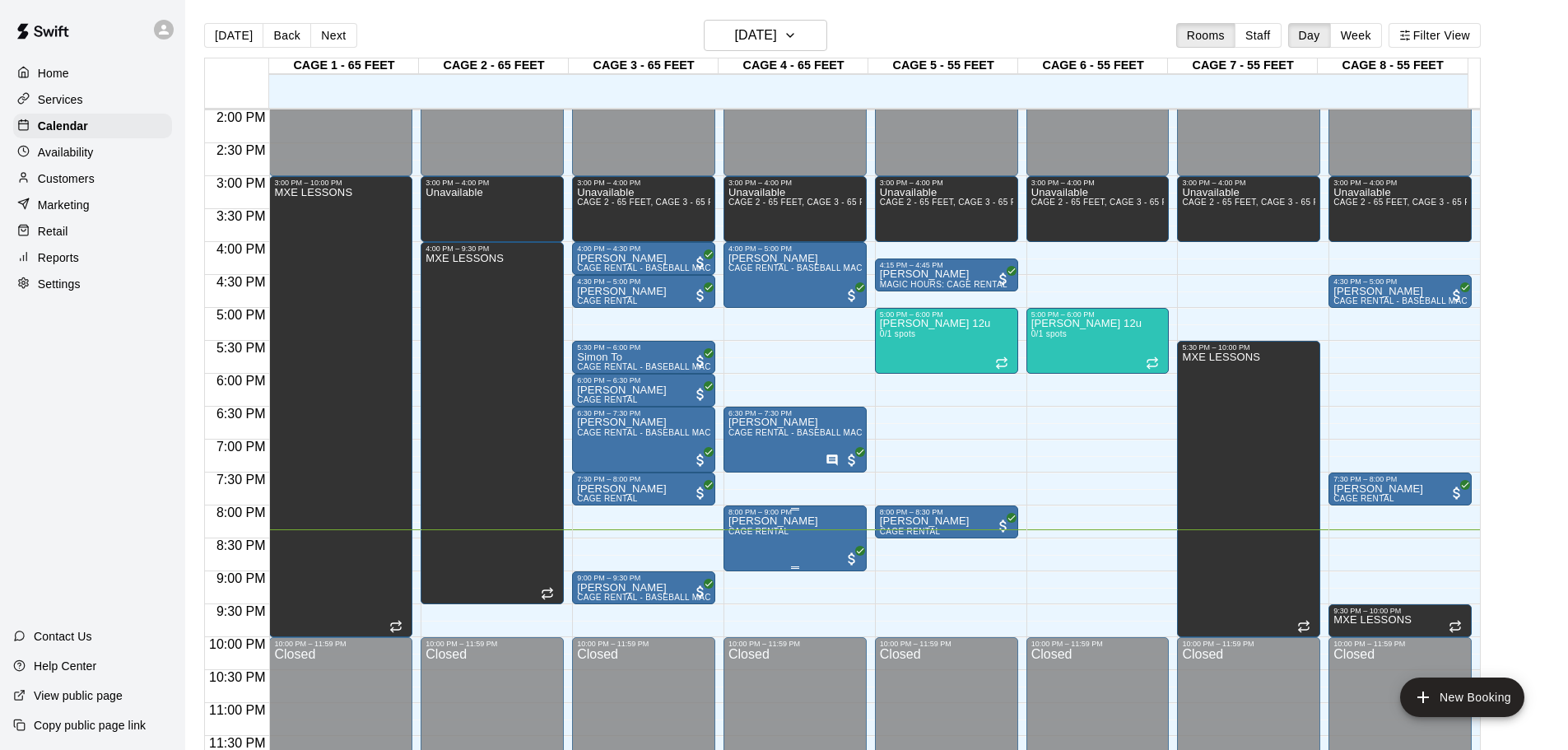
click at [794, 521] on p "[PERSON_NAME]" at bounding box center [773, 521] width 89 height 0
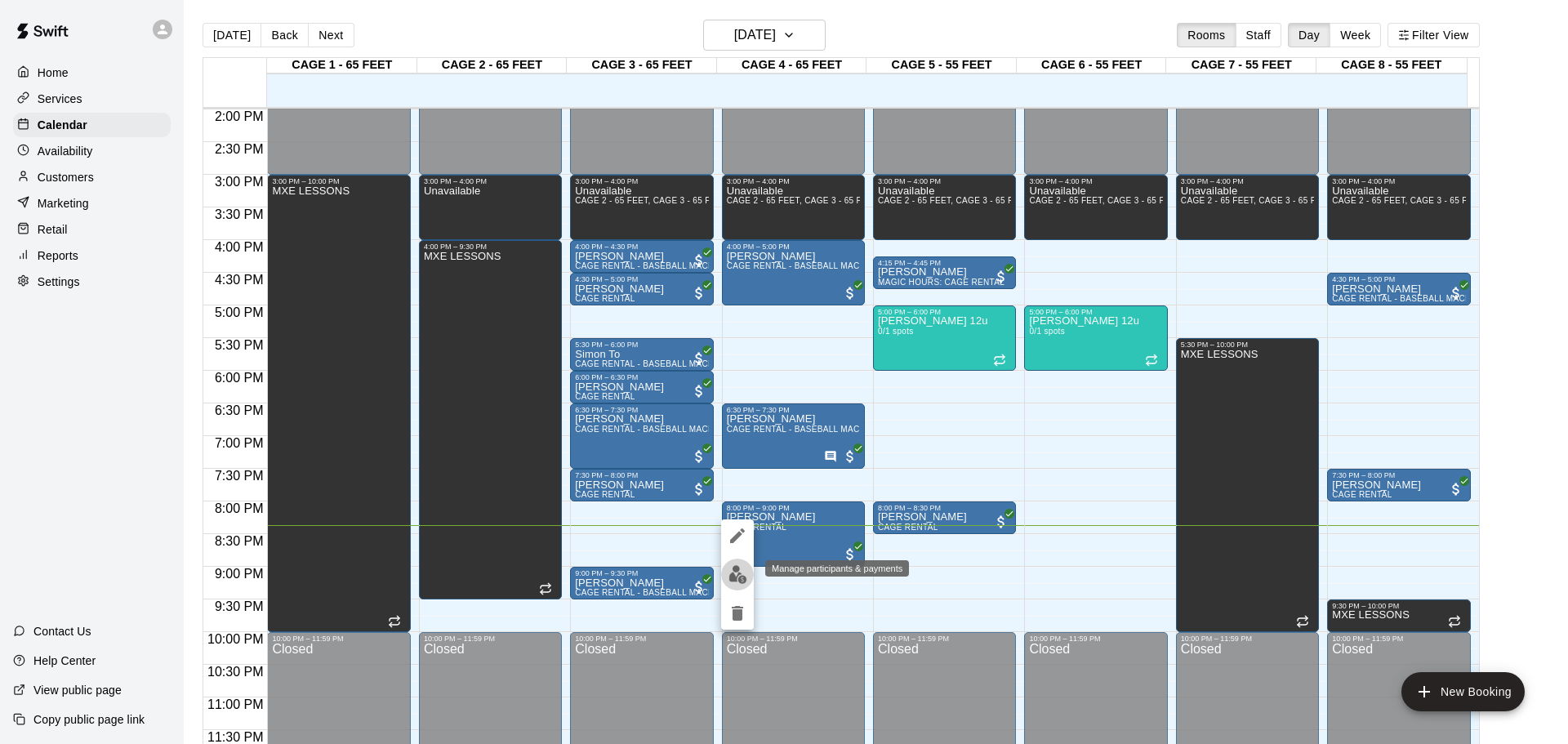
click at [740, 564] on button "edit" at bounding box center [737, 574] width 32 height 31
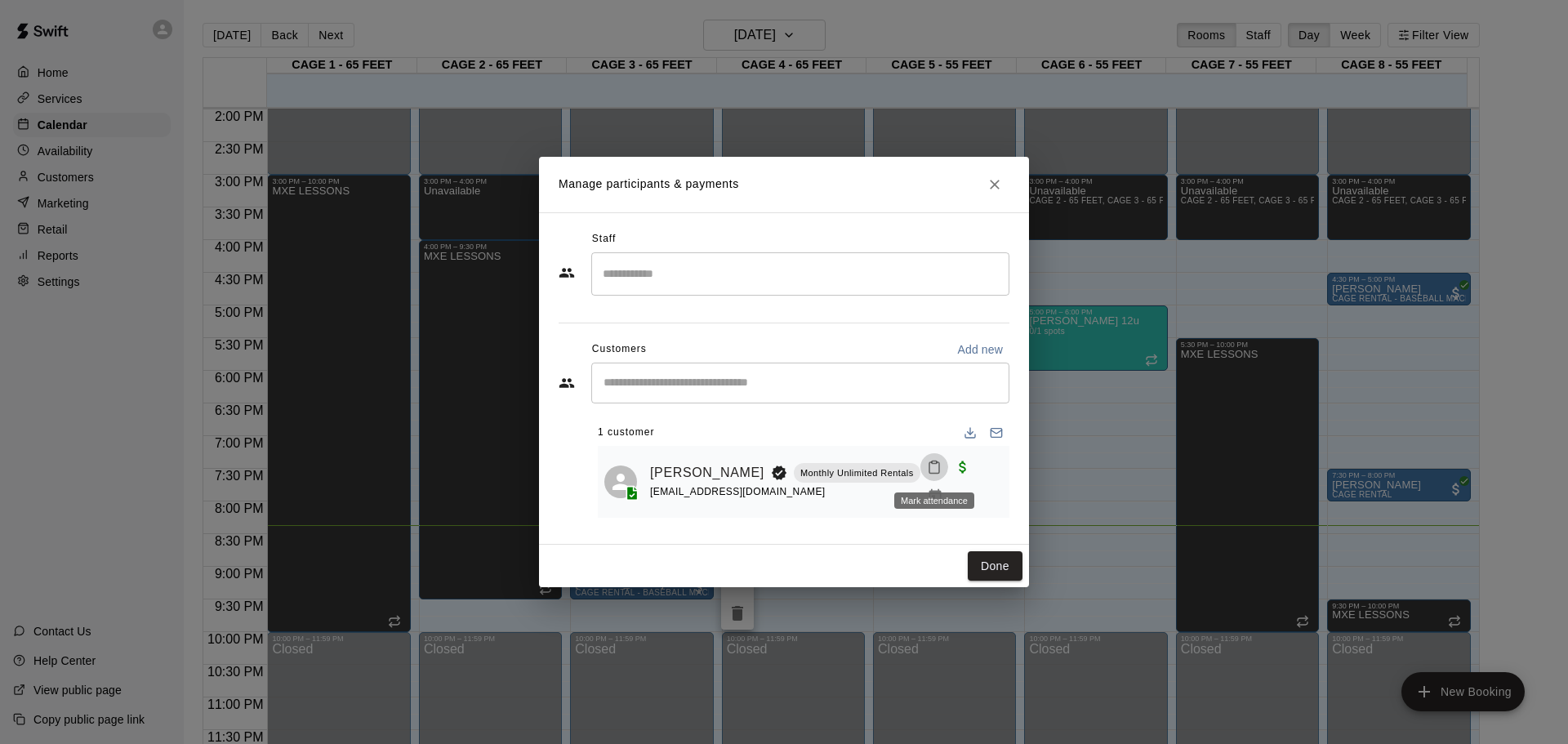
click at [932, 471] on icon "Mark attendance" at bounding box center [934, 466] width 14 height 14
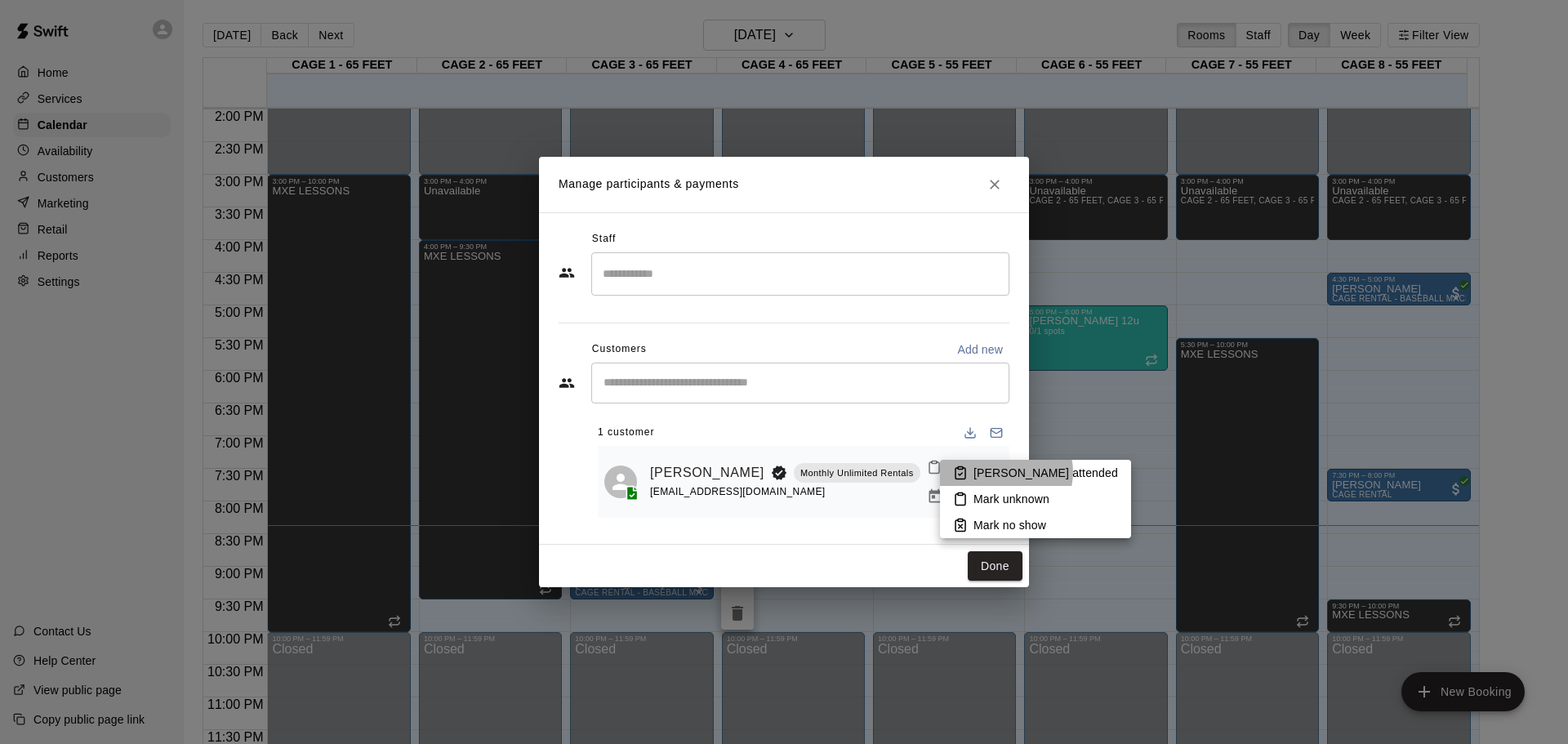
click at [1005, 472] on p "[PERSON_NAME] attended" at bounding box center [1046, 472] width 145 height 16
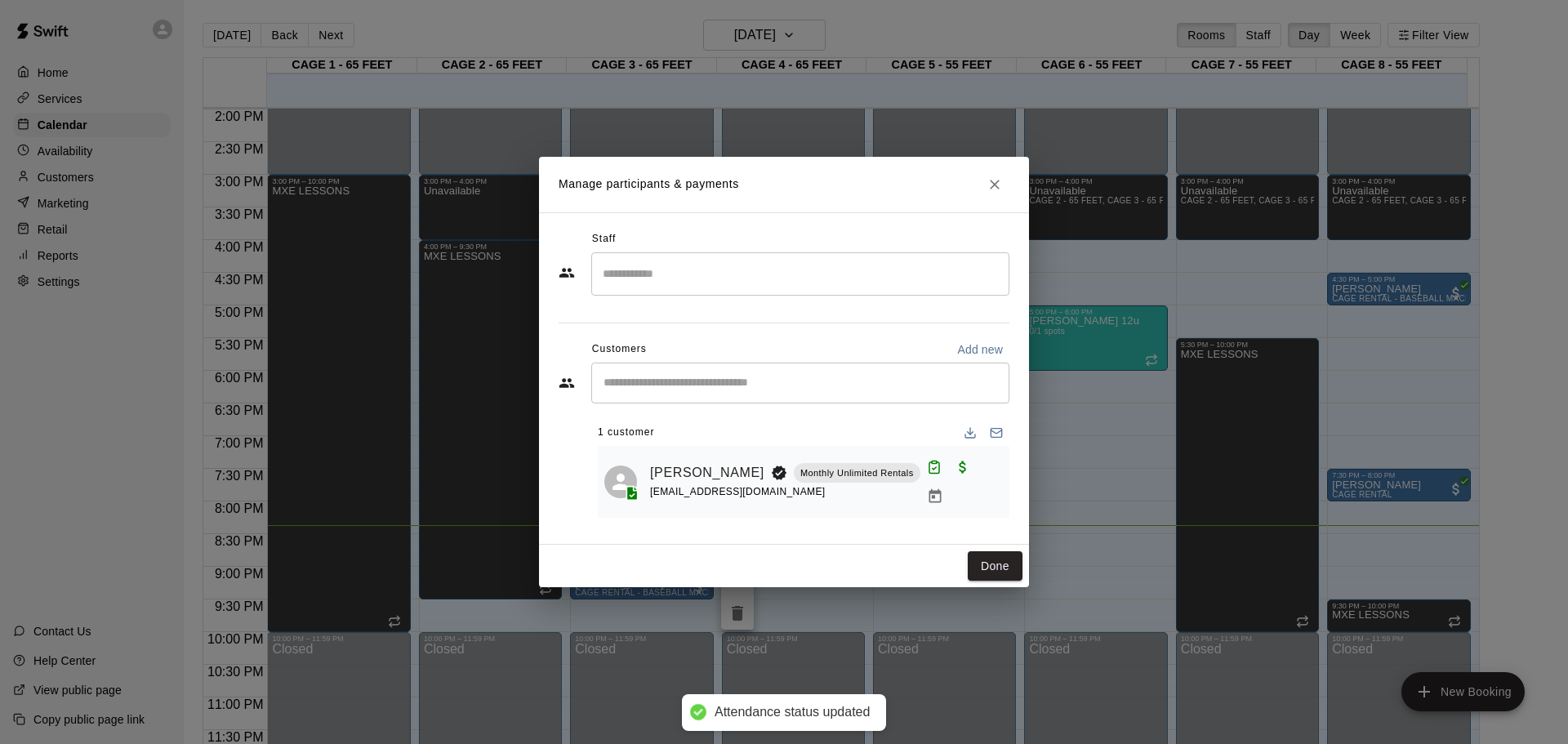
drag, startPoint x: 992, startPoint y: 565, endPoint x: 895, endPoint y: 561, distance: 97.1
click at [993, 565] on button "Done" at bounding box center [995, 567] width 54 height 31
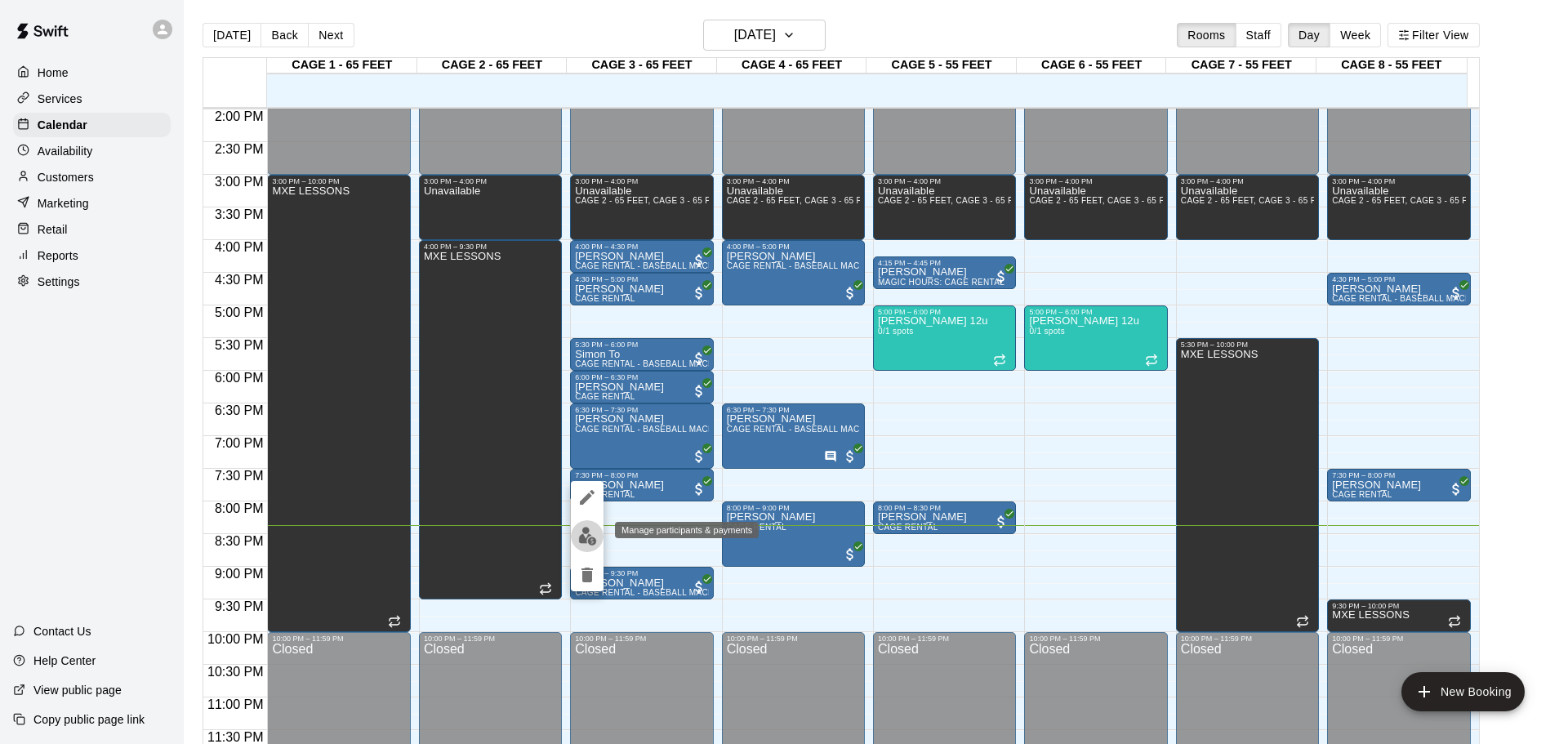
click at [596, 528] on img "edit" at bounding box center [588, 536] width 19 height 19
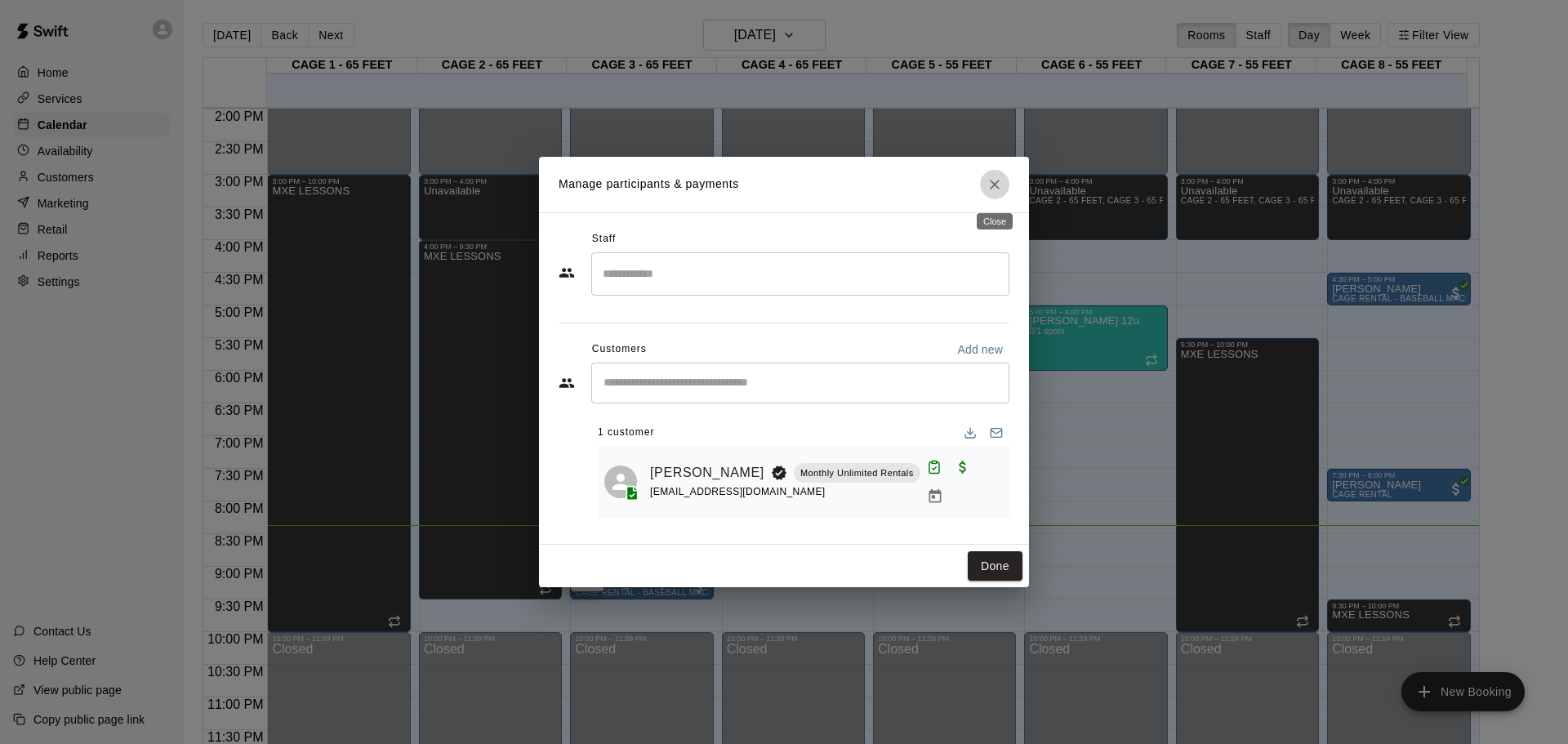
click at [988, 193] on icon "Close" at bounding box center [994, 184] width 16 height 16
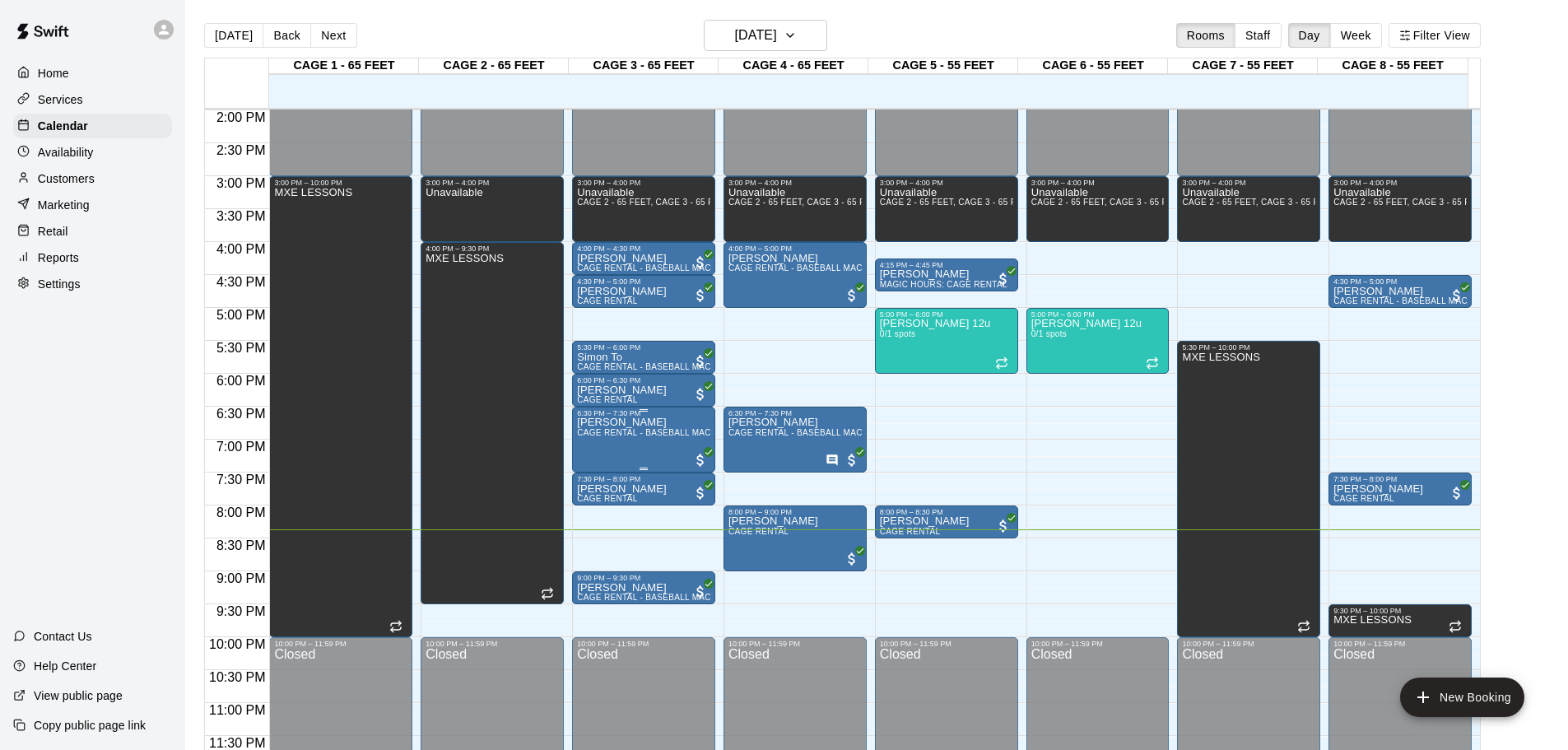
click at [661, 432] on span "CAGE RENTAL - BASEBALL MACHINE" at bounding box center [654, 432] width 155 height 9
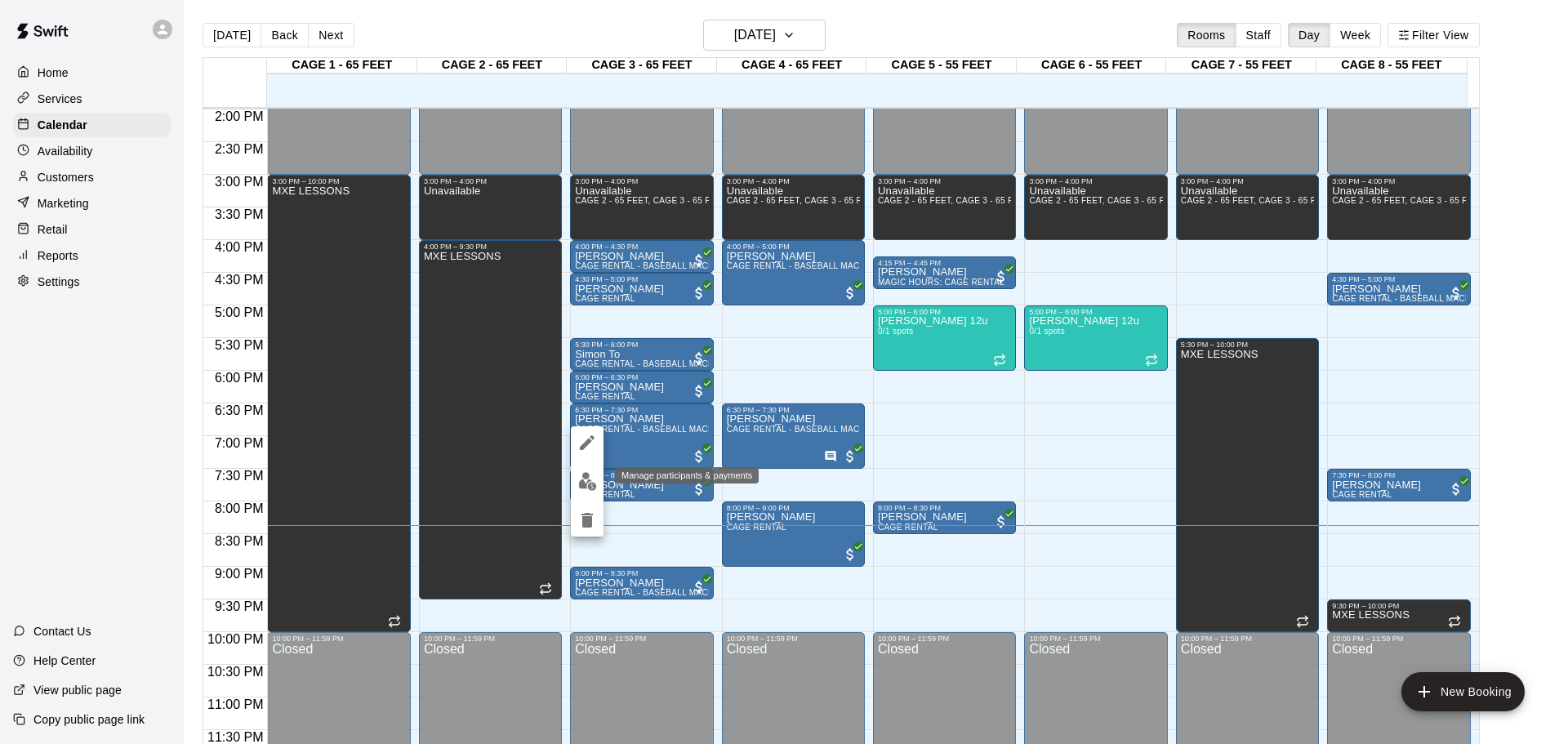
click at [600, 482] on button "edit" at bounding box center [588, 481] width 32 height 31
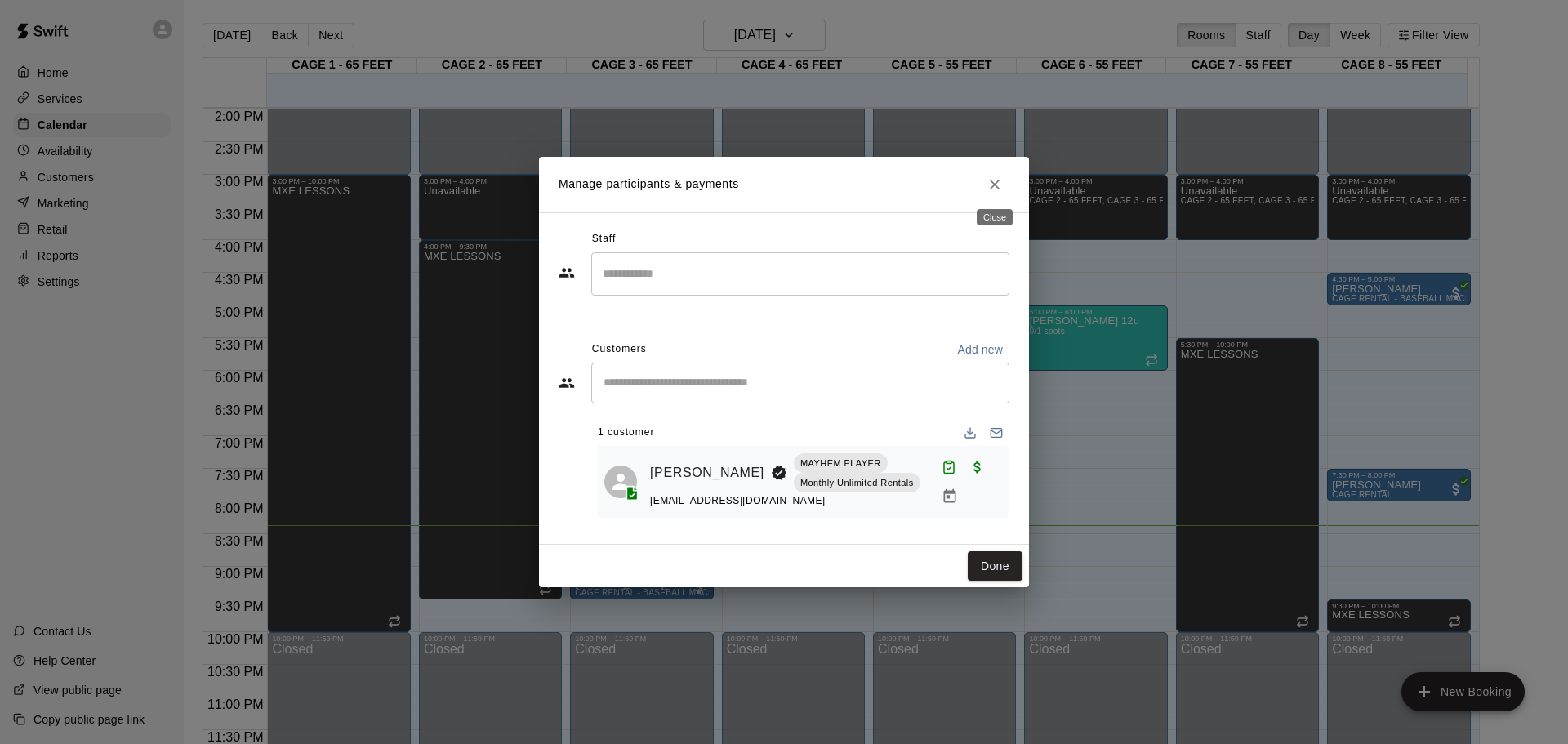
click at [992, 182] on icon "Close" at bounding box center [994, 184] width 16 height 16
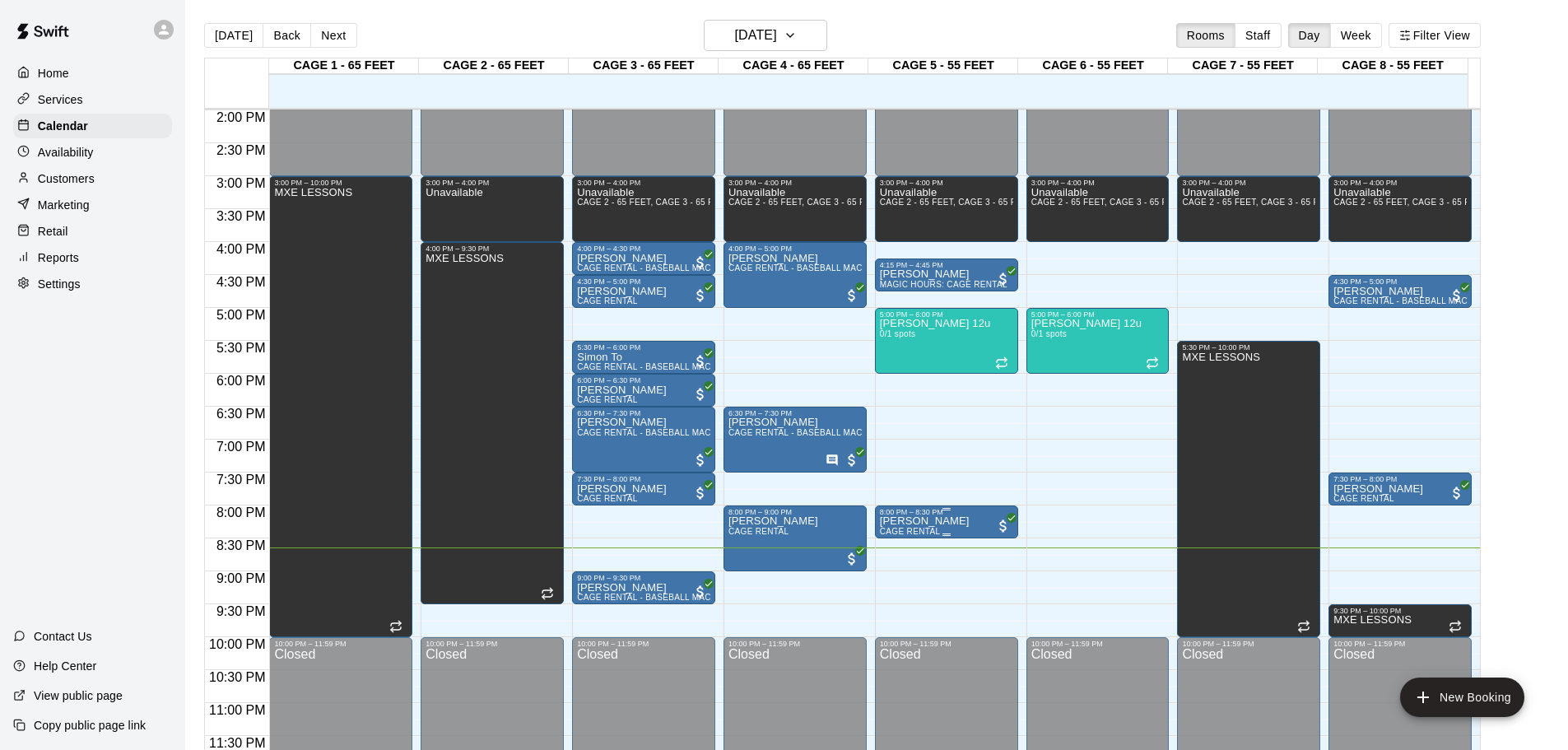
click at [885, 521] on p "[PERSON_NAME]" at bounding box center [924, 521] width 89 height 0
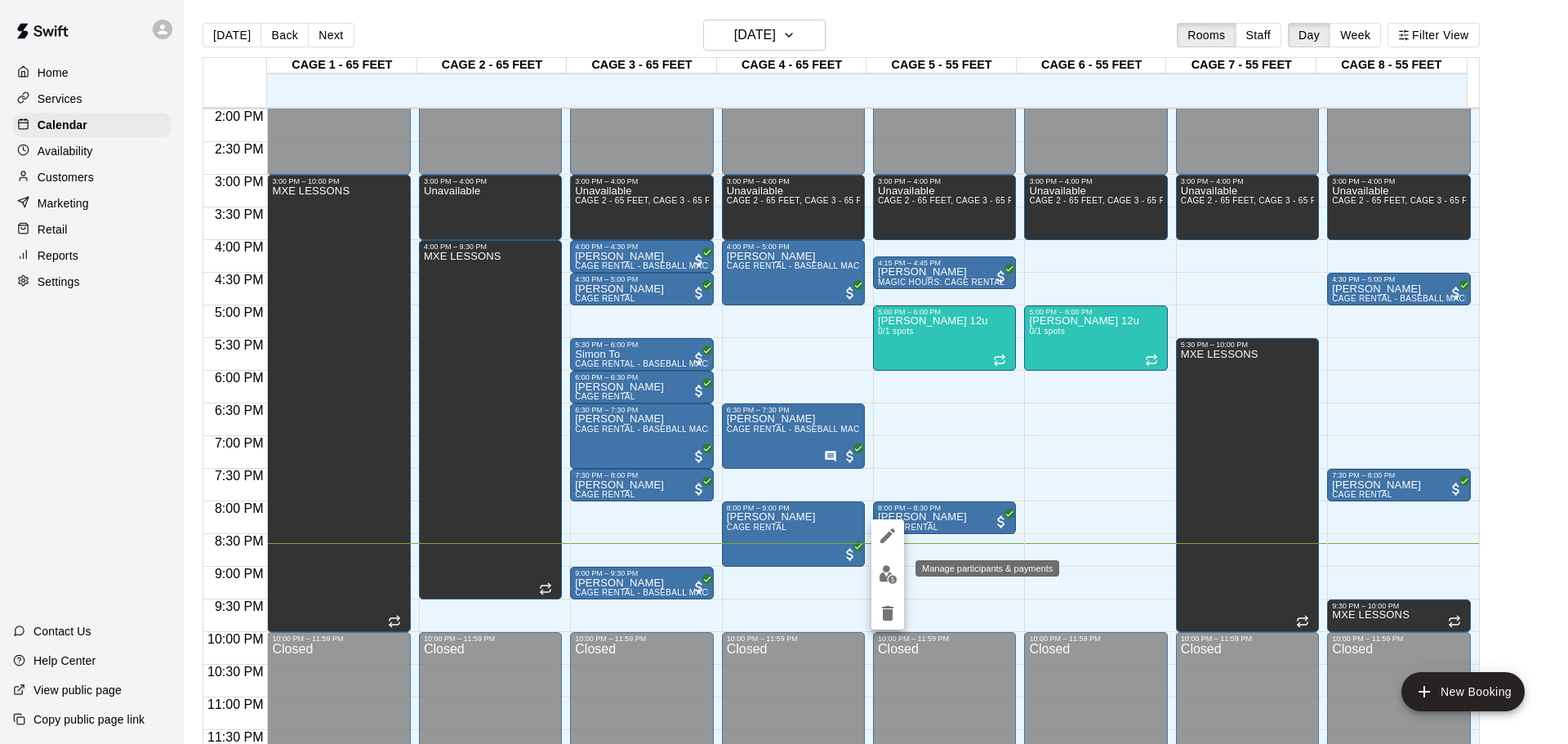
click at [884, 582] on img "edit" at bounding box center [888, 575] width 19 height 19
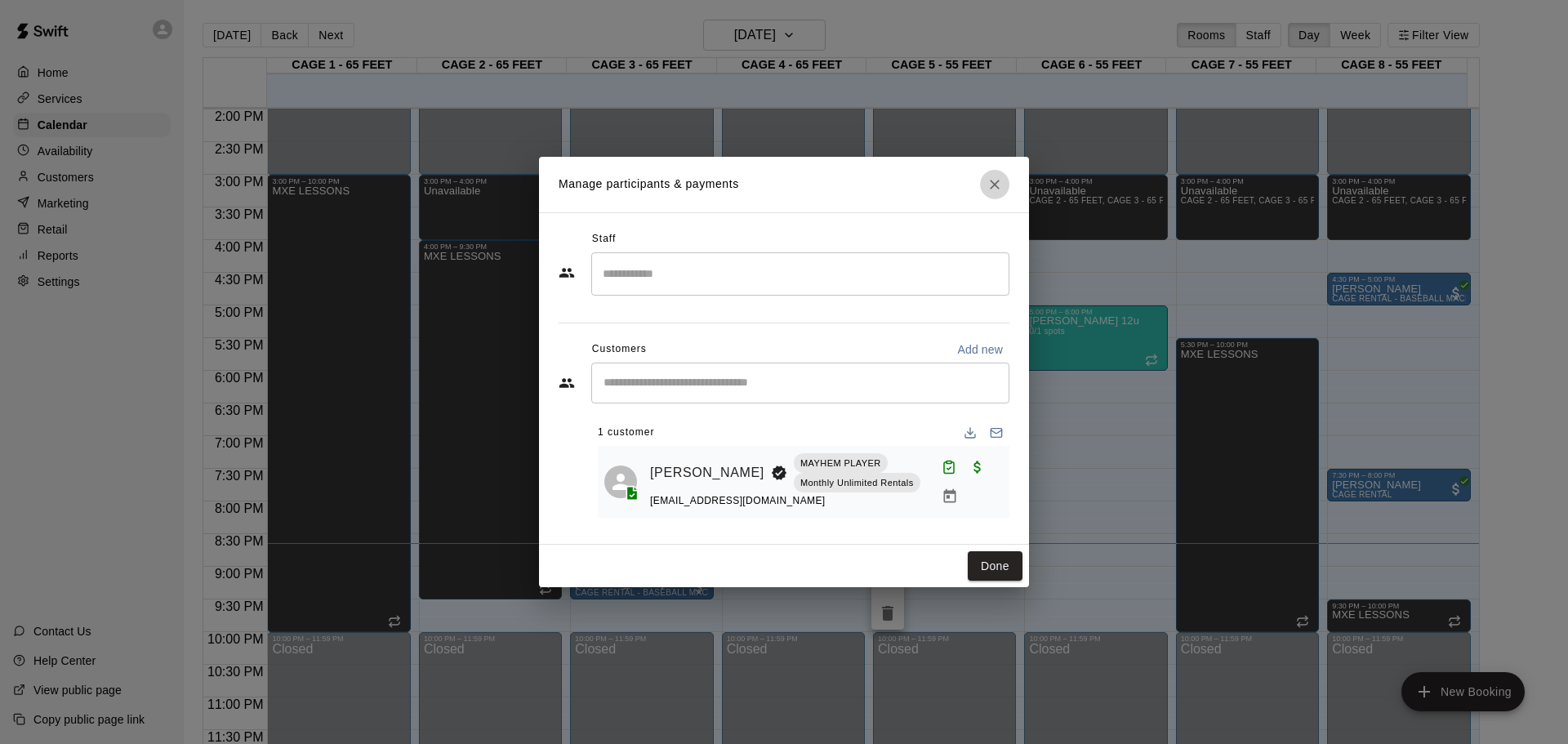
click at [990, 182] on icon "Close" at bounding box center [994, 184] width 16 height 16
